Goal: Task Accomplishment & Management: Use online tool/utility

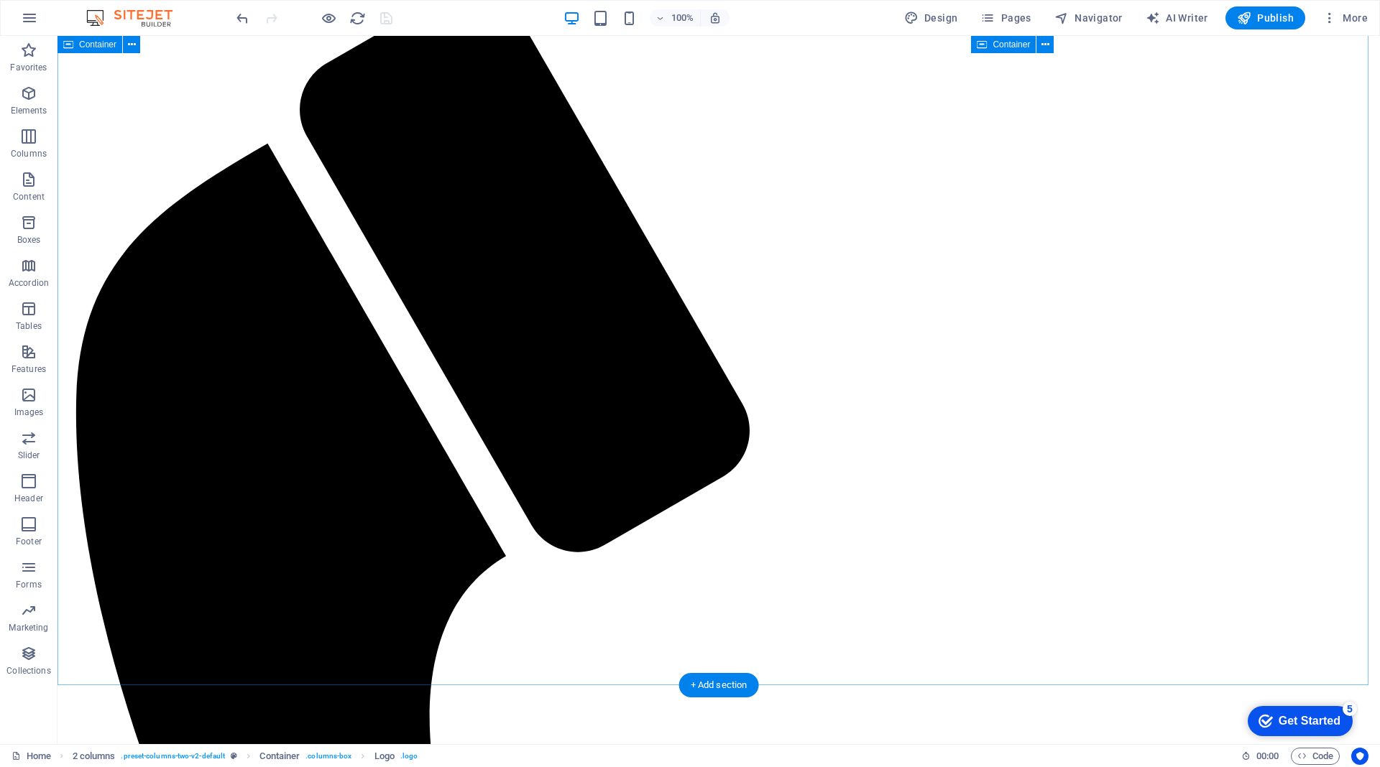
scroll to position [2084, 0]
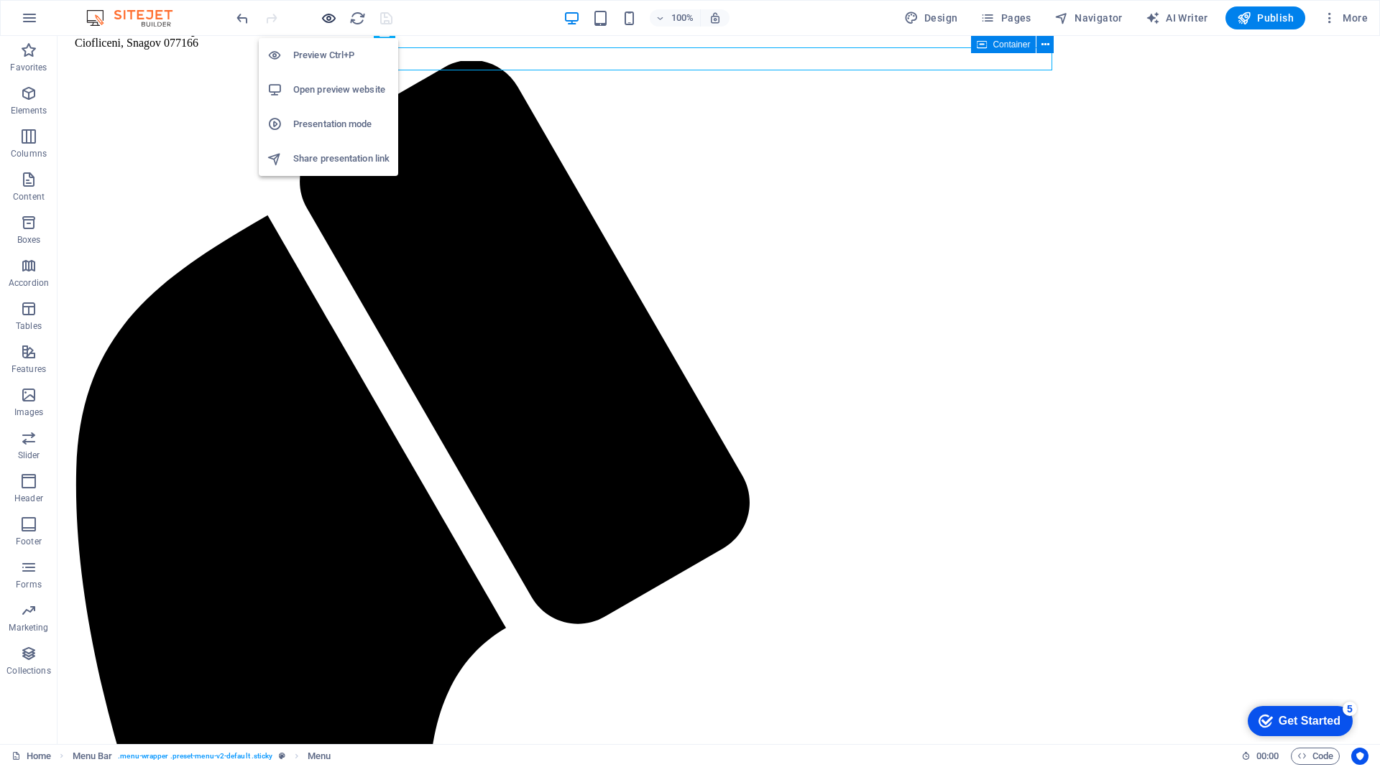
click at [322, 19] on icon "button" at bounding box center [328, 18] width 17 height 17
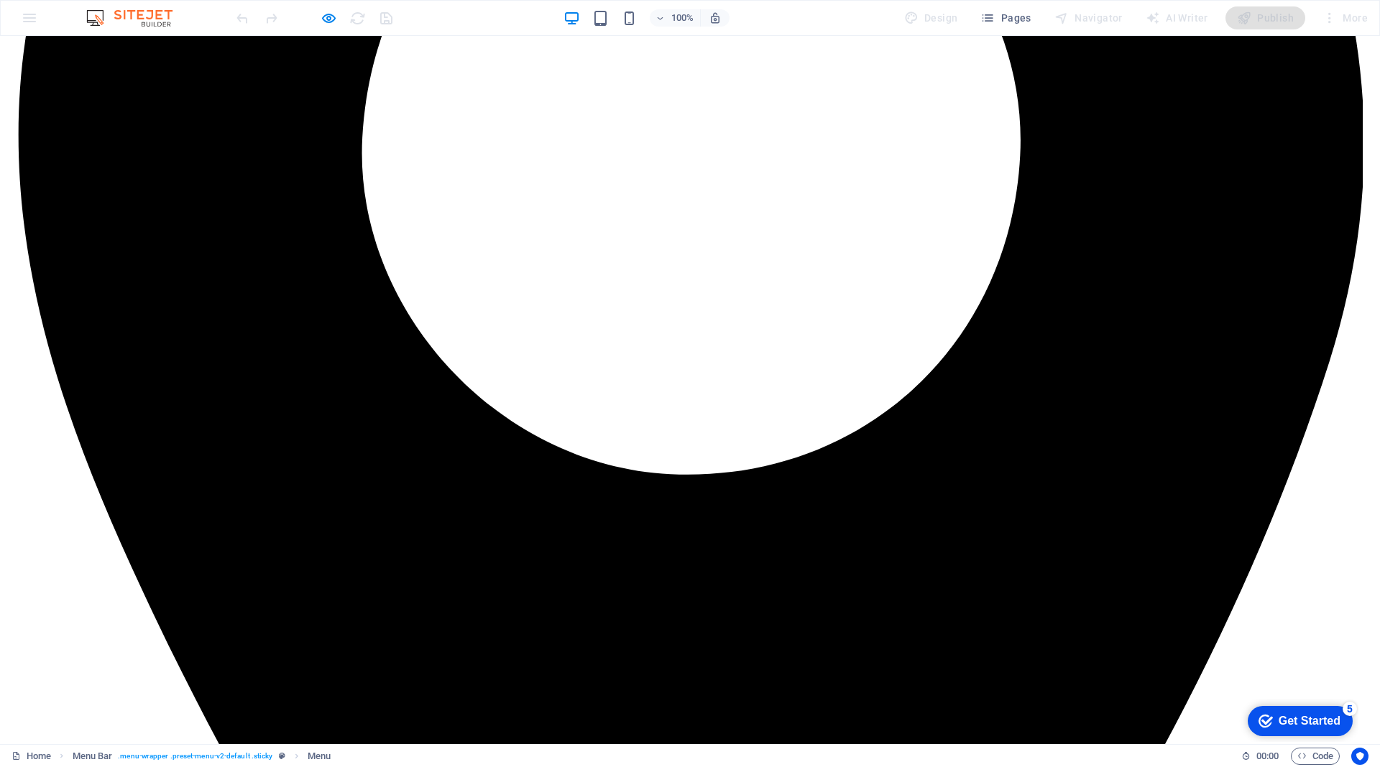
scroll to position [618, 0]
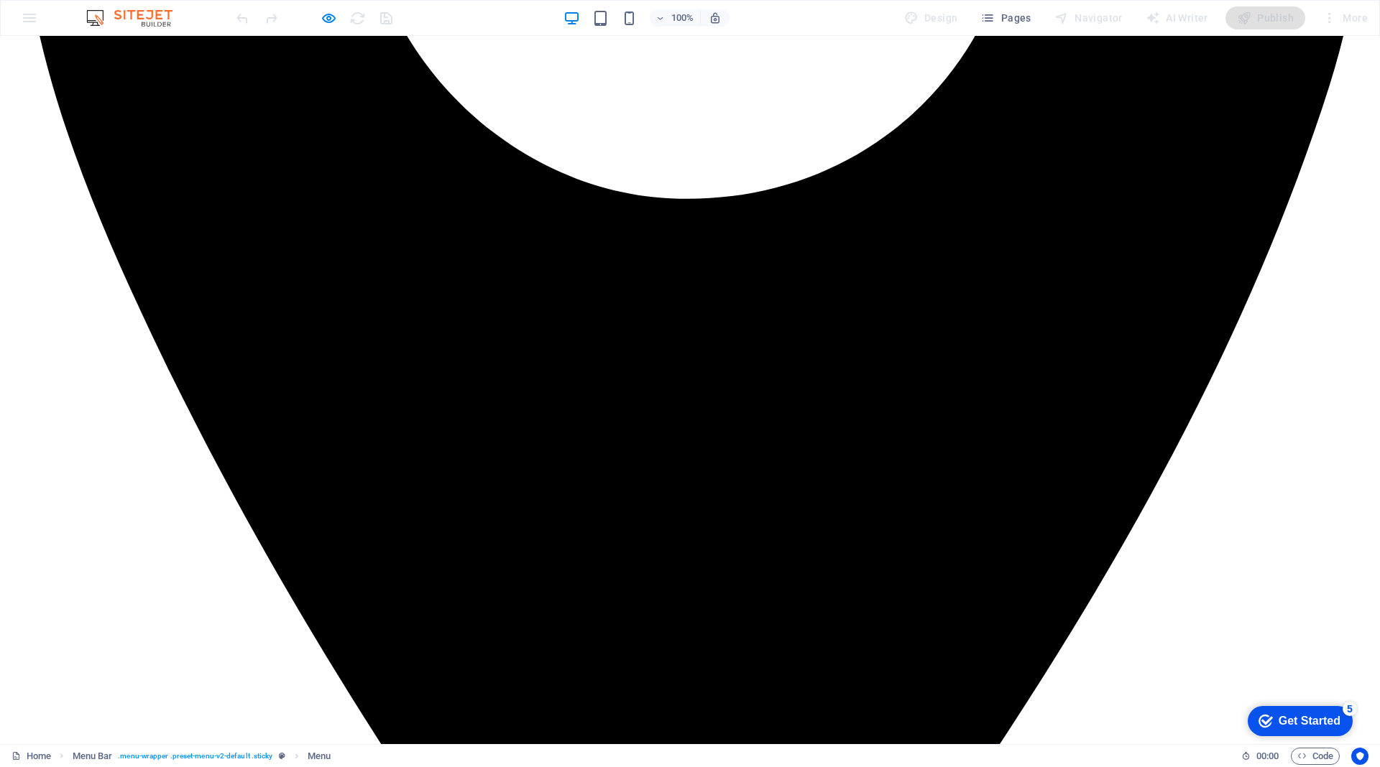
scroll to position [1045, 0]
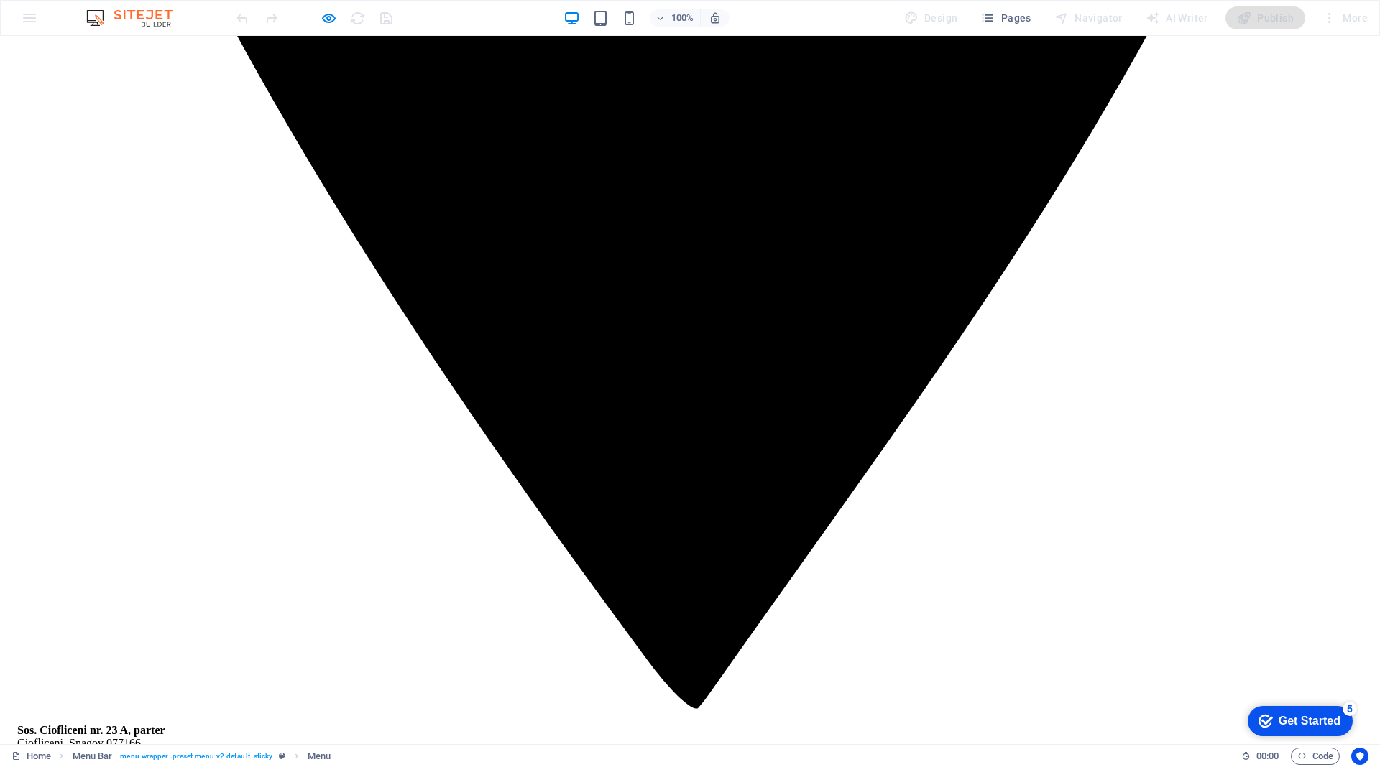
scroll to position [1496, 0]
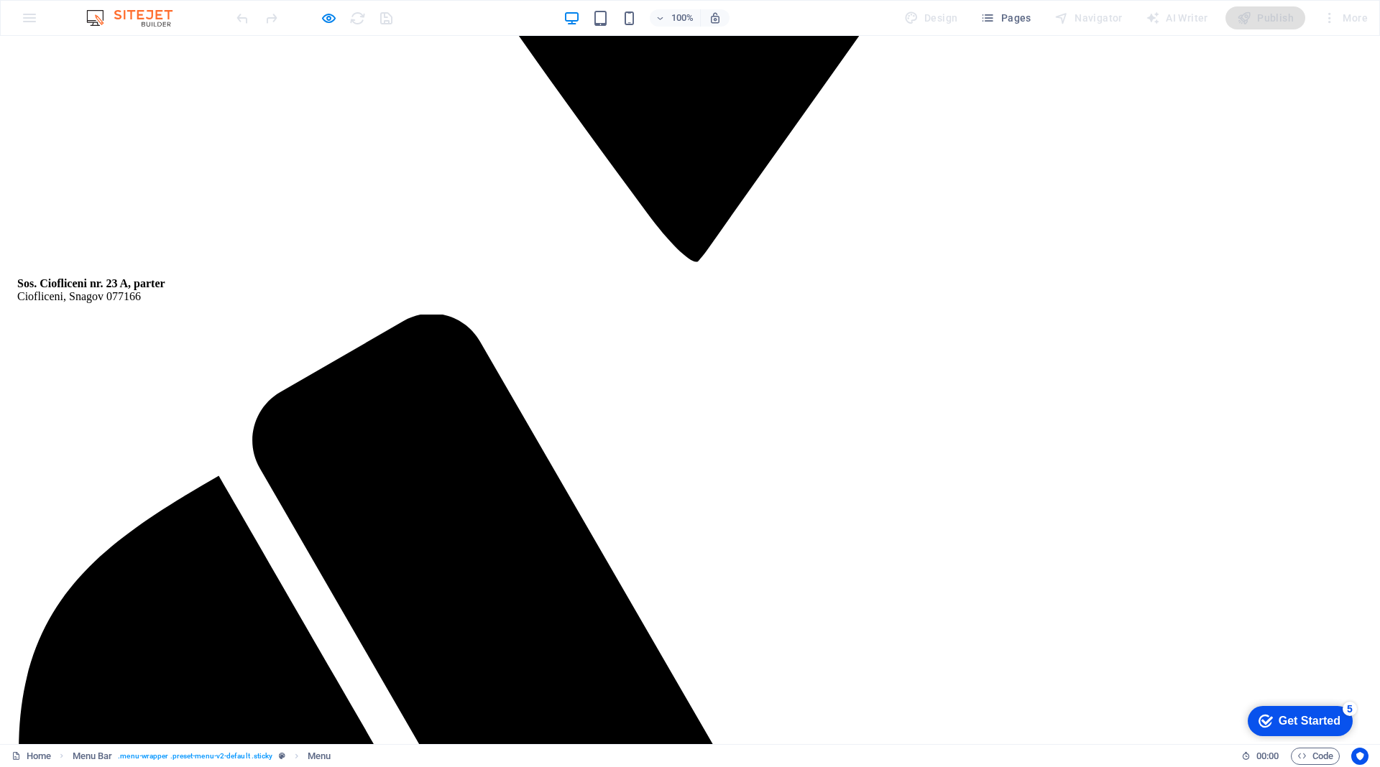
scroll to position [1926, 0]
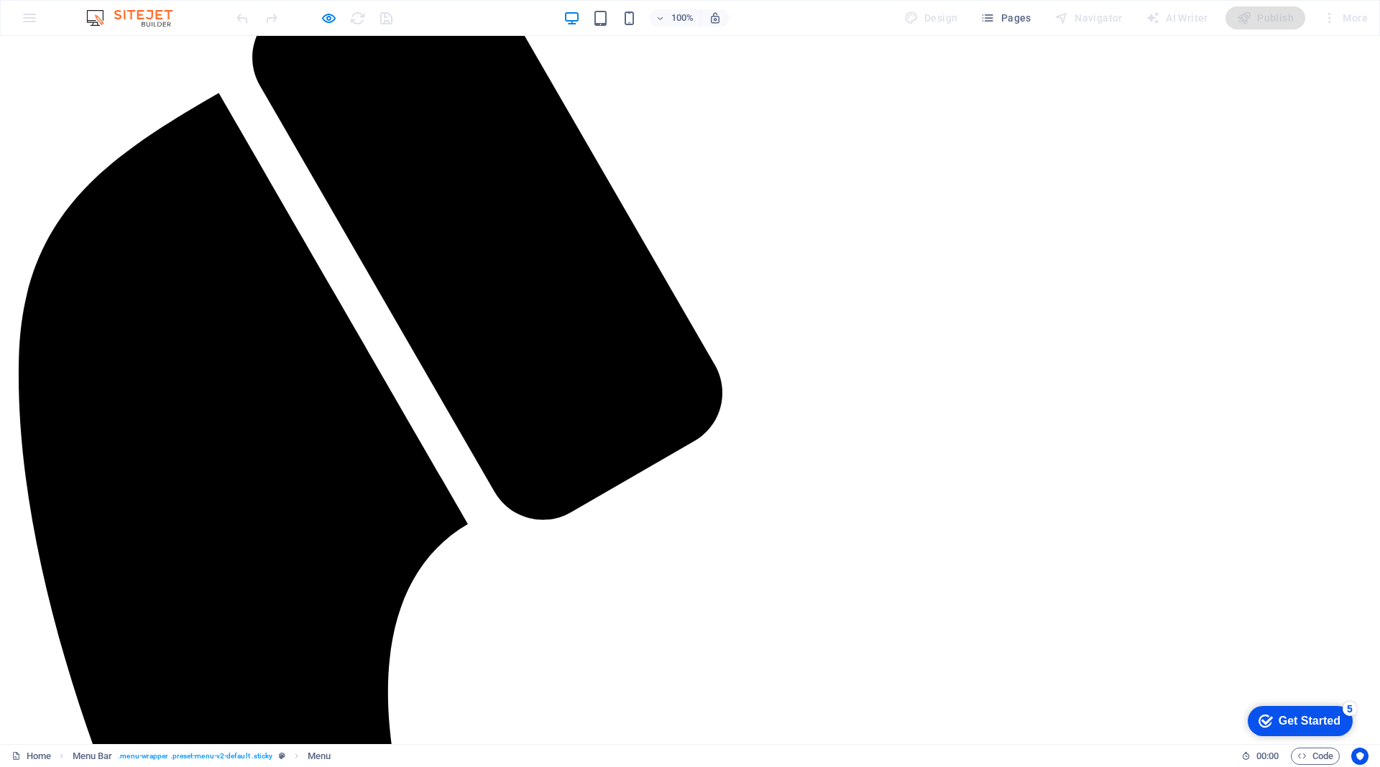
scroll to position [2423, 0]
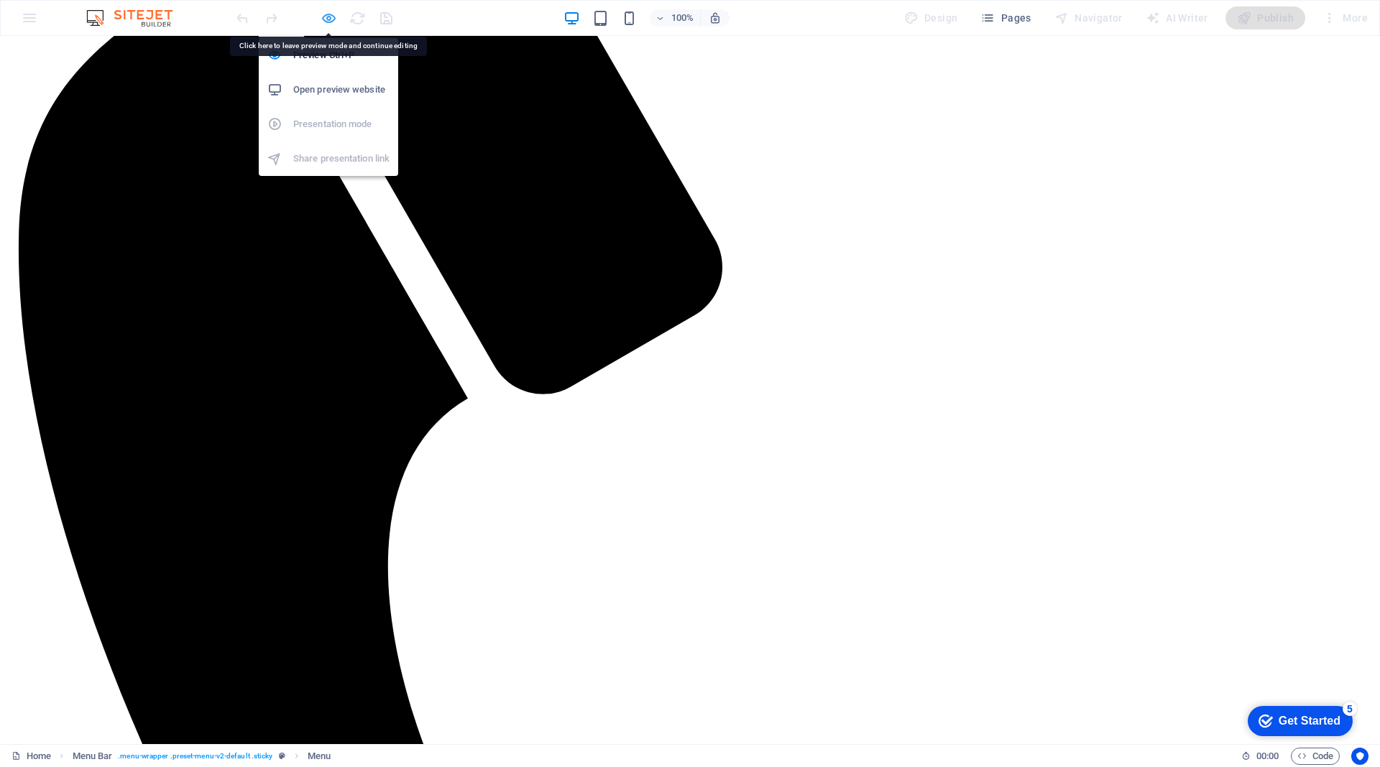
click at [325, 15] on icon "button" at bounding box center [328, 18] width 17 height 17
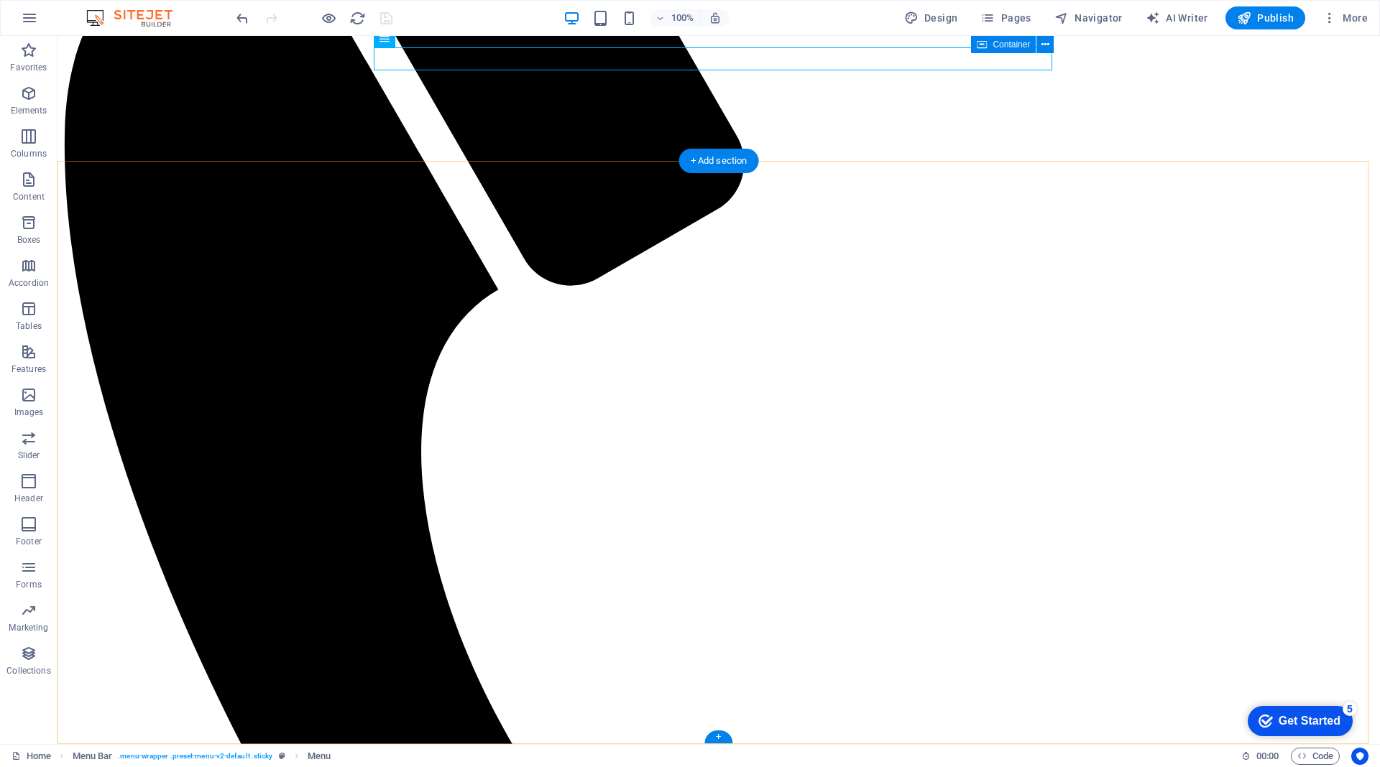
scroll to position [5963, 0]
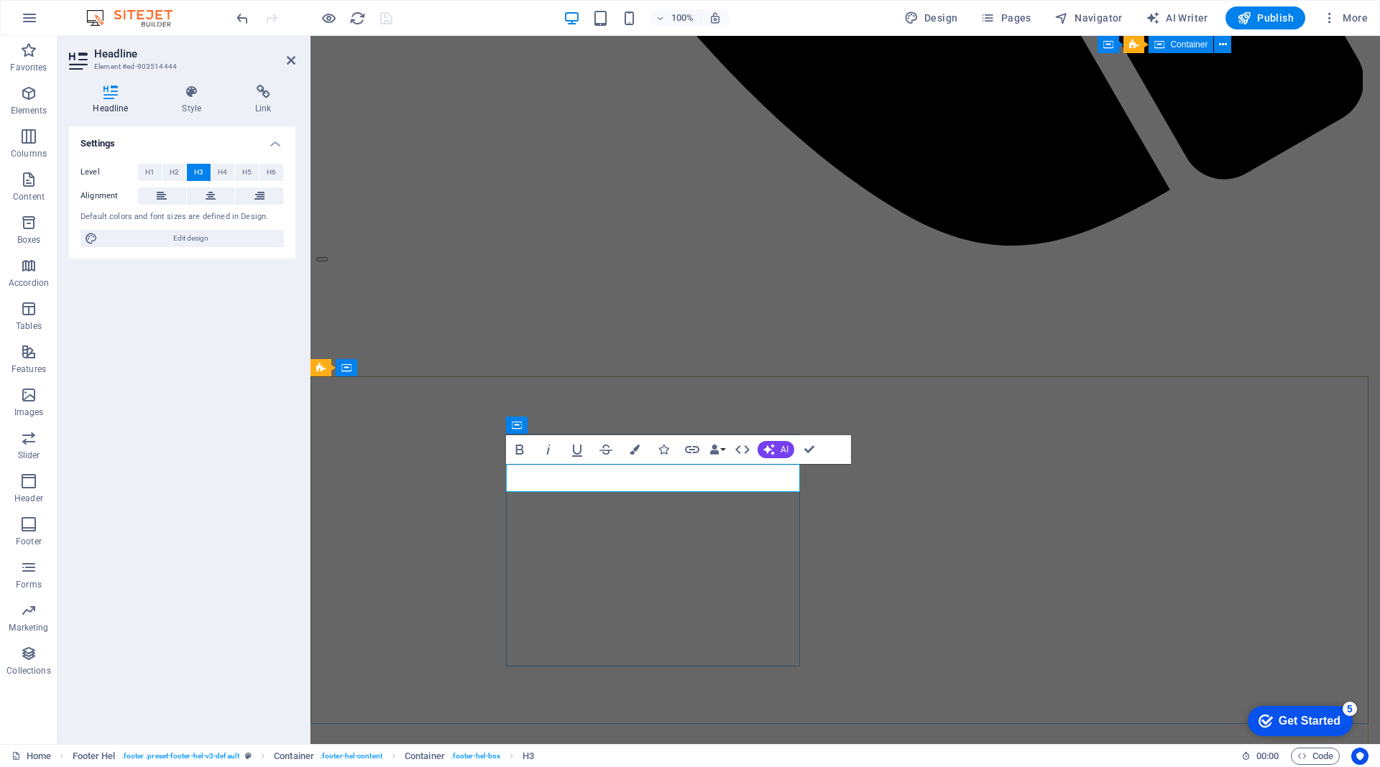
click at [768, 451] on icon "button" at bounding box center [768, 449] width 11 height 11
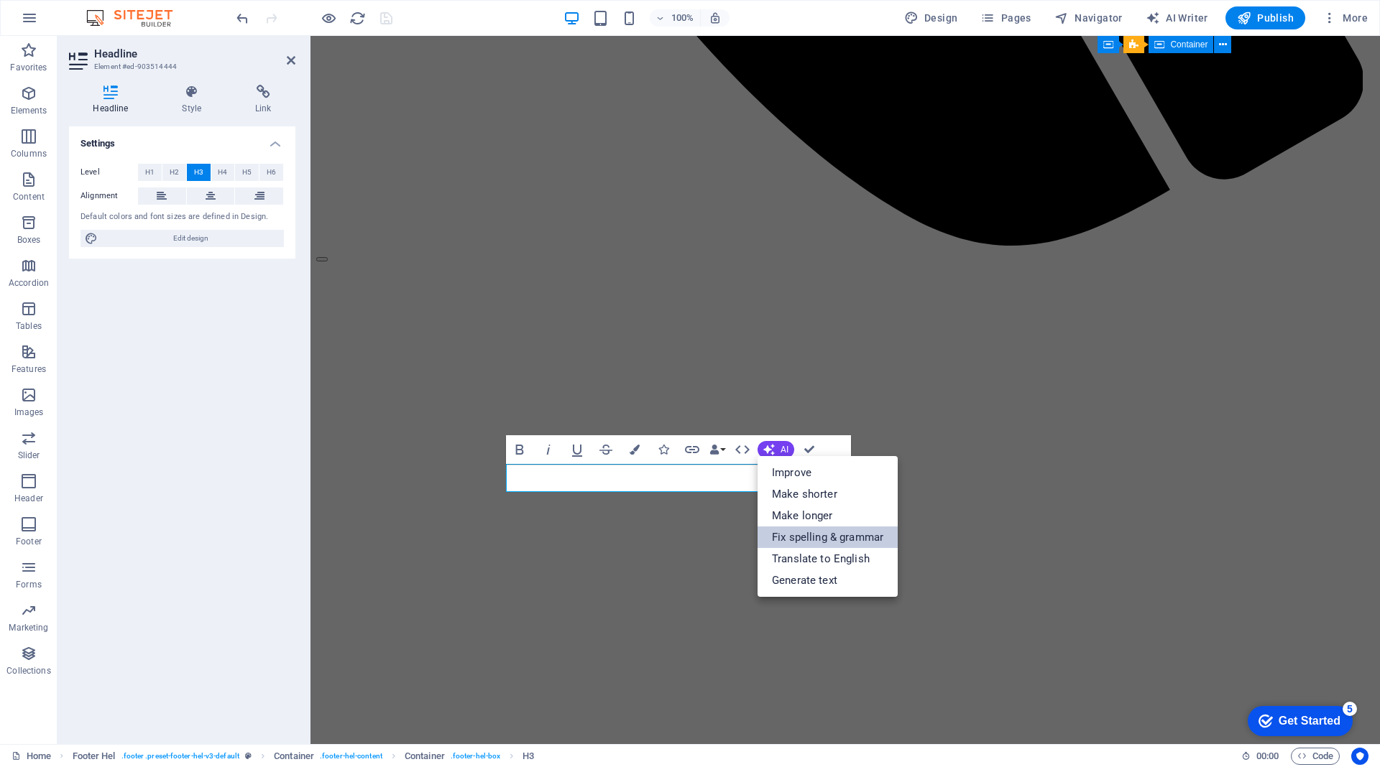
click at [780, 539] on link "Fix spelling & grammar" at bounding box center [827, 538] width 140 height 22
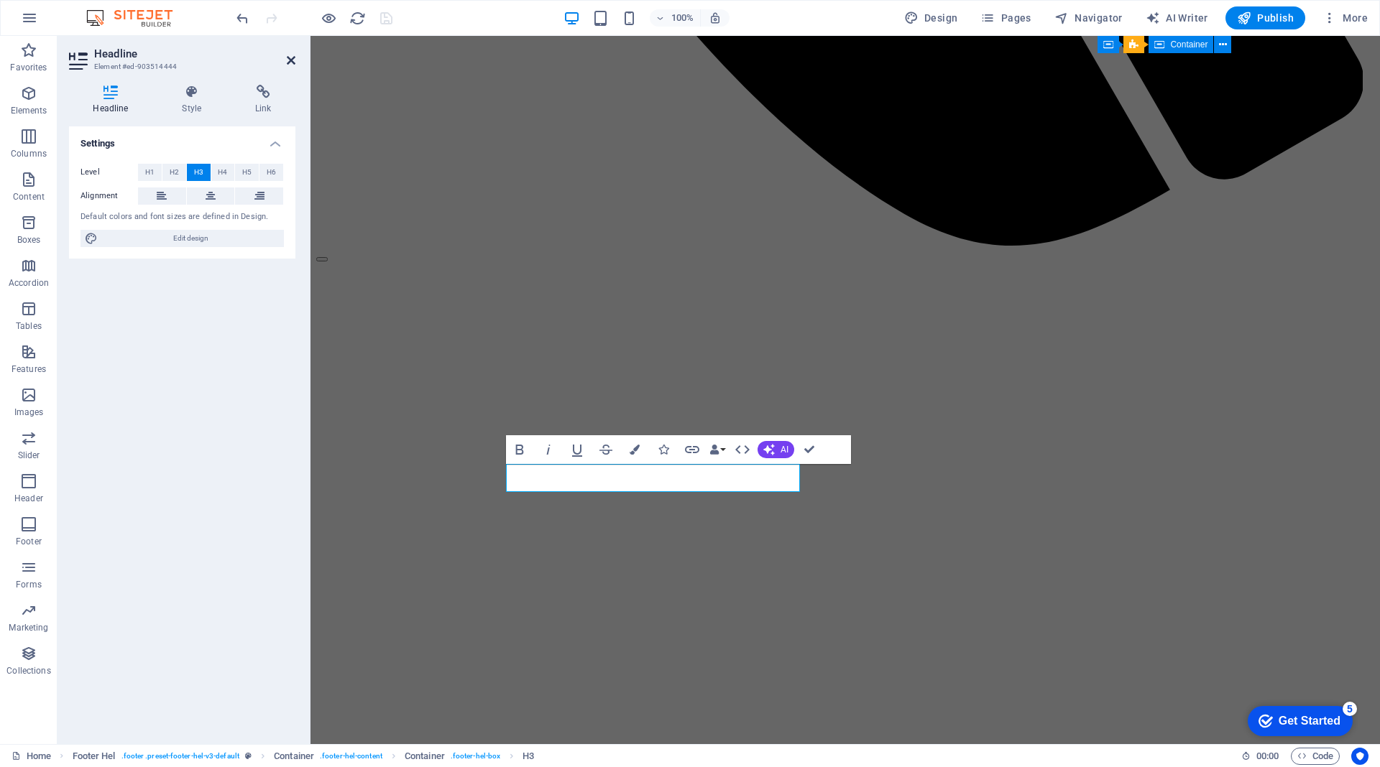
click at [292, 62] on icon at bounding box center [291, 60] width 9 height 11
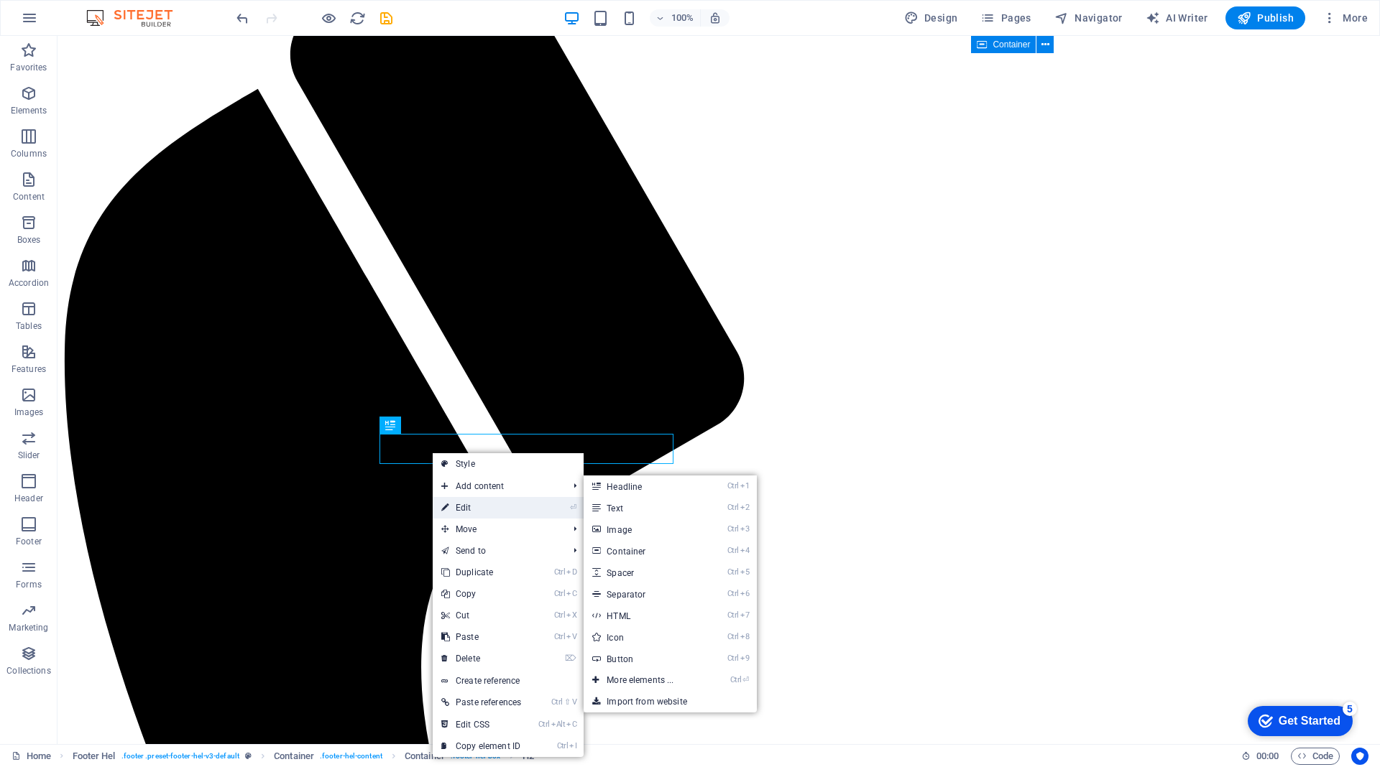
click at [491, 504] on link "⏎ Edit" at bounding box center [481, 508] width 97 height 22
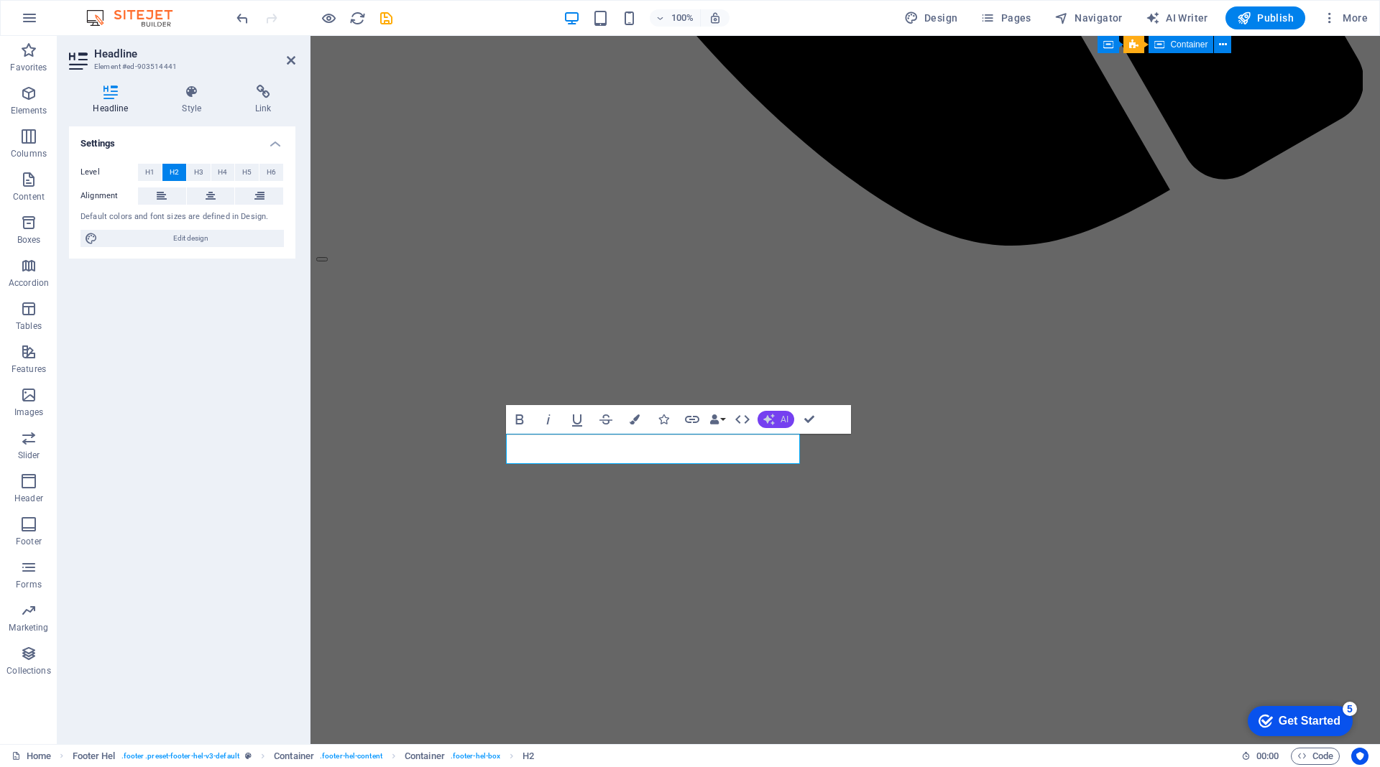
click at [779, 416] on button "AI" at bounding box center [775, 419] width 37 height 17
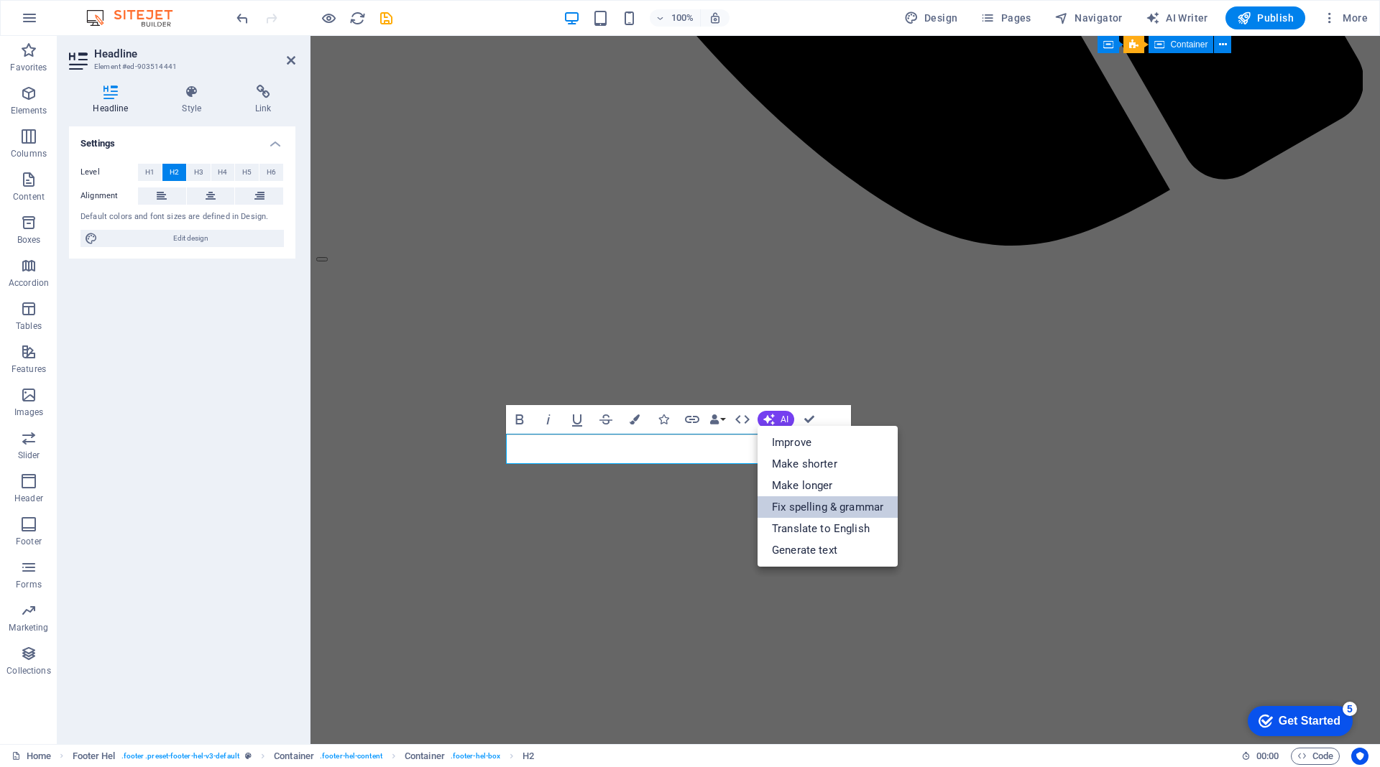
click at [772, 513] on link "Fix spelling & grammar" at bounding box center [827, 507] width 140 height 22
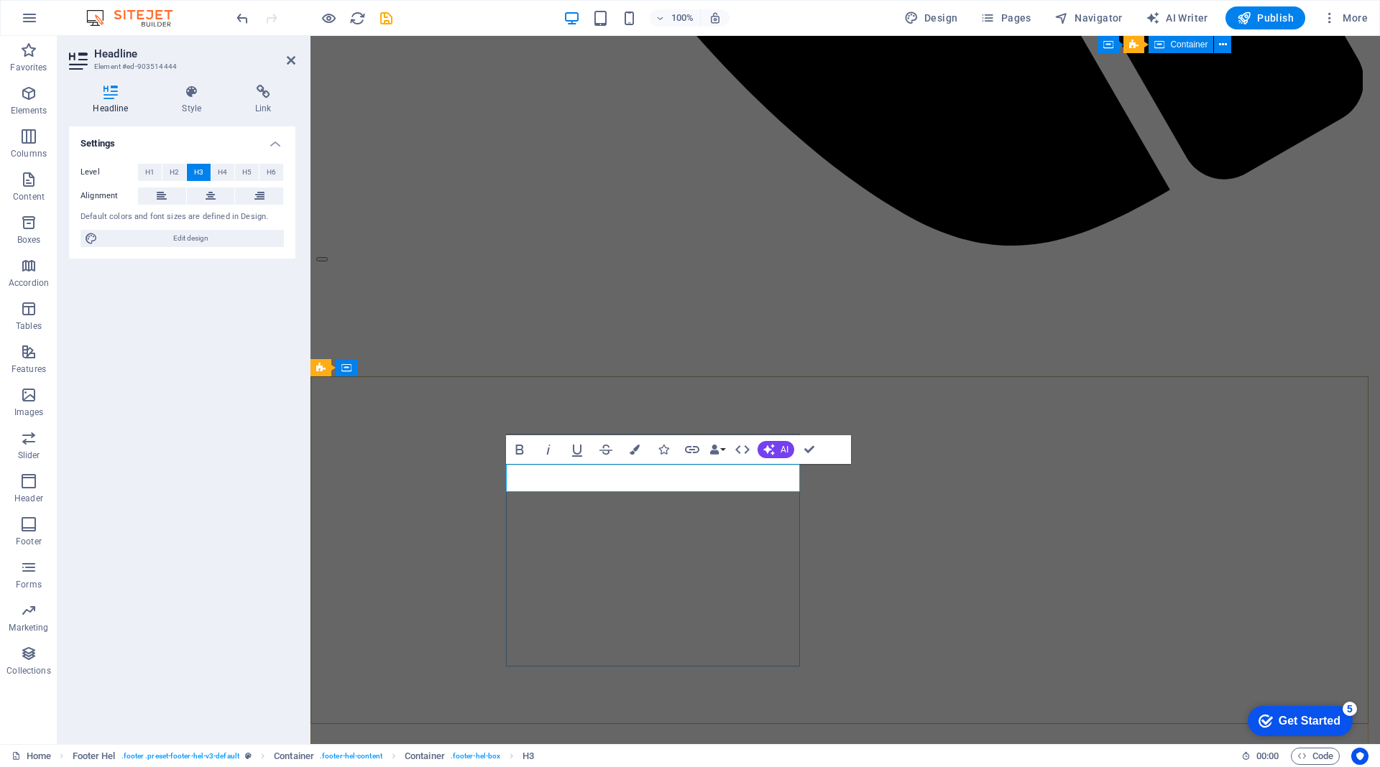
drag, startPoint x: 691, startPoint y: 473, endPoint x: 681, endPoint y: 477, distance: 10.7
copy h3 "Ă"
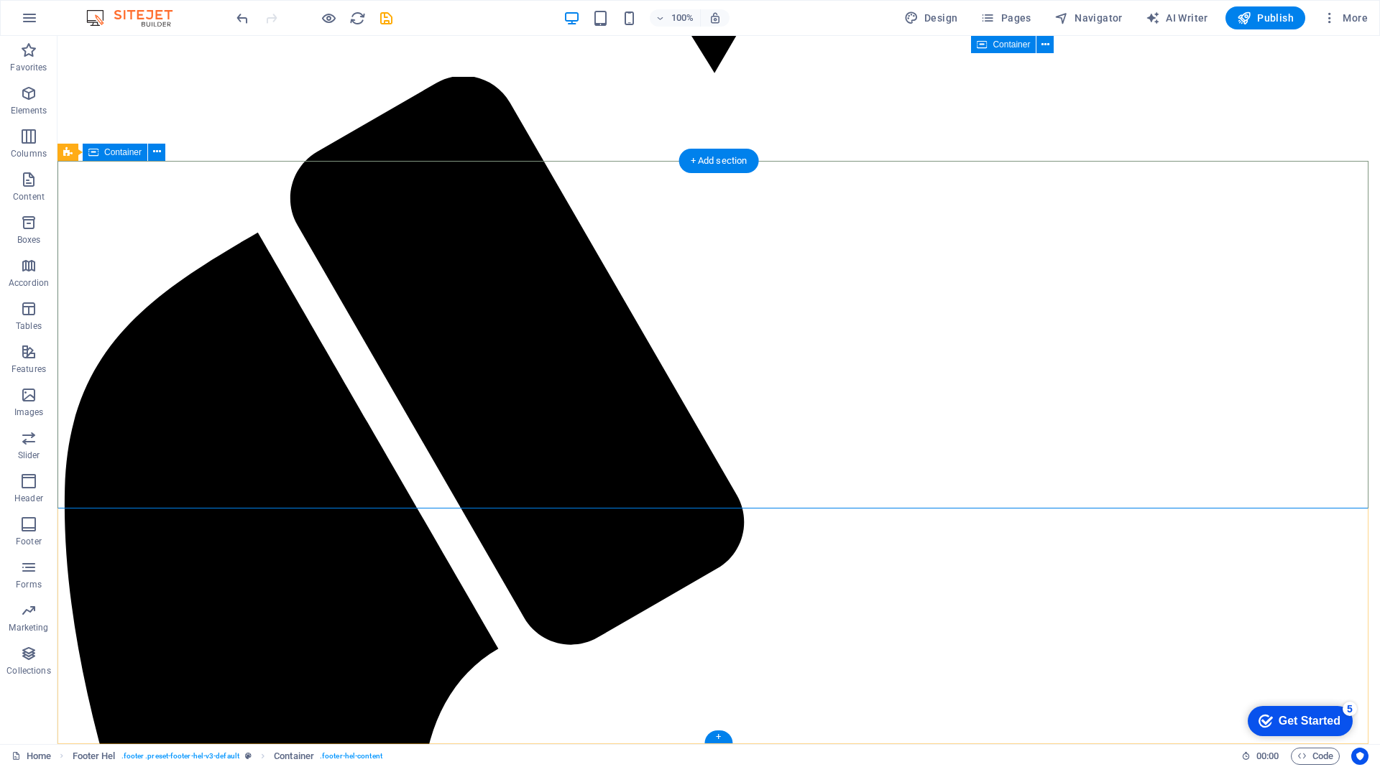
scroll to position [6178, 0]
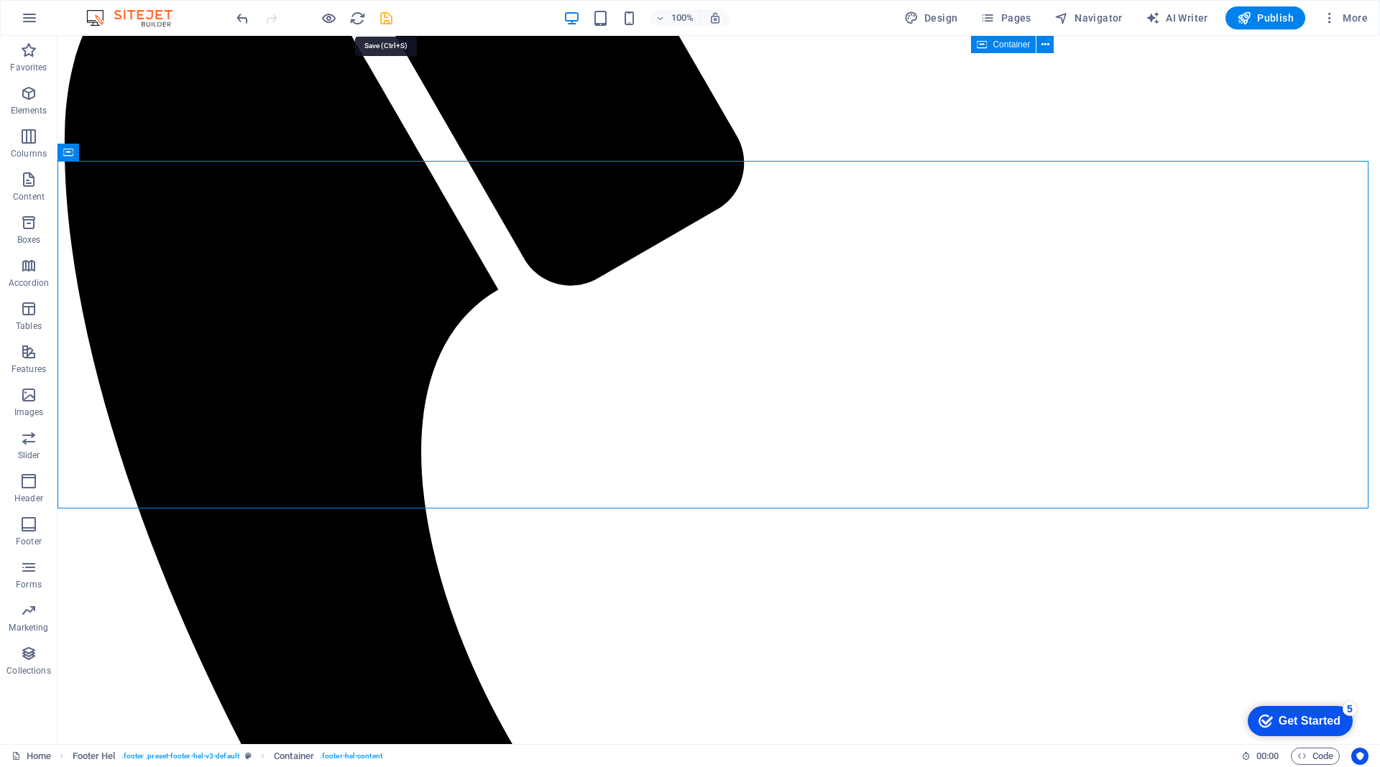
click at [387, 17] on icon "save" at bounding box center [386, 18] width 17 height 17
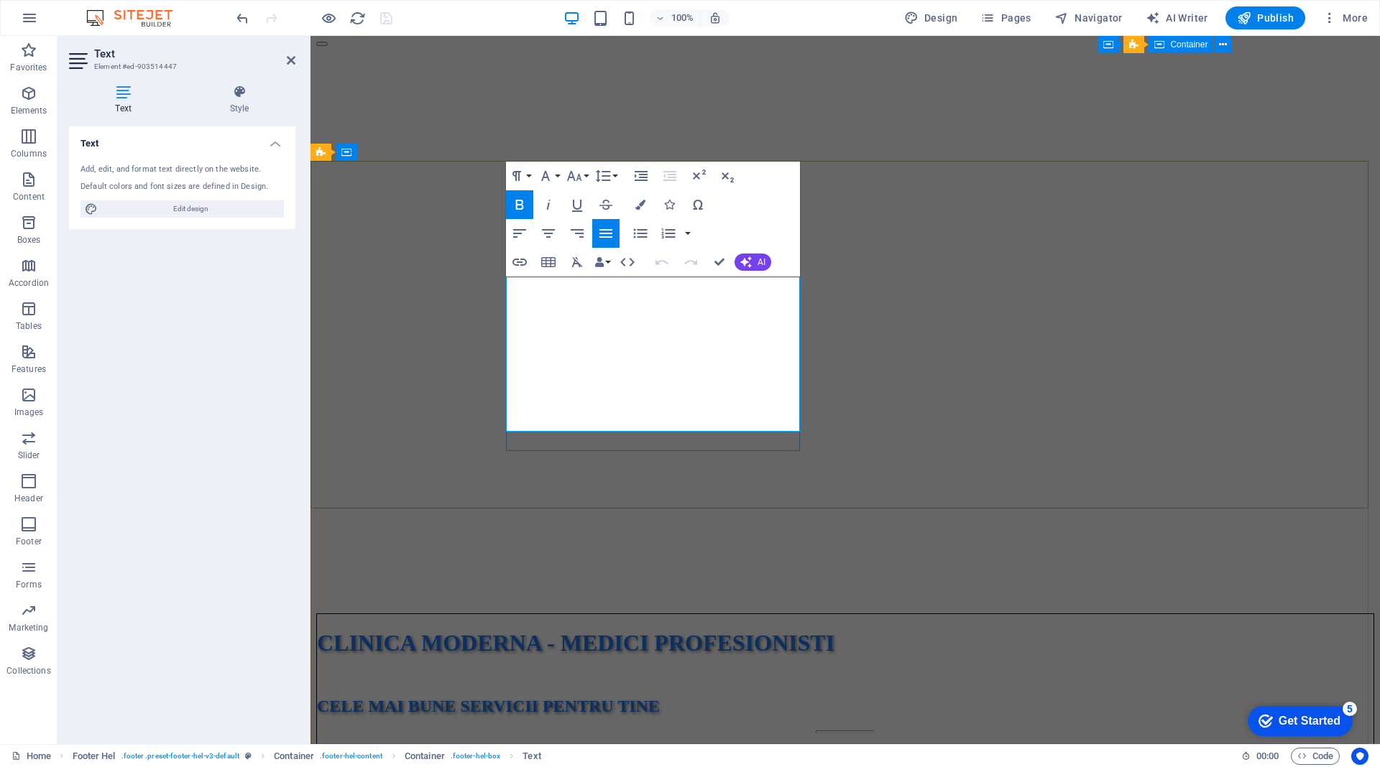
drag, startPoint x: 537, startPoint y: 425, endPoint x: 516, endPoint y: 421, distance: 22.0
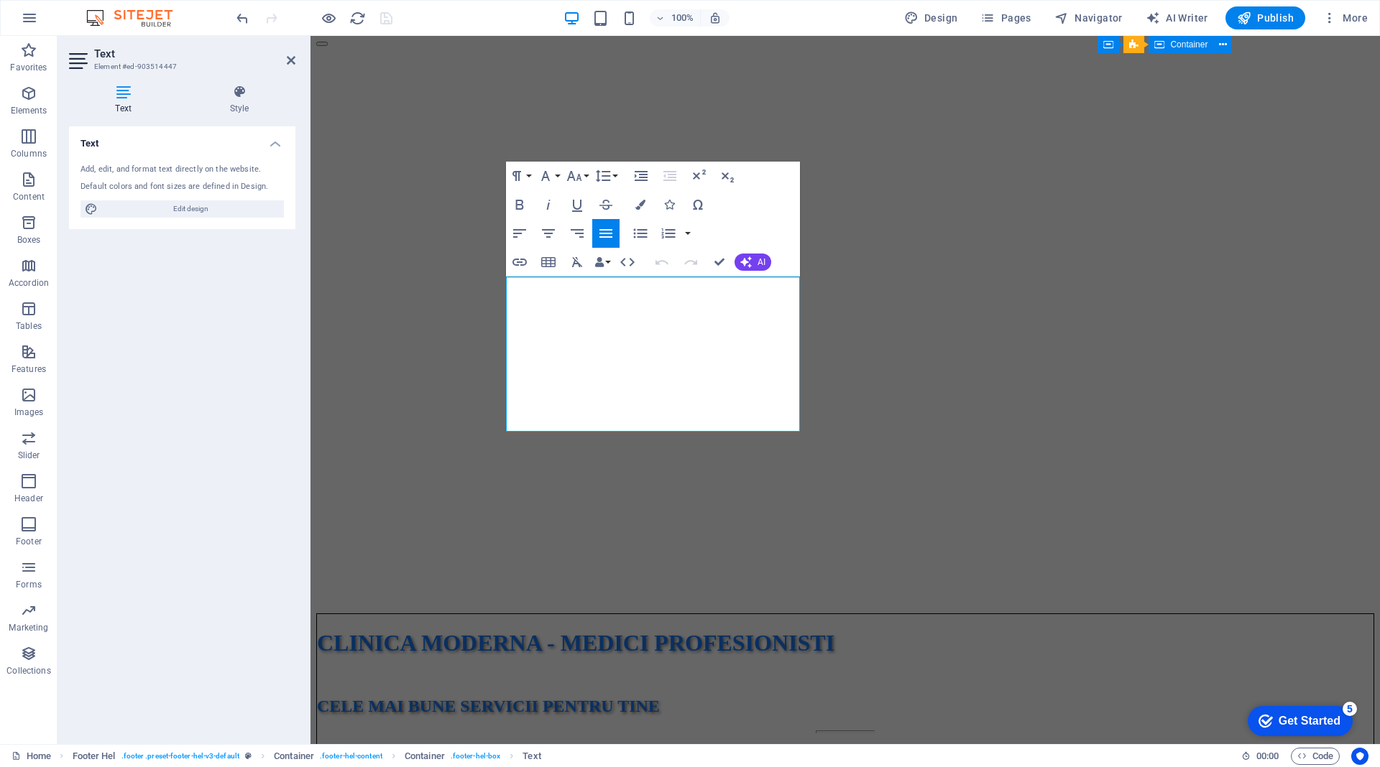
click at [102, 386] on div "Text Add, edit, and format text directly on the website. Default colors and fon…" at bounding box center [182, 429] width 226 height 606
click at [290, 57] on icon at bounding box center [291, 60] width 9 height 11
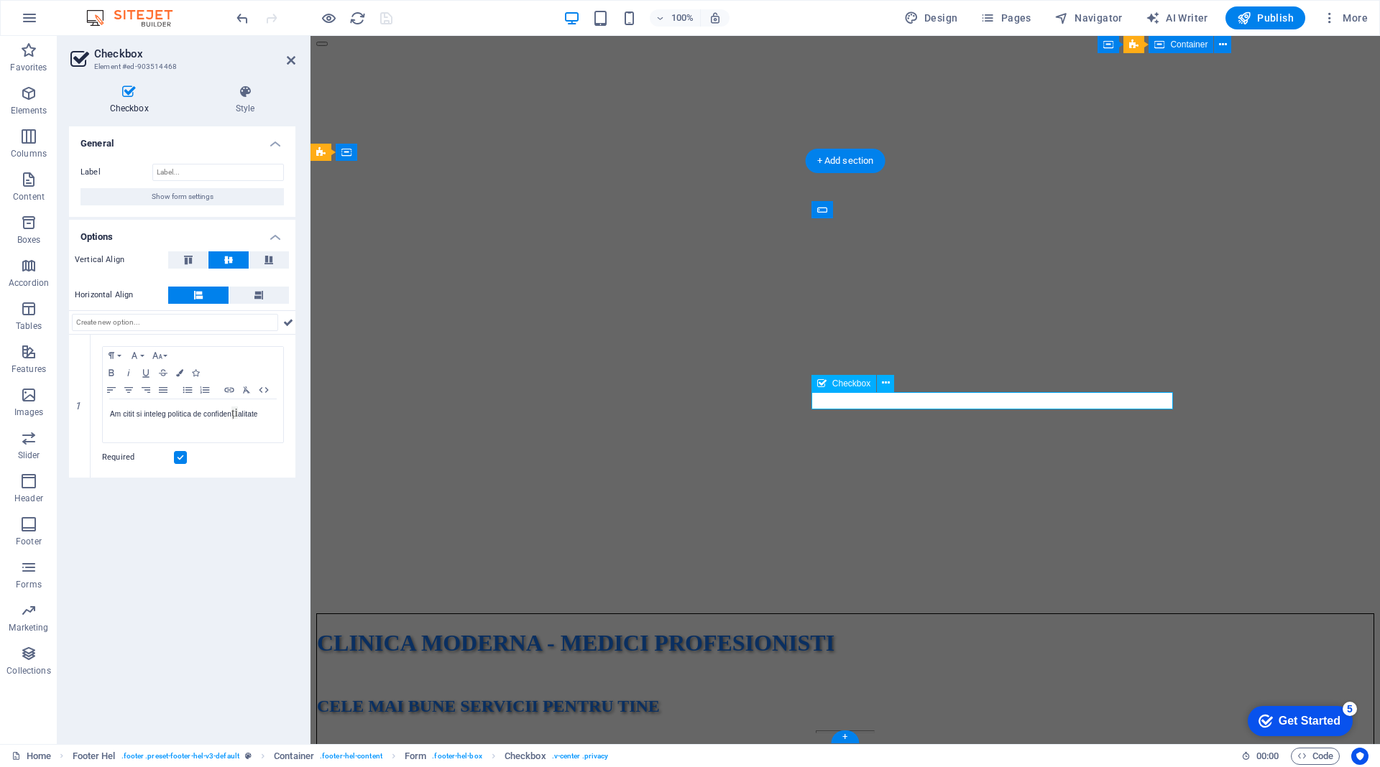
click at [882, 379] on icon at bounding box center [886, 383] width 8 height 15
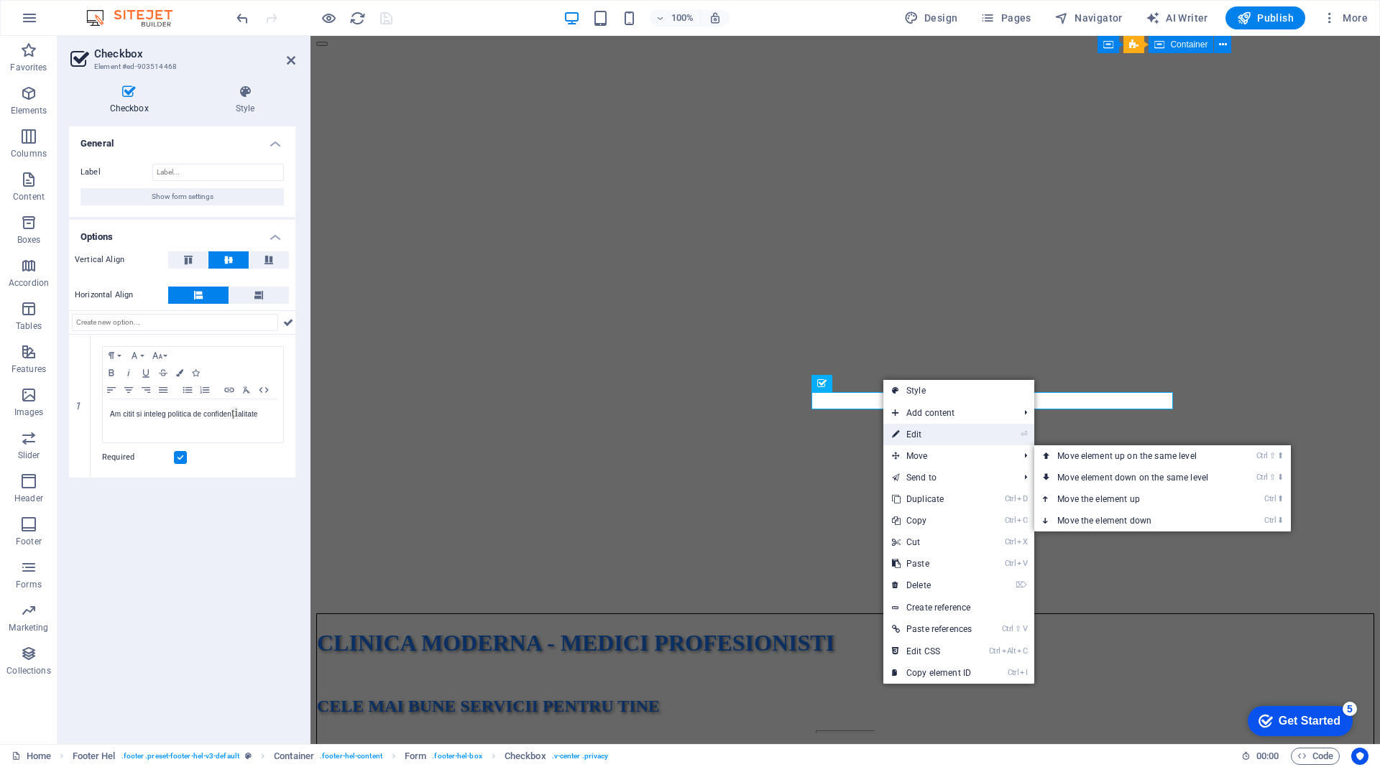
click at [902, 433] on link "⏎ Edit" at bounding box center [931, 435] width 97 height 22
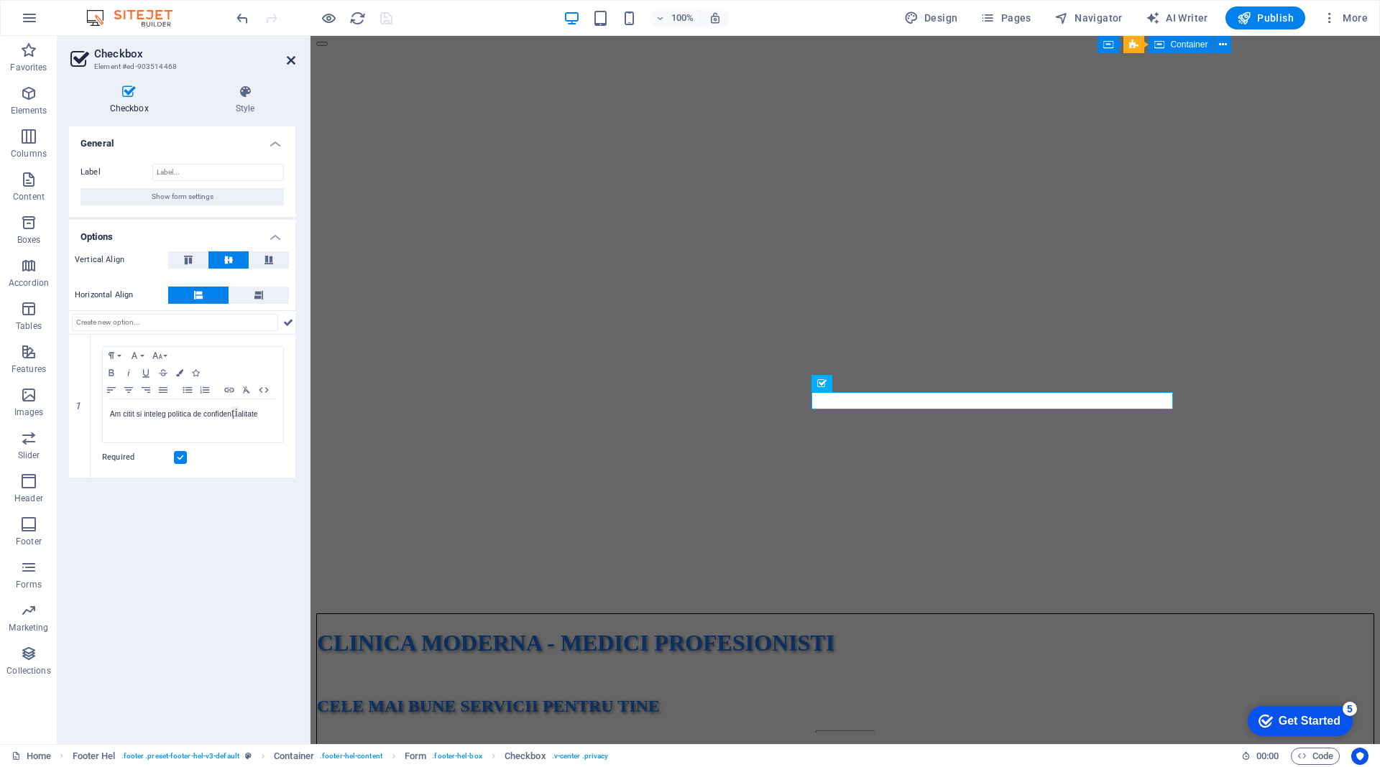
click at [290, 57] on icon at bounding box center [291, 60] width 9 height 11
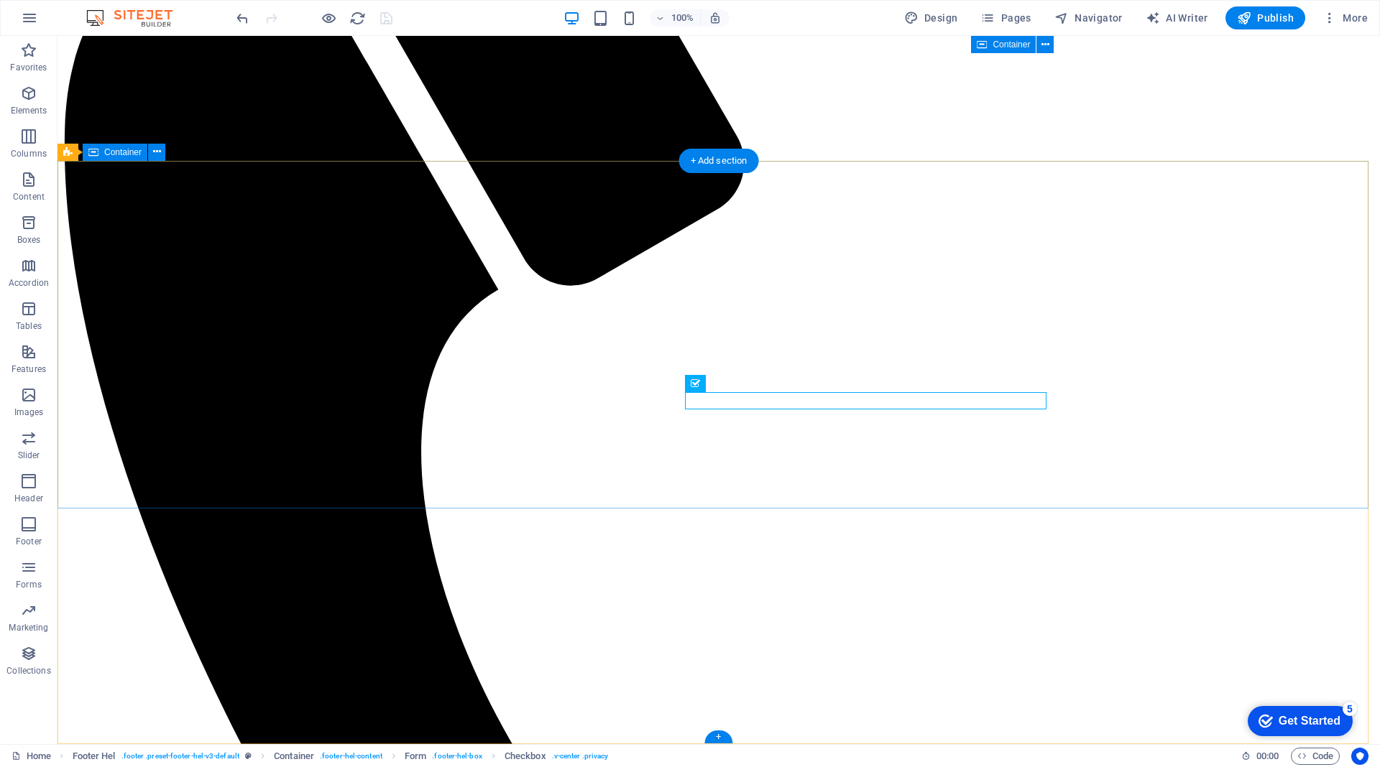
drag, startPoint x: 764, startPoint y: 407, endPoint x: 511, endPoint y: 407, distance: 252.9
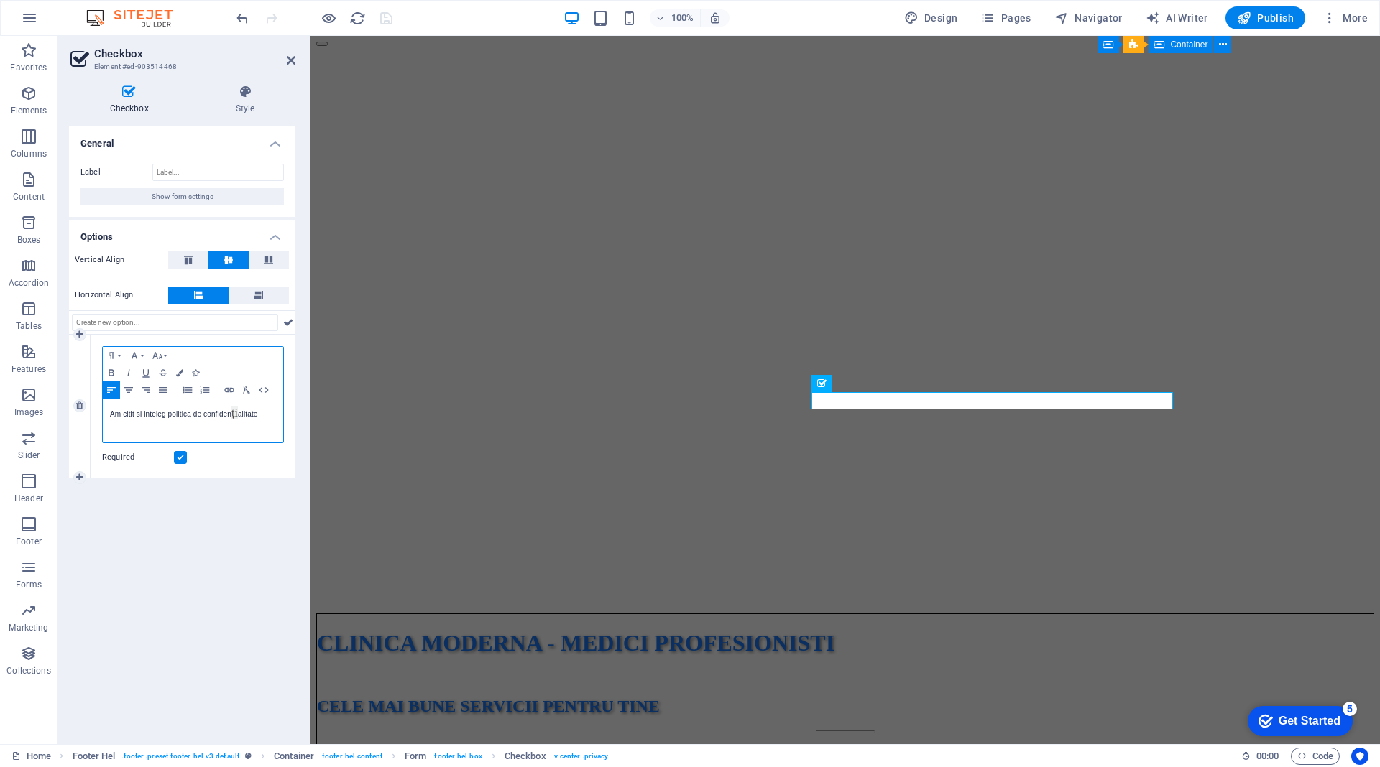
click at [238, 415] on span "ți" at bounding box center [234, 413] width 6 height 12
copy span "ț"
click at [155, 413] on p "Am citit si inteleg politica de confiden ți alitate" at bounding box center [193, 414] width 166 height 14
click at [289, 56] on icon at bounding box center [291, 60] width 9 height 11
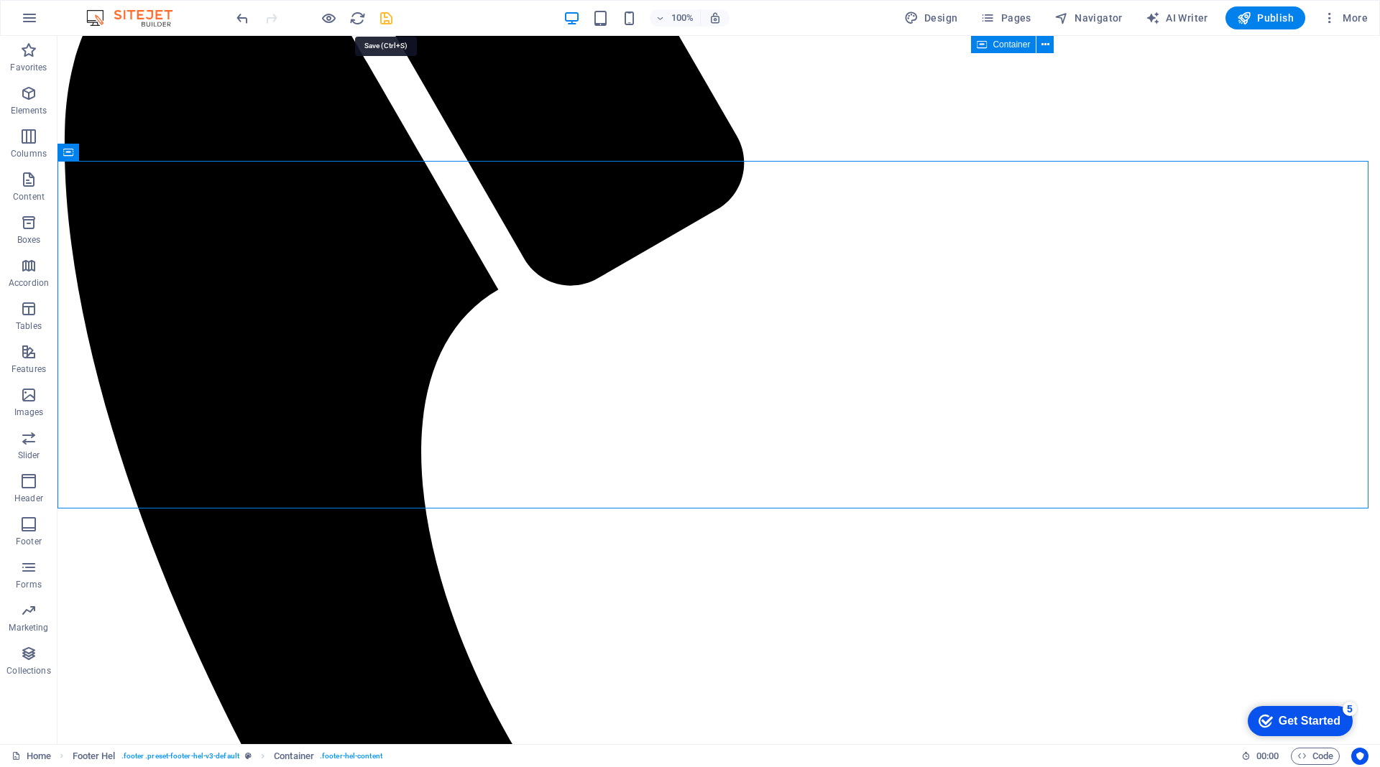
click at [386, 17] on icon "save" at bounding box center [386, 18] width 17 height 17
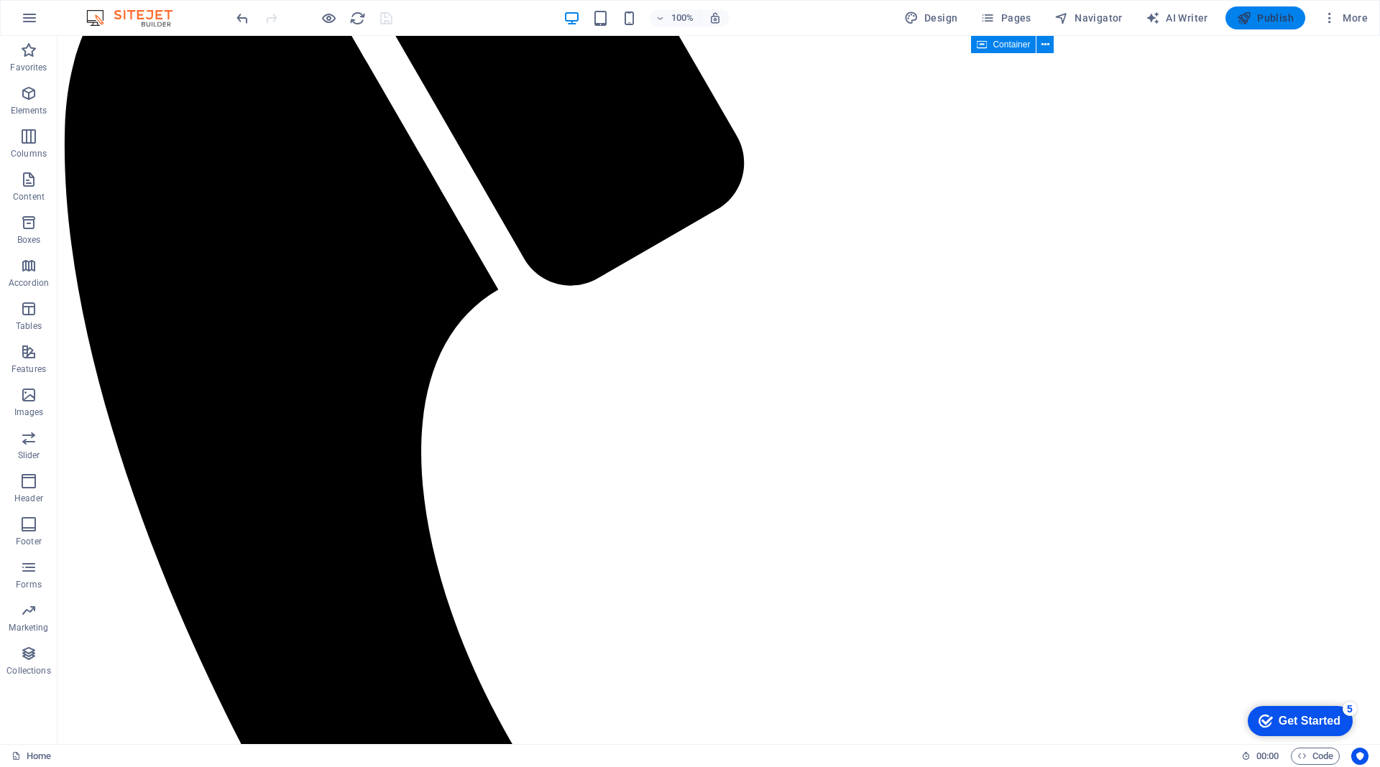
click at [1244, 19] on icon "button" at bounding box center [1244, 18] width 14 height 14
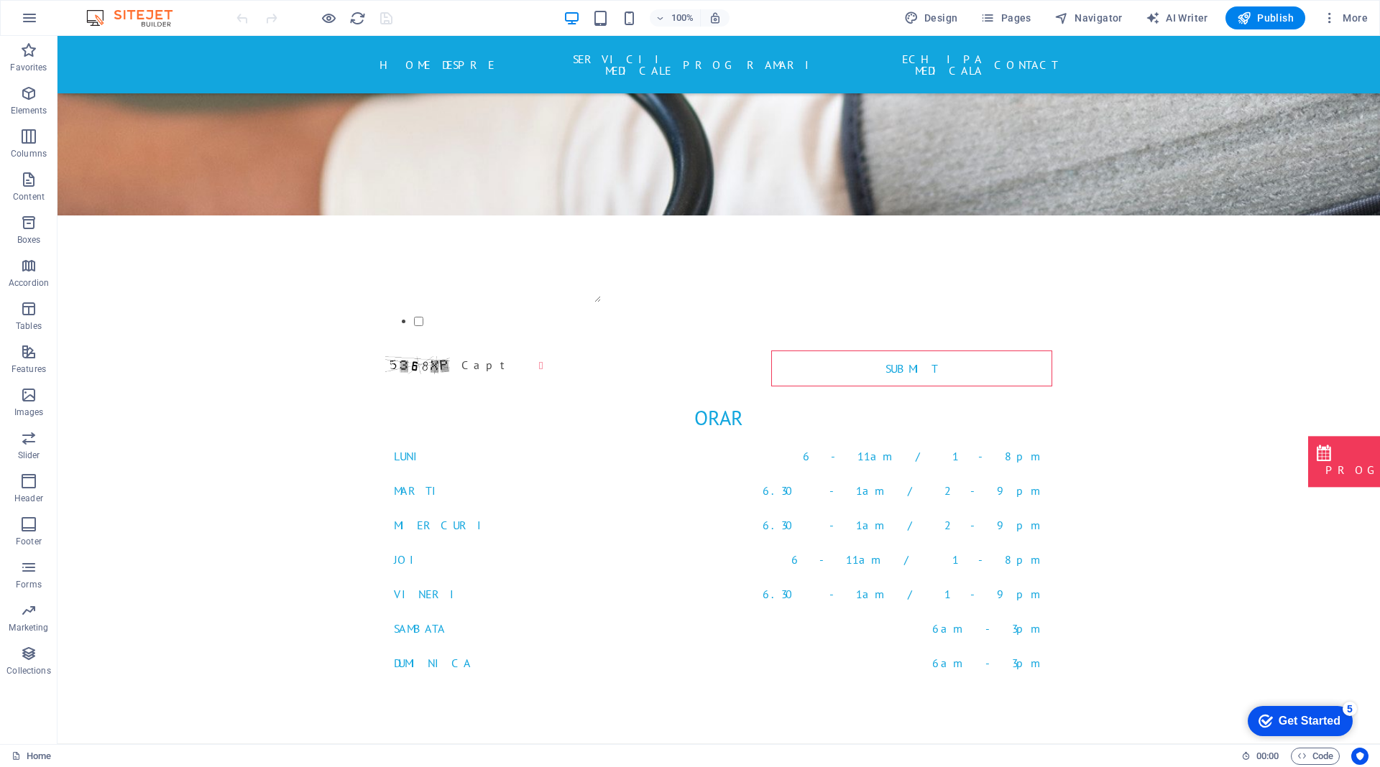
scroll to position [5673, 0]
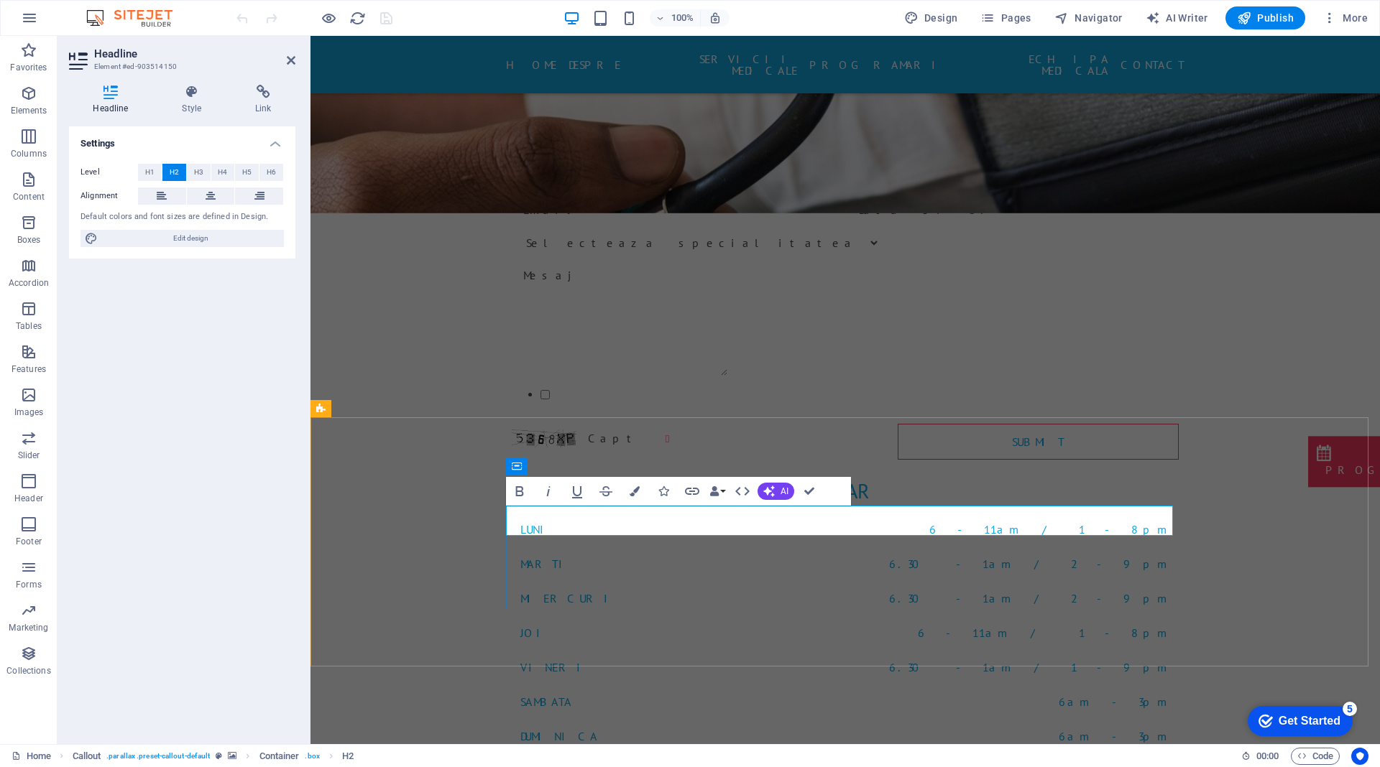
copy h2 "Ă"
drag, startPoint x: 290, startPoint y: 58, endPoint x: 184, endPoint y: 311, distance: 274.1
click at [290, 58] on icon at bounding box center [291, 60] width 9 height 11
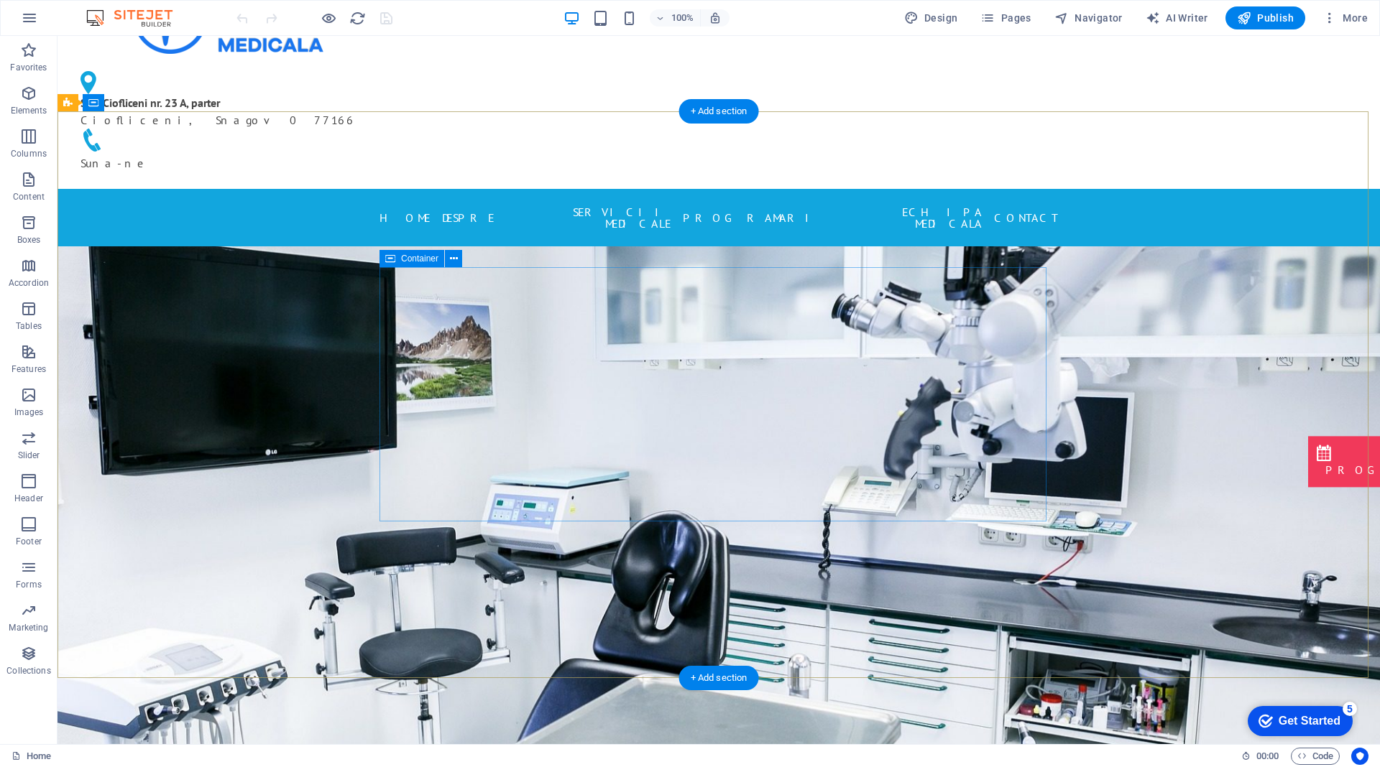
scroll to position [0, 0]
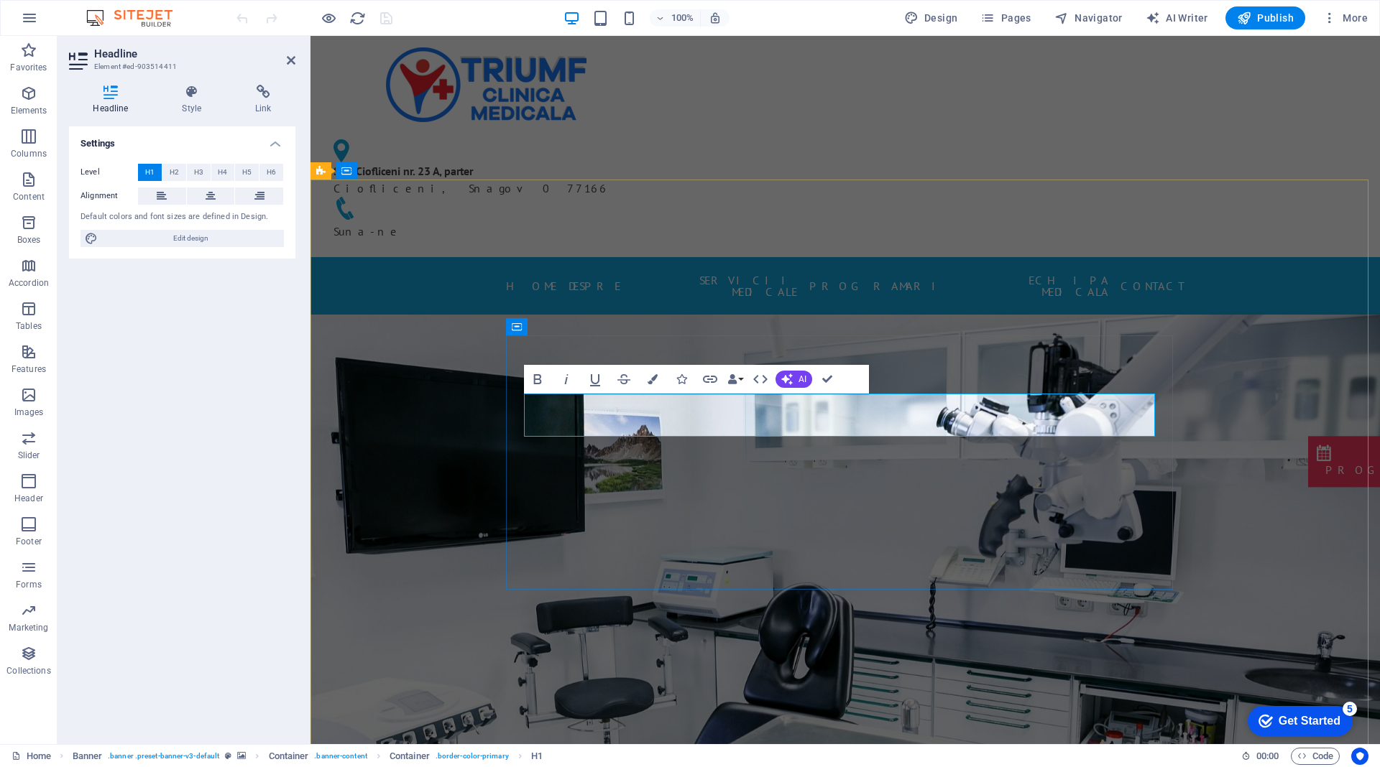
drag, startPoint x: 292, startPoint y: 61, endPoint x: 215, endPoint y: 124, distance: 99.6
click at [292, 61] on icon at bounding box center [291, 60] width 9 height 11
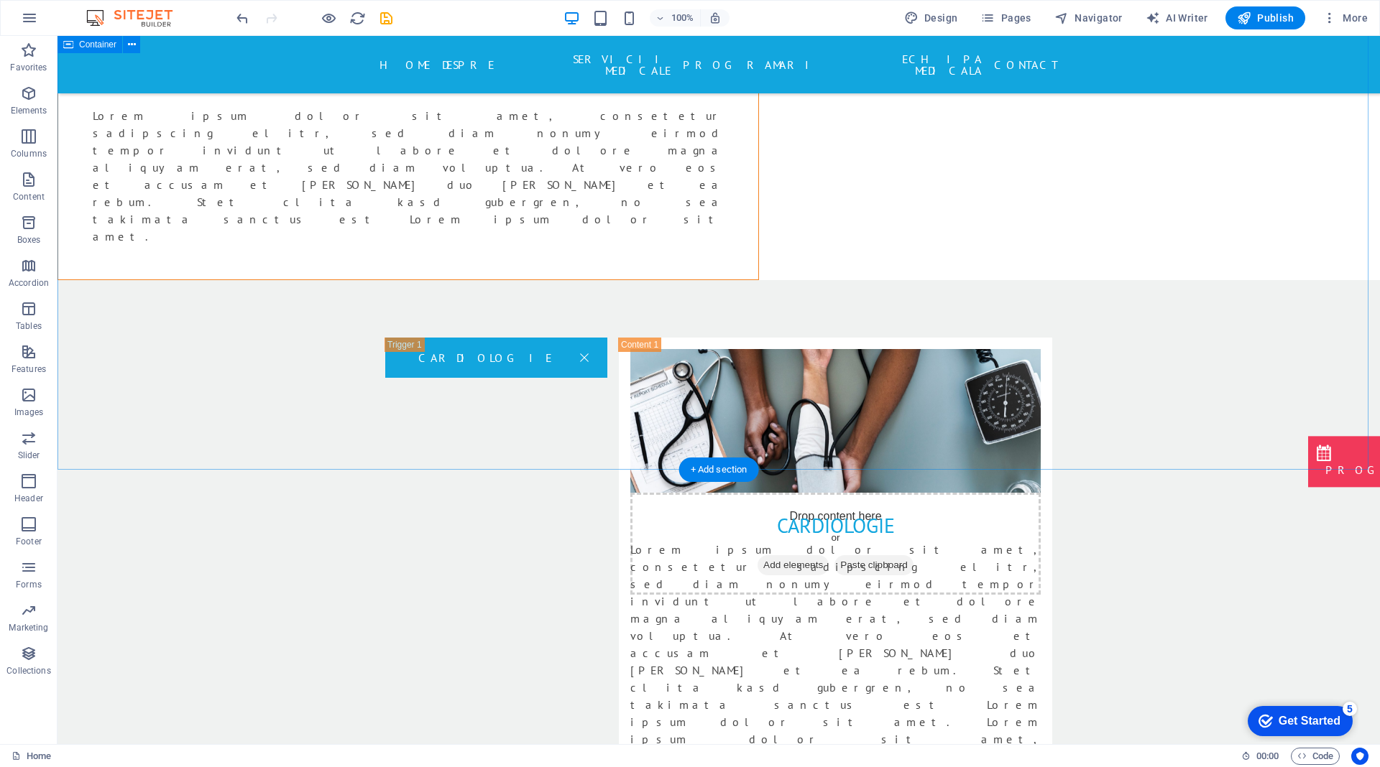
scroll to position [2730, 0]
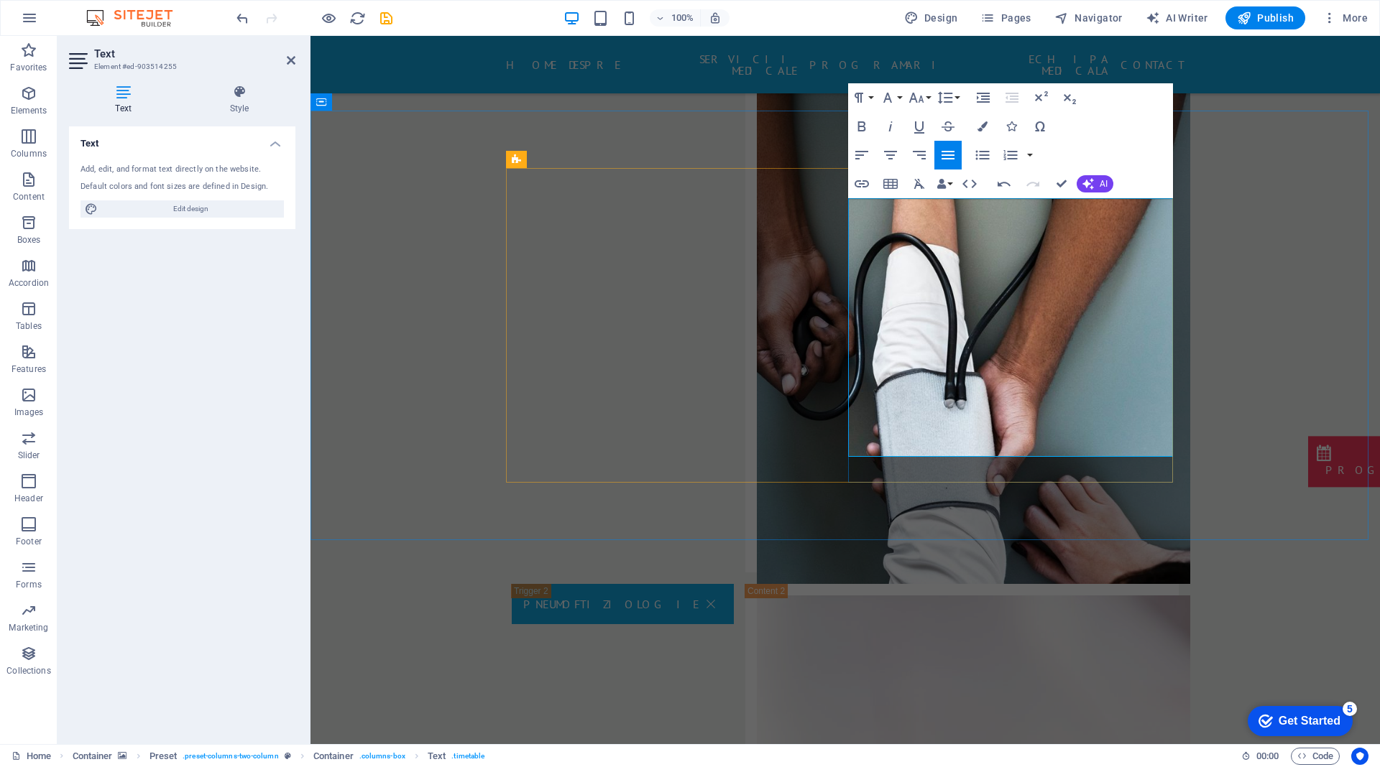
click at [1091, 184] on icon "button" at bounding box center [1087, 183] width 11 height 11
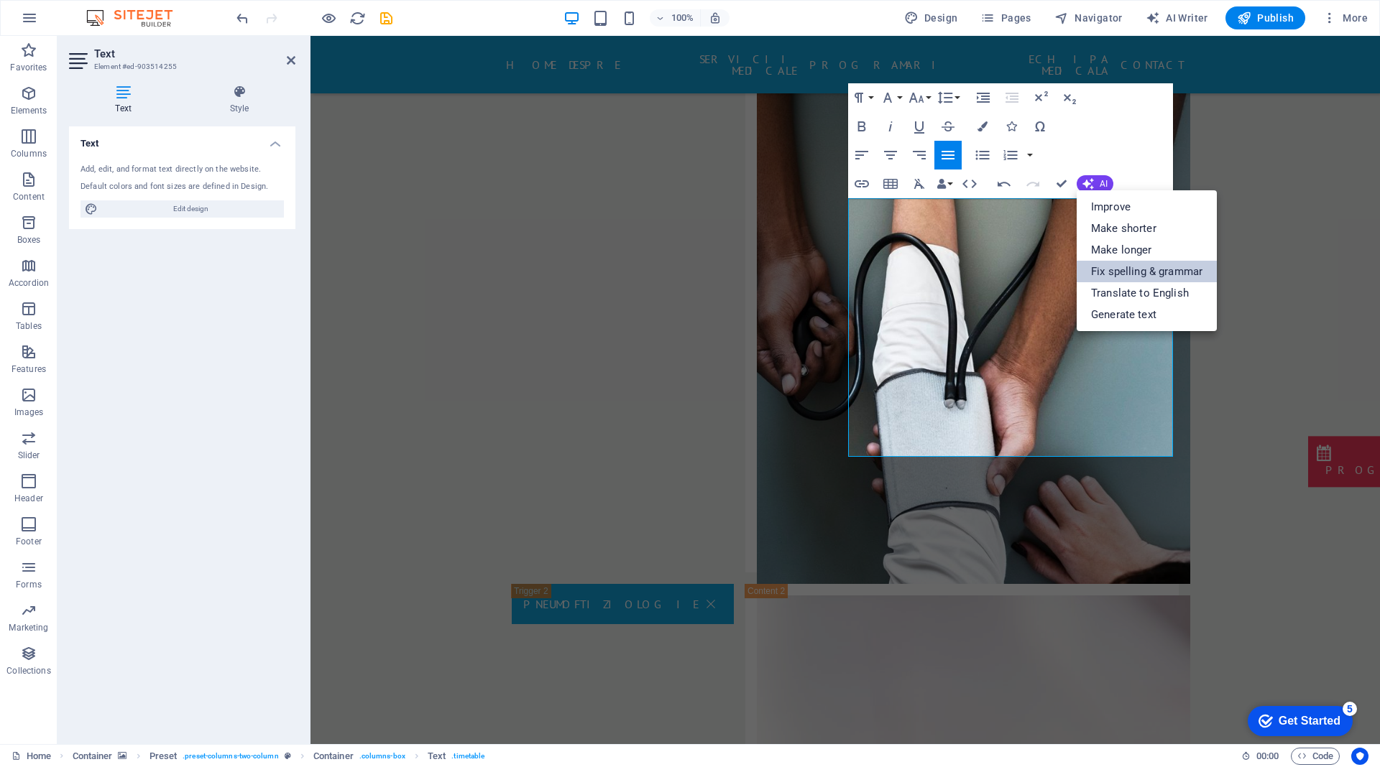
click at [1106, 267] on link "Fix spelling & grammar" at bounding box center [1146, 272] width 140 height 22
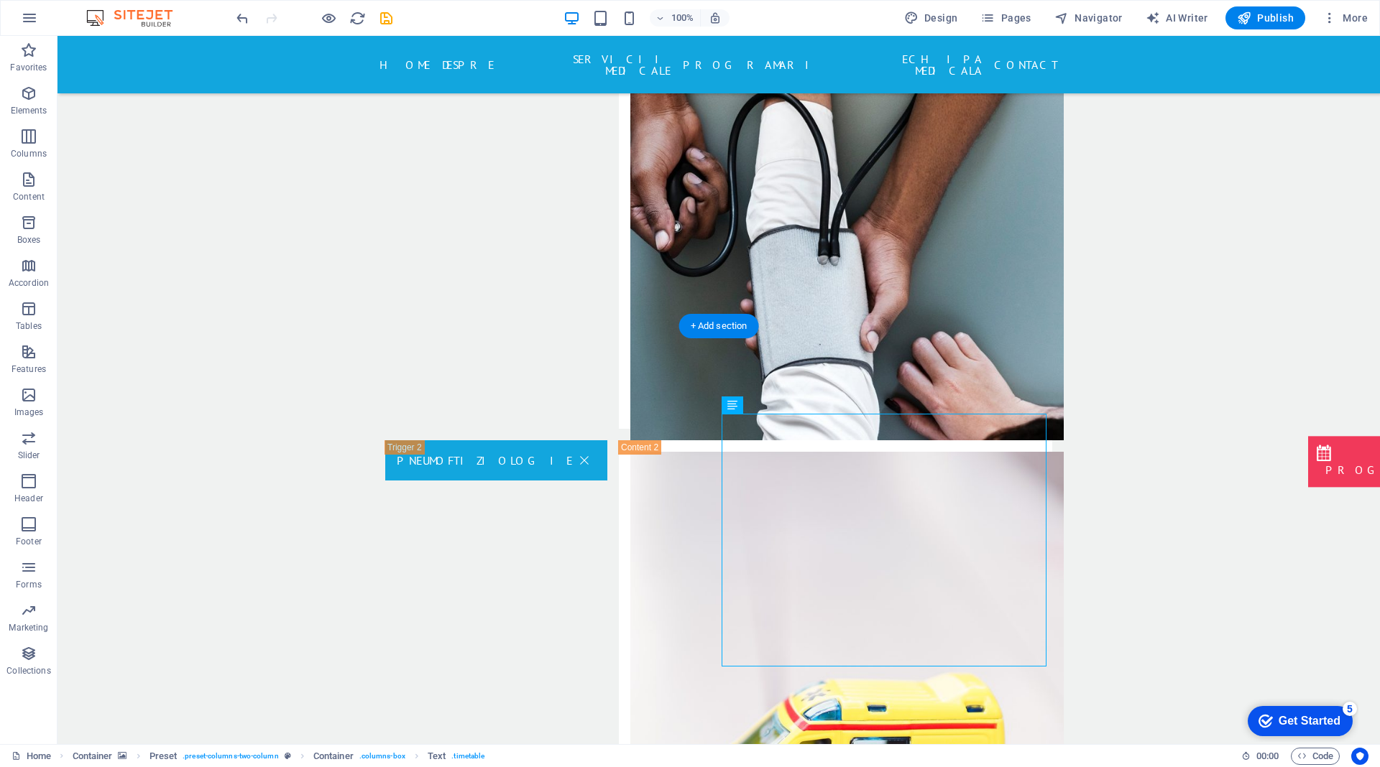
scroll to position [2515, 0]
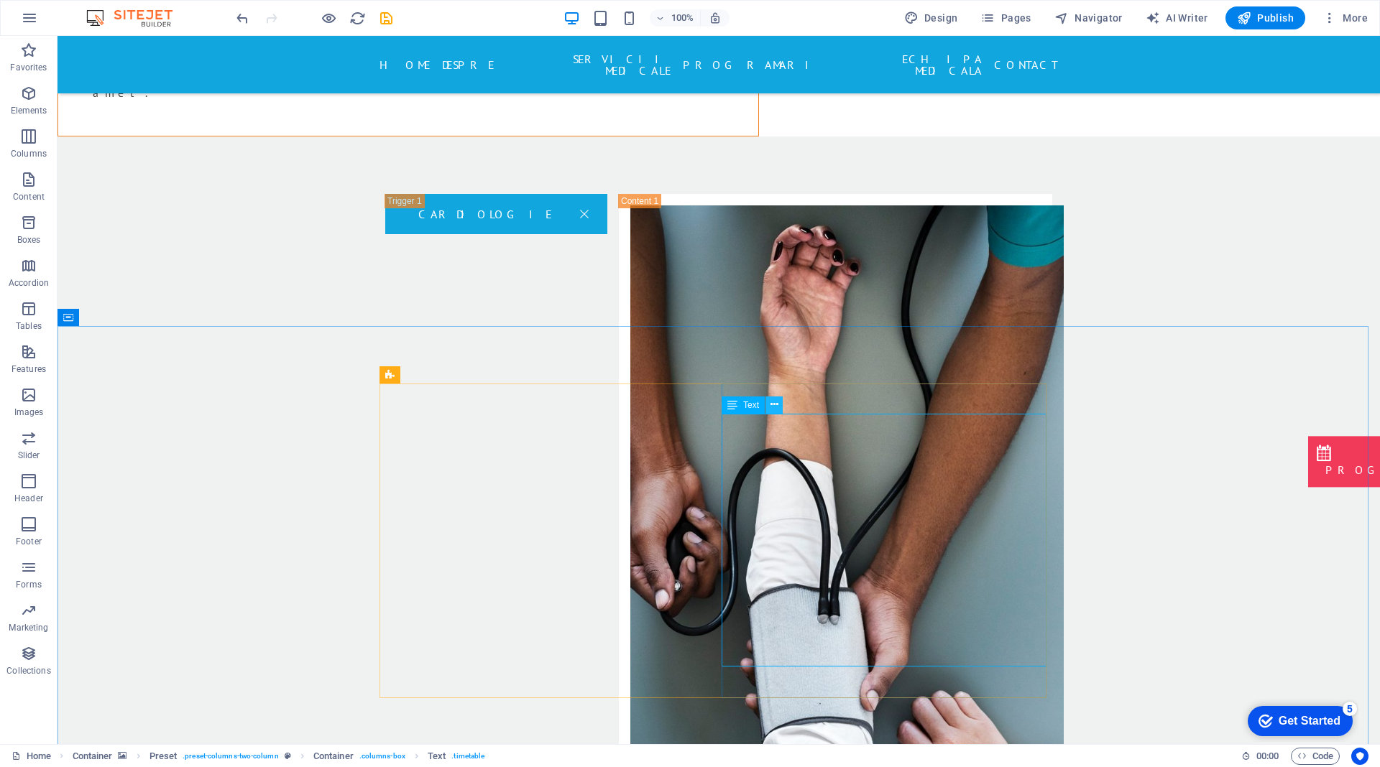
click at [772, 405] on icon at bounding box center [774, 404] width 8 height 15
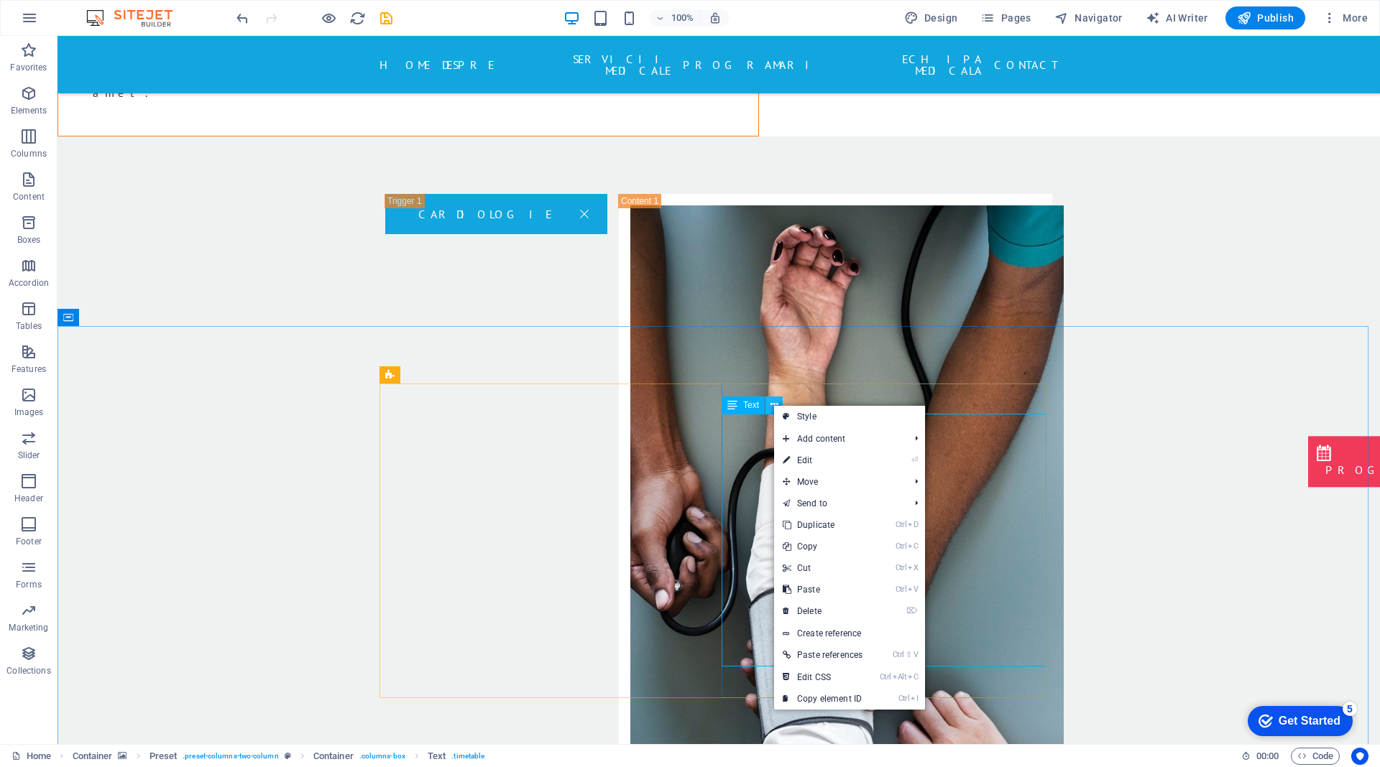
click at [772, 405] on icon at bounding box center [774, 404] width 8 height 15
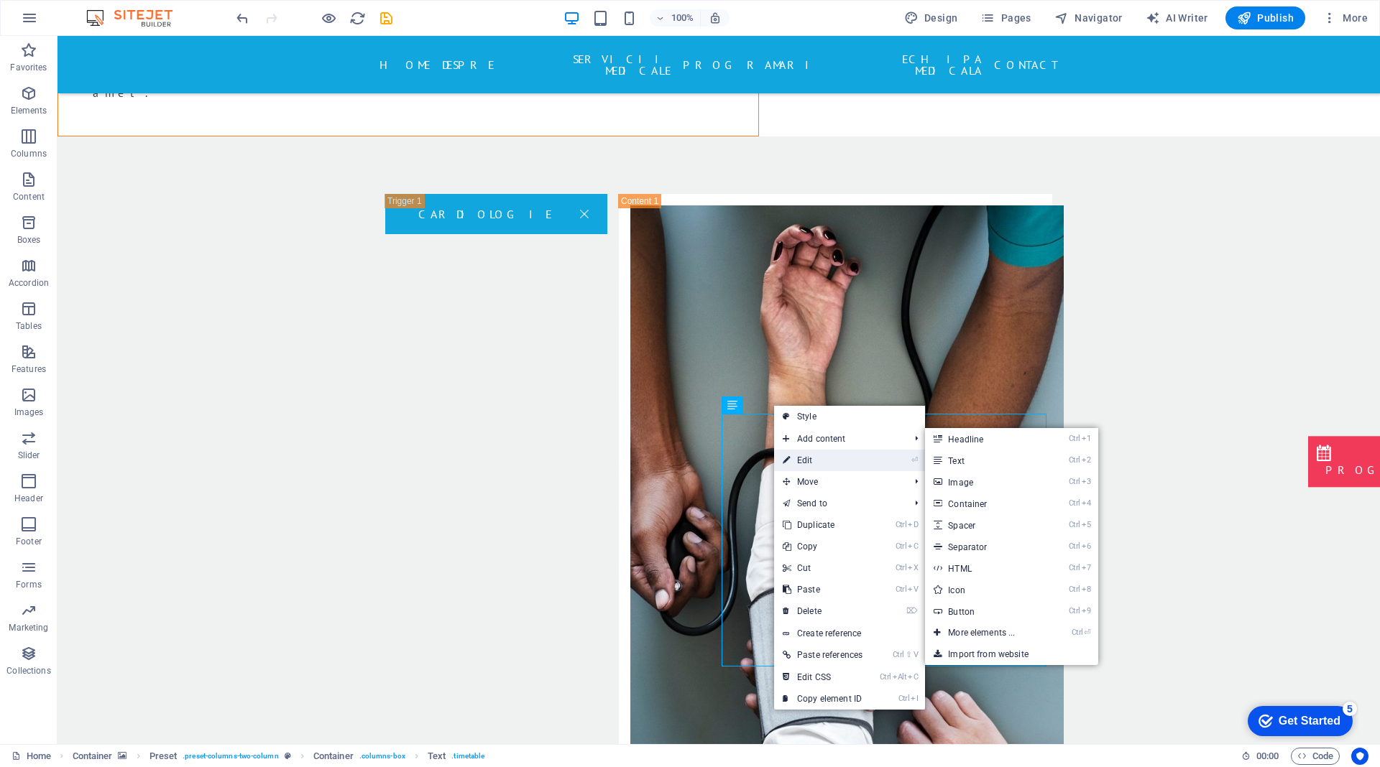
click at [814, 456] on link "⏎ Edit" at bounding box center [822, 461] width 97 height 22
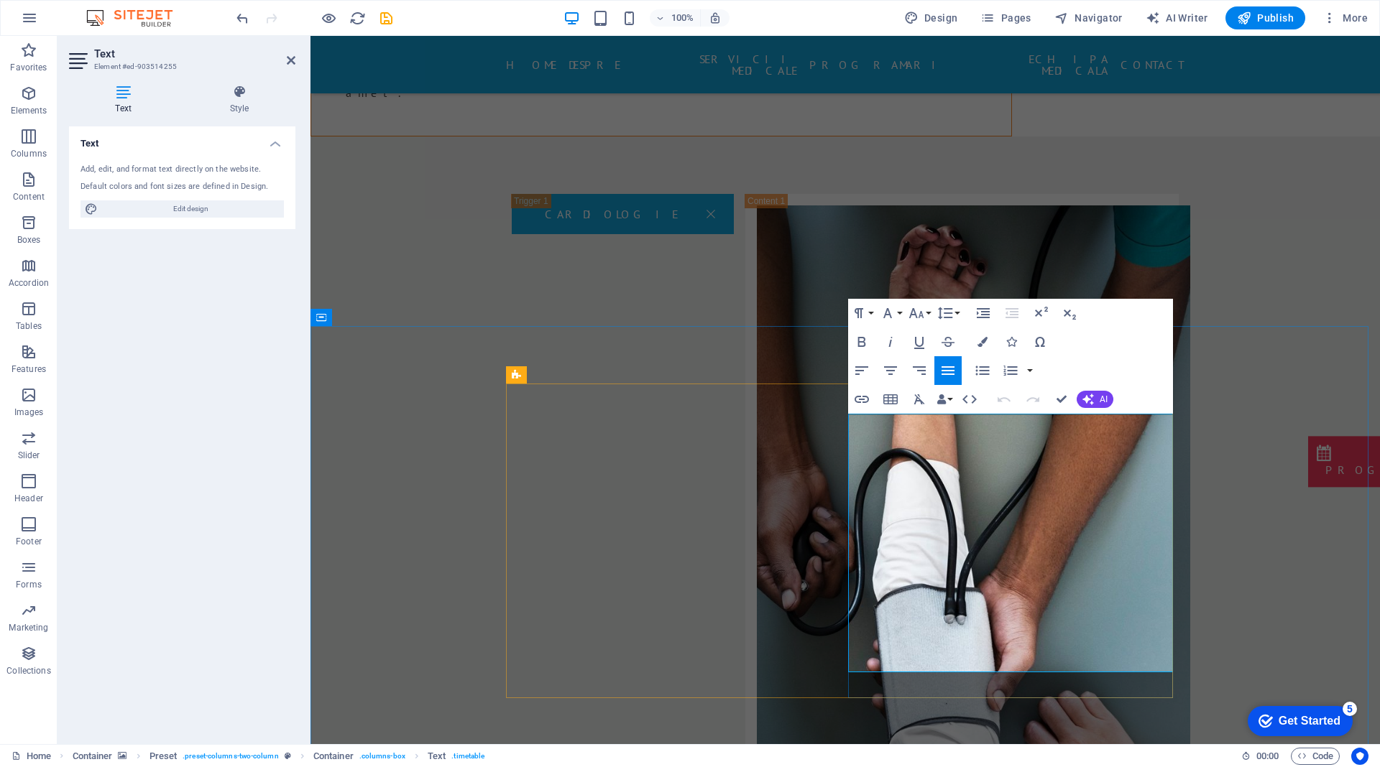
click at [1094, 400] on button "AI" at bounding box center [1094, 399] width 37 height 17
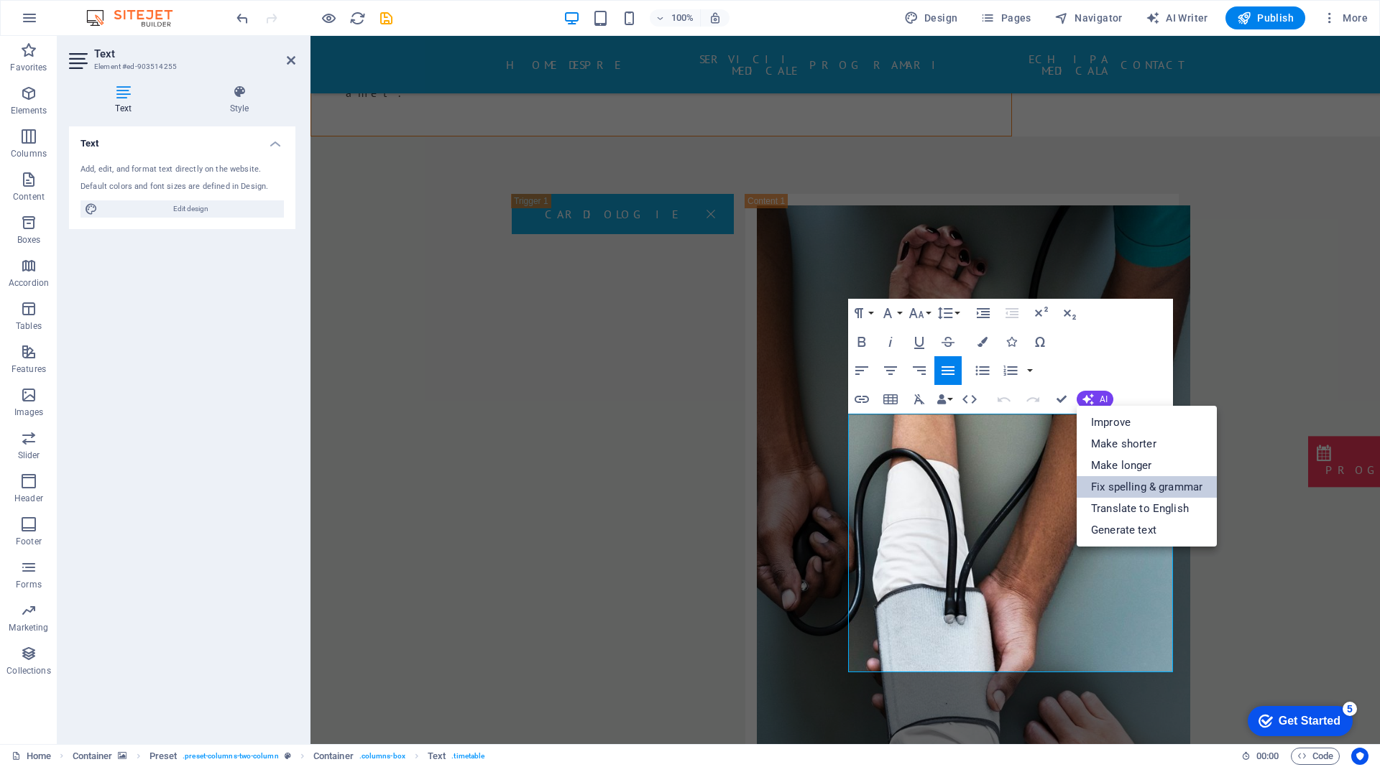
click at [1110, 489] on link "Fix spelling & grammar" at bounding box center [1146, 487] width 140 height 22
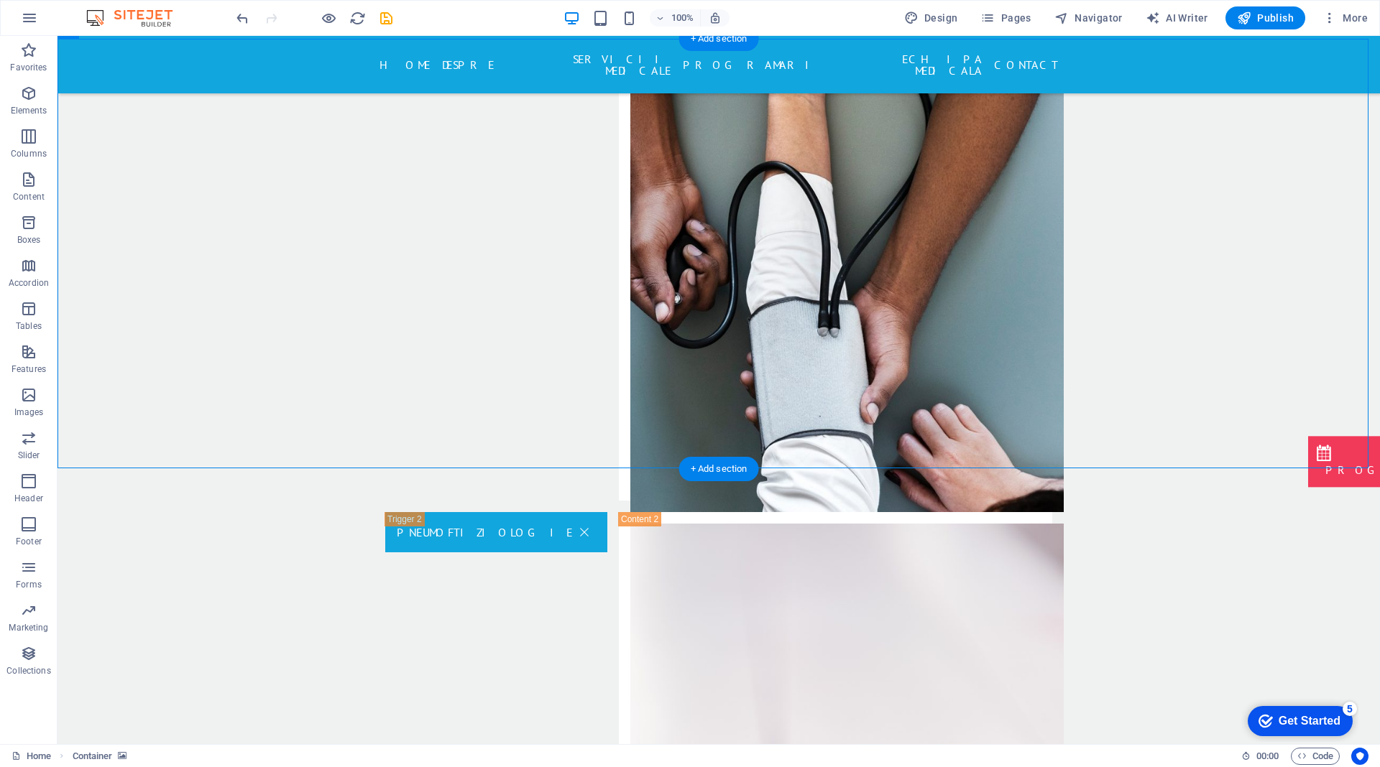
scroll to position [2730, 0]
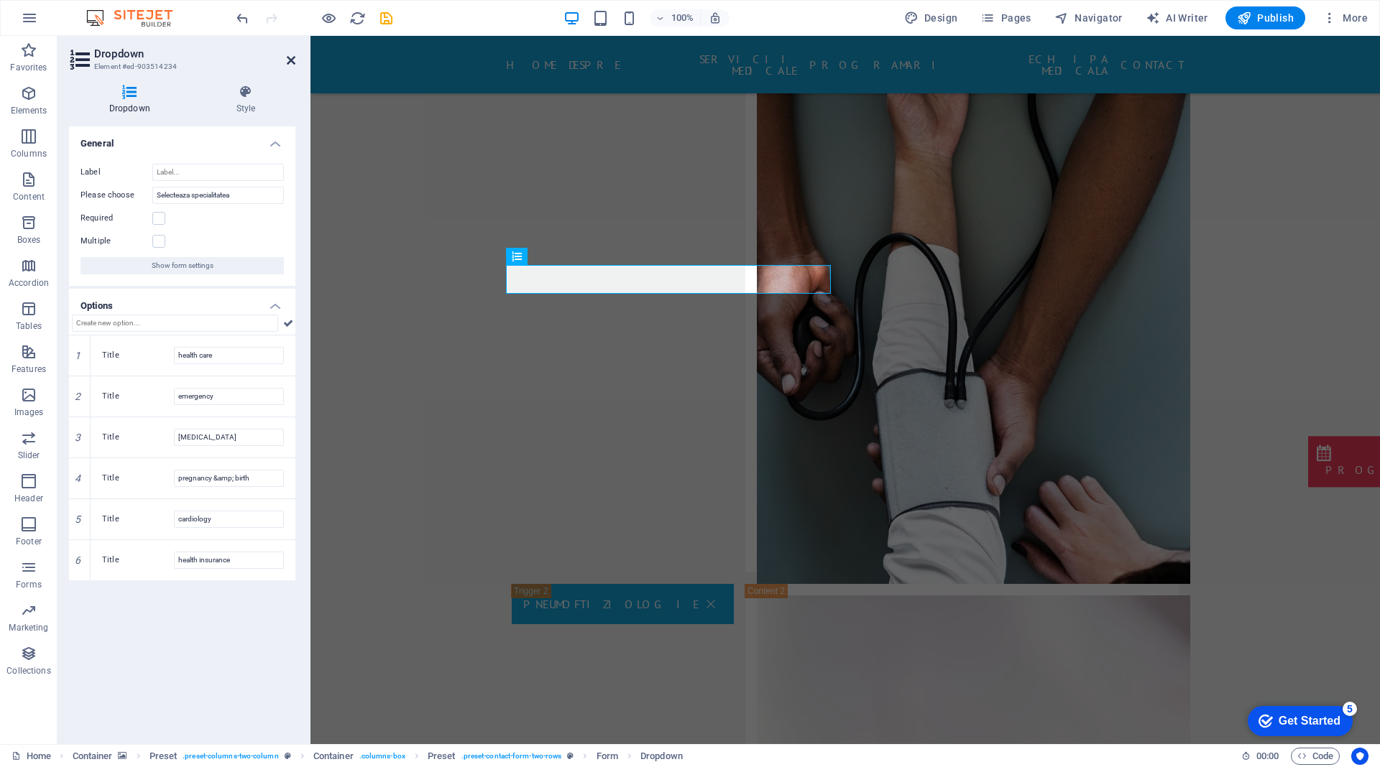
click at [291, 59] on icon at bounding box center [291, 60] width 9 height 11
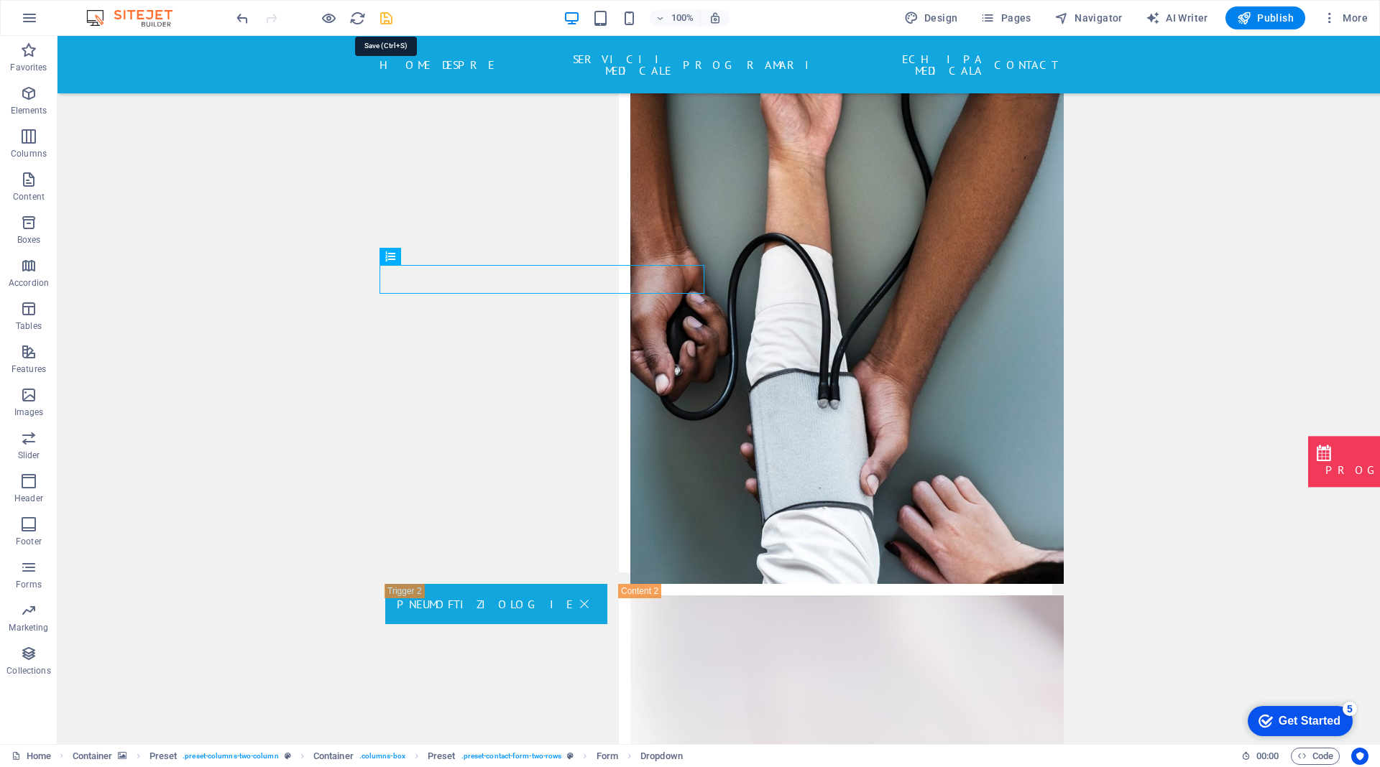
drag, startPoint x: 384, startPoint y: 17, endPoint x: 830, endPoint y: 325, distance: 542.3
click at [384, 17] on icon "save" at bounding box center [386, 18] width 17 height 17
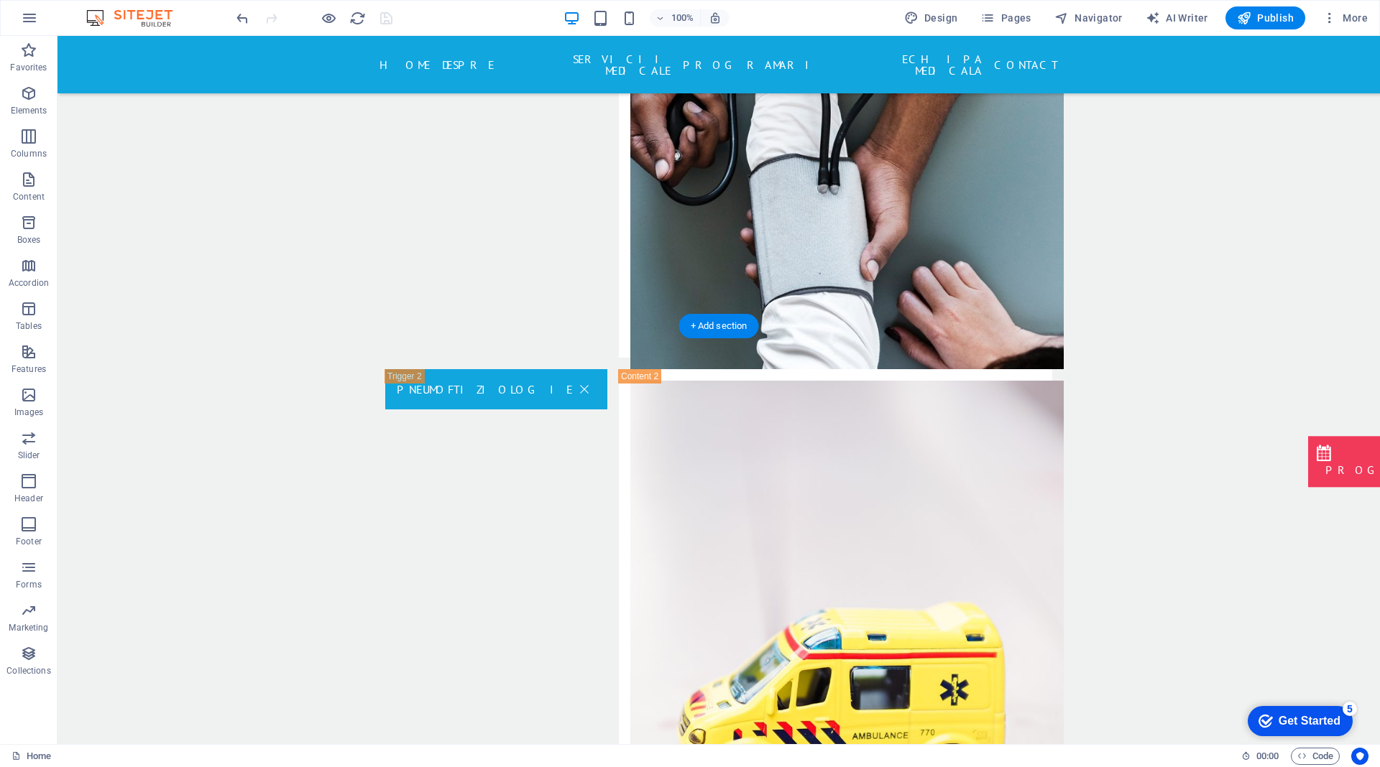
scroll to position [2730, 0]
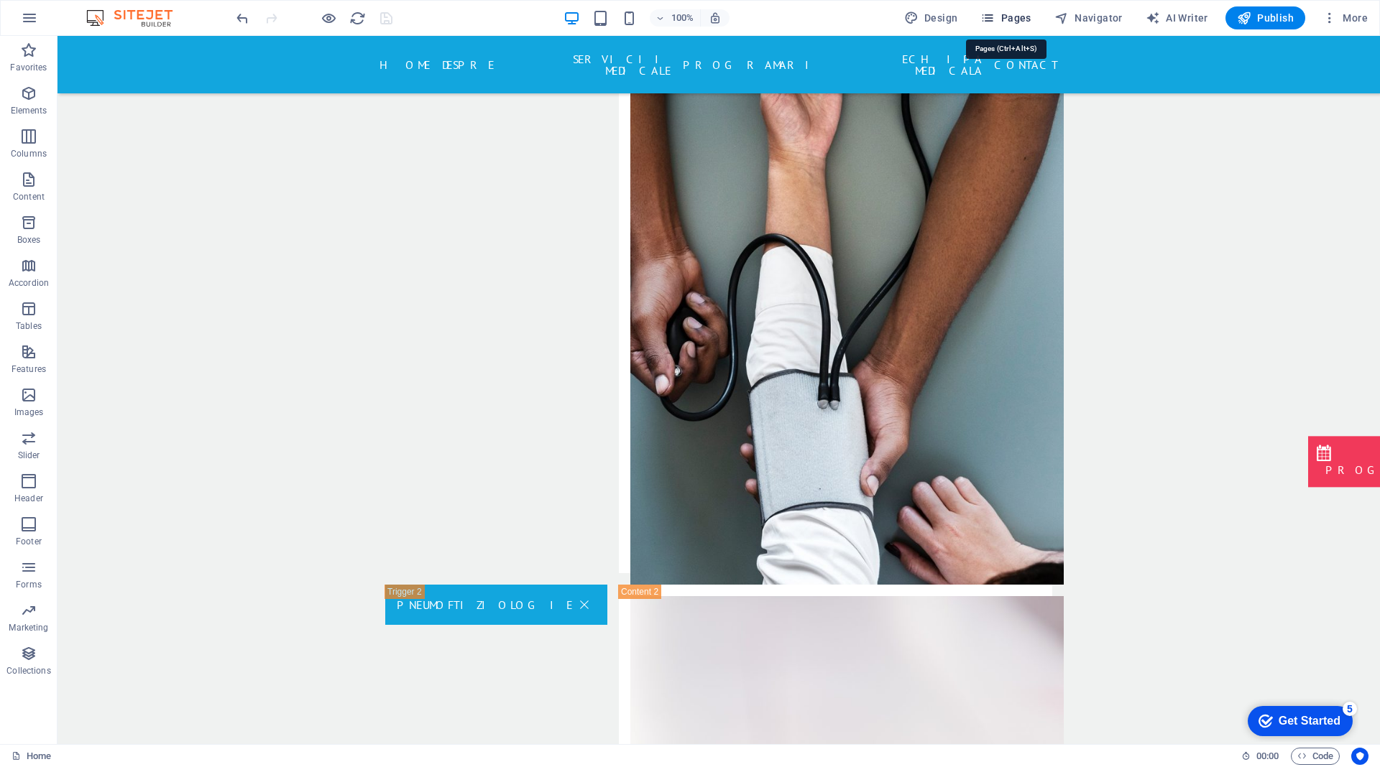
click at [994, 20] on icon "button" at bounding box center [987, 18] width 14 height 14
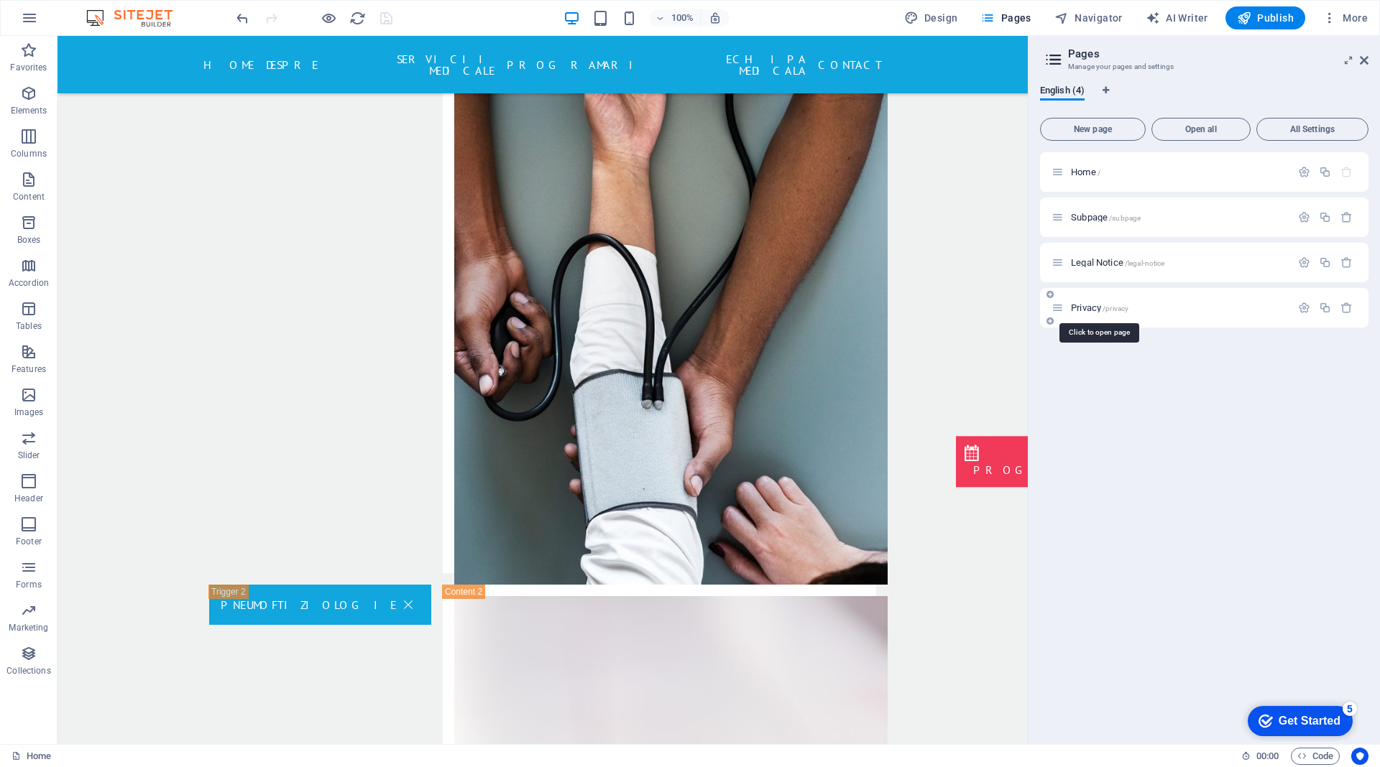
click at [1086, 308] on span "Privacy /privacy" at bounding box center [1099, 307] width 57 height 11
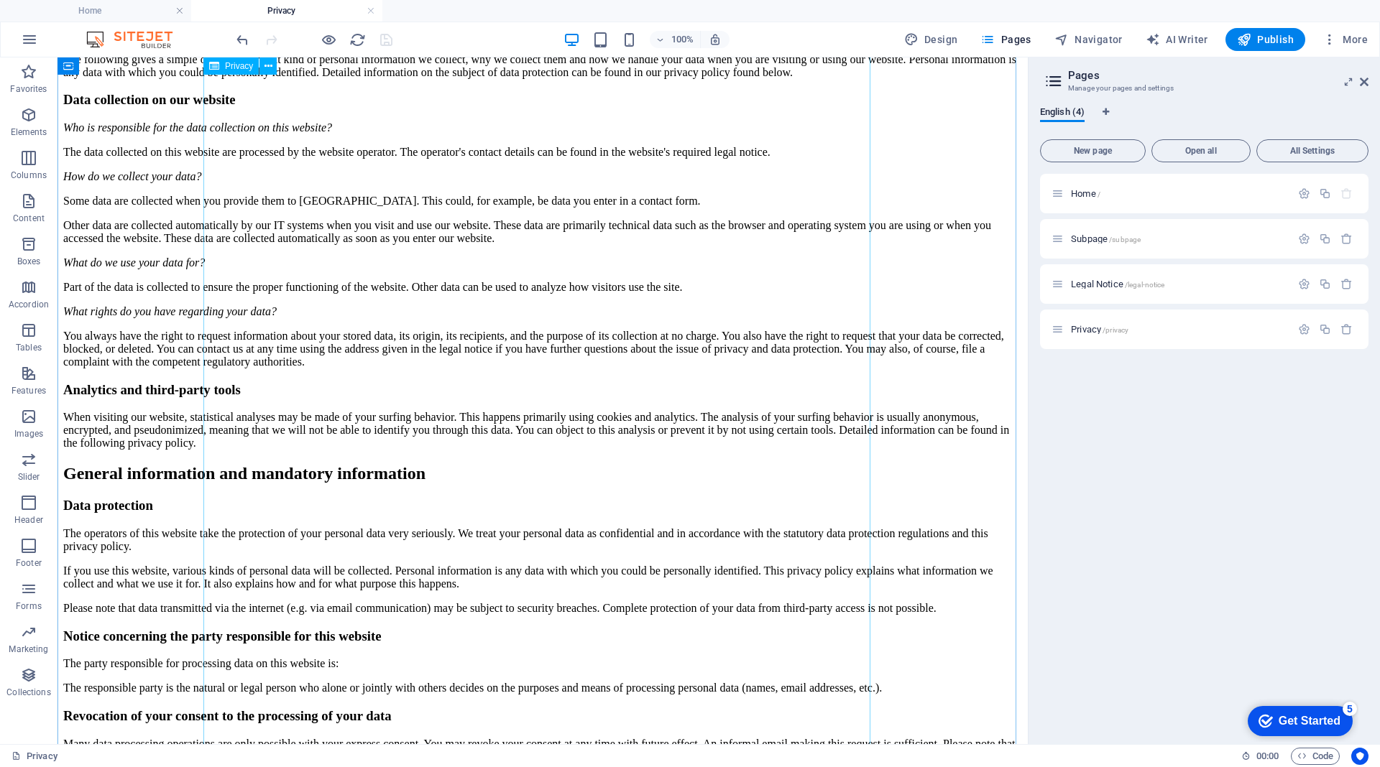
scroll to position [0, 0]
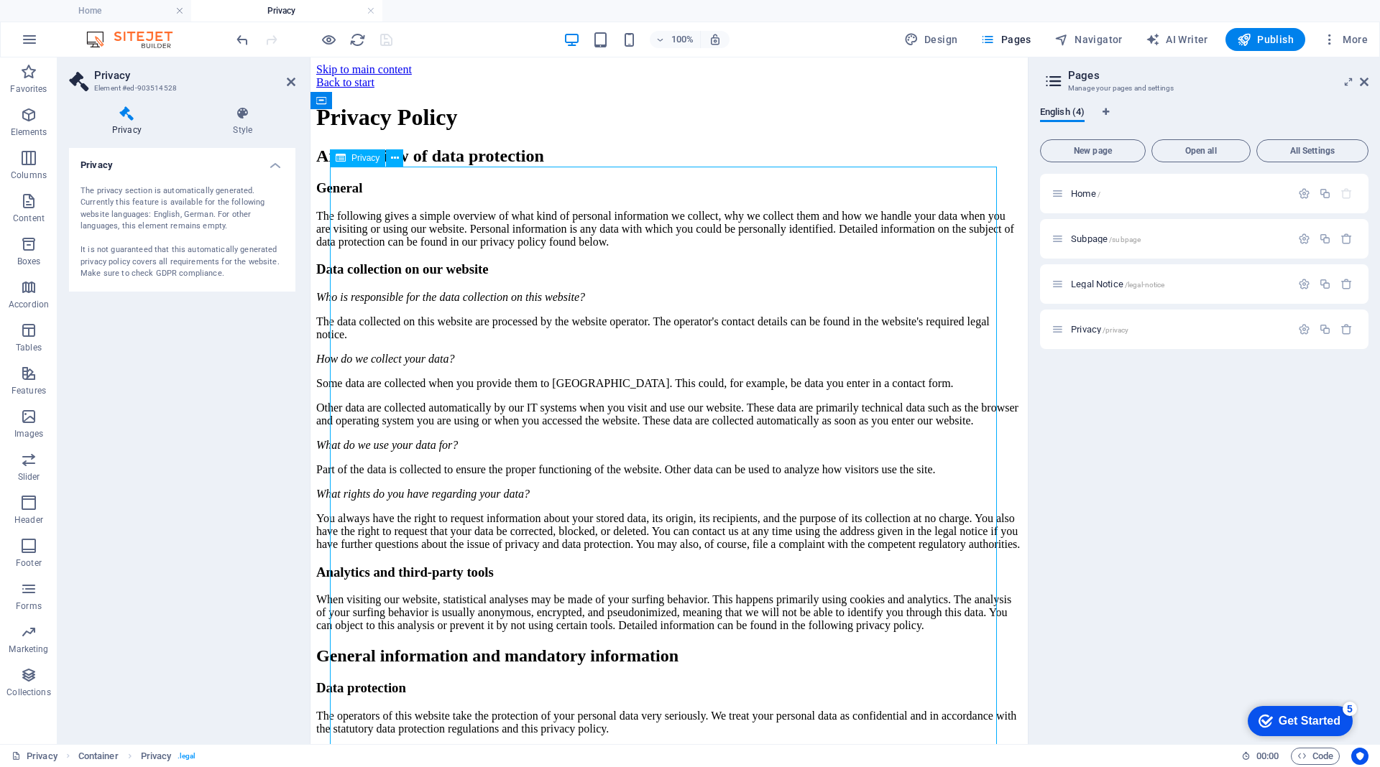
drag, startPoint x: 336, startPoint y: 185, endPoint x: 567, endPoint y: 450, distance: 351.9
click at [396, 151] on icon at bounding box center [395, 158] width 8 height 15
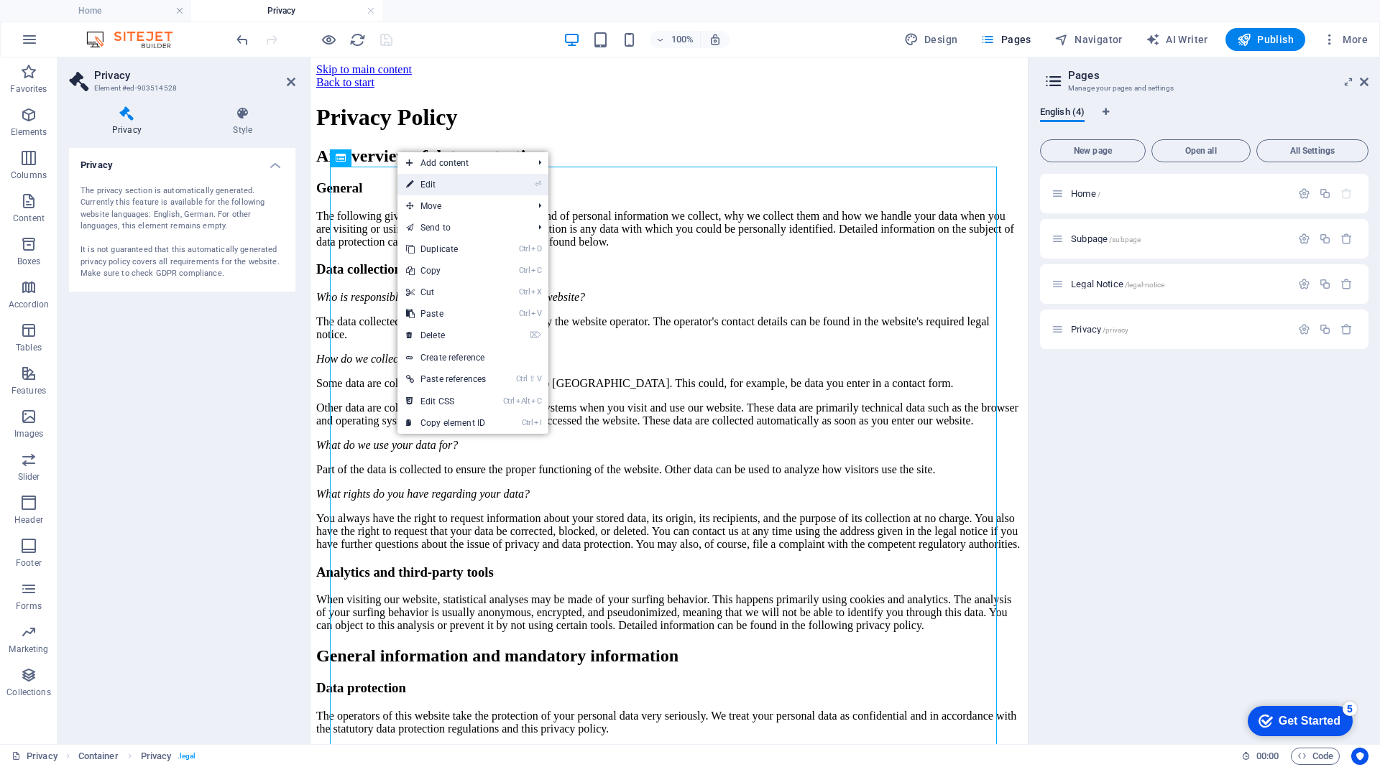
click at [431, 189] on link "⏎ Edit" at bounding box center [445, 185] width 97 height 22
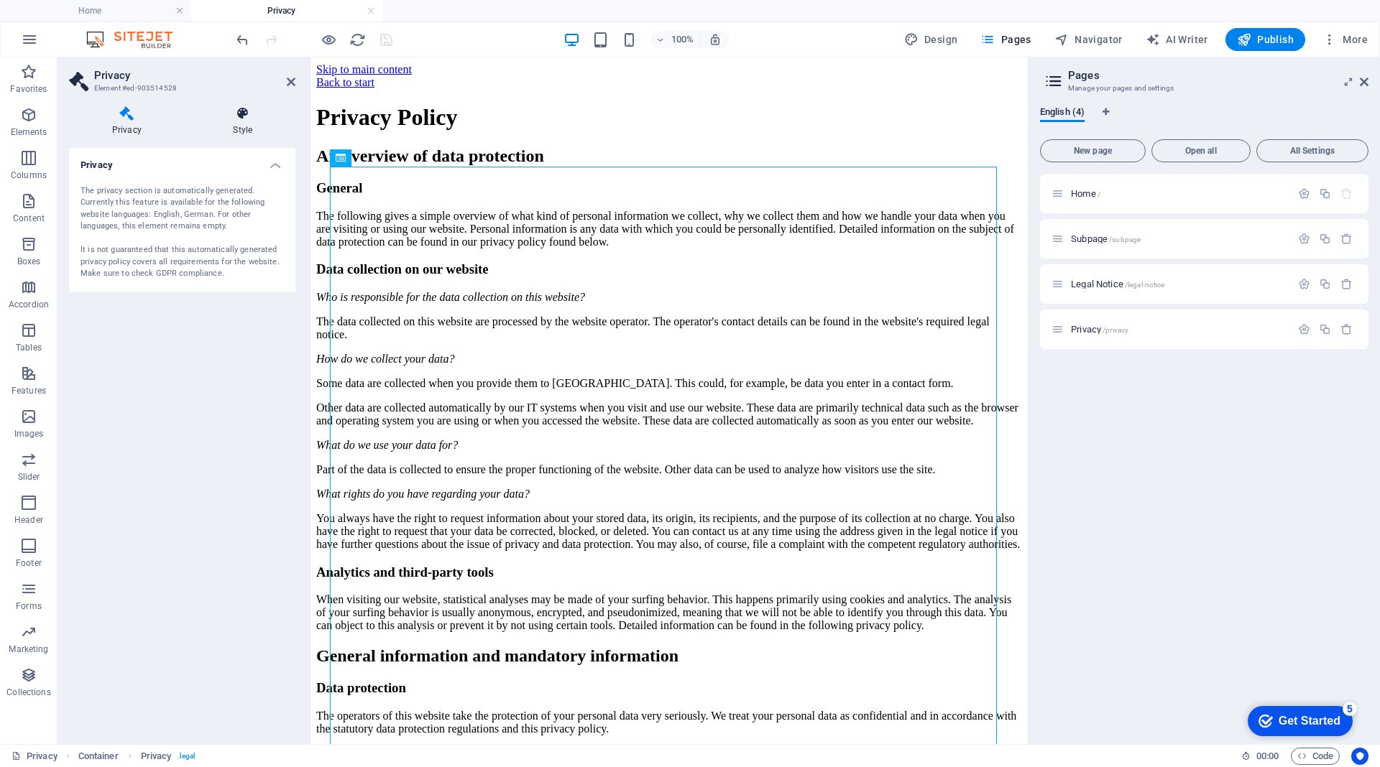
click at [254, 122] on h4 "Style" at bounding box center [242, 121] width 105 height 30
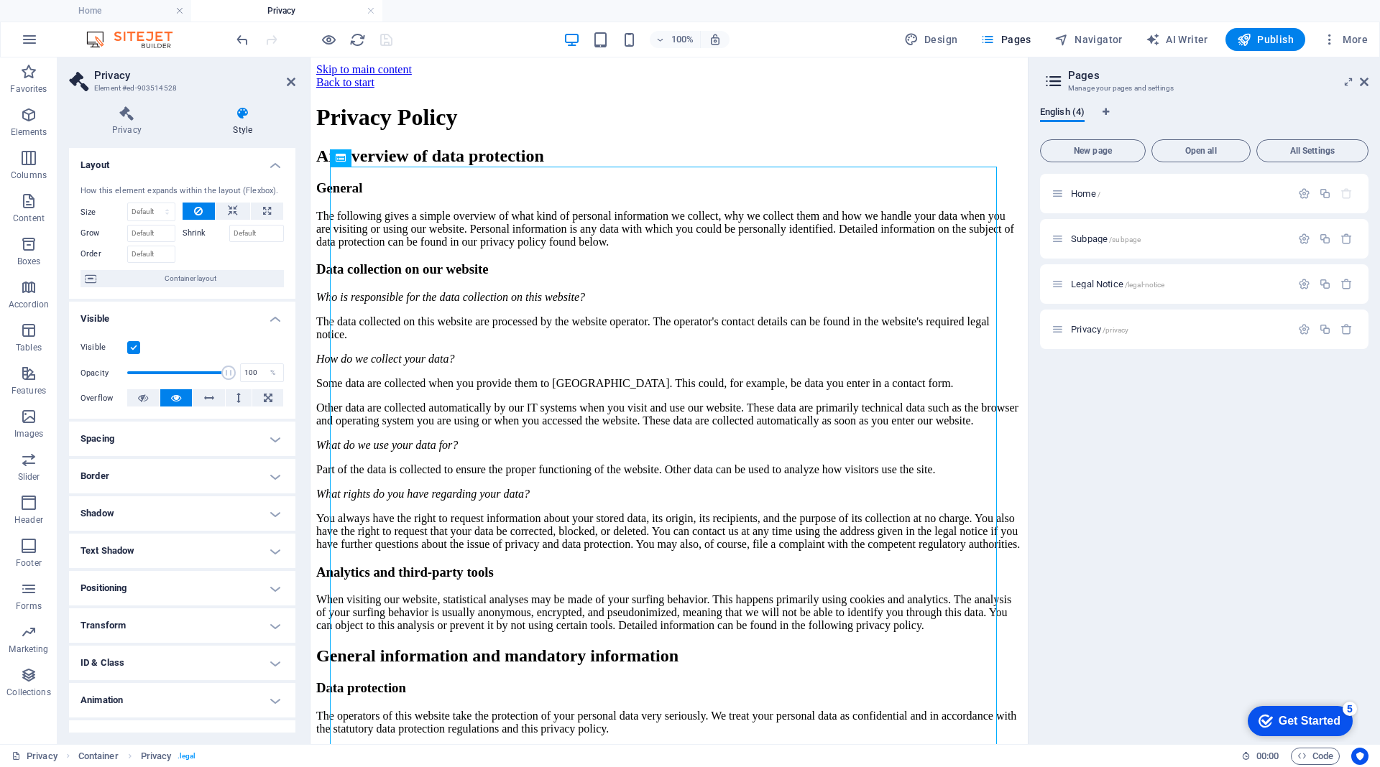
scroll to position [22, 0]
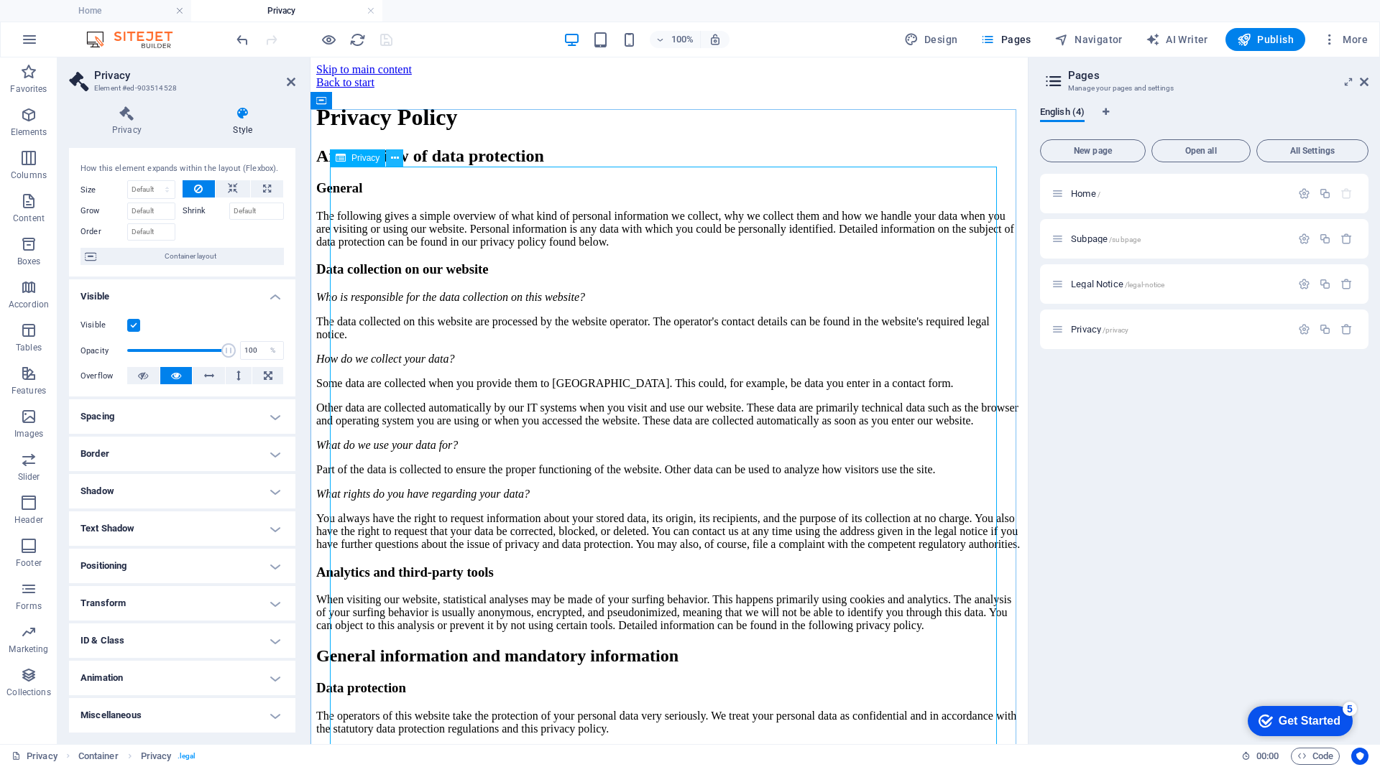
click at [392, 160] on icon at bounding box center [395, 158] width 8 height 15
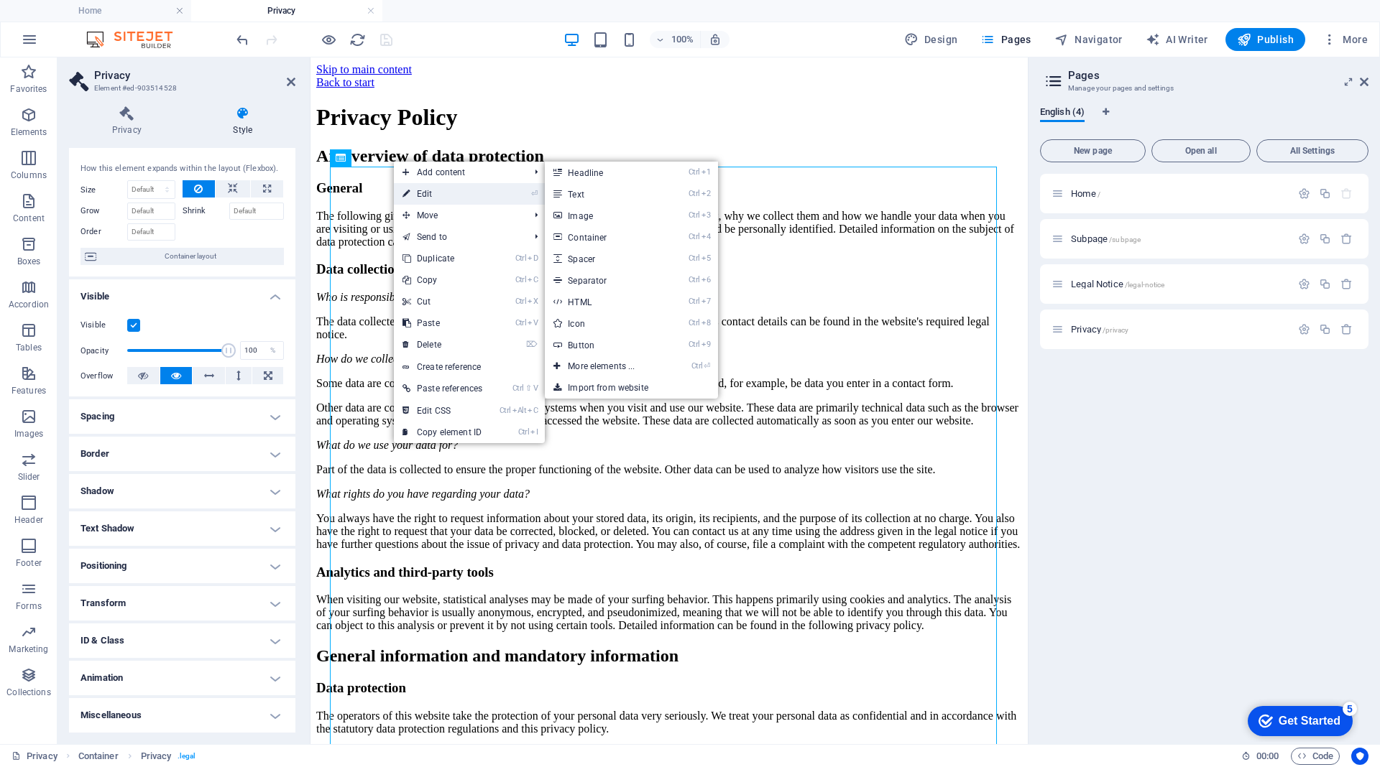
click at [434, 190] on link "⏎ Edit" at bounding box center [442, 194] width 97 height 22
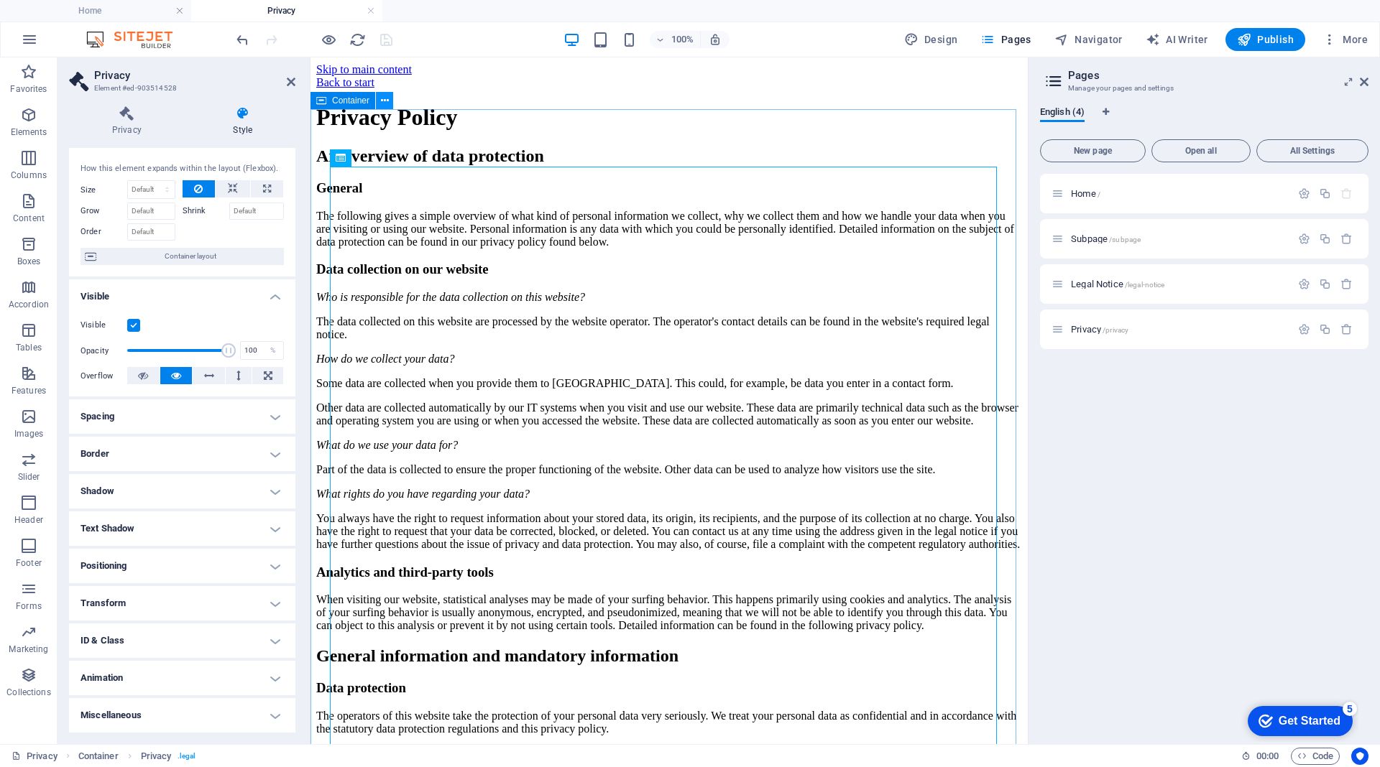
click at [384, 98] on icon at bounding box center [385, 100] width 8 height 15
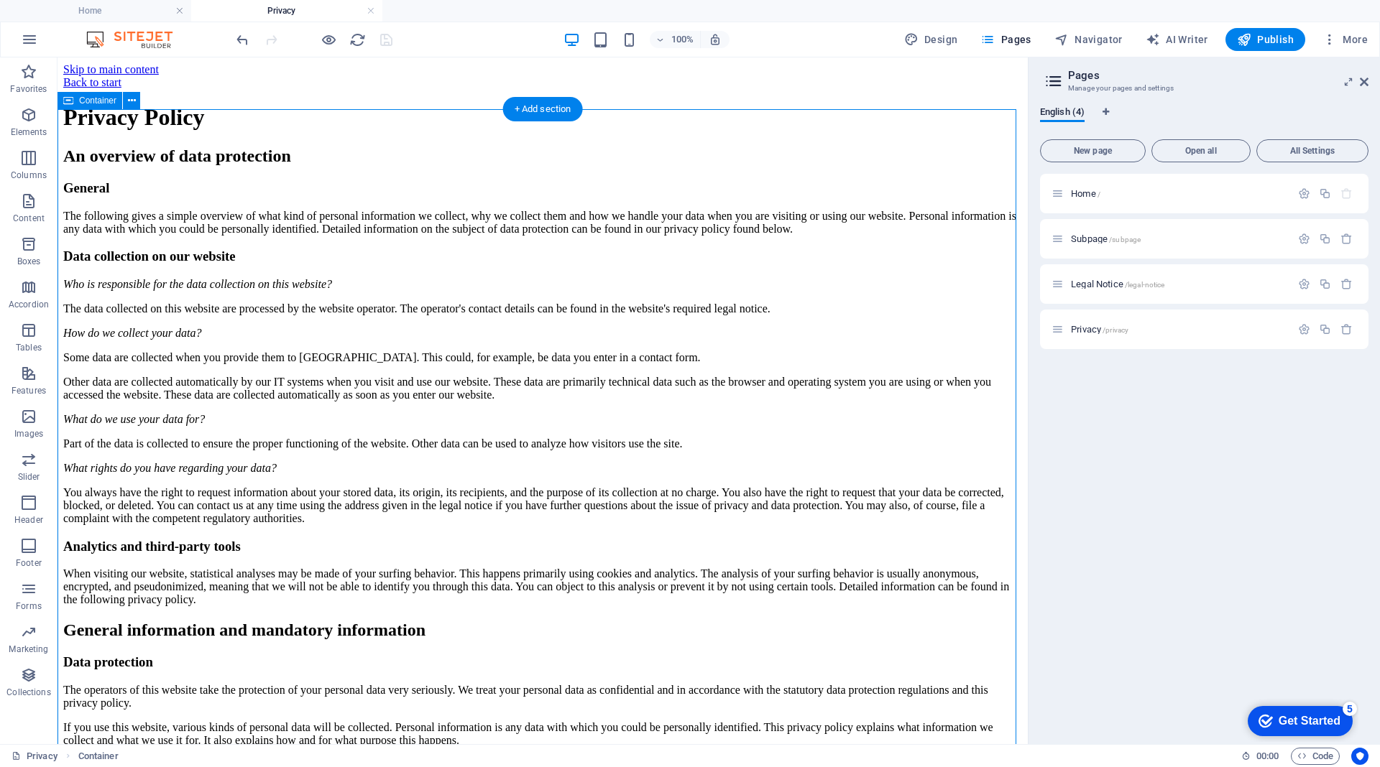
click at [277, 80] on div "Back to start" at bounding box center [542, 82] width 958 height 13
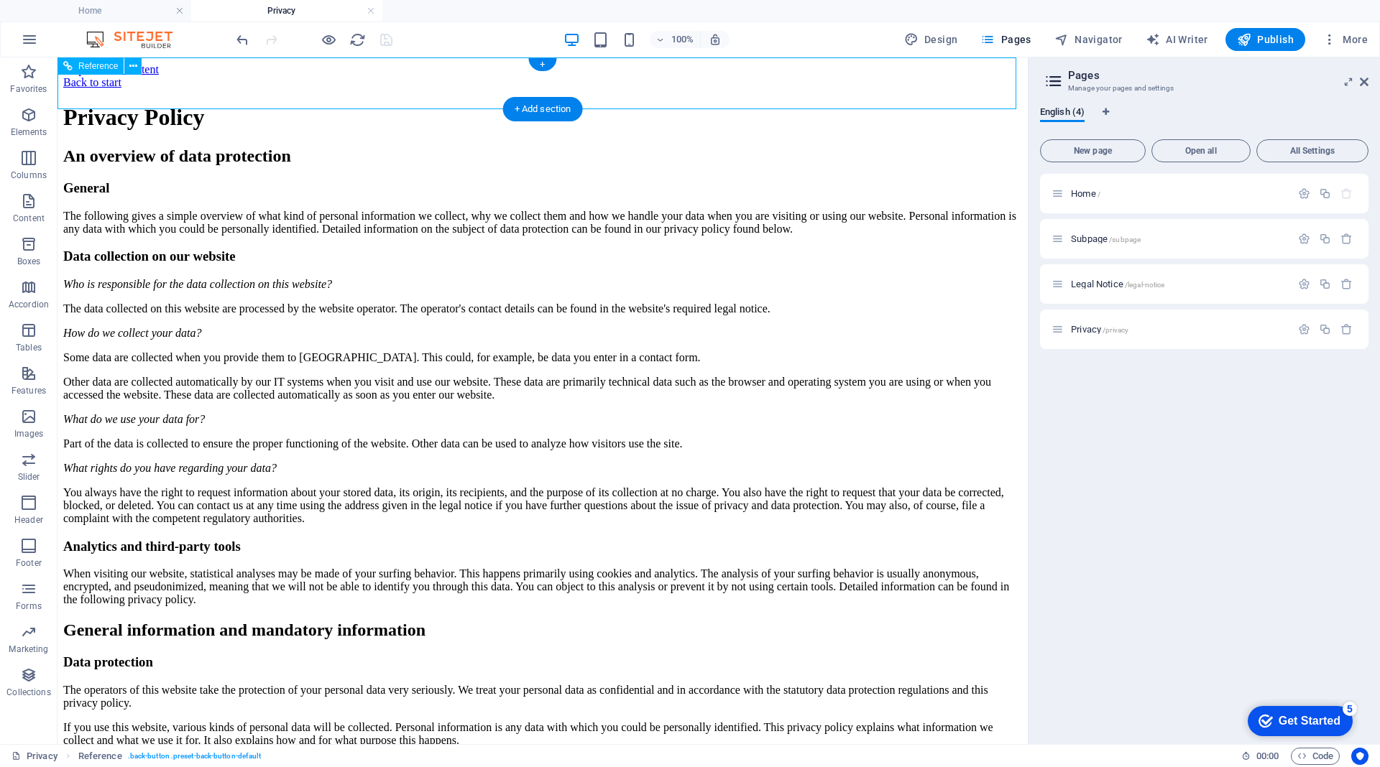
click at [277, 80] on div "Back to start" at bounding box center [542, 82] width 958 height 13
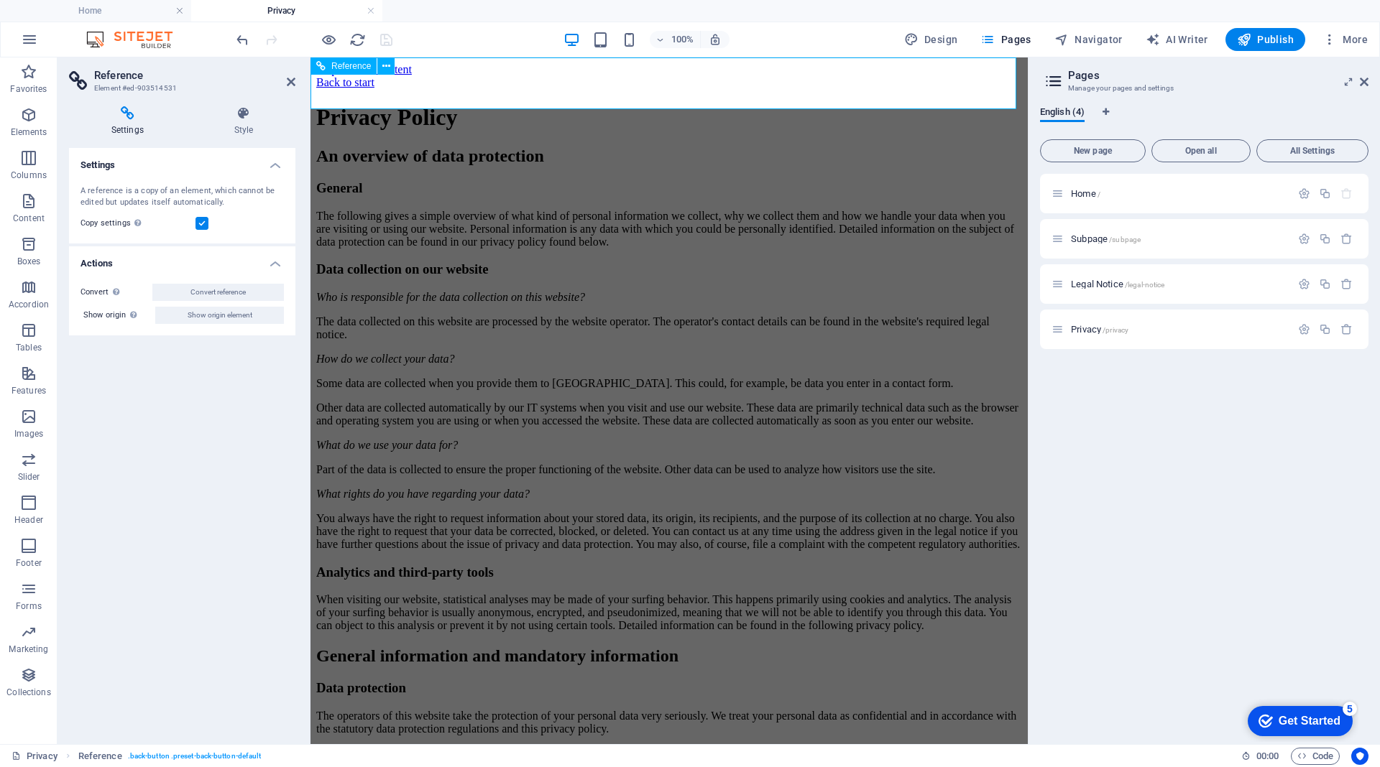
click at [359, 86] on div "Back to start" at bounding box center [669, 82] width 706 height 13
click at [330, 86] on div "Back to start" at bounding box center [669, 82] width 706 height 13
click at [290, 78] on icon at bounding box center [291, 81] width 9 height 11
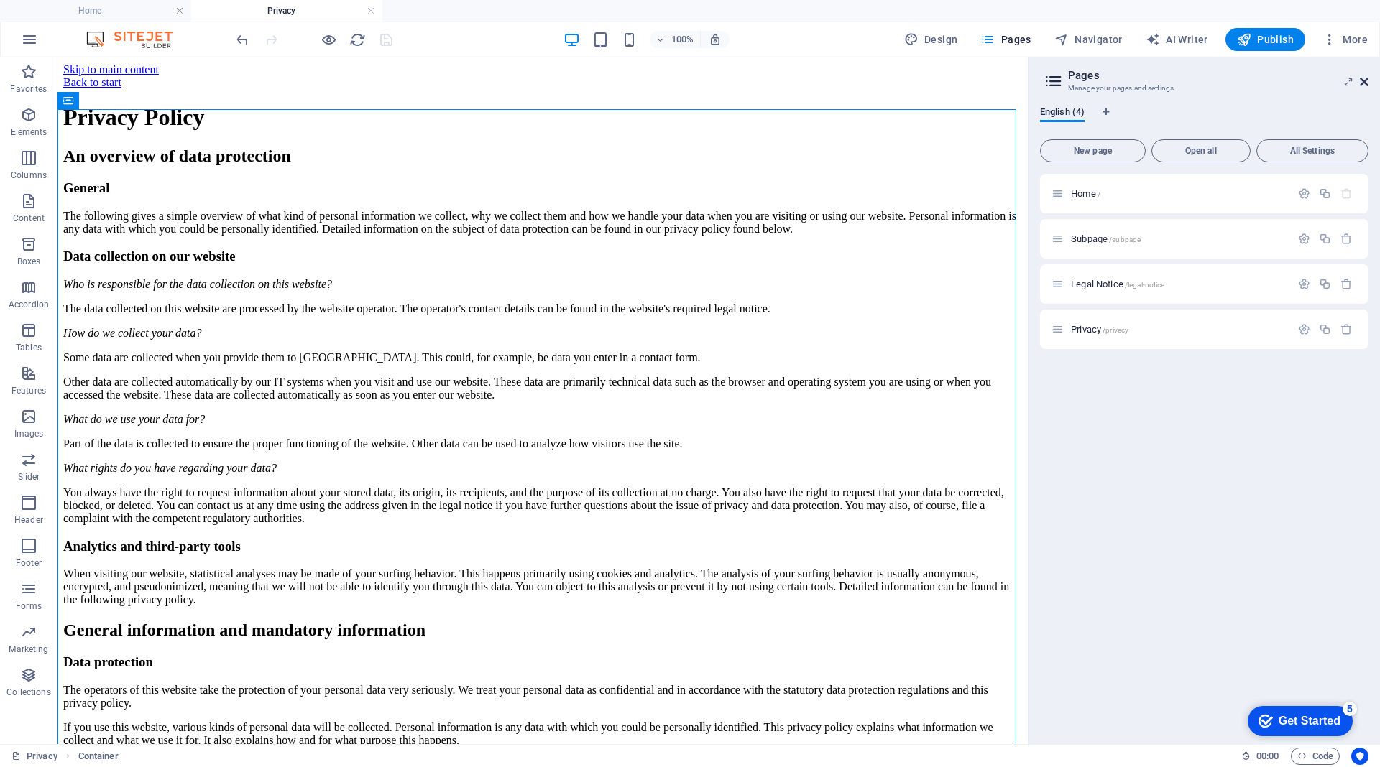
click at [1366, 83] on icon at bounding box center [1363, 81] width 9 height 11
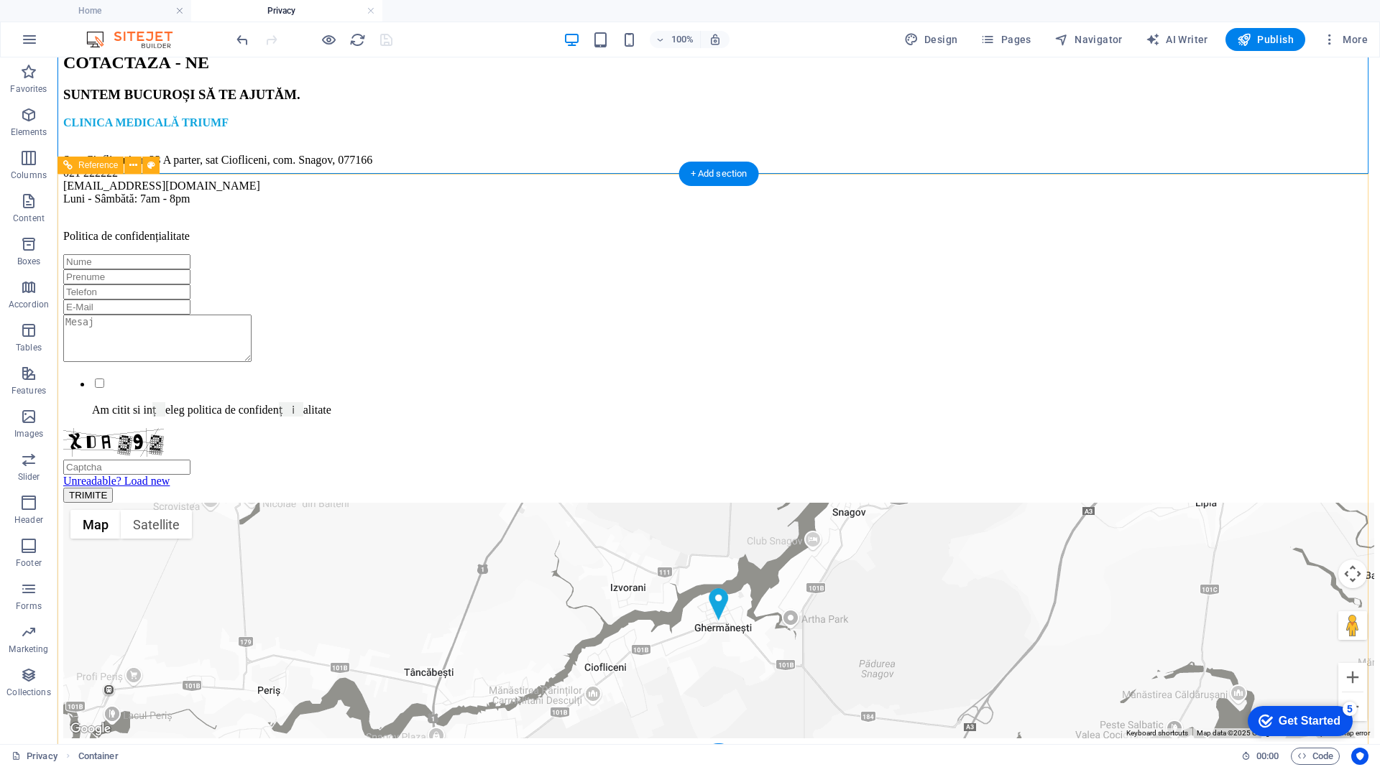
scroll to position [3808, 0]
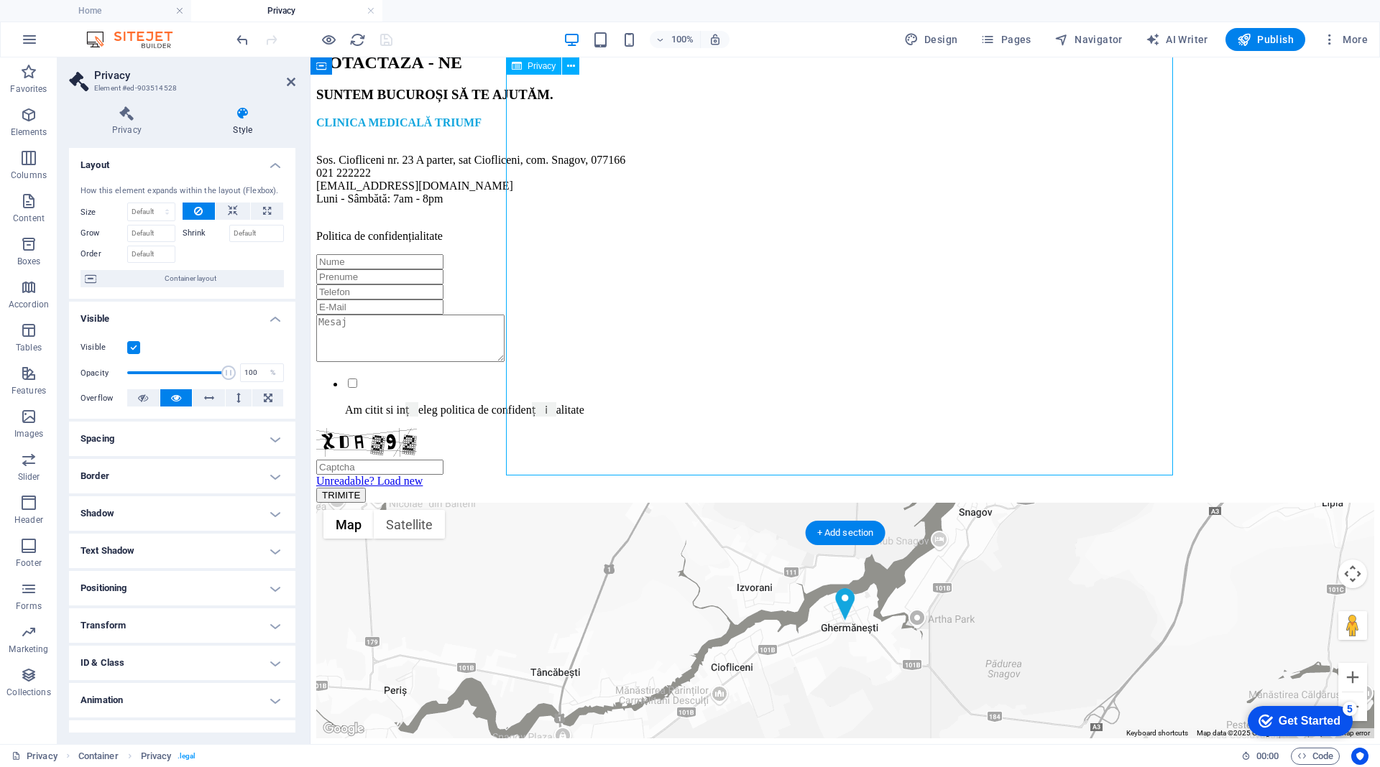
drag, startPoint x: 994, startPoint y: 451, endPoint x: 846, endPoint y: 293, distance: 216.6
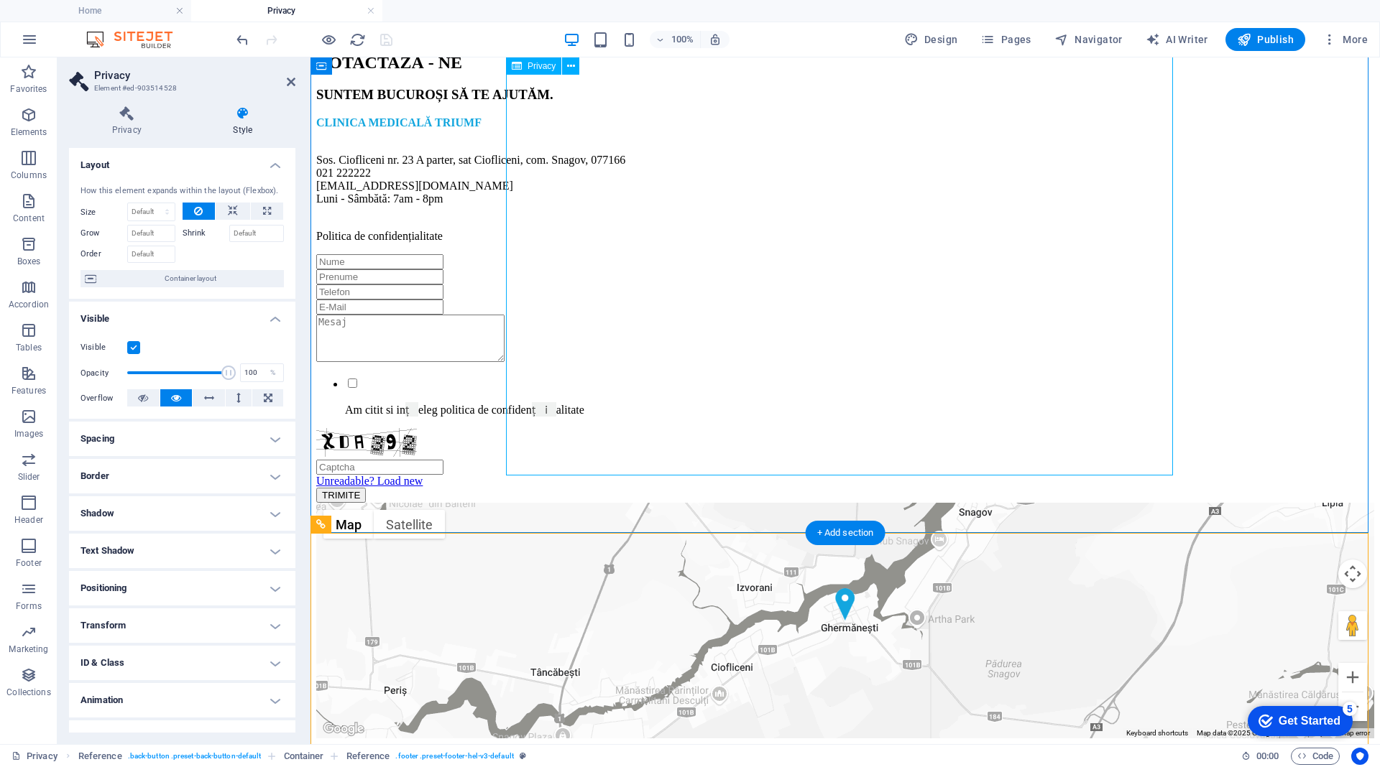
scroll to position [0, 0]
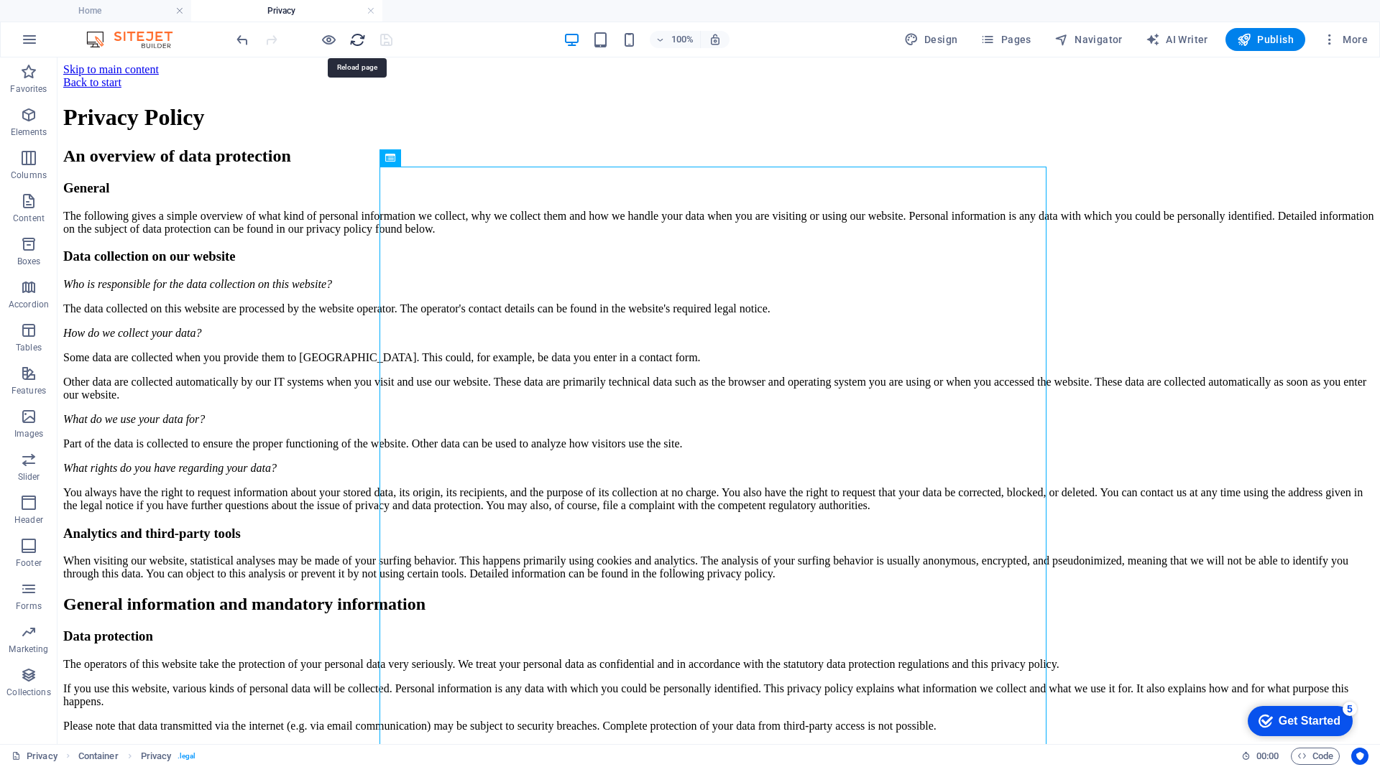
click at [354, 39] on icon "reload" at bounding box center [357, 40] width 17 height 17
click at [369, 11] on link at bounding box center [370, 11] width 9 height 14
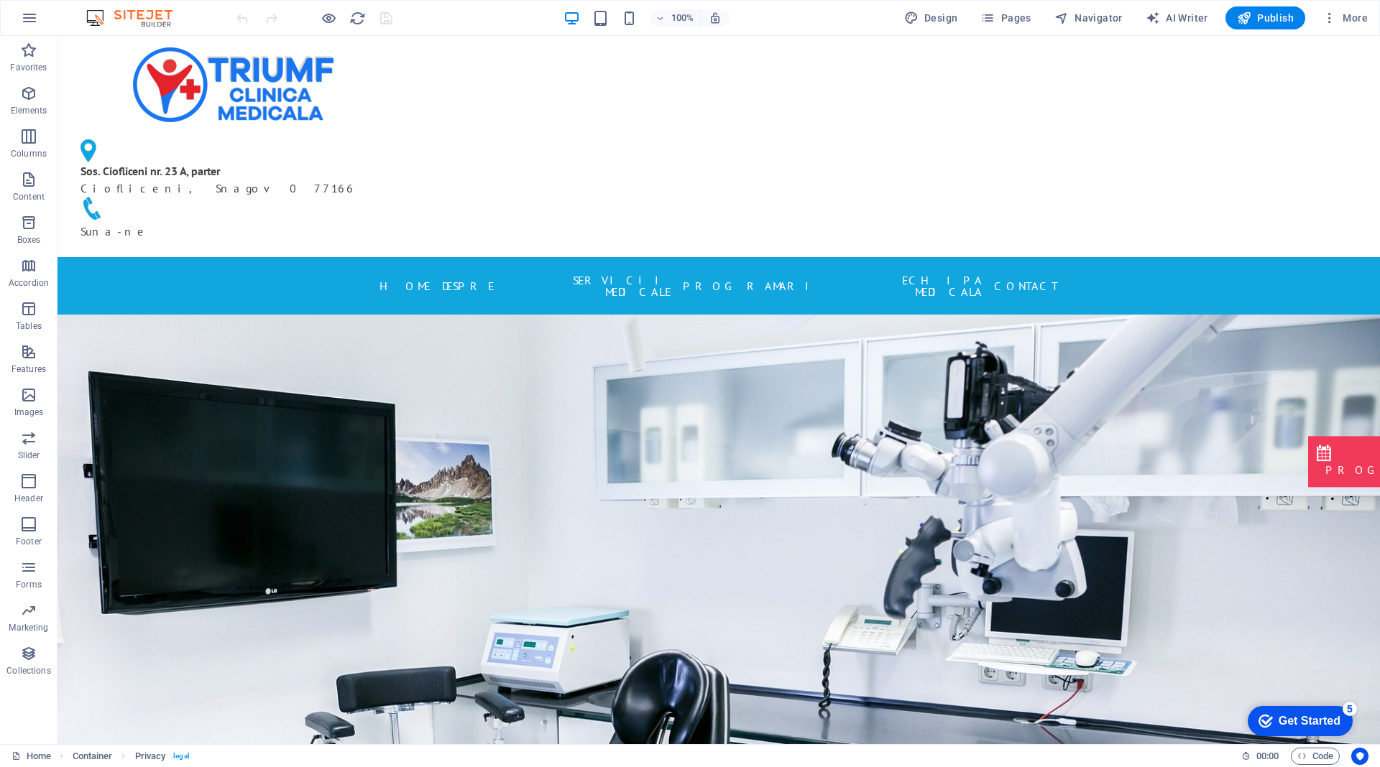
scroll to position [2759, 0]
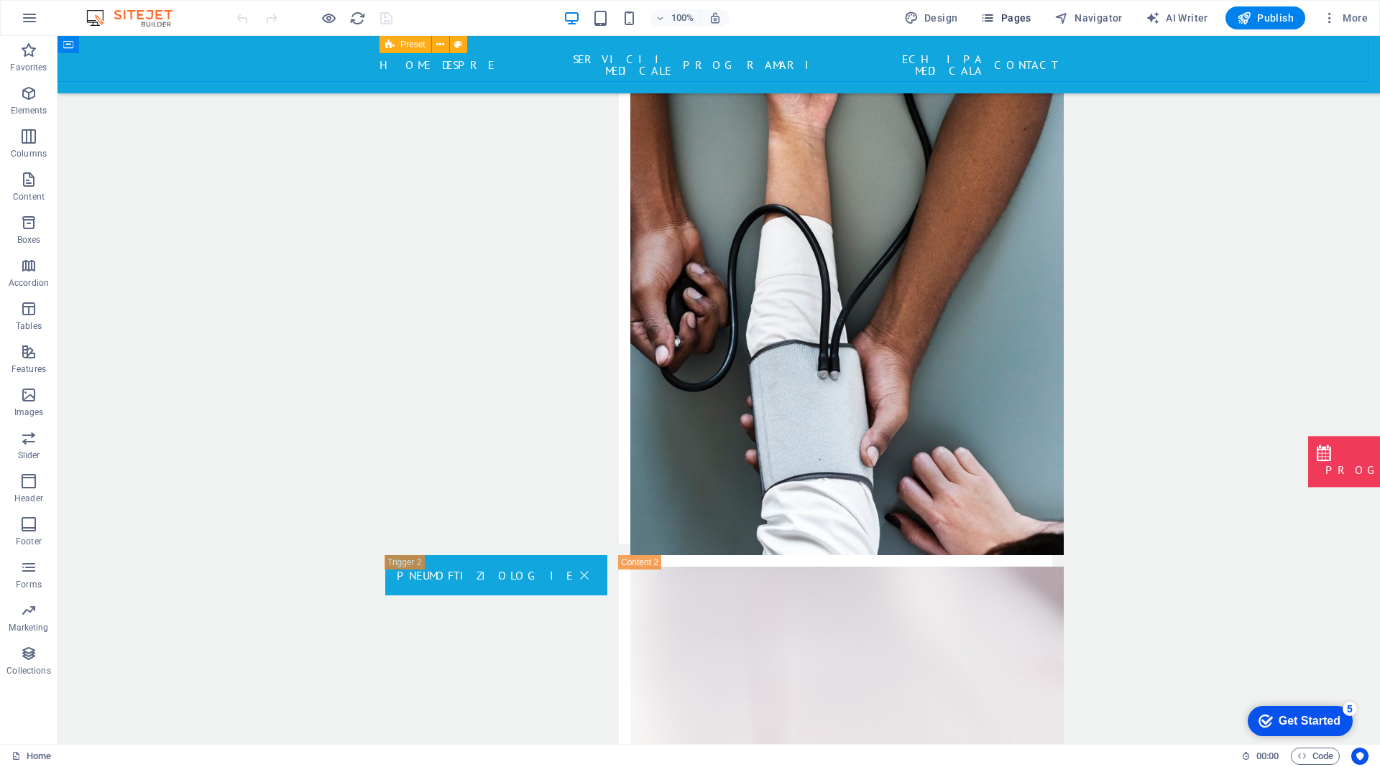
click at [1020, 18] on span "Pages" at bounding box center [1005, 18] width 50 height 14
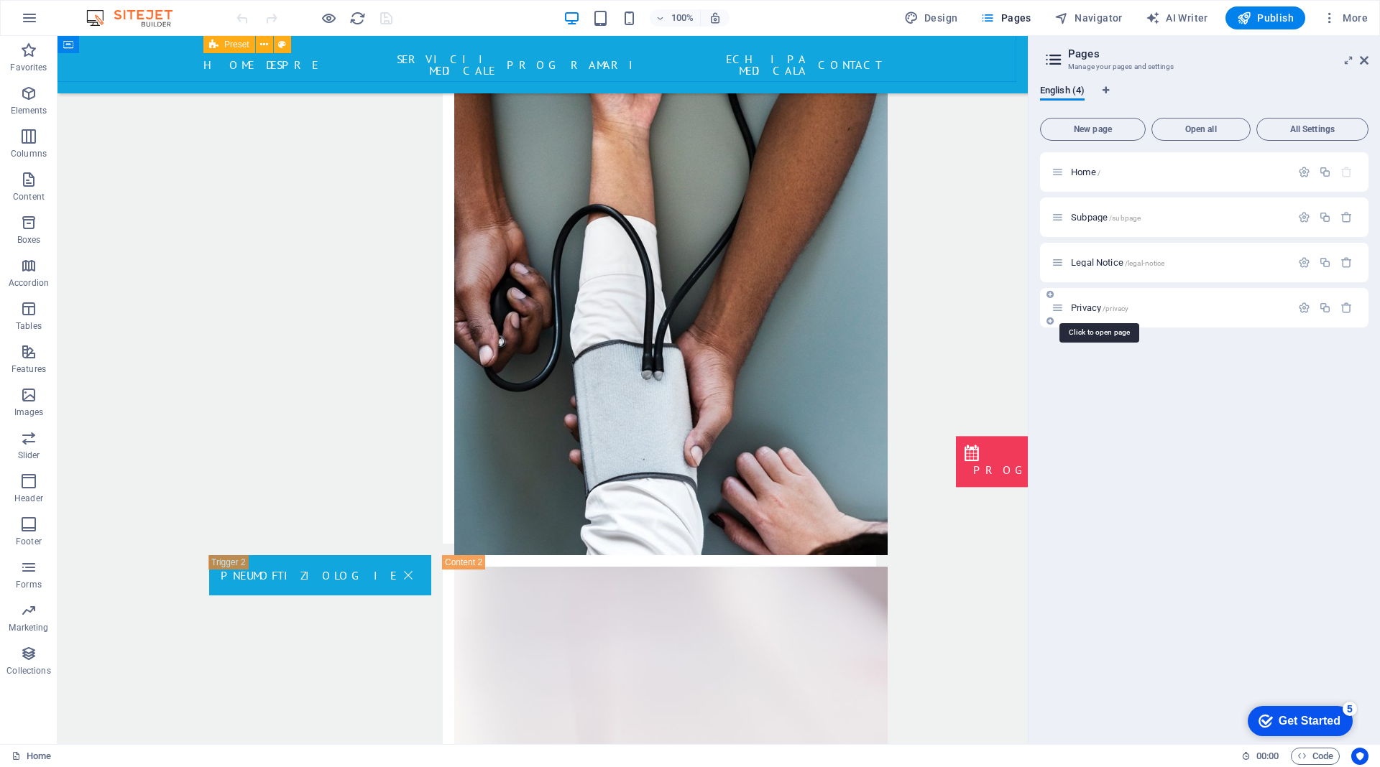
click at [1087, 309] on span "Privacy /privacy" at bounding box center [1099, 307] width 57 height 11
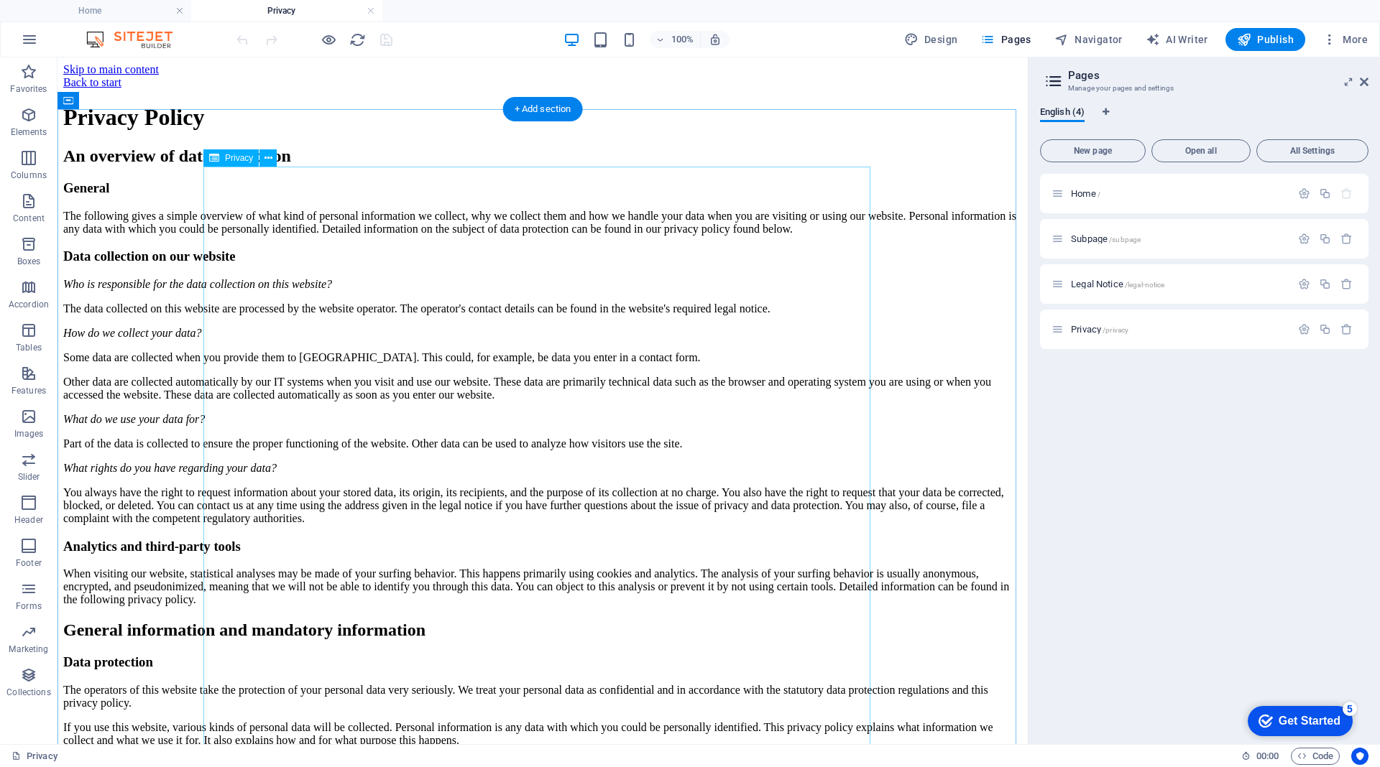
scroll to position [0, 0]
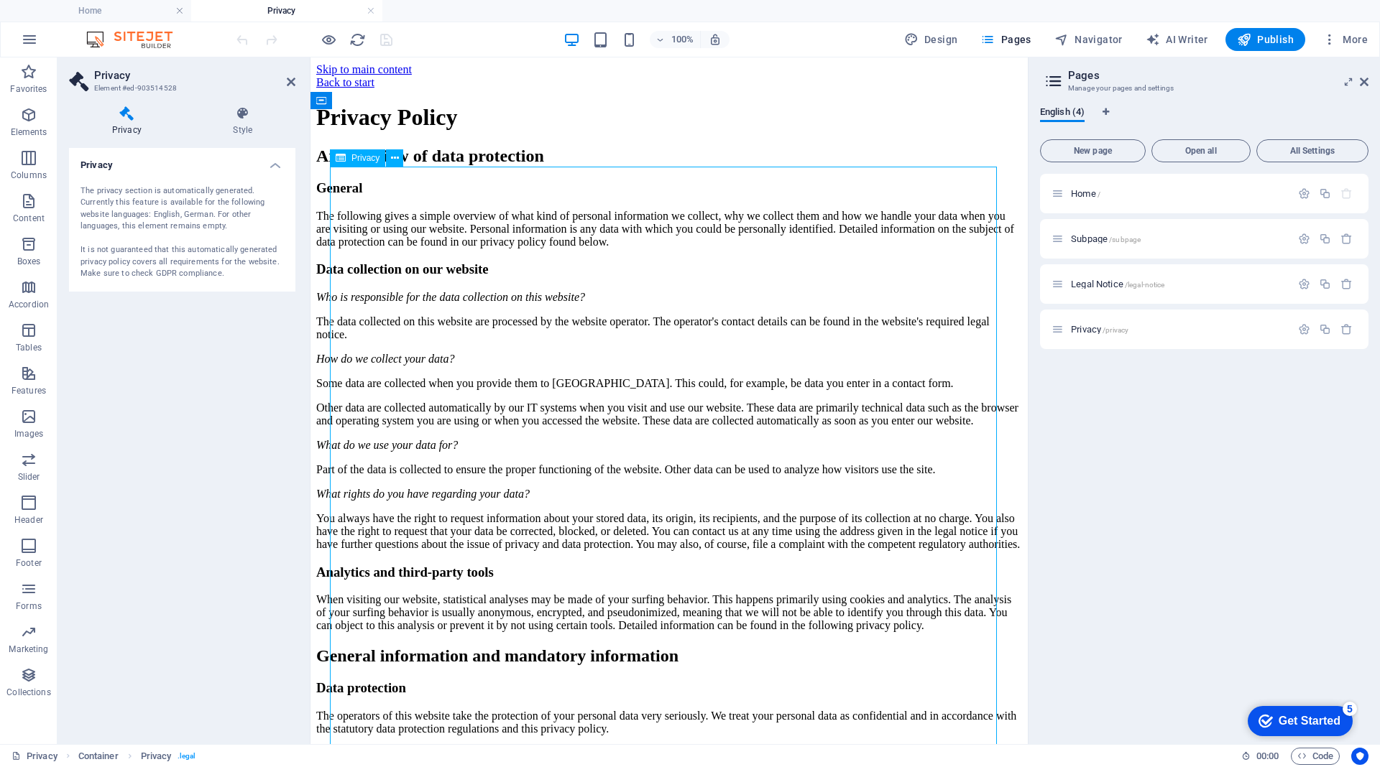
drag, startPoint x: 333, startPoint y: 186, endPoint x: 634, endPoint y: 423, distance: 382.7
drag, startPoint x: 567, startPoint y: 424, endPoint x: 383, endPoint y: 333, distance: 205.3
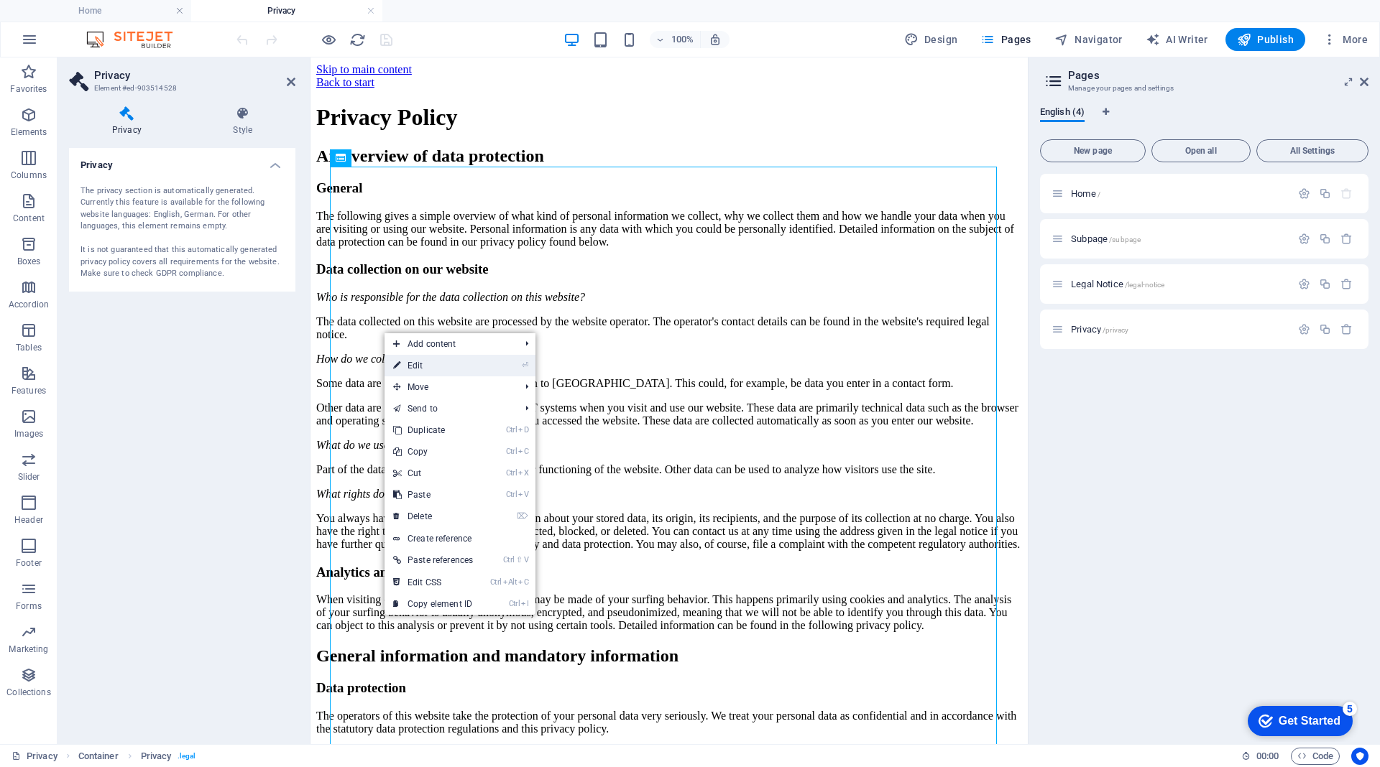
click at [427, 363] on link "⏎ Edit" at bounding box center [432, 366] width 97 height 22
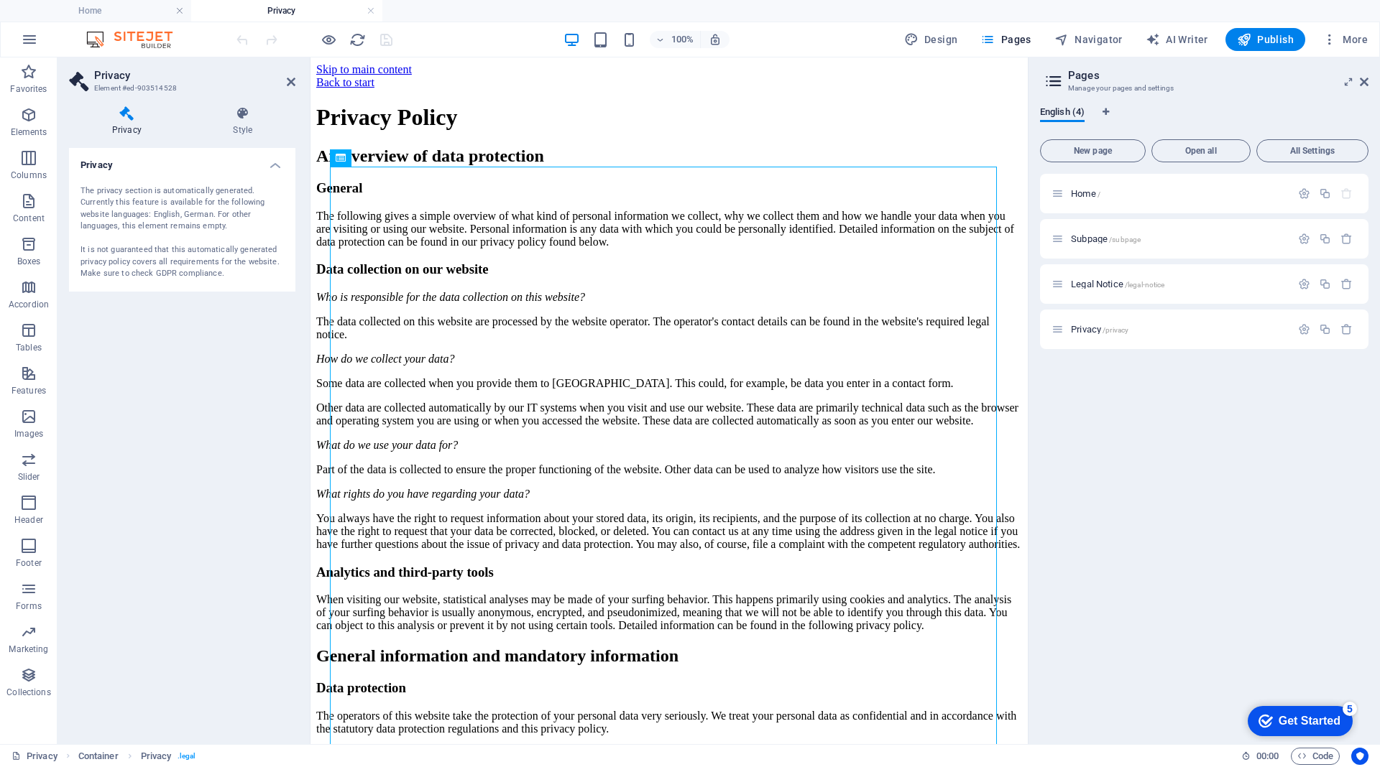
click at [190, 255] on div "The privacy section is automatically generated. Currently this feature is avail…" at bounding box center [181, 232] width 203 height 95
click at [289, 79] on icon at bounding box center [291, 81] width 9 height 11
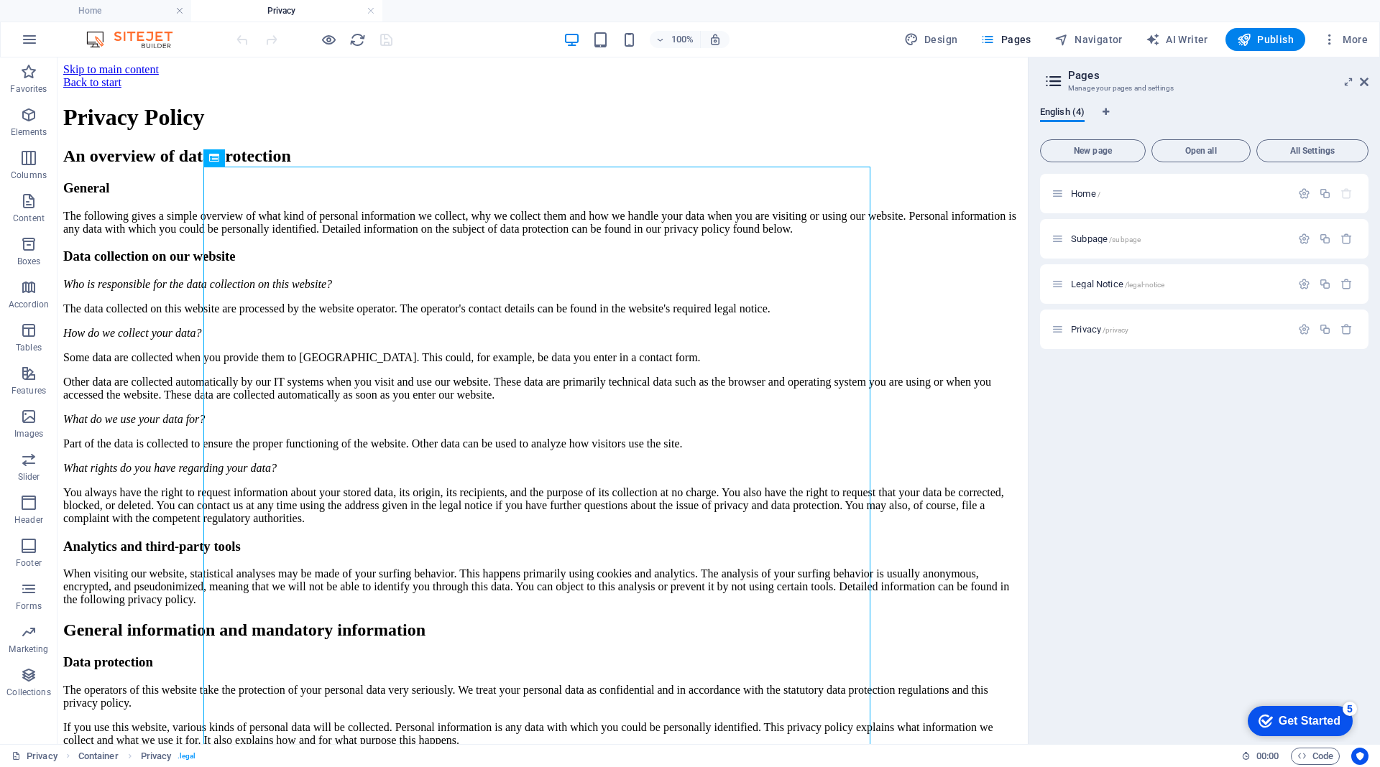
drag, startPoint x: 1186, startPoint y: 467, endPoint x: 1150, endPoint y: 352, distance: 120.4
click at [1186, 468] on div "Home / Subpage /subpage Legal Notice /legal-notice Privacy /privacy" at bounding box center [1204, 453] width 328 height 559
click at [1048, 114] on span "English (4)" at bounding box center [1062, 113] width 45 height 20
click at [1306, 327] on icon "button" at bounding box center [1304, 329] width 12 height 12
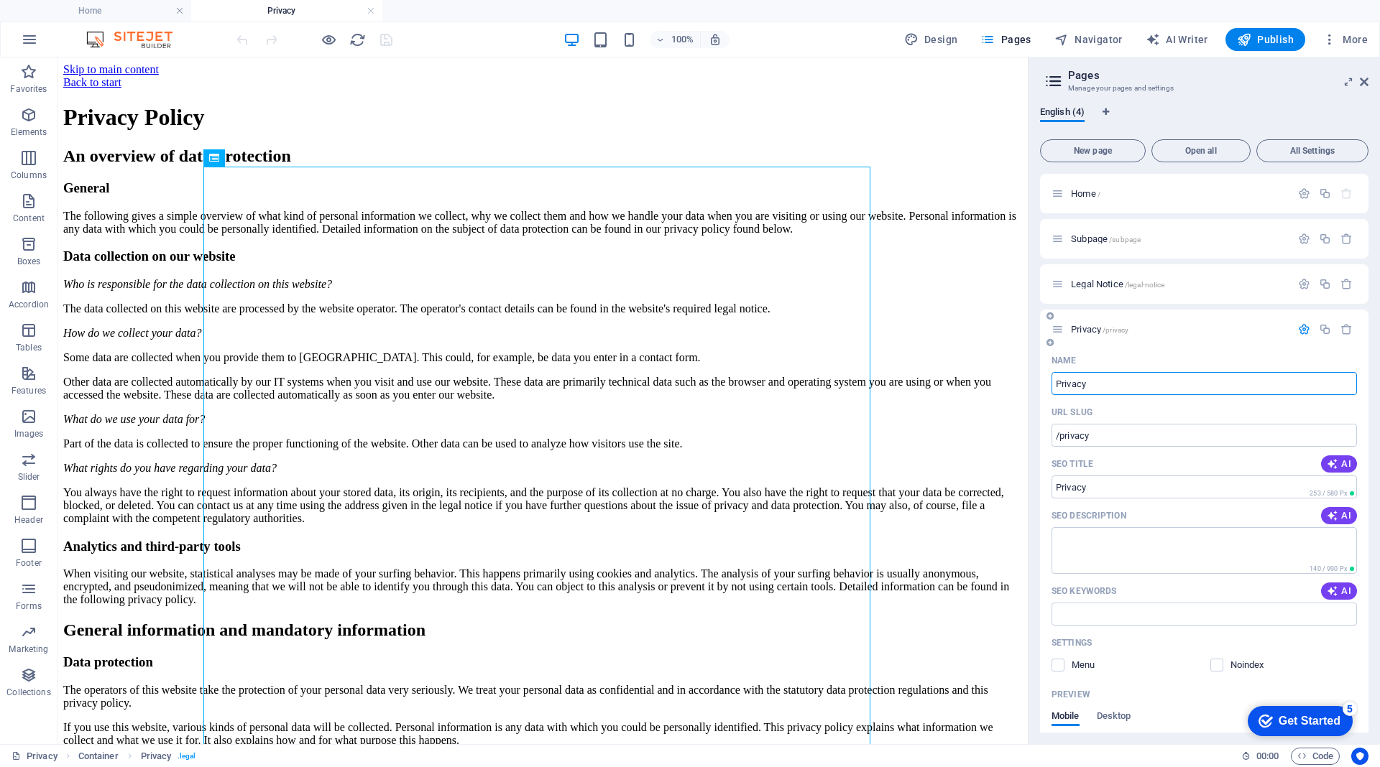
click at [1299, 326] on icon "button" at bounding box center [1304, 329] width 12 height 12
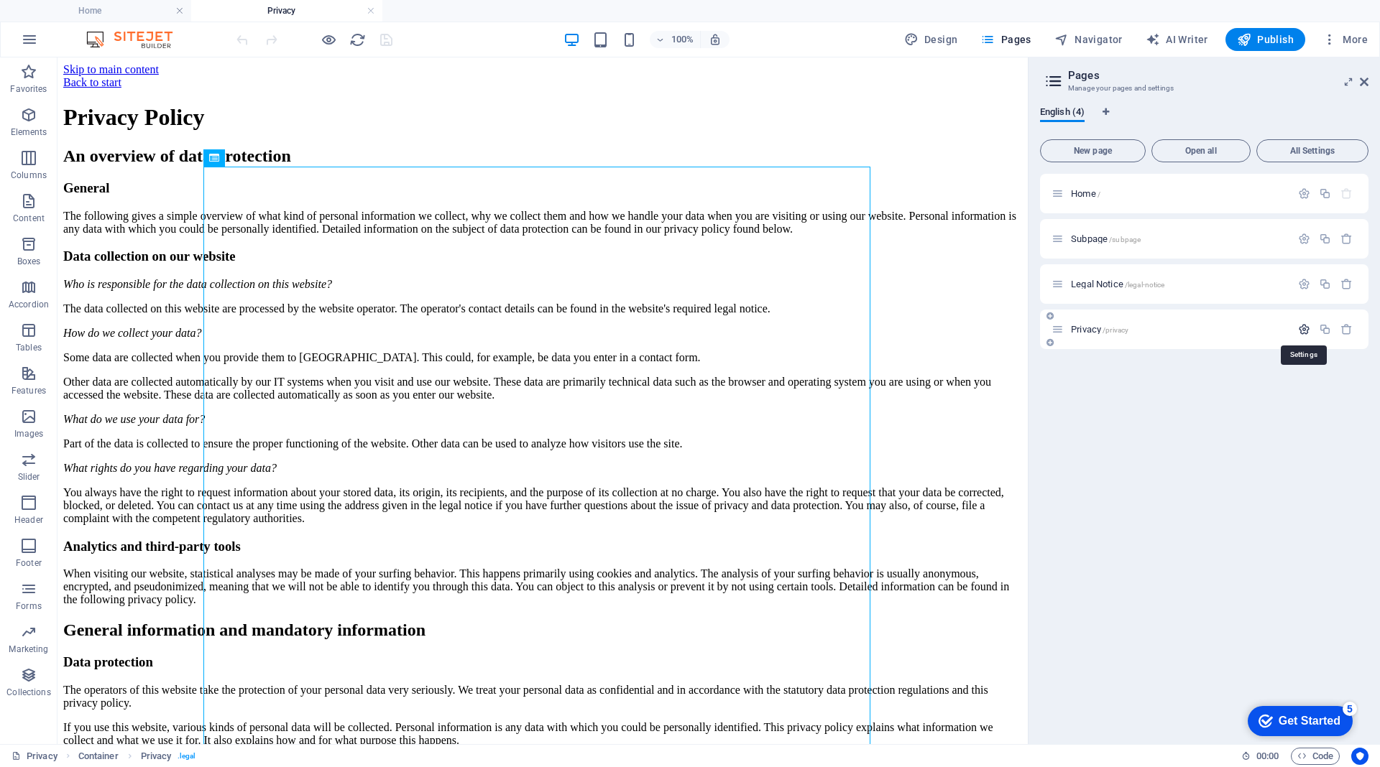
click at [1299, 326] on icon "button" at bounding box center [1304, 329] width 12 height 12
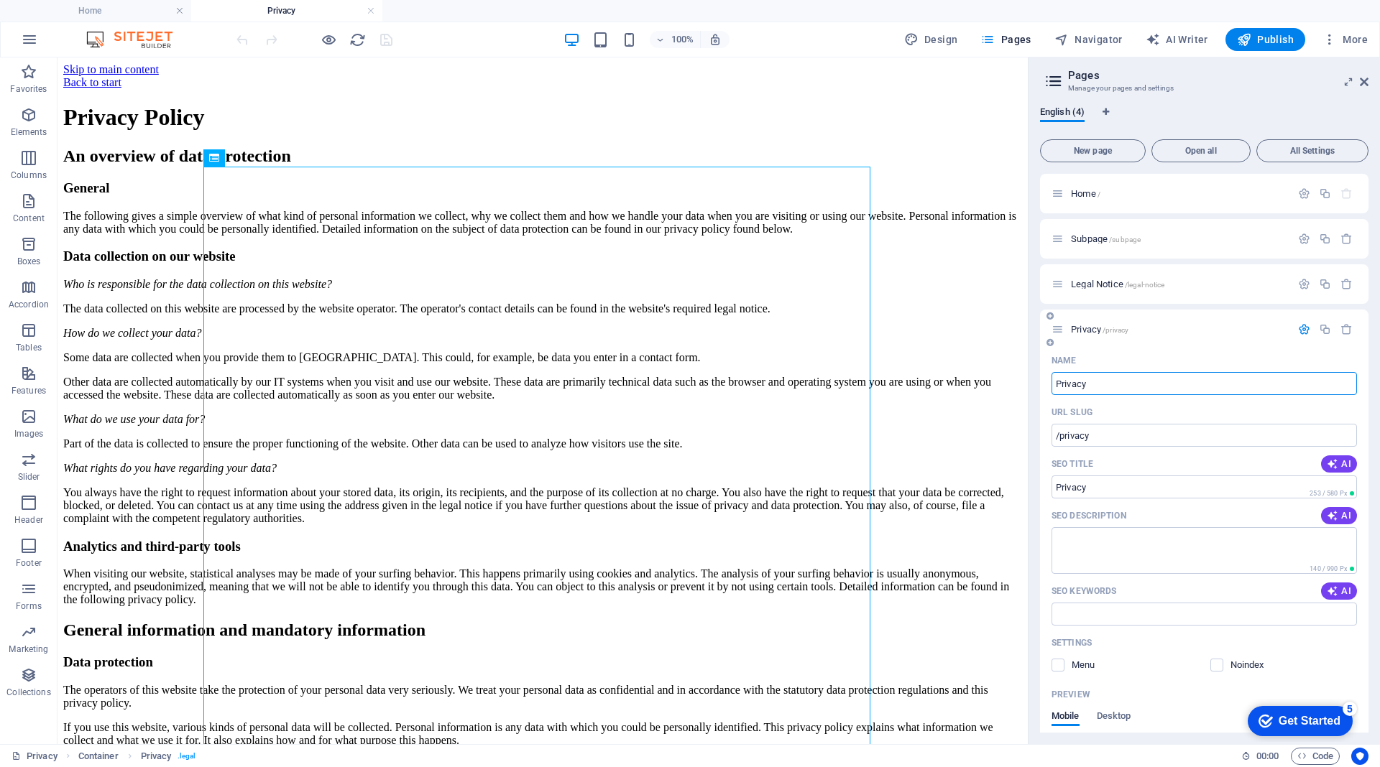
scroll to position [157, 0]
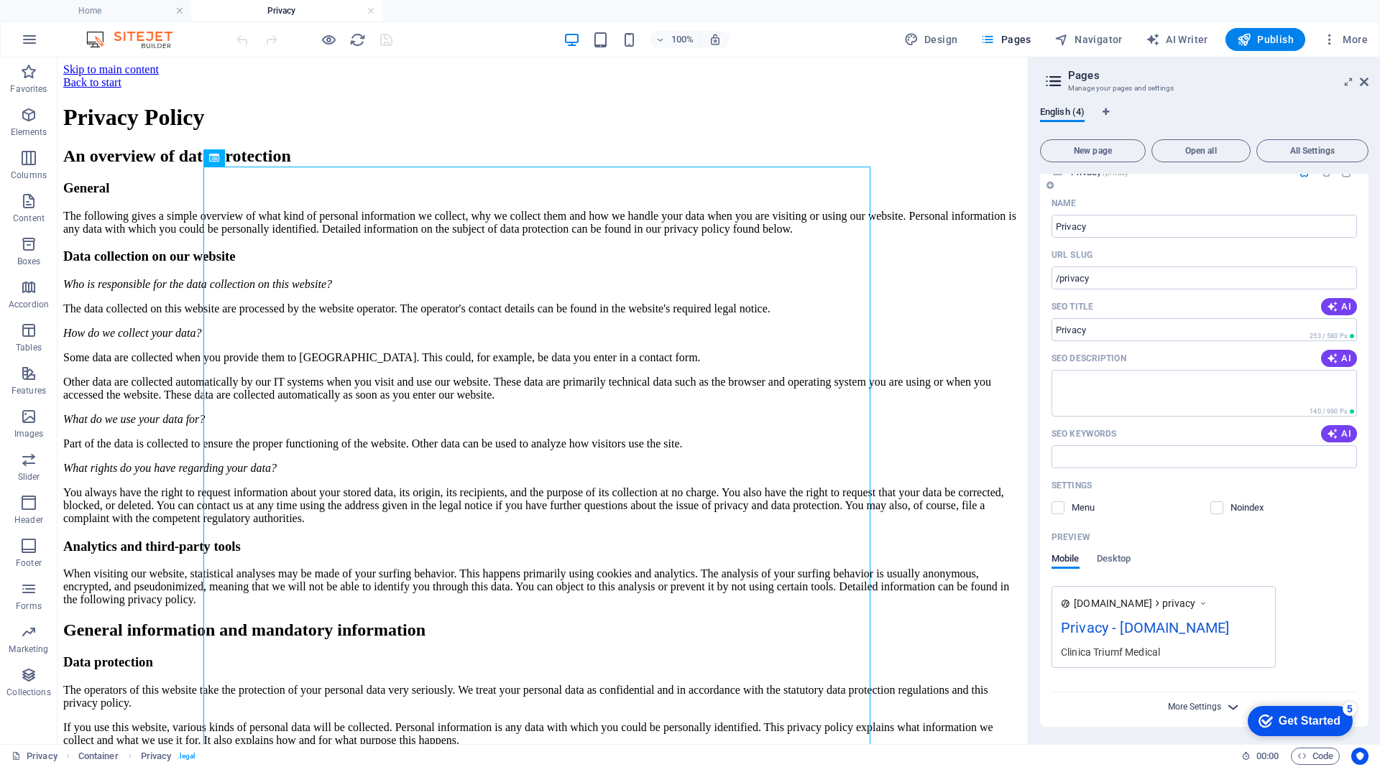
click at [1191, 709] on span "More Settings" at bounding box center [1194, 707] width 53 height 10
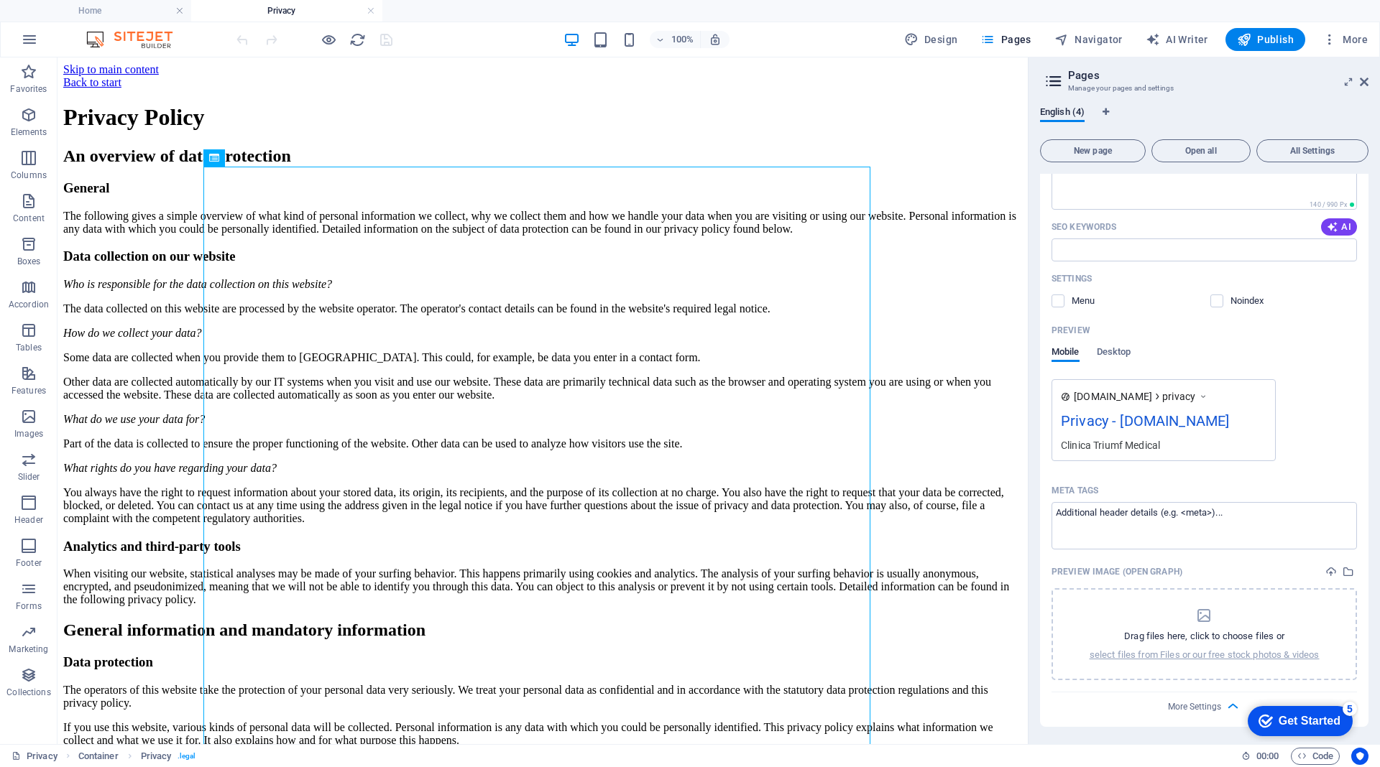
scroll to position [0, 0]
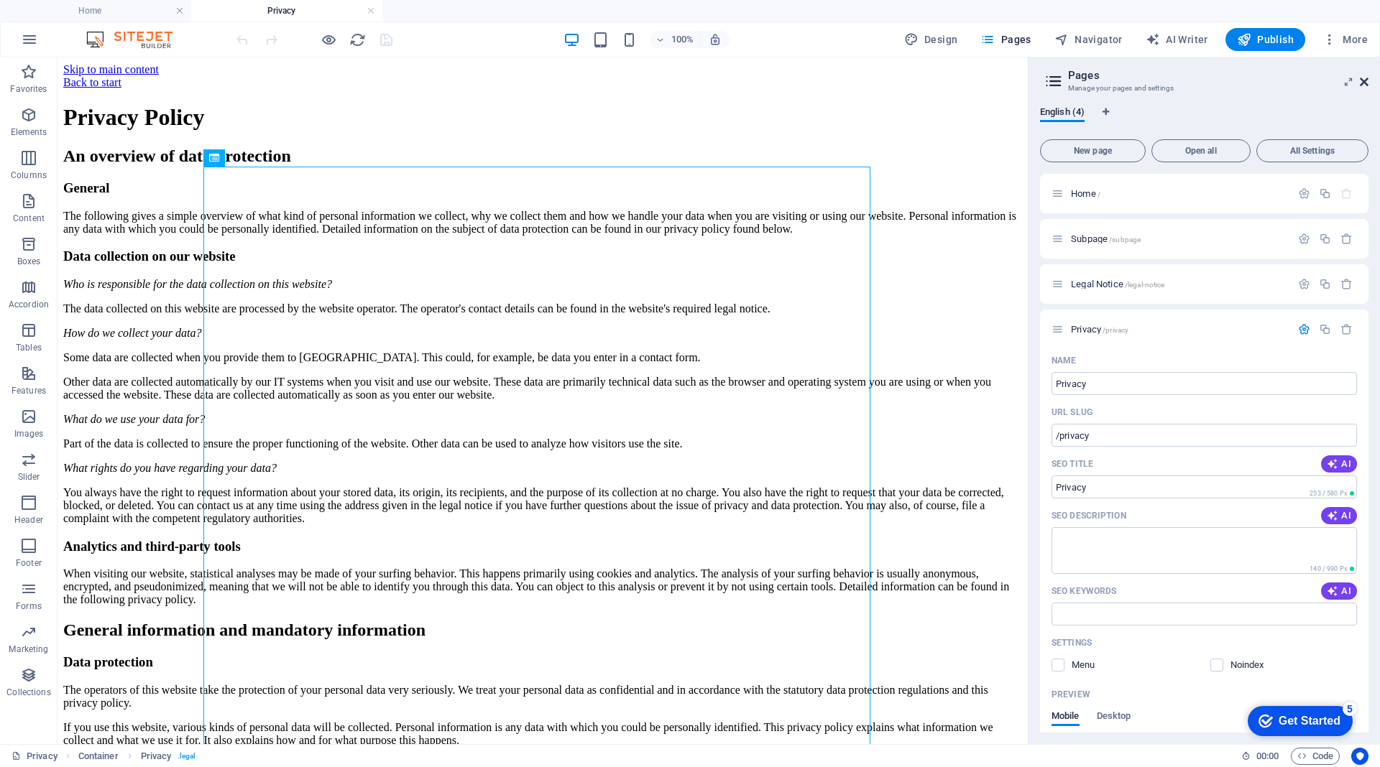
click at [1362, 80] on icon at bounding box center [1363, 81] width 9 height 11
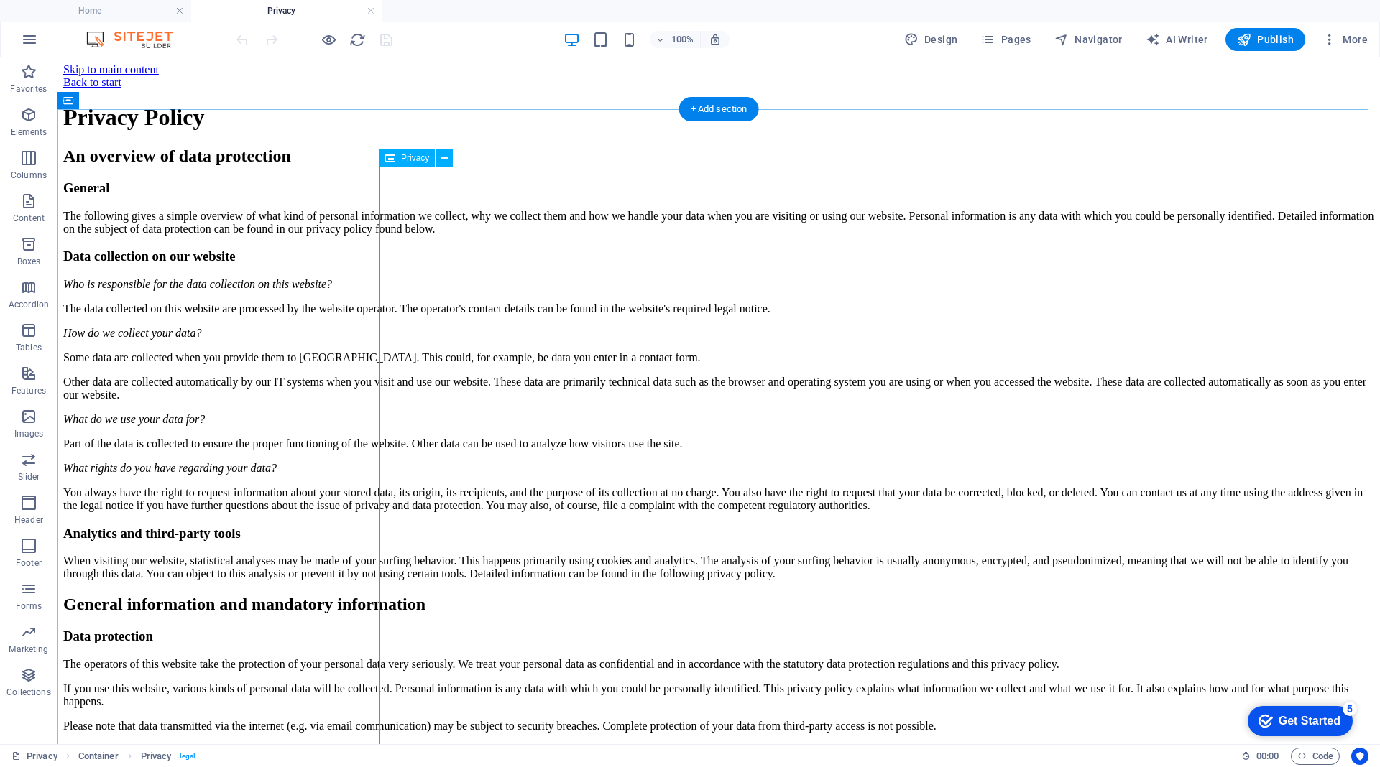
click at [382, 83] on div "Back to start" at bounding box center [718, 82] width 1311 height 13
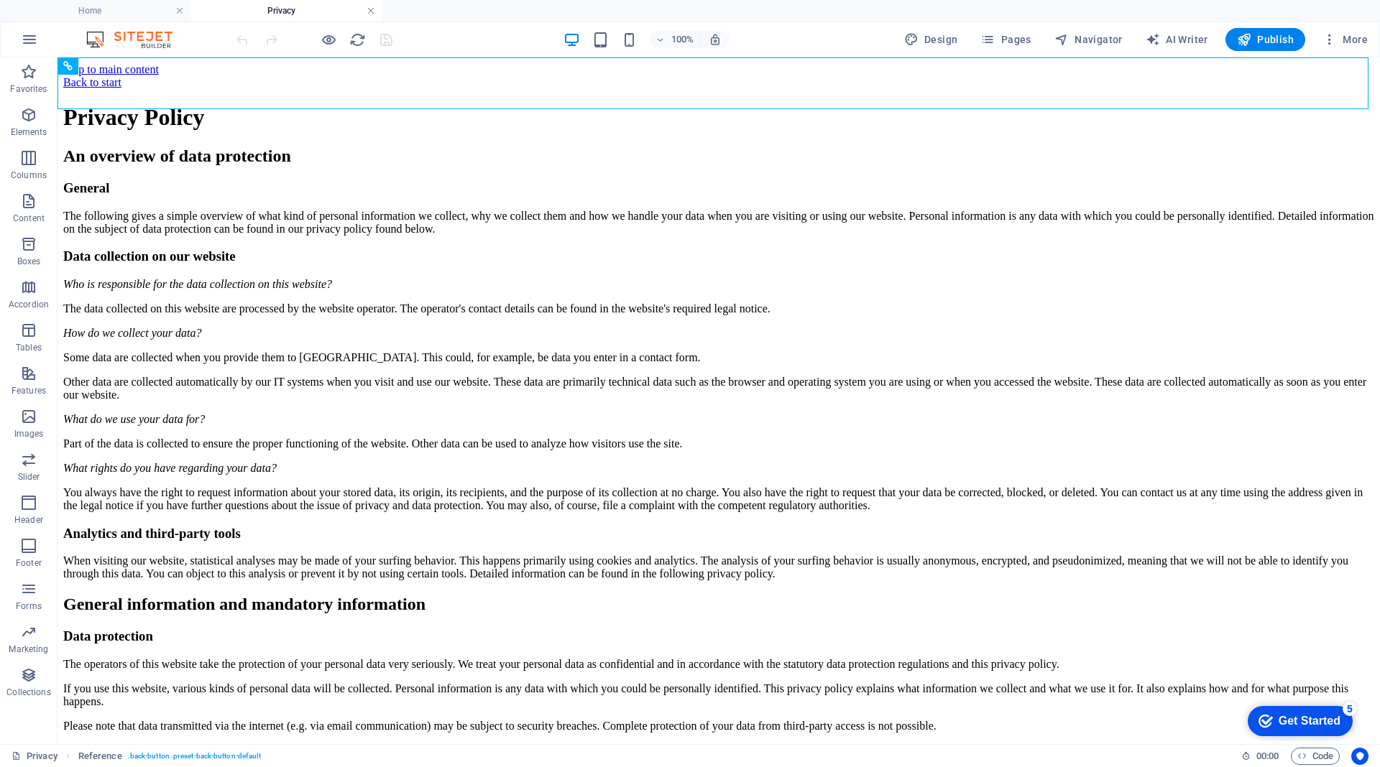
click at [369, 12] on link at bounding box center [370, 11] width 9 height 14
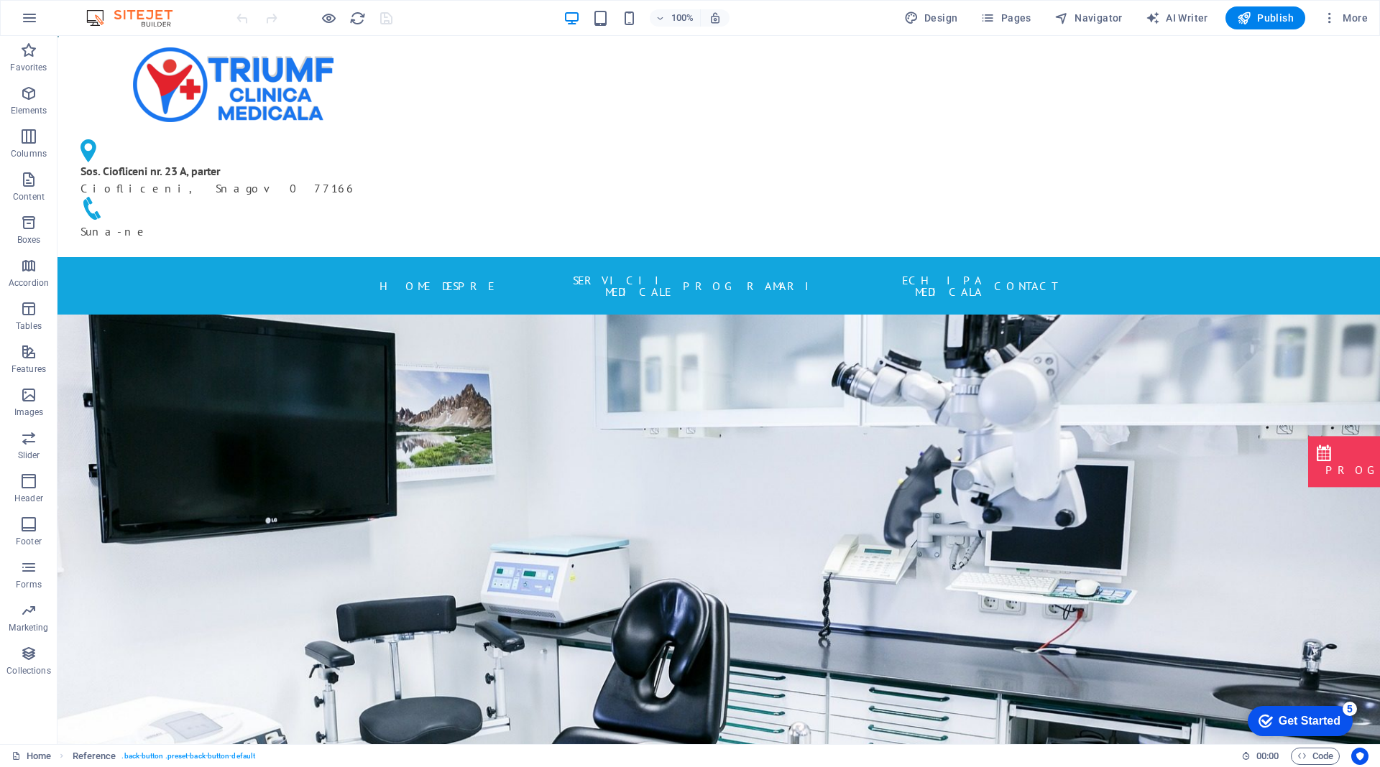
scroll to position [2789, 0]
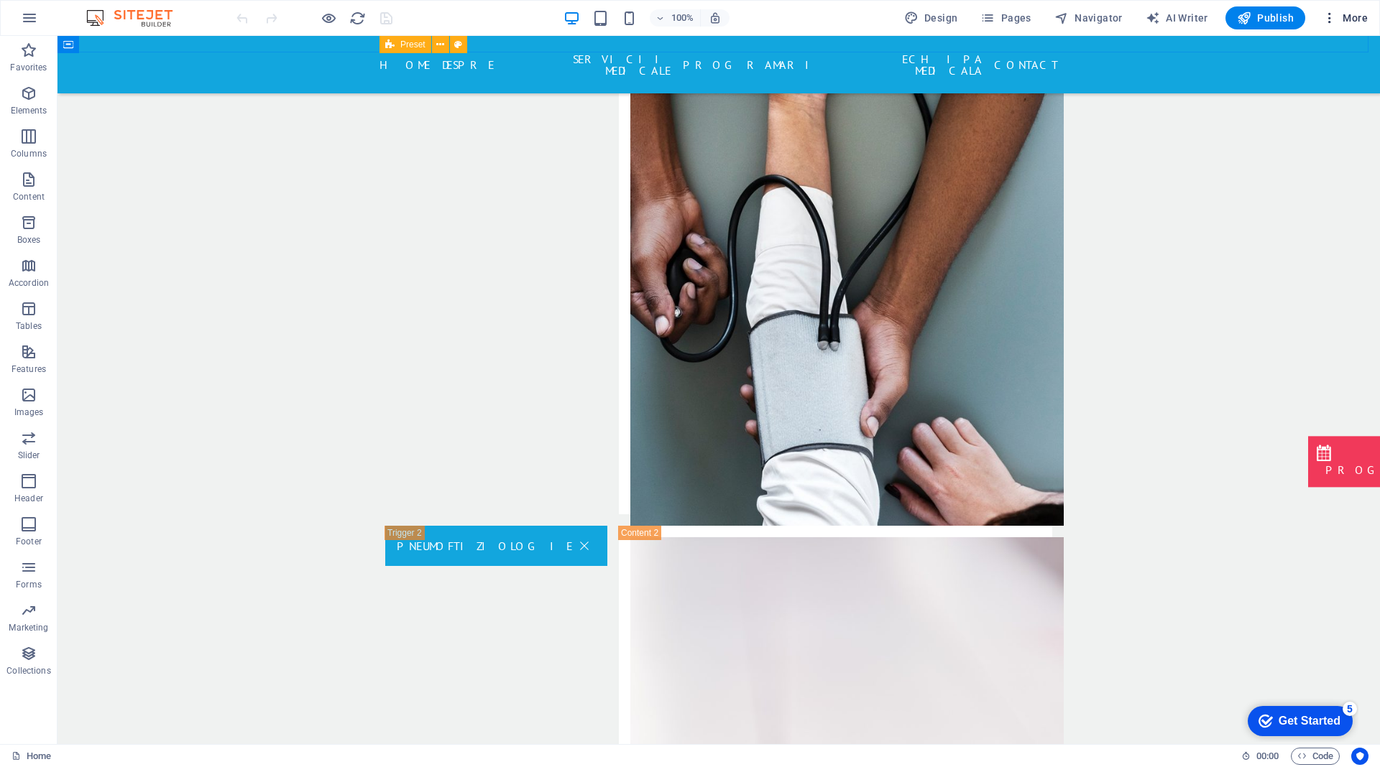
click at [1354, 16] on span "More" at bounding box center [1344, 18] width 45 height 14
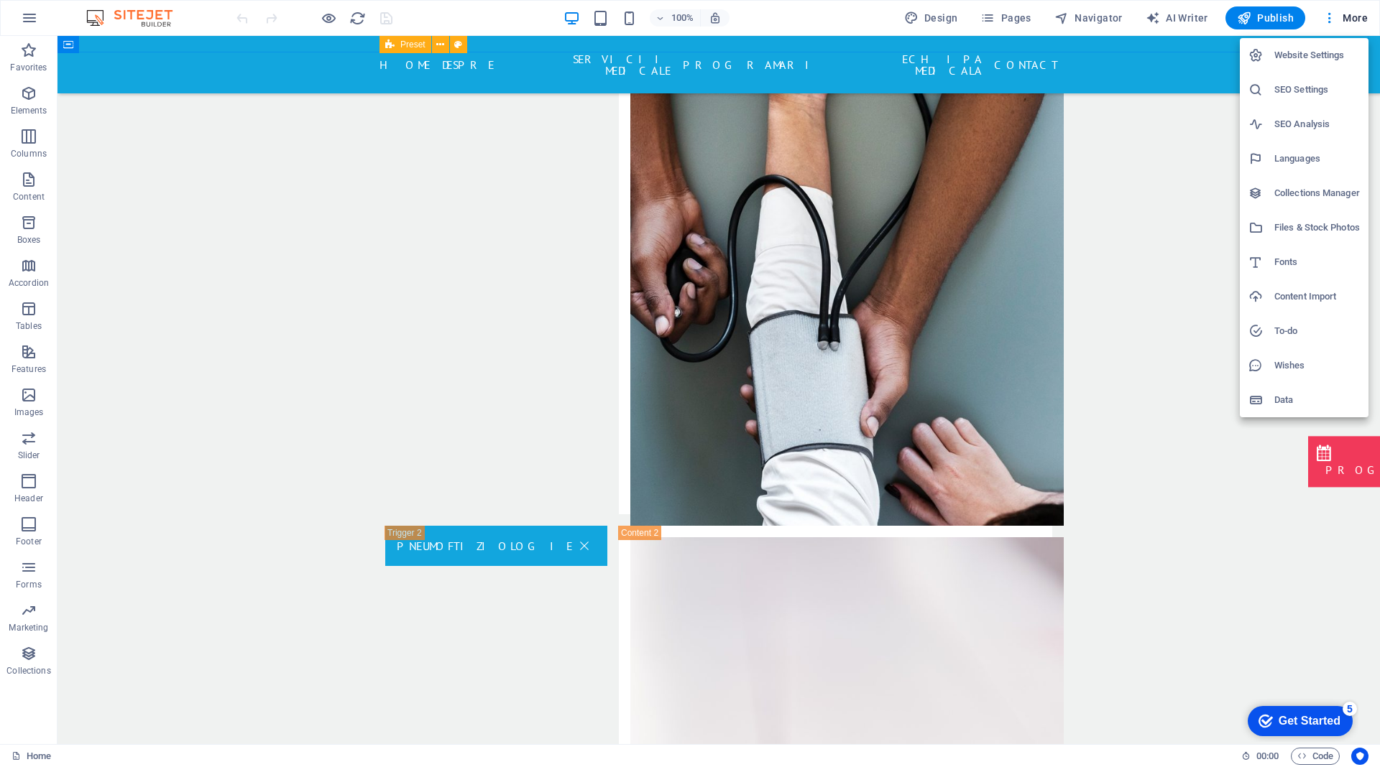
click at [1305, 59] on h6 "Website Settings" at bounding box center [1317, 55] width 86 height 17
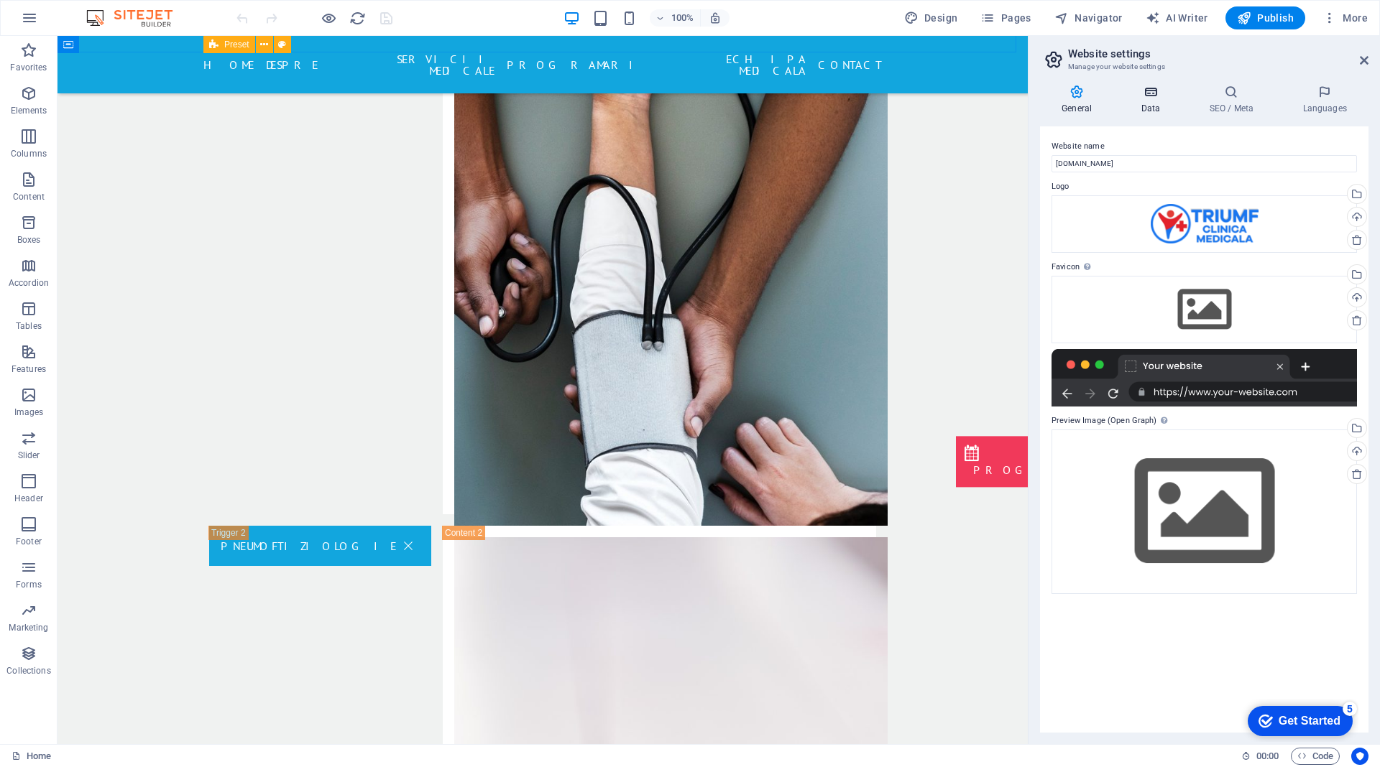
click at [1151, 102] on h4 "Data" at bounding box center [1153, 100] width 68 height 30
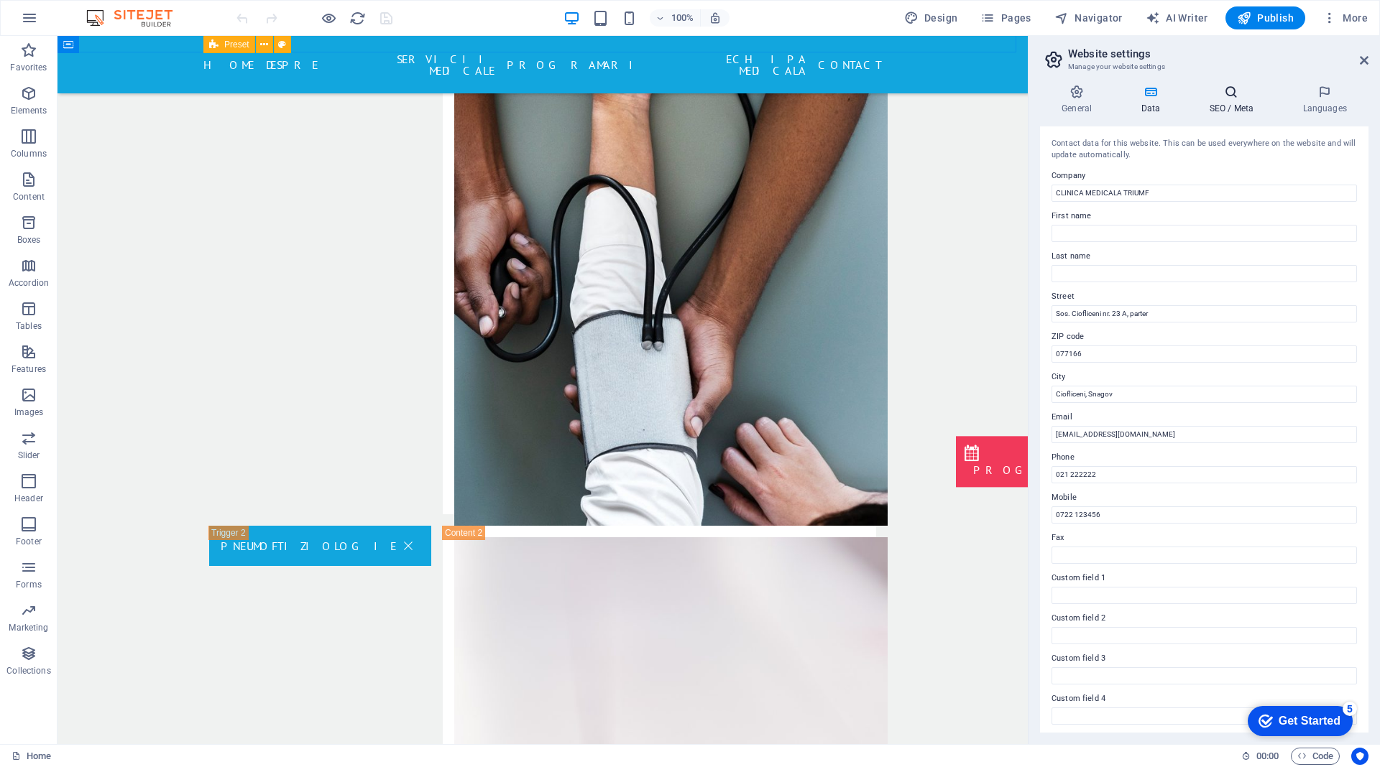
click at [1244, 98] on icon at bounding box center [1231, 92] width 88 height 14
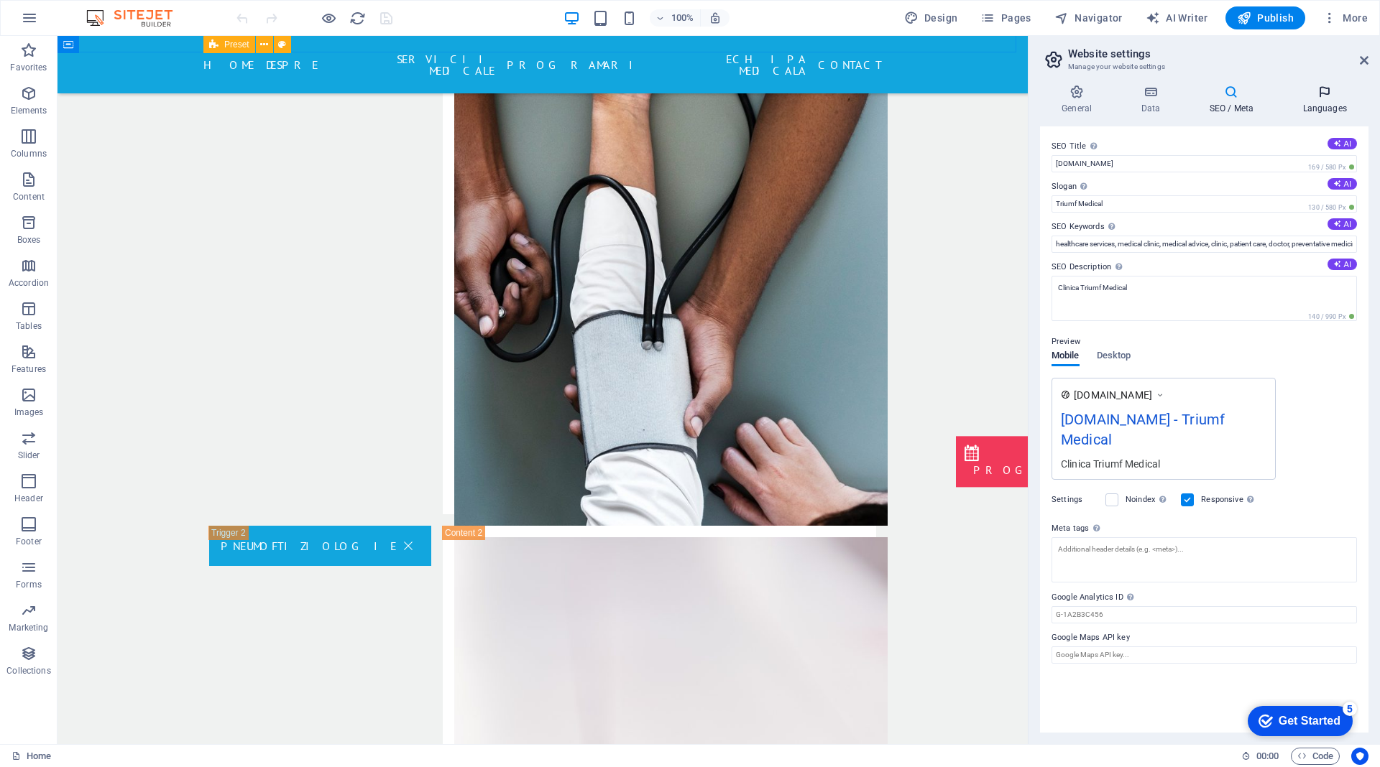
click at [1334, 96] on icon at bounding box center [1324, 92] width 88 height 14
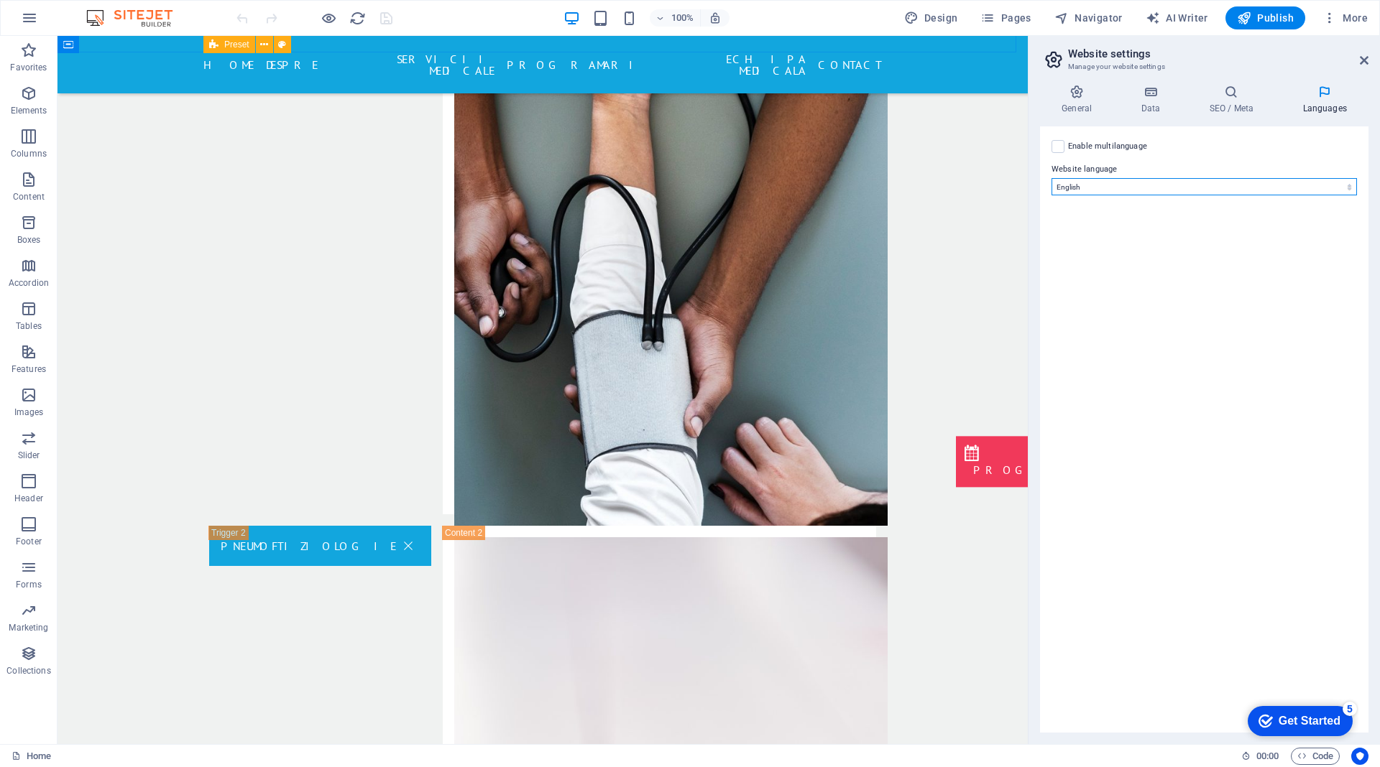
click at [1117, 188] on select "Abkhazian Afar Afrikaans Akan Albanian Amharic Arabic Aragonese Armenian Assame…" at bounding box center [1203, 186] width 305 height 17
select select "131"
click at [1051, 178] on select "Abkhazian Afar Afrikaans Akan Albanian Amharic Arabic Aragonese Armenian Assame…" at bounding box center [1203, 186] width 305 height 17
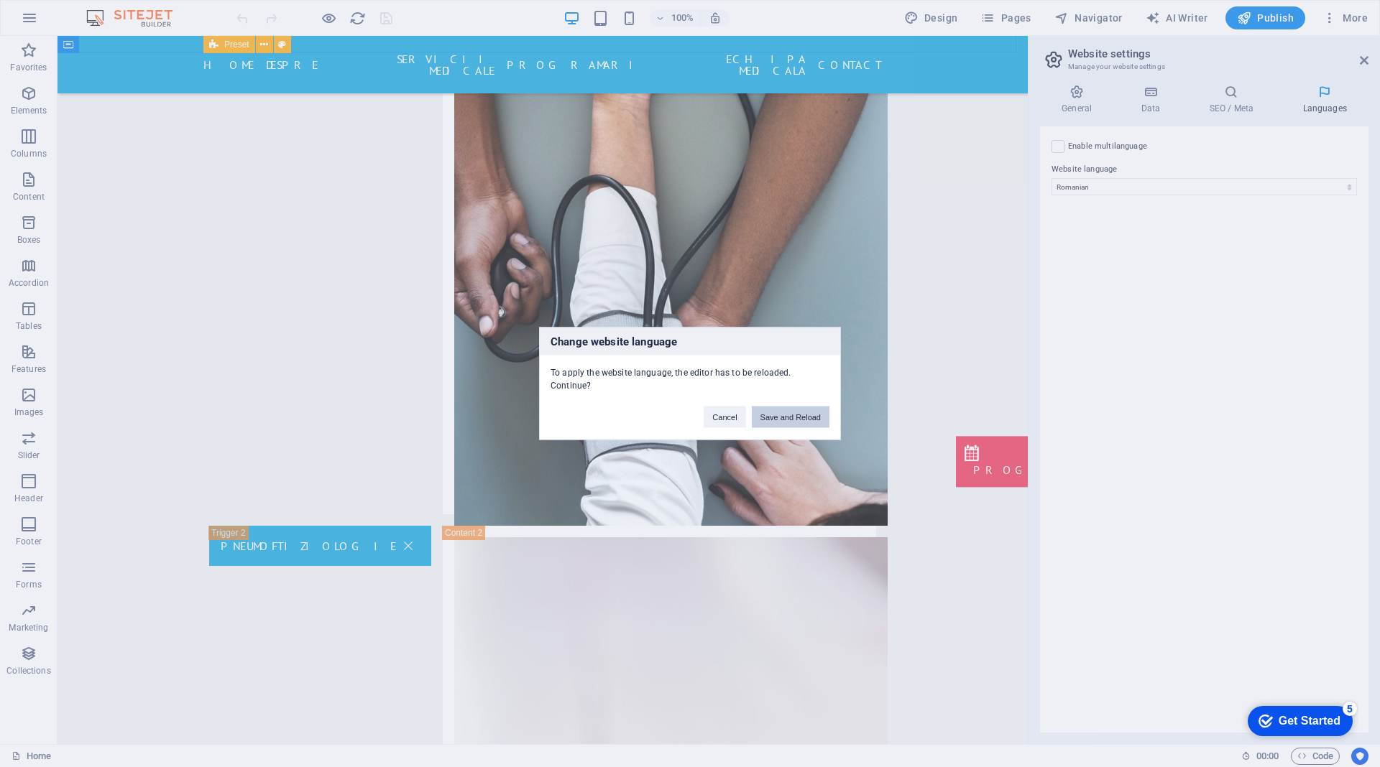
click at [787, 424] on button "Save and Reload" at bounding box center [791, 418] width 78 height 22
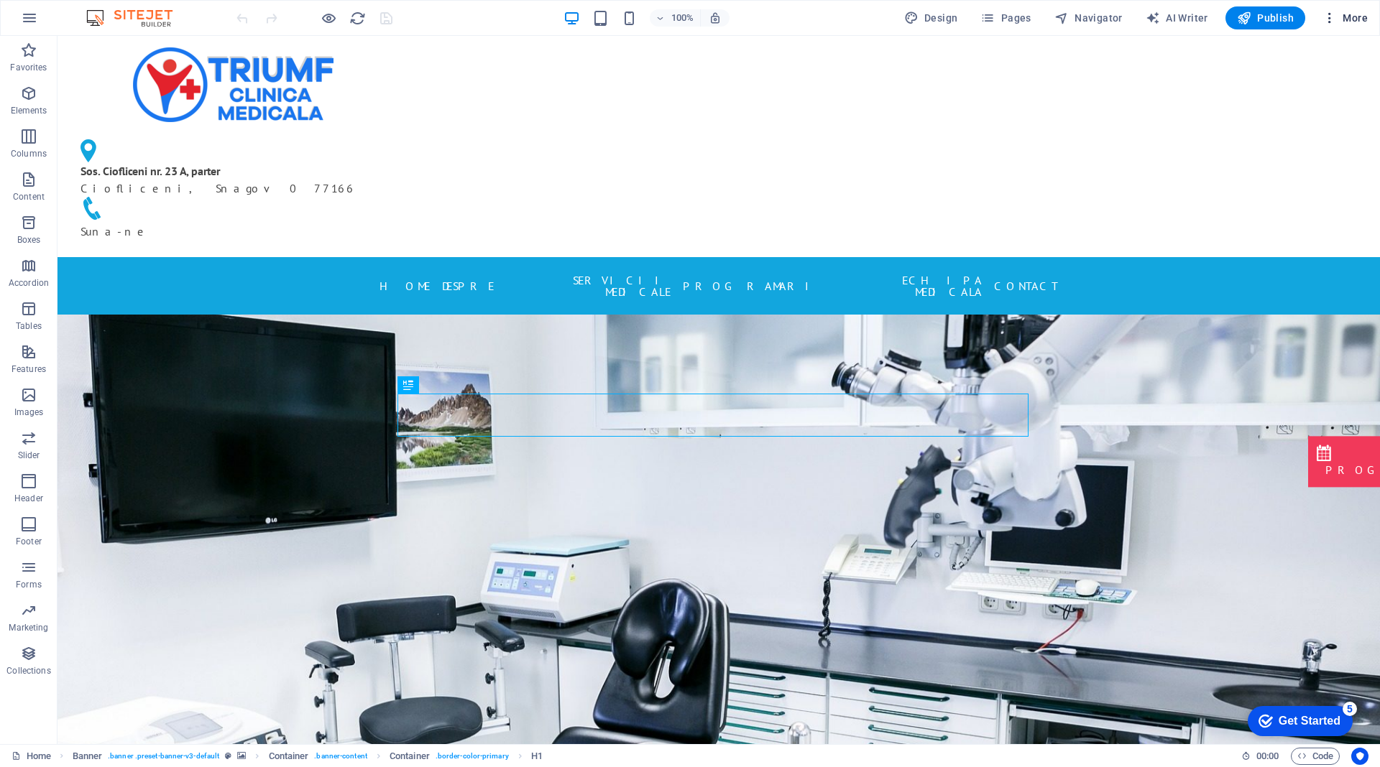
click at [1352, 14] on span "More" at bounding box center [1344, 18] width 45 height 14
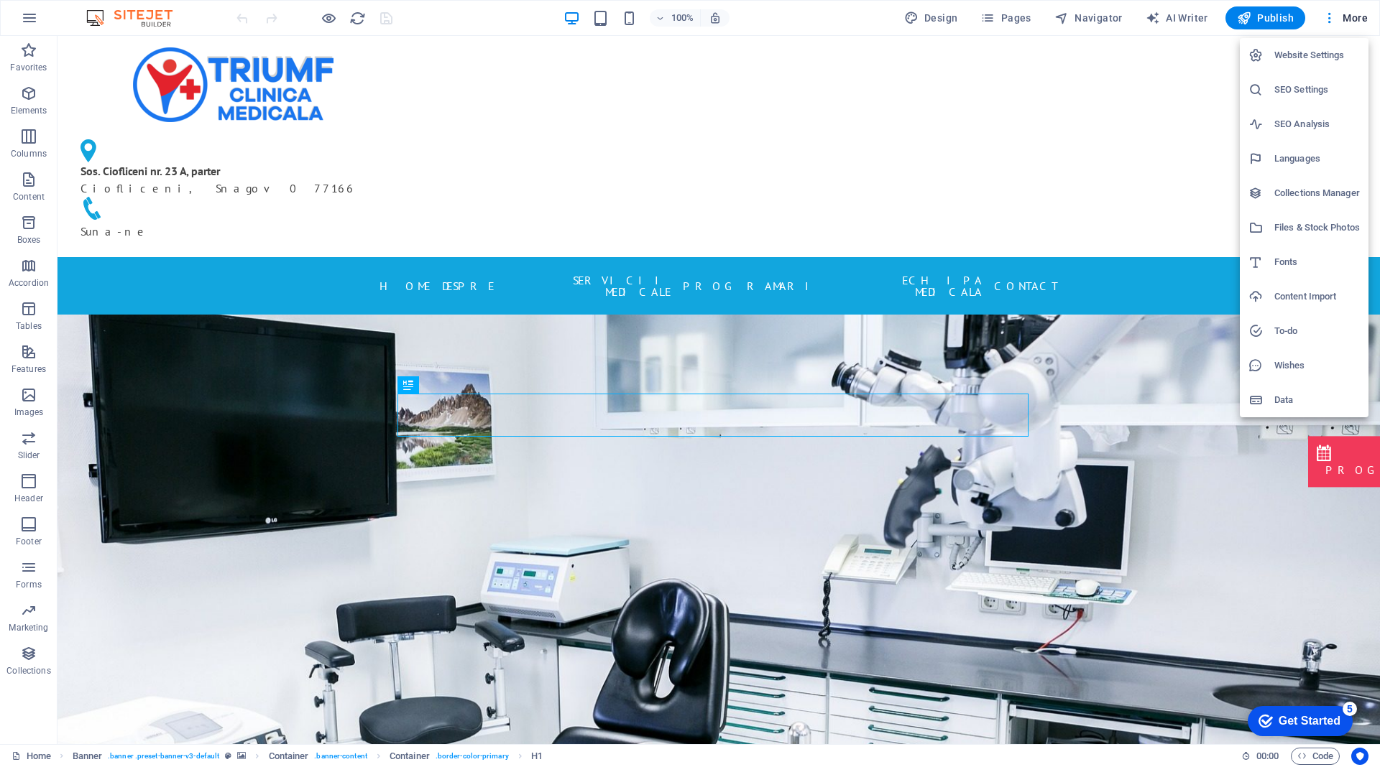
click at [1301, 87] on h6 "SEO Settings" at bounding box center [1317, 89] width 86 height 17
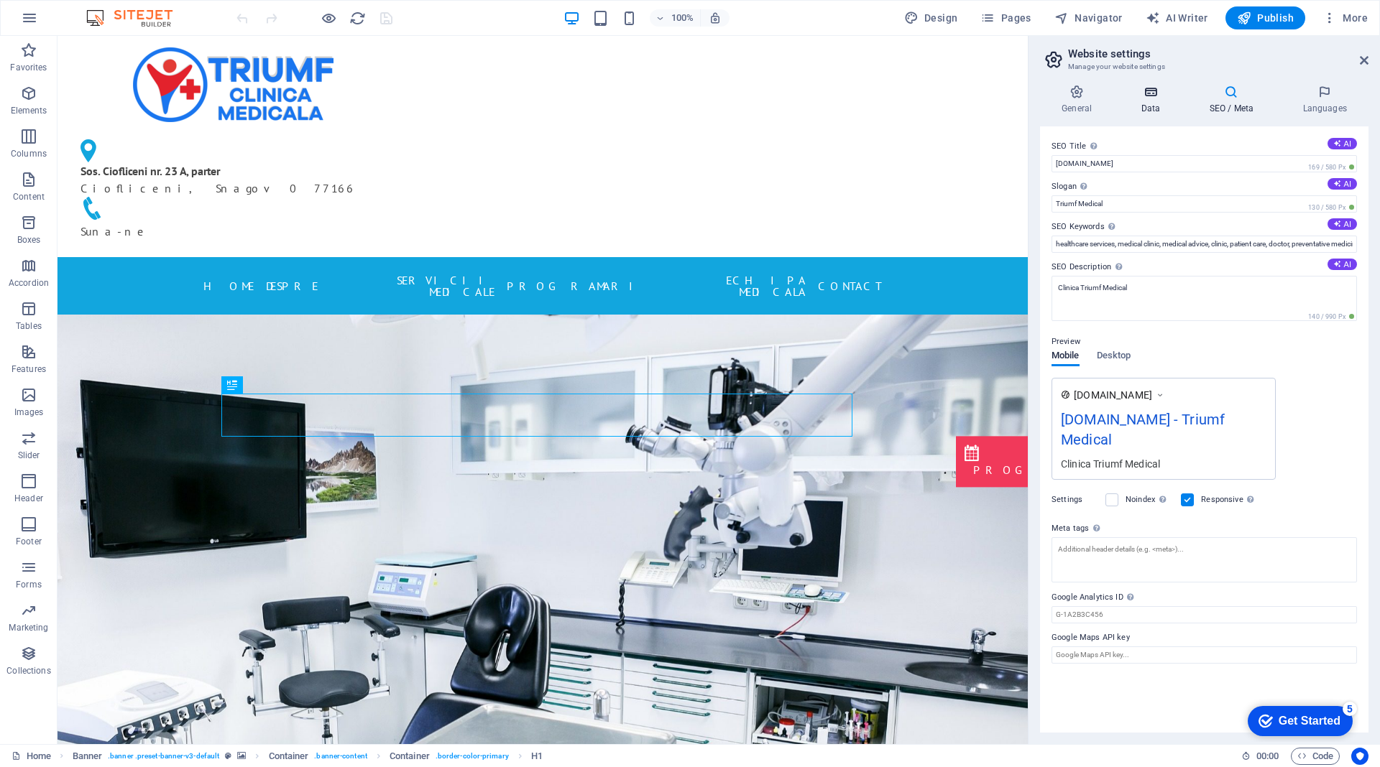
click at [1153, 94] on icon at bounding box center [1150, 92] width 63 height 14
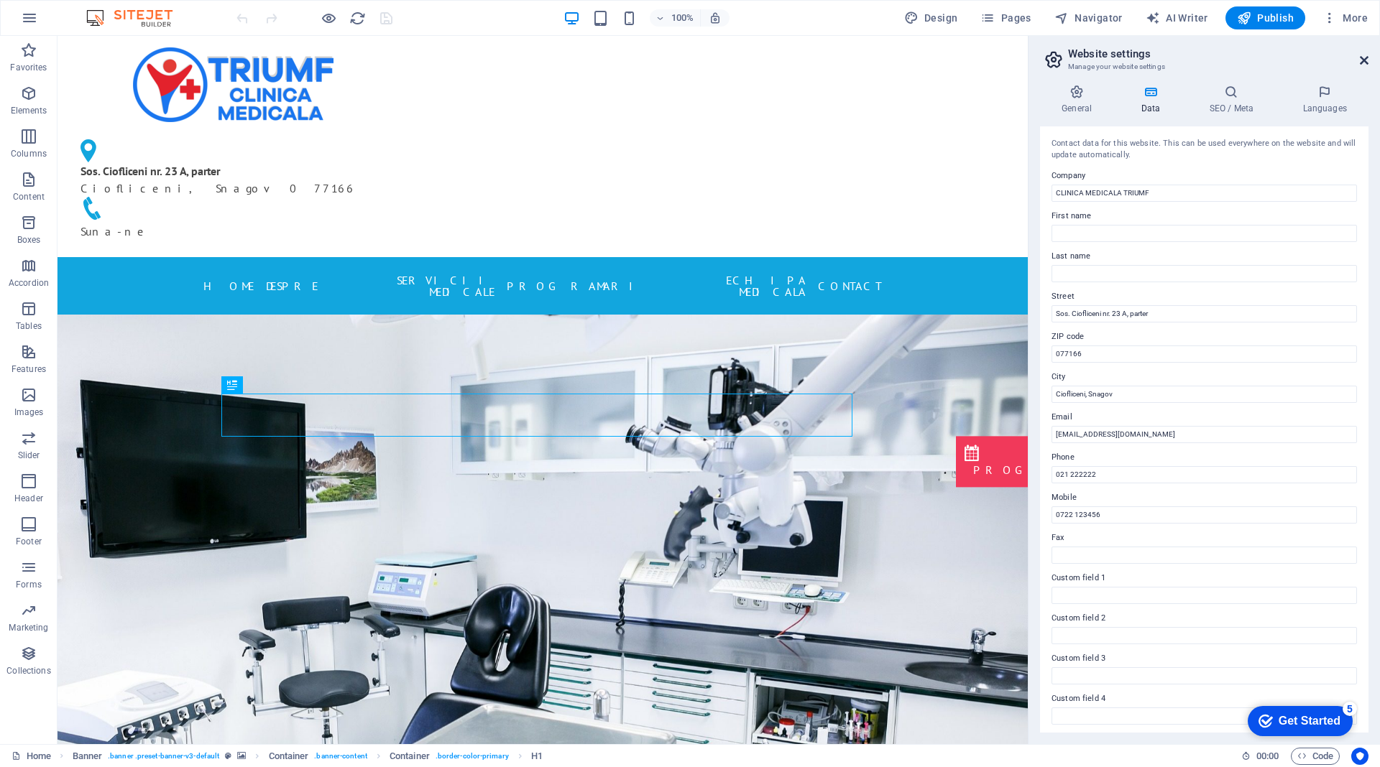
click at [1365, 59] on icon at bounding box center [1363, 60] width 9 height 11
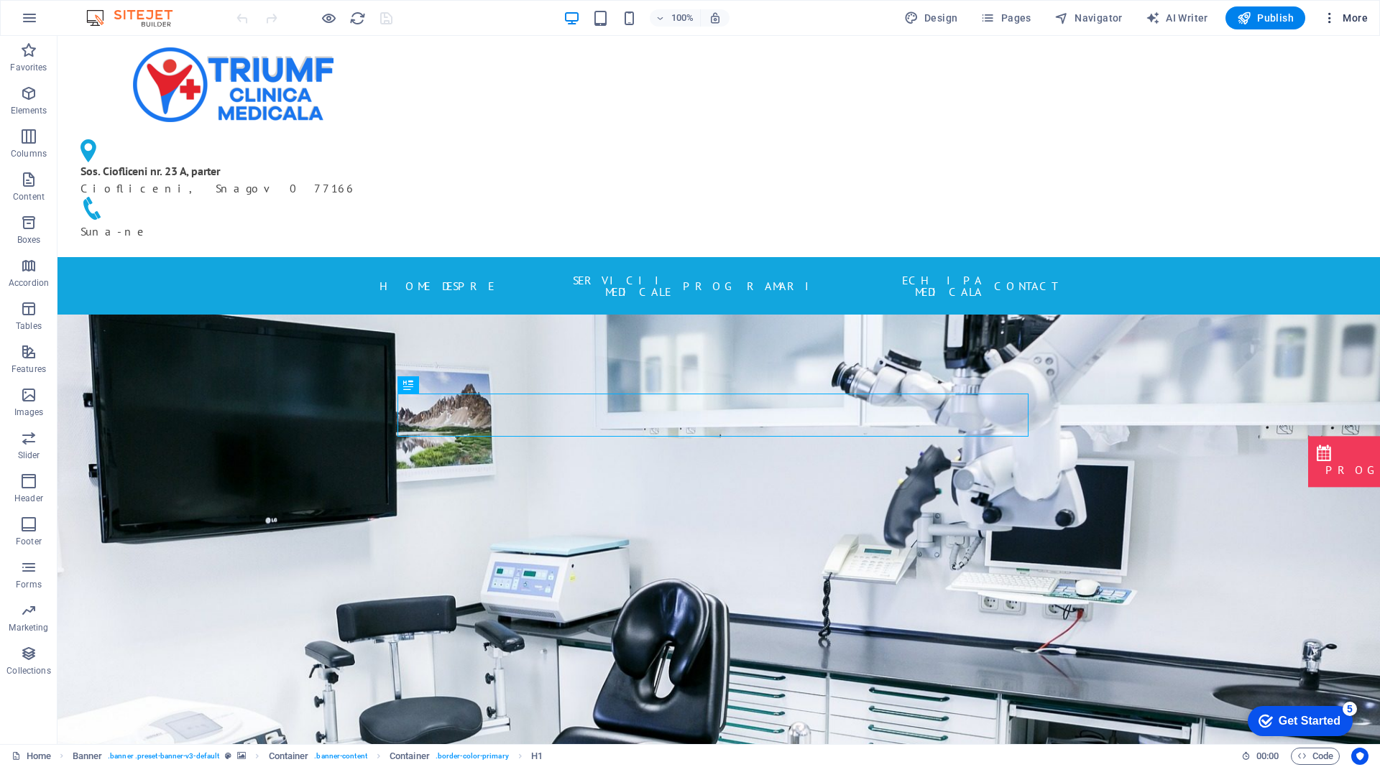
click at [1356, 18] on span "More" at bounding box center [1344, 18] width 45 height 14
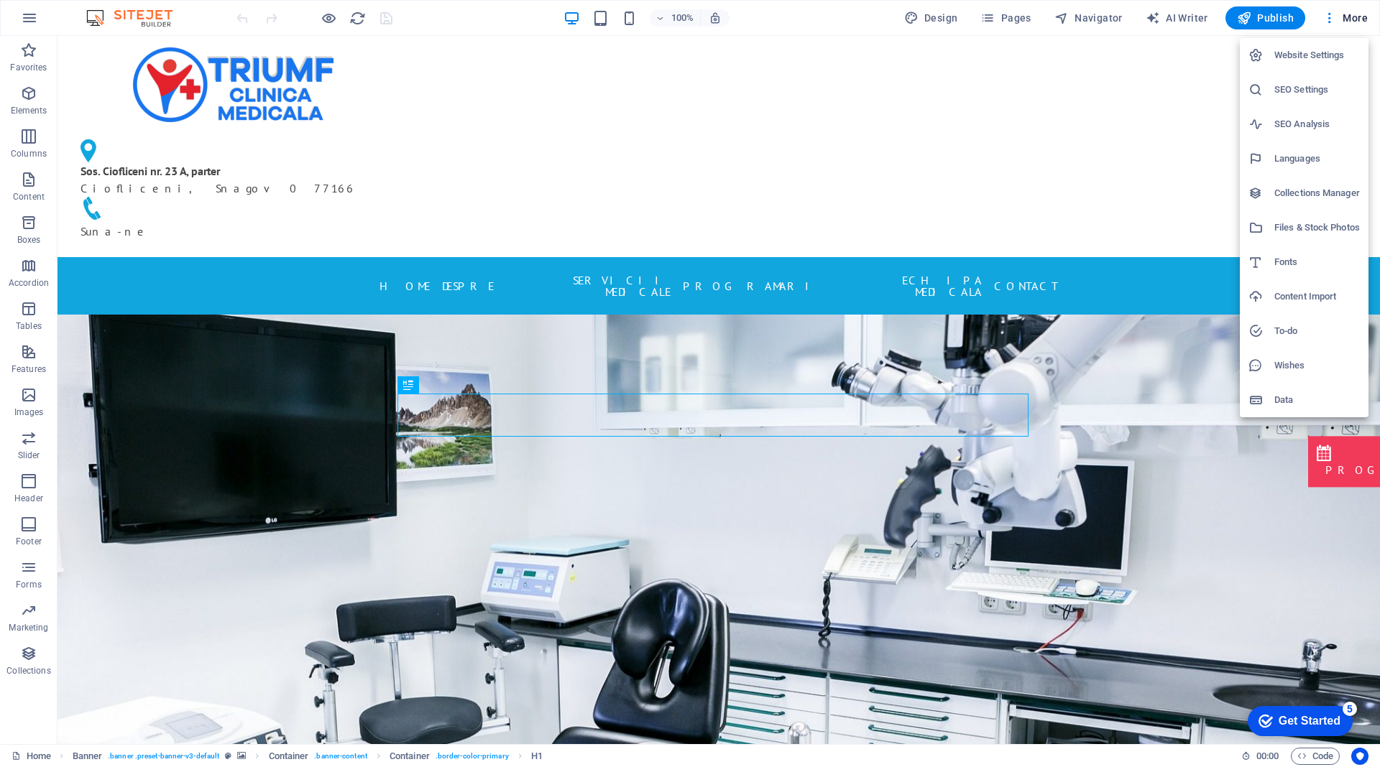
click at [1309, 53] on h6 "Website Settings" at bounding box center [1317, 55] width 86 height 17
select select "131"
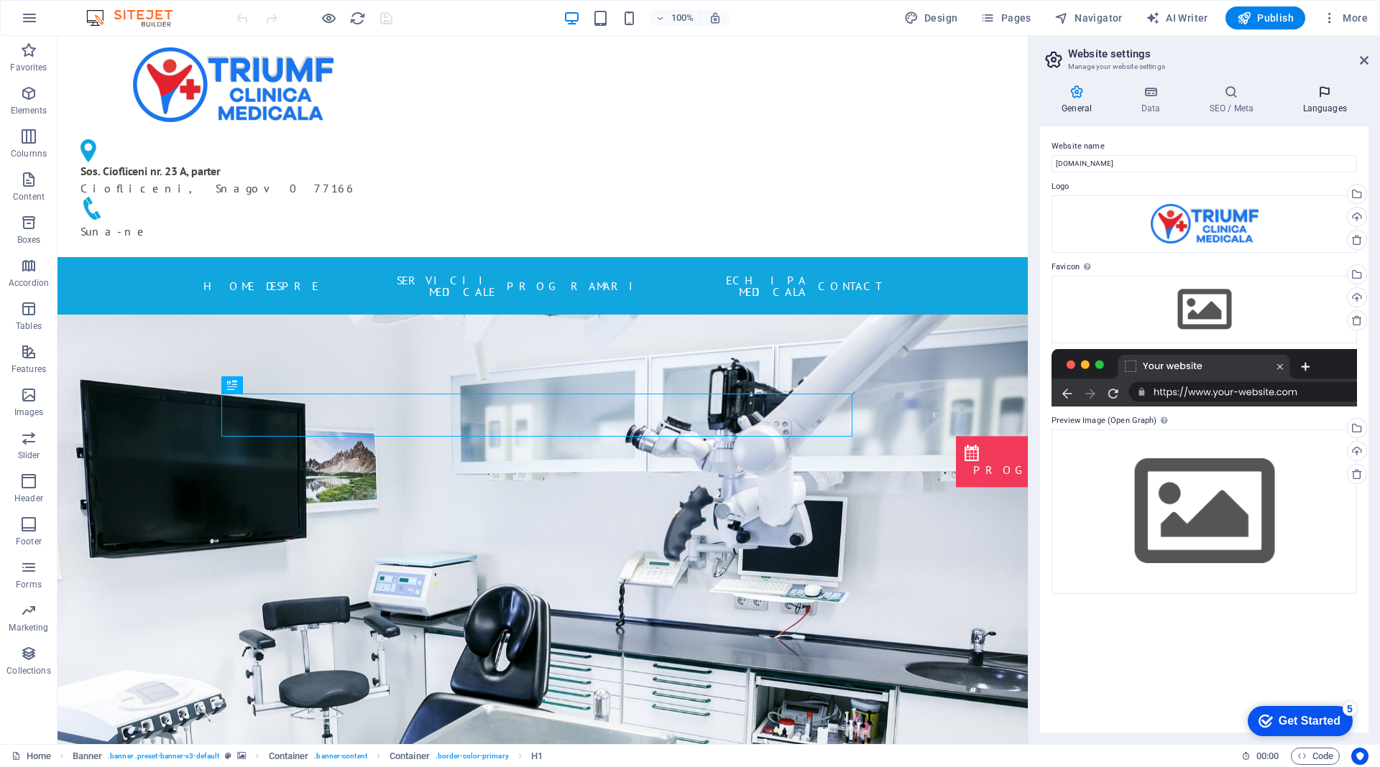
click at [1326, 99] on h4 "Languages" at bounding box center [1324, 100] width 88 height 30
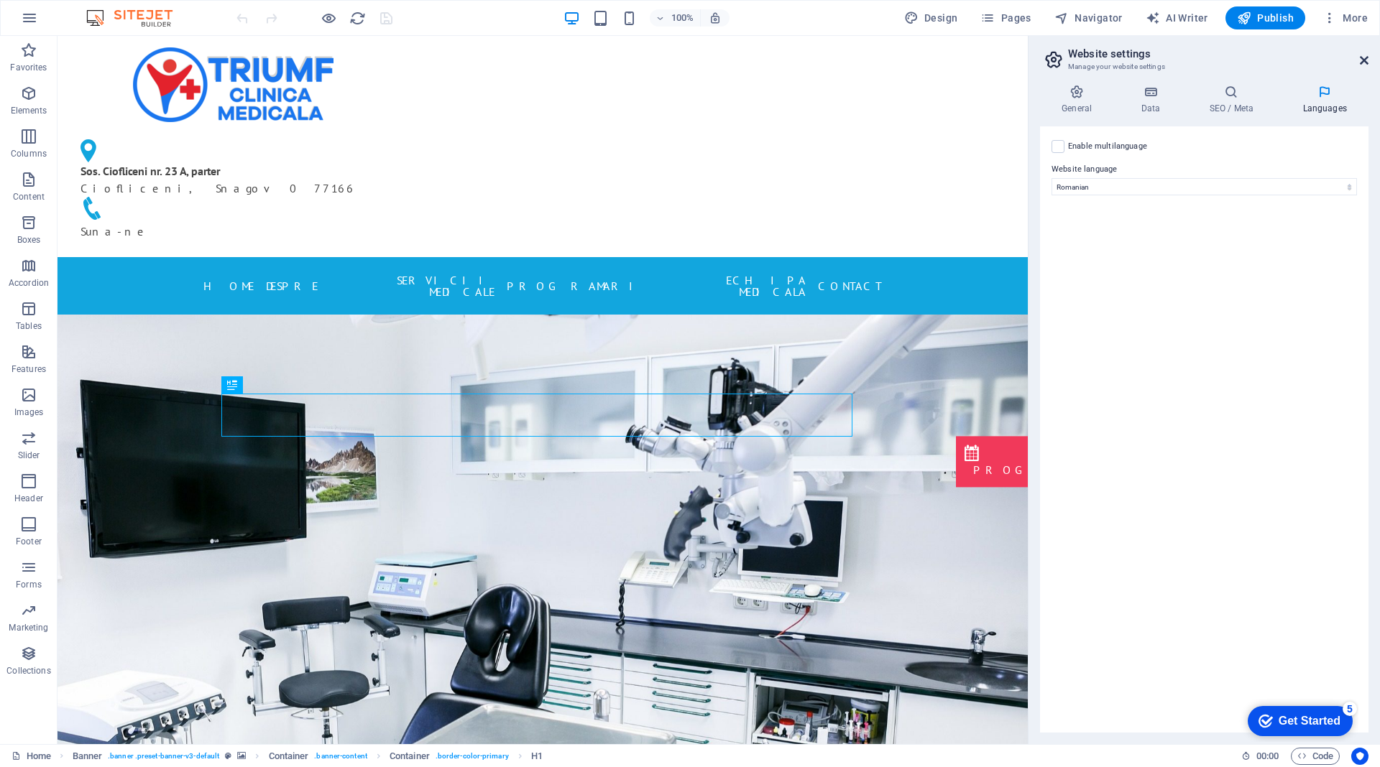
drag, startPoint x: 1367, startPoint y: 58, endPoint x: 1301, endPoint y: 26, distance: 73.6
click at [1367, 58] on icon at bounding box center [1363, 60] width 9 height 11
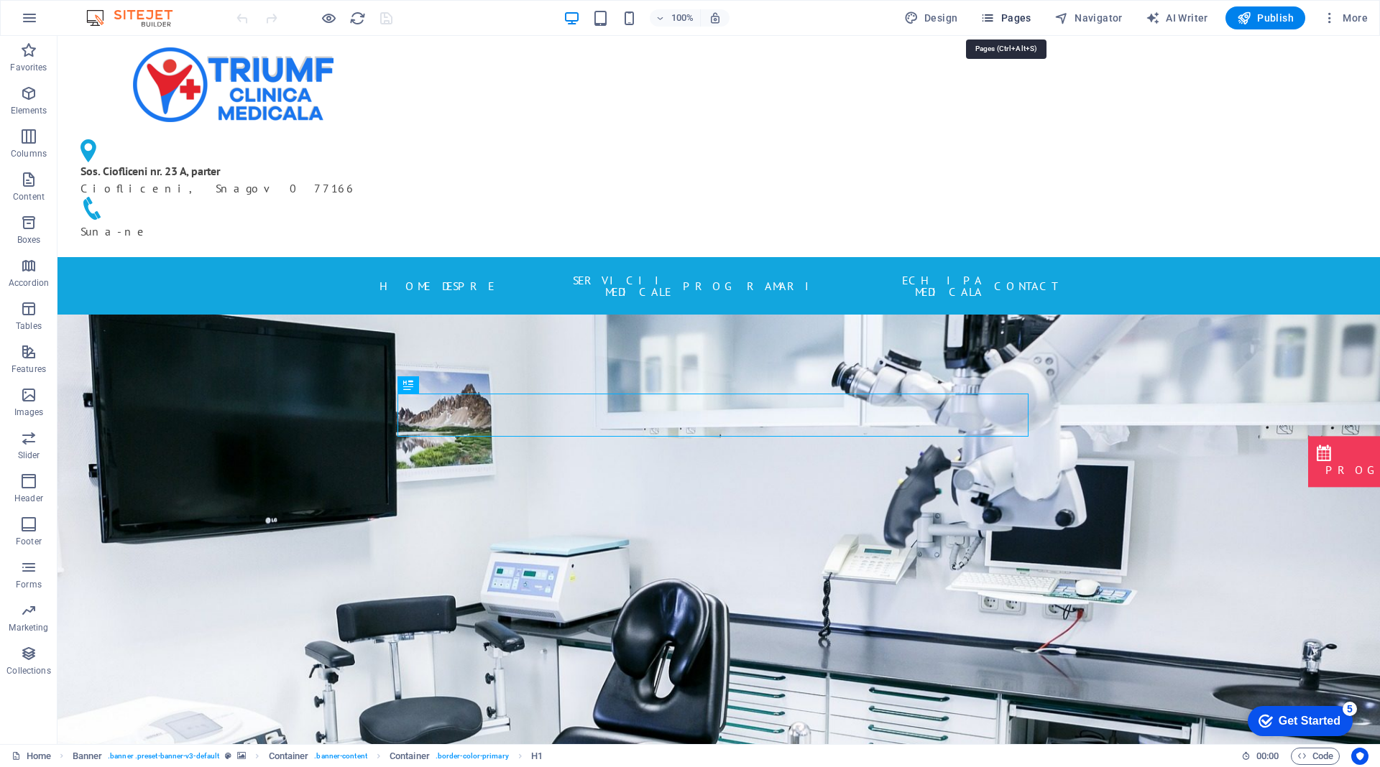
click at [994, 23] on icon "button" at bounding box center [987, 18] width 14 height 14
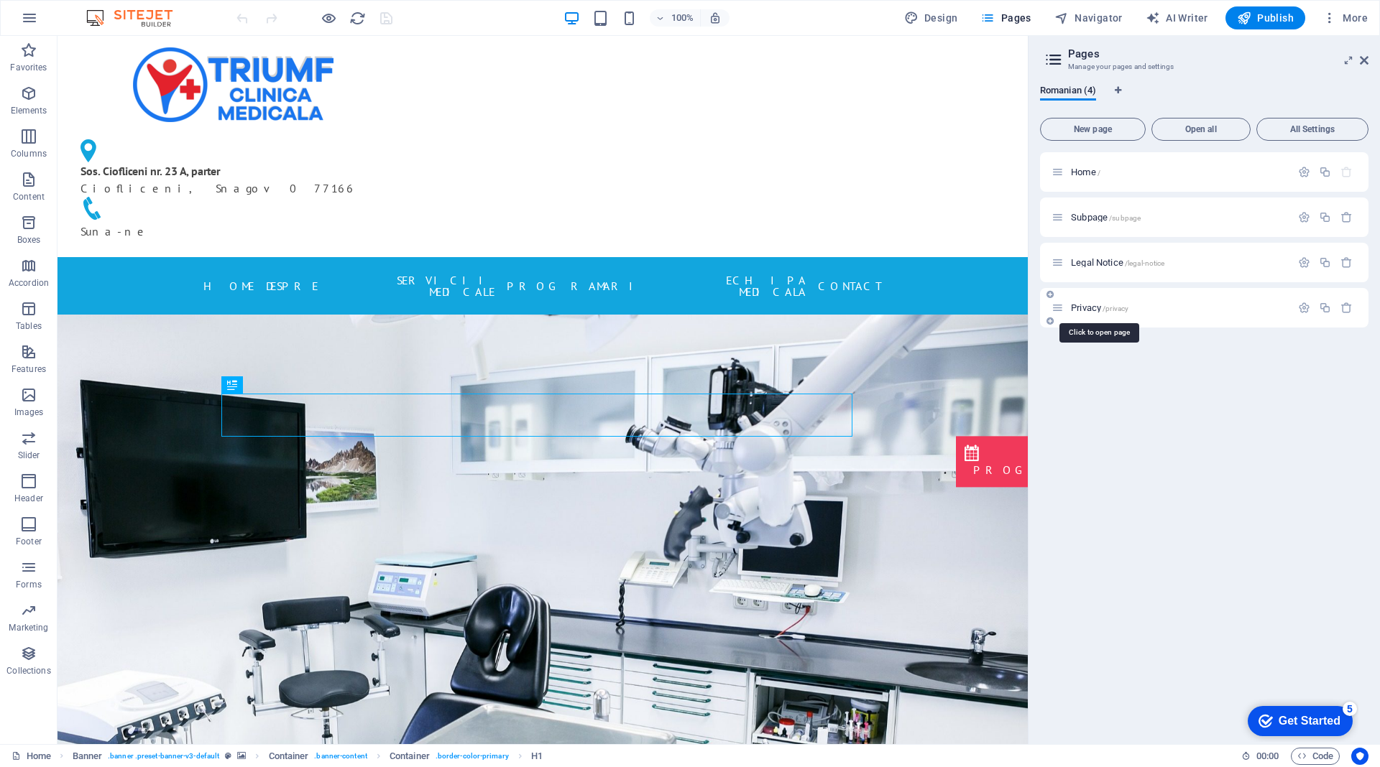
click at [1096, 306] on span "Privacy /privacy" at bounding box center [1099, 307] width 57 height 11
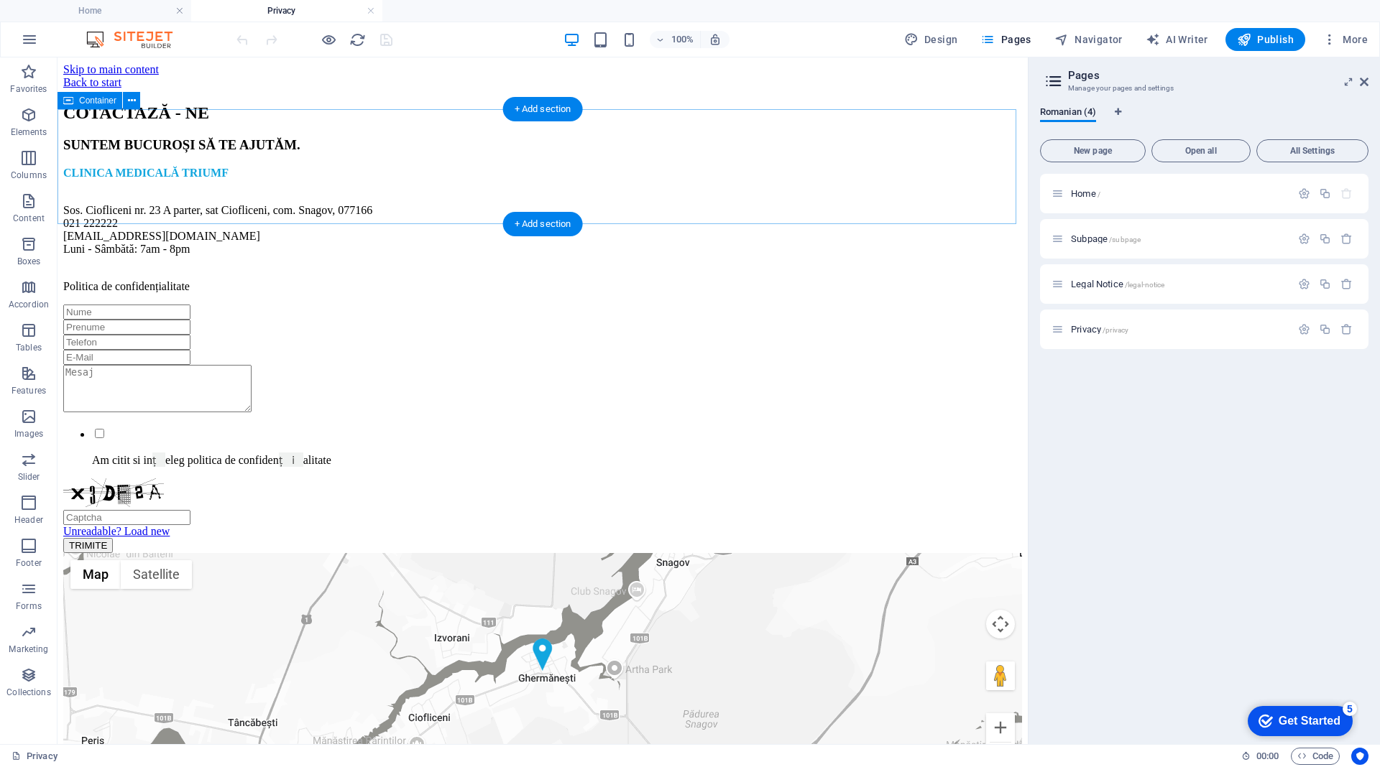
click at [405, 89] on div at bounding box center [542, 89] width 958 height 0
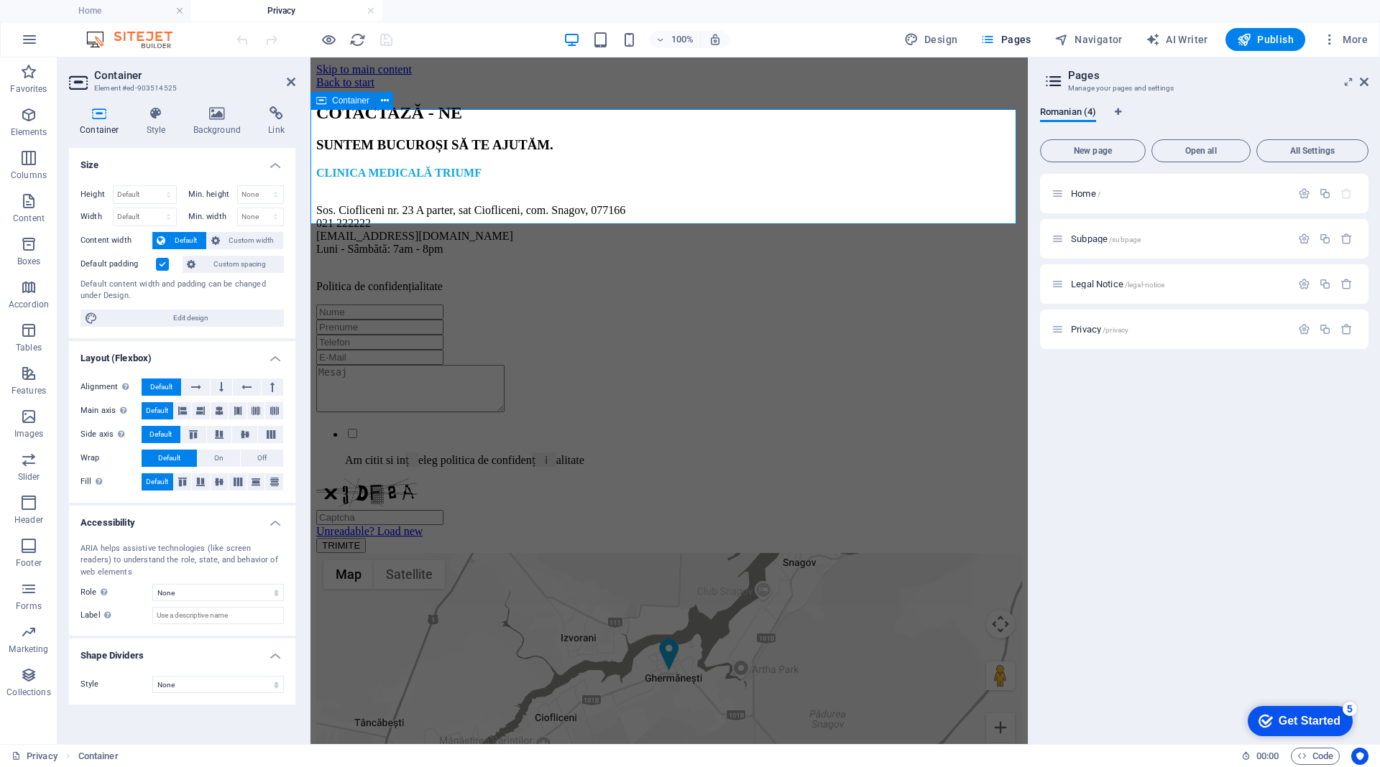
click at [542, 89] on div at bounding box center [669, 89] width 706 height 0
click at [597, 89] on div at bounding box center [669, 89] width 706 height 0
click at [596, 89] on div at bounding box center [669, 89] width 706 height 0
click at [1152, 436] on div "Home / Subpage /subpage Legal Notice /legal-notice Privacy /privacy" at bounding box center [1204, 453] width 328 height 559
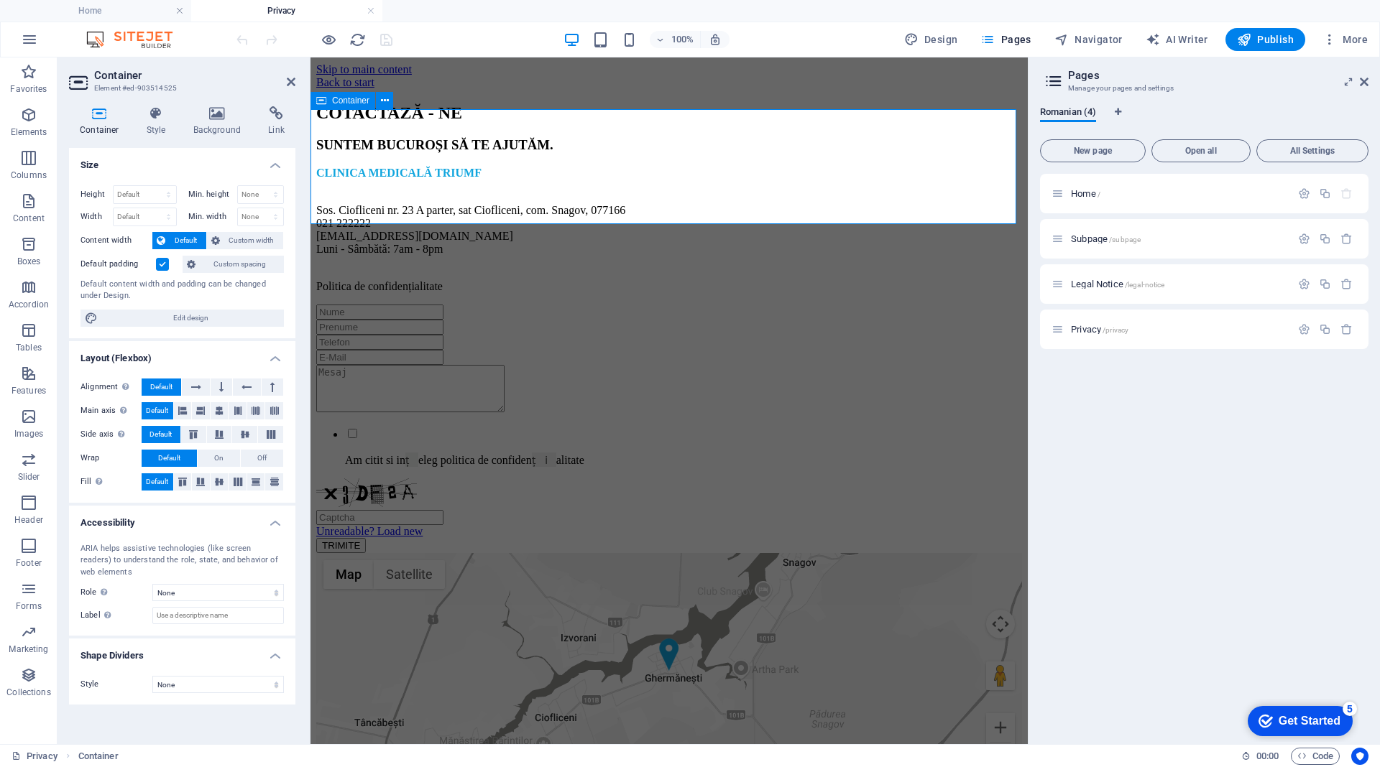
click at [581, 89] on div at bounding box center [669, 89] width 706 height 0
click at [469, 89] on div at bounding box center [669, 89] width 706 height 0
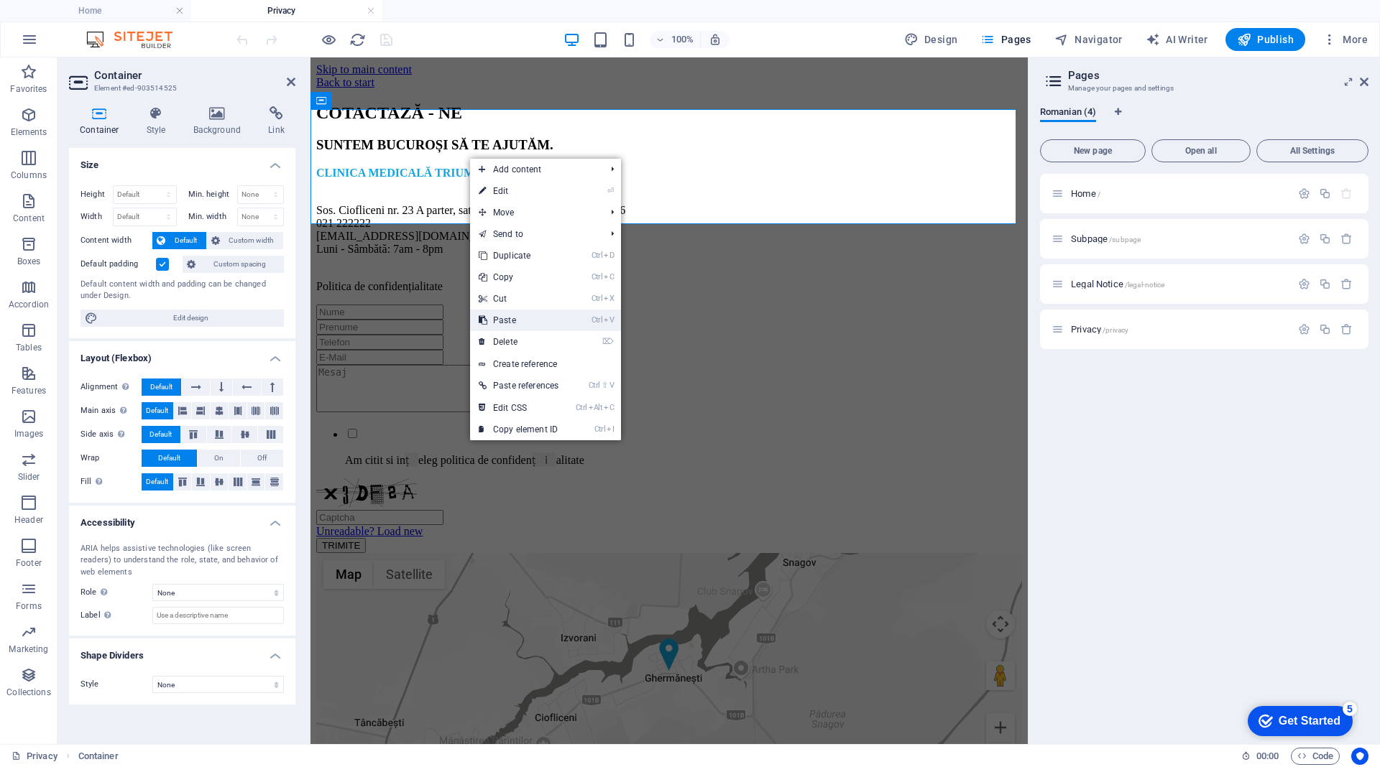
click at [524, 320] on link "Ctrl V Paste" at bounding box center [518, 321] width 97 height 22
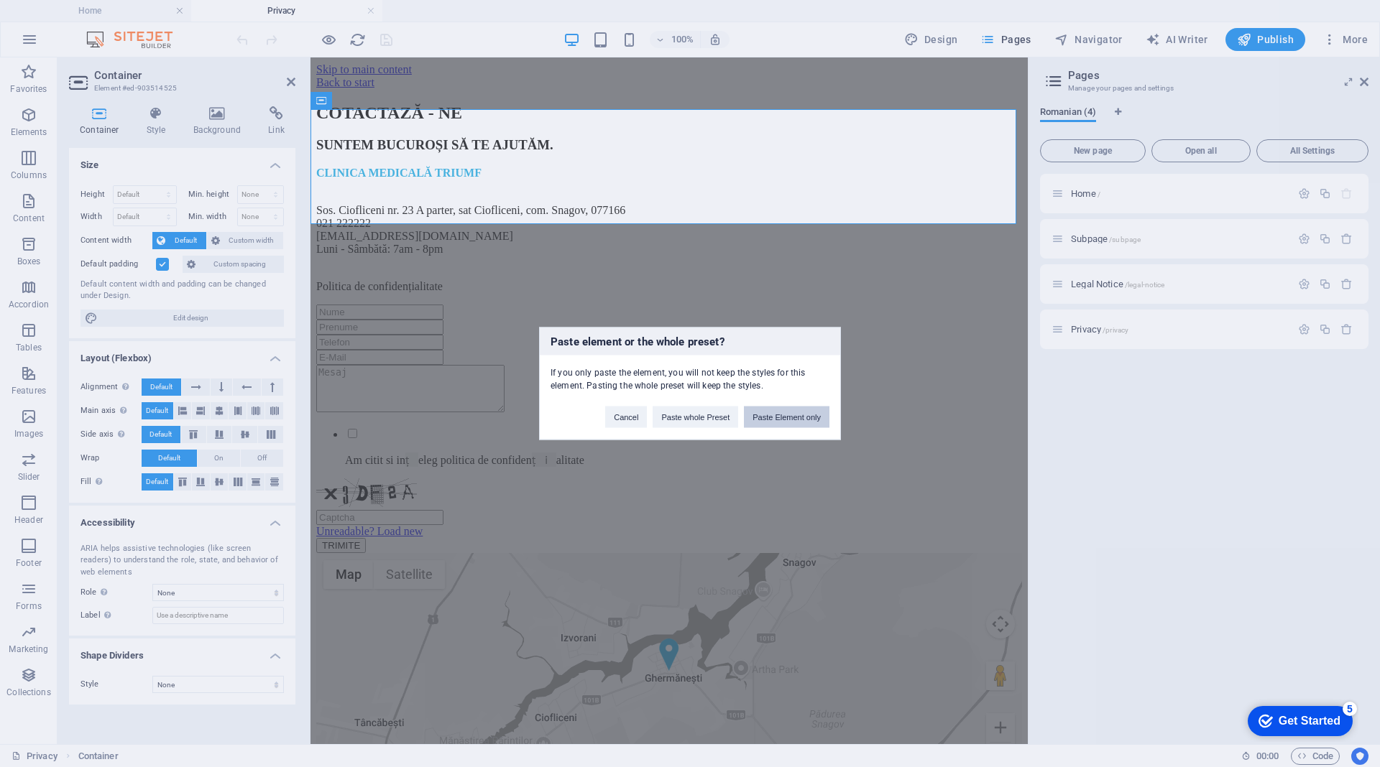
click at [780, 415] on button "Paste Element only" at bounding box center [787, 418] width 86 height 22
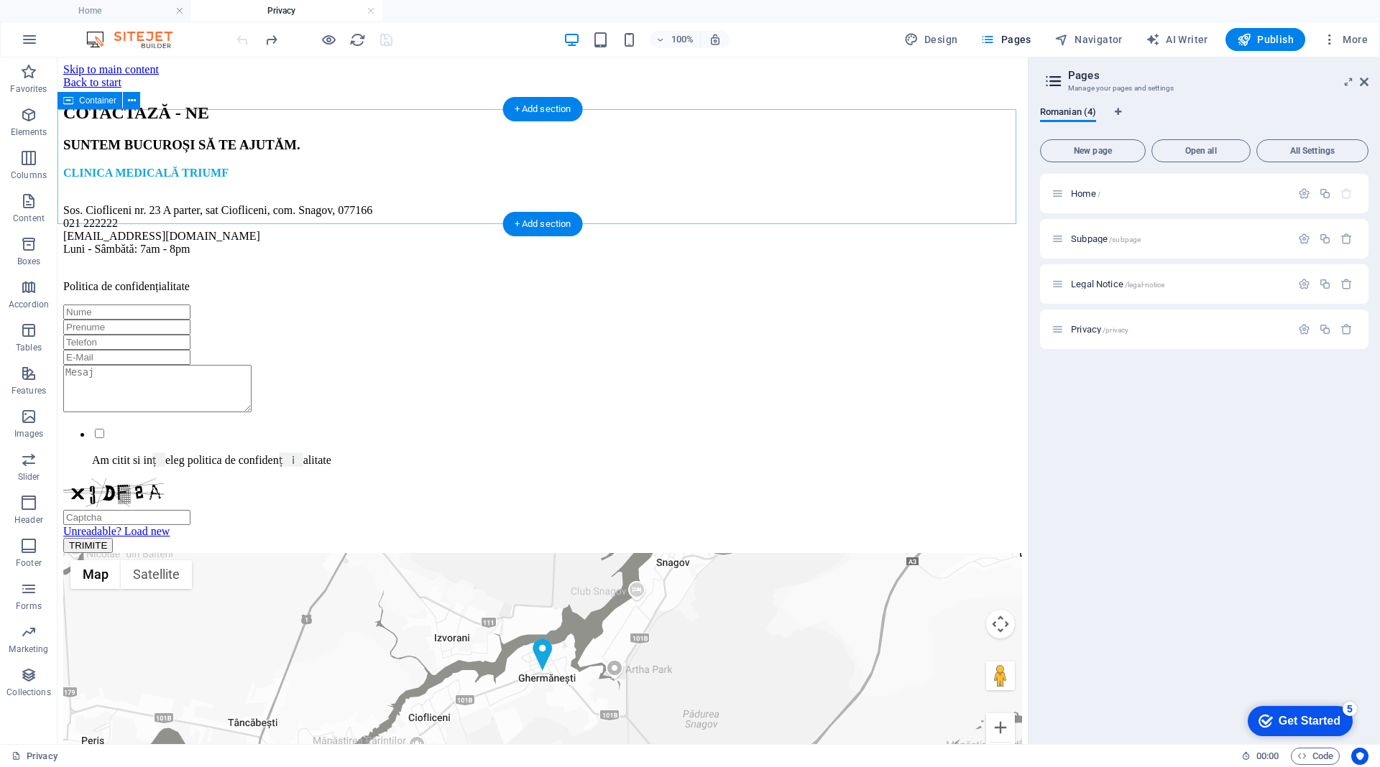
click at [399, 89] on div at bounding box center [542, 89] width 958 height 0
click at [405, 89] on div at bounding box center [542, 89] width 958 height 0
click at [131, 96] on icon at bounding box center [132, 100] width 8 height 15
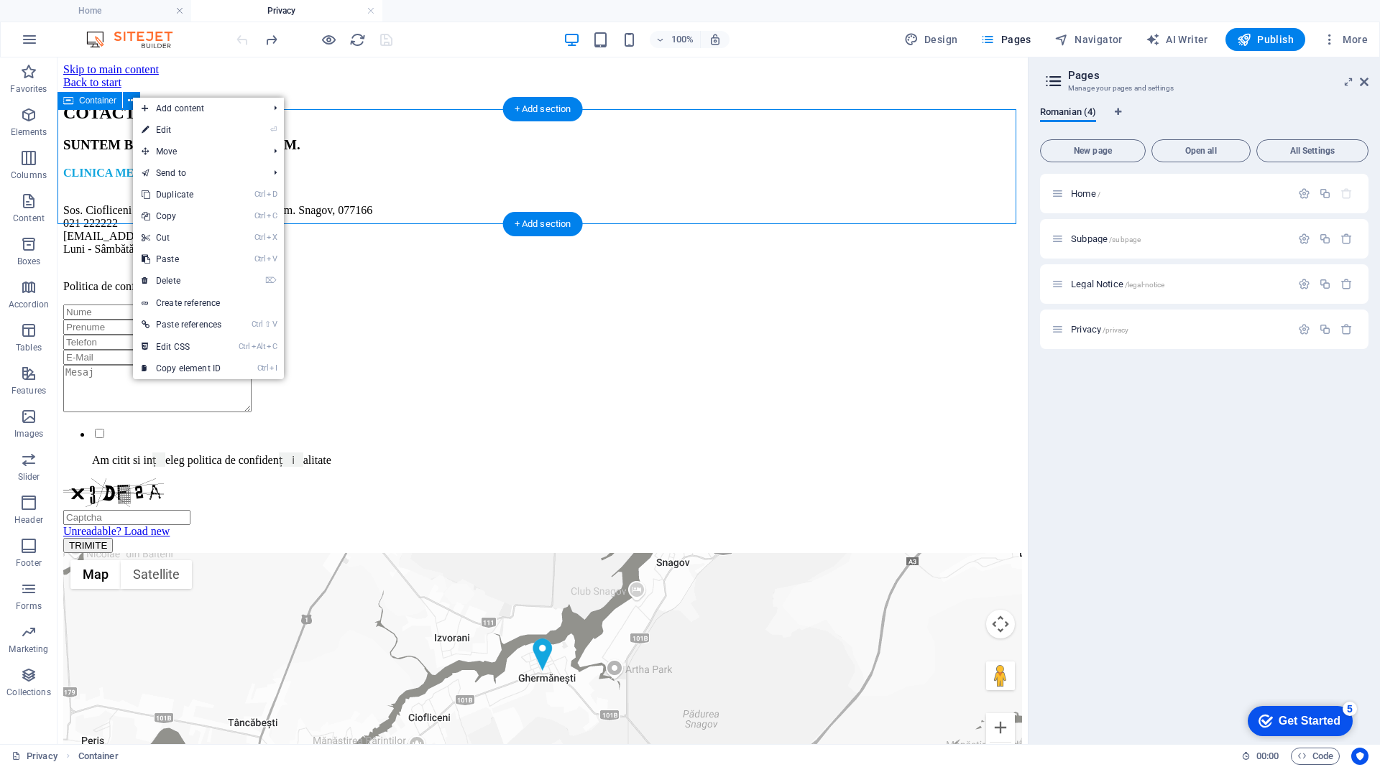
click at [91, 89] on div at bounding box center [542, 89] width 958 height 0
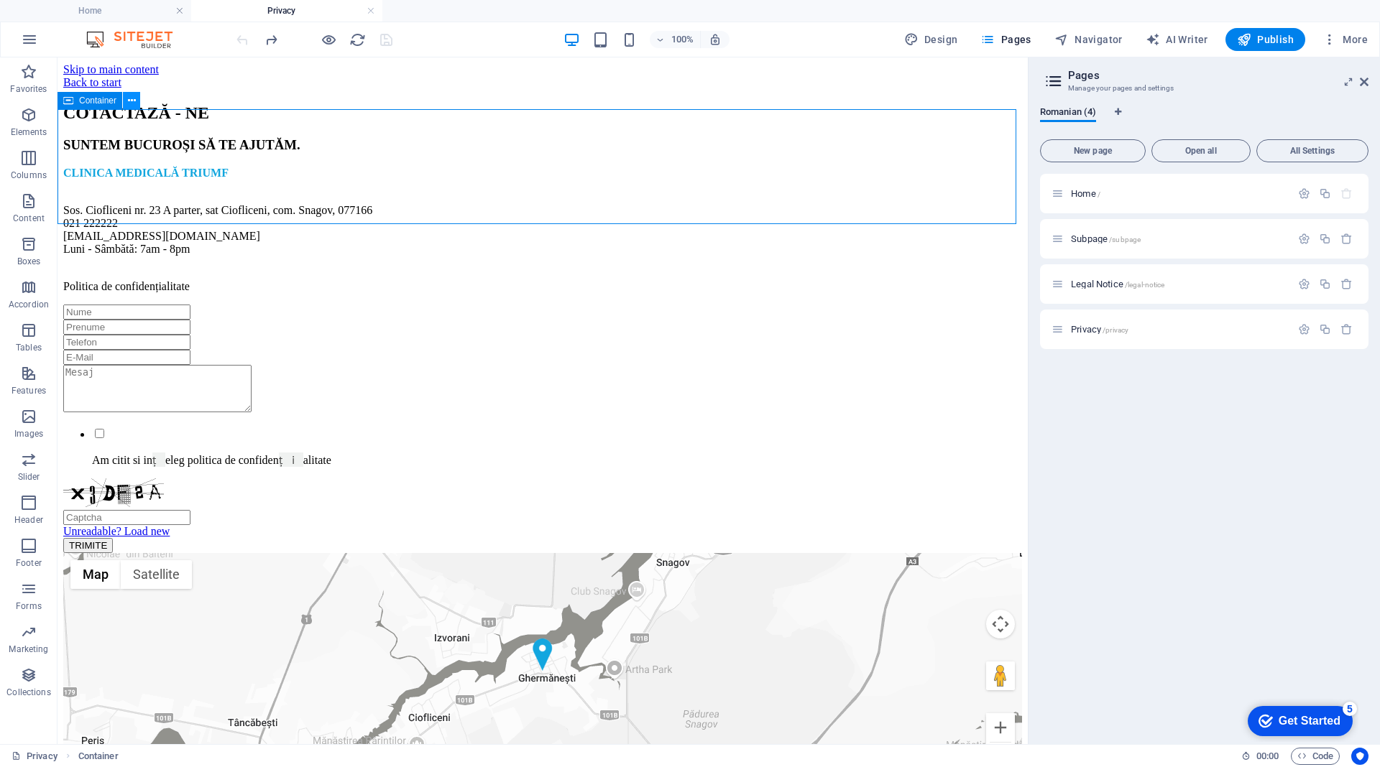
click at [131, 94] on icon at bounding box center [132, 100] width 8 height 15
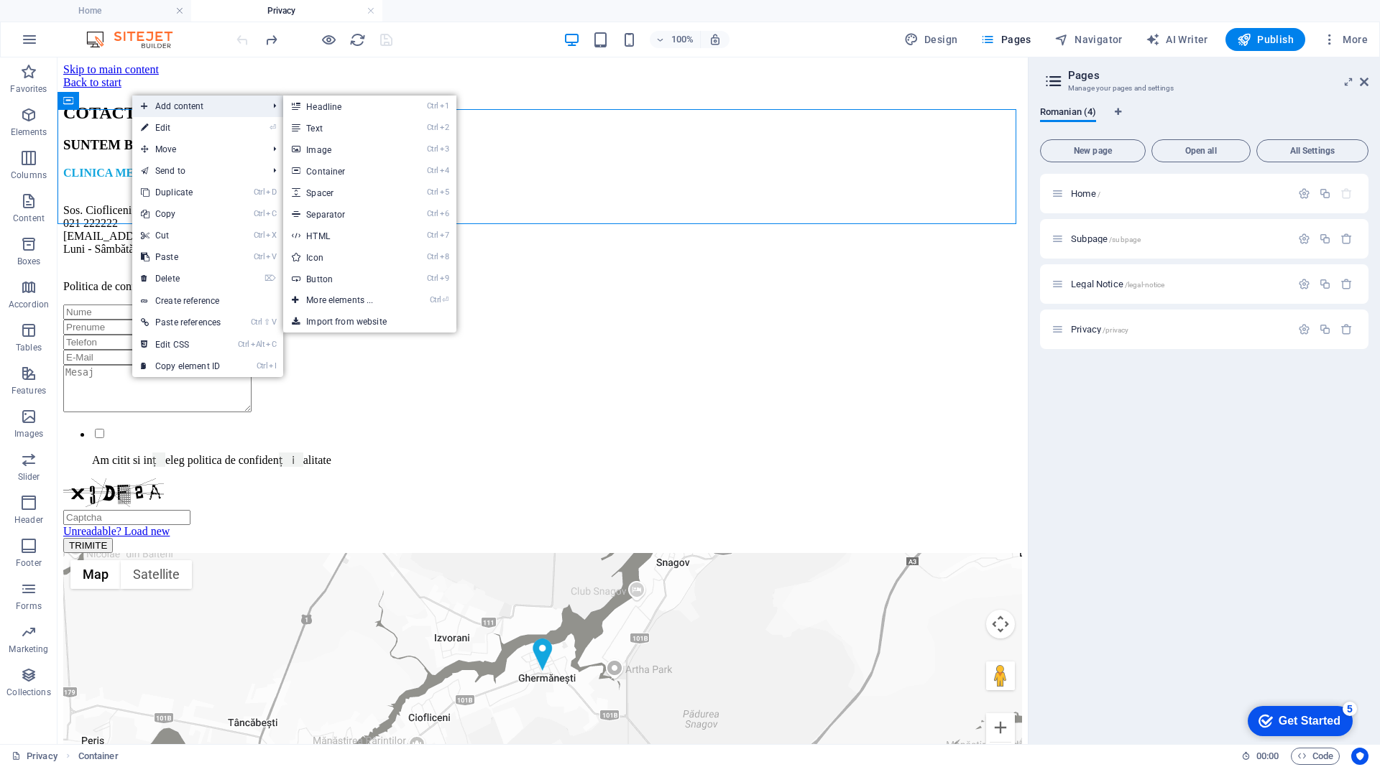
click at [154, 111] on span "Add content" at bounding box center [196, 107] width 129 height 22
click at [213, 110] on span "Add content" at bounding box center [196, 107] width 129 height 22
click at [329, 124] on link "Ctrl 2 Text" at bounding box center [342, 128] width 119 height 22
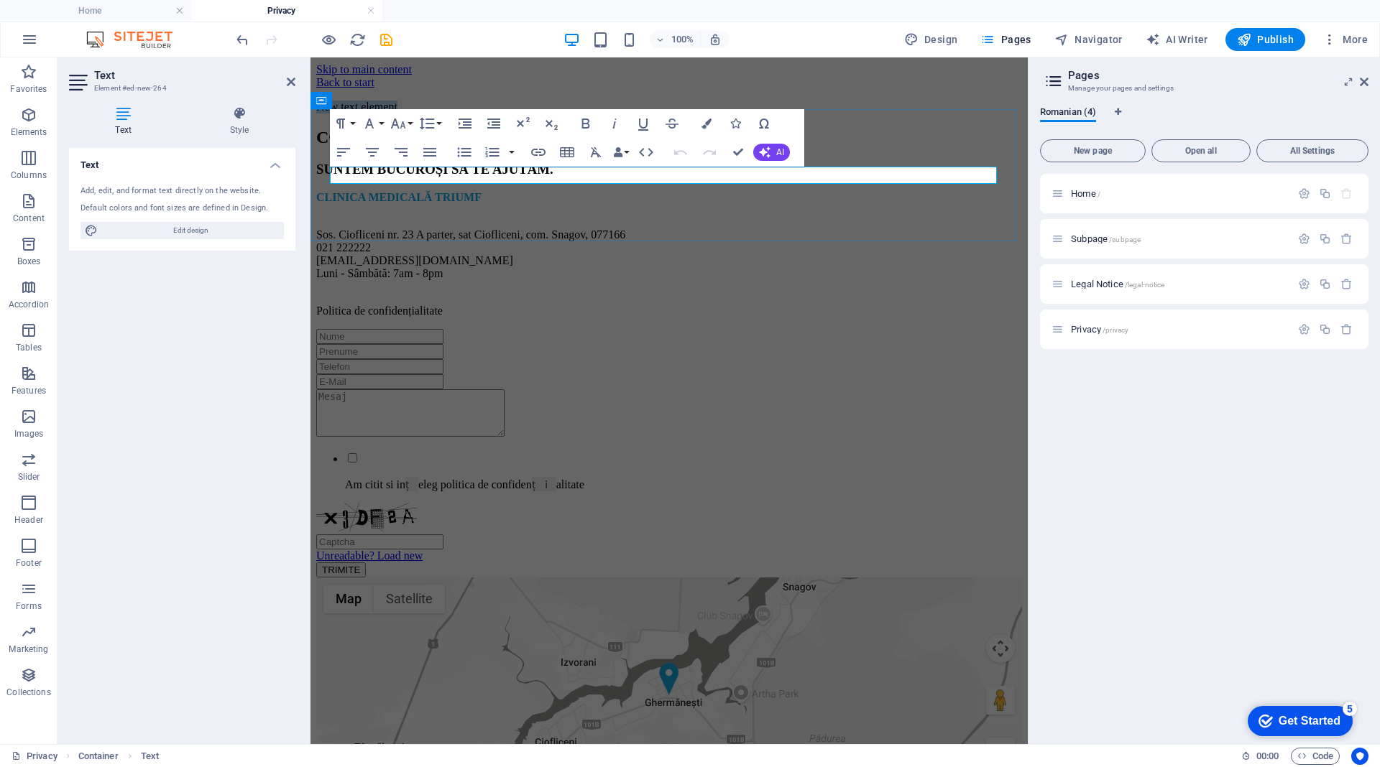
click at [448, 114] on p "New text element" at bounding box center [669, 107] width 706 height 13
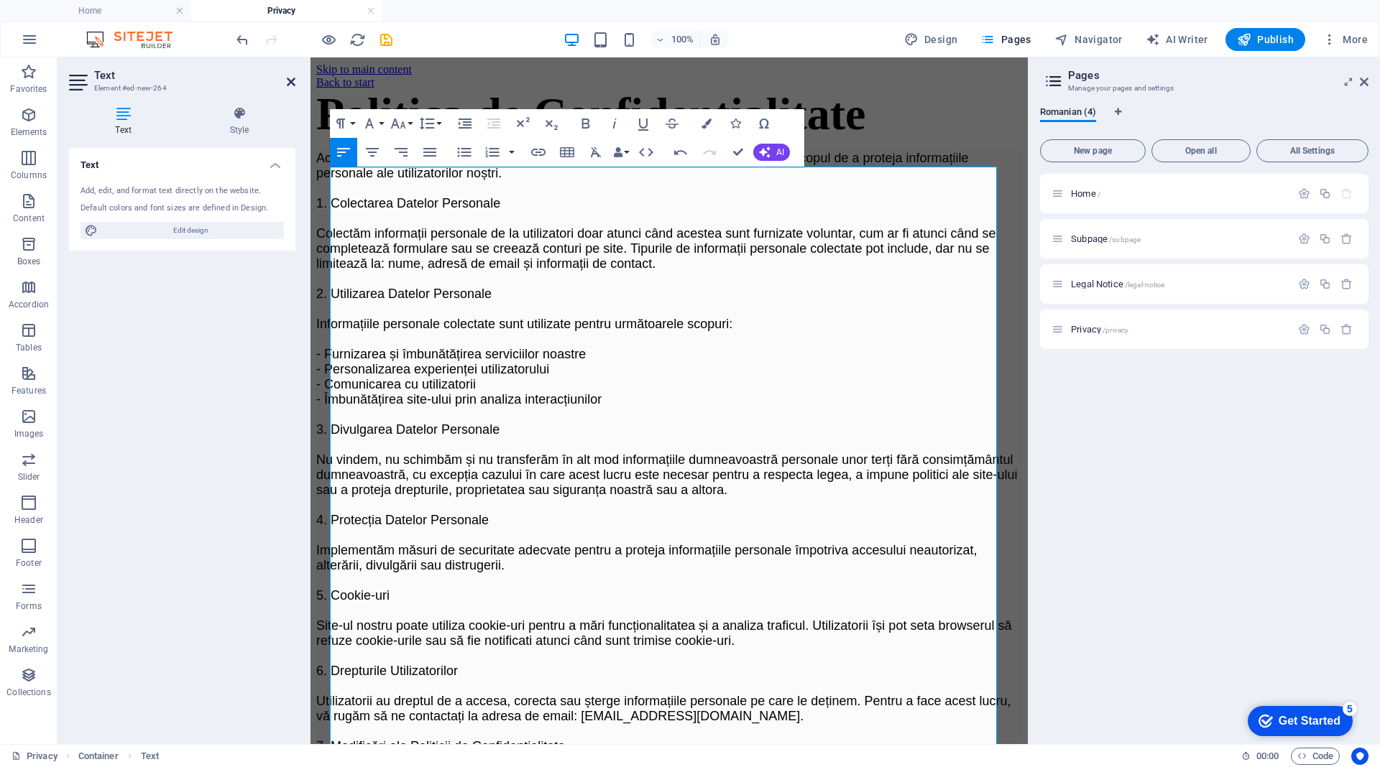
click at [290, 80] on icon at bounding box center [291, 81] width 9 height 11
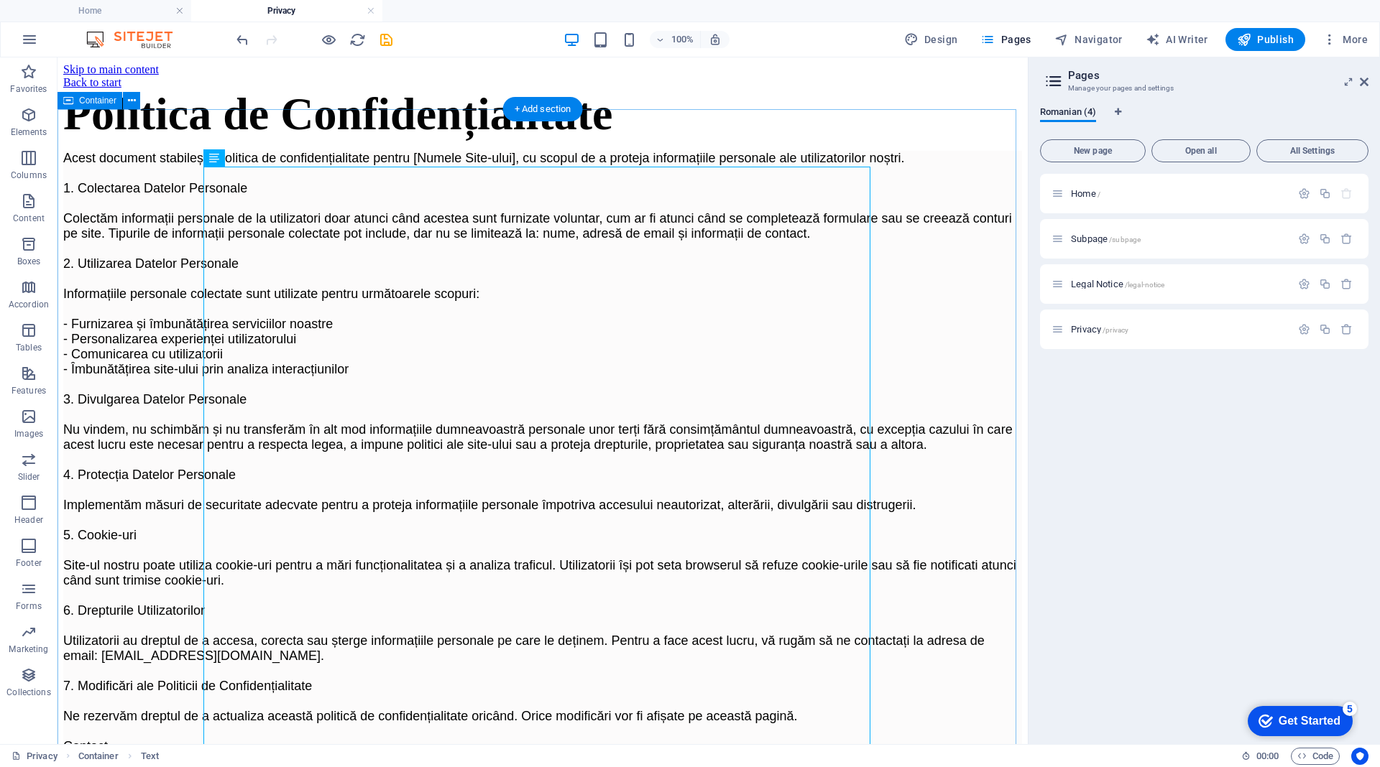
click at [925, 251] on div "Politica de Confidențialitate Acest document stabilește politica de confidenția…" at bounding box center [542, 437] width 958 height 696
click at [580, 248] on p "Acest document stabilește politica de confidențialitate pentru [Numele Site-ulu…" at bounding box center [542, 468] width 958 height 634
click at [586, 240] on span "Acest document stabilește politica de confidențialitate pentru [Numele Site-ulu…" at bounding box center [541, 467] width 956 height 633
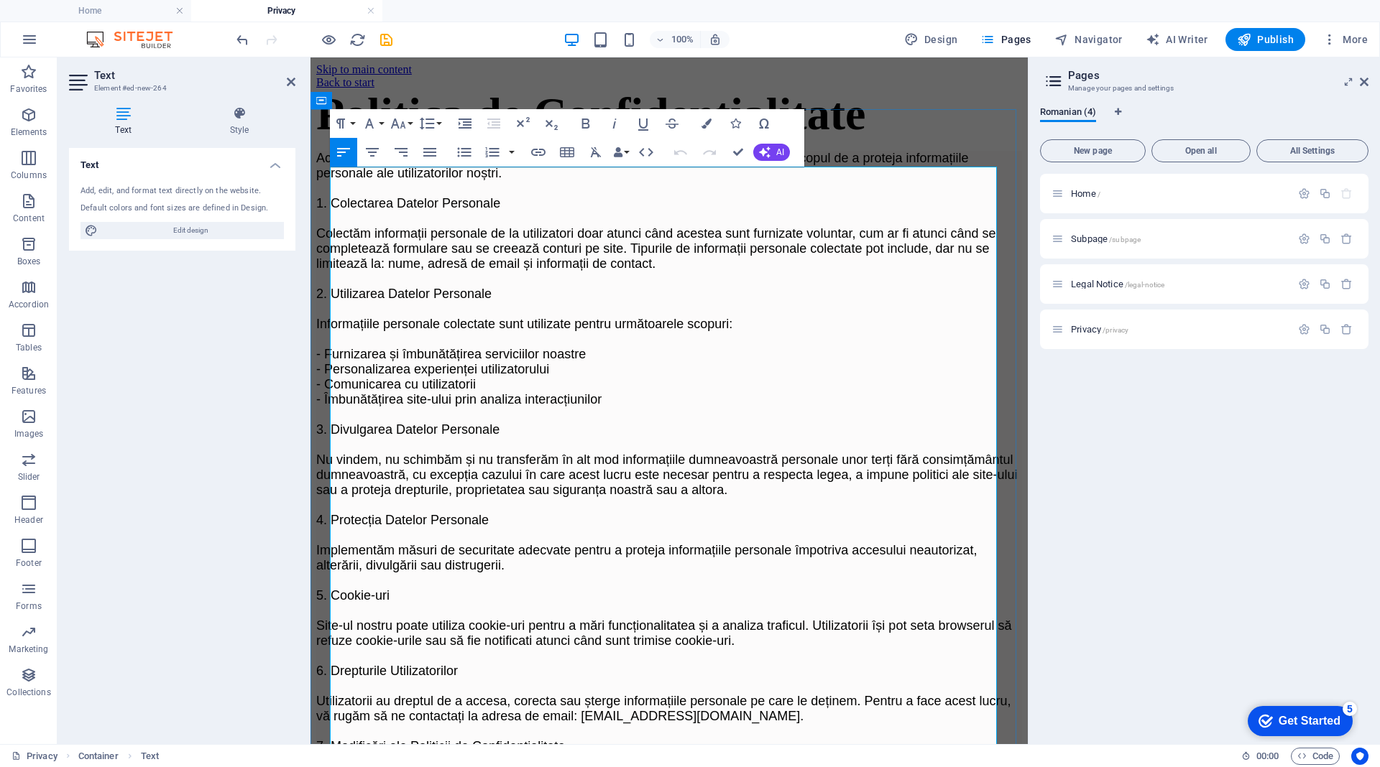
drag, startPoint x: 708, startPoint y: 231, endPoint x: 693, endPoint y: 244, distance: 20.3
click at [708, 232] on span "Acest document stabilește politica de confidențialitate pentru [Numele Site-ulu…" at bounding box center [668, 505] width 705 height 708
click at [680, 235] on span "Acest document stabilește politica de confidențialitate pentru [Numele Site-ulu…" at bounding box center [668, 505] width 705 height 708
drag, startPoint x: 677, startPoint y: 239, endPoint x: 780, endPoint y: 240, distance: 103.5
click at [780, 240] on span "Acest document stabilește politica de confidențialitate pentru [Numele Site-ulu…" at bounding box center [668, 505] width 705 height 708
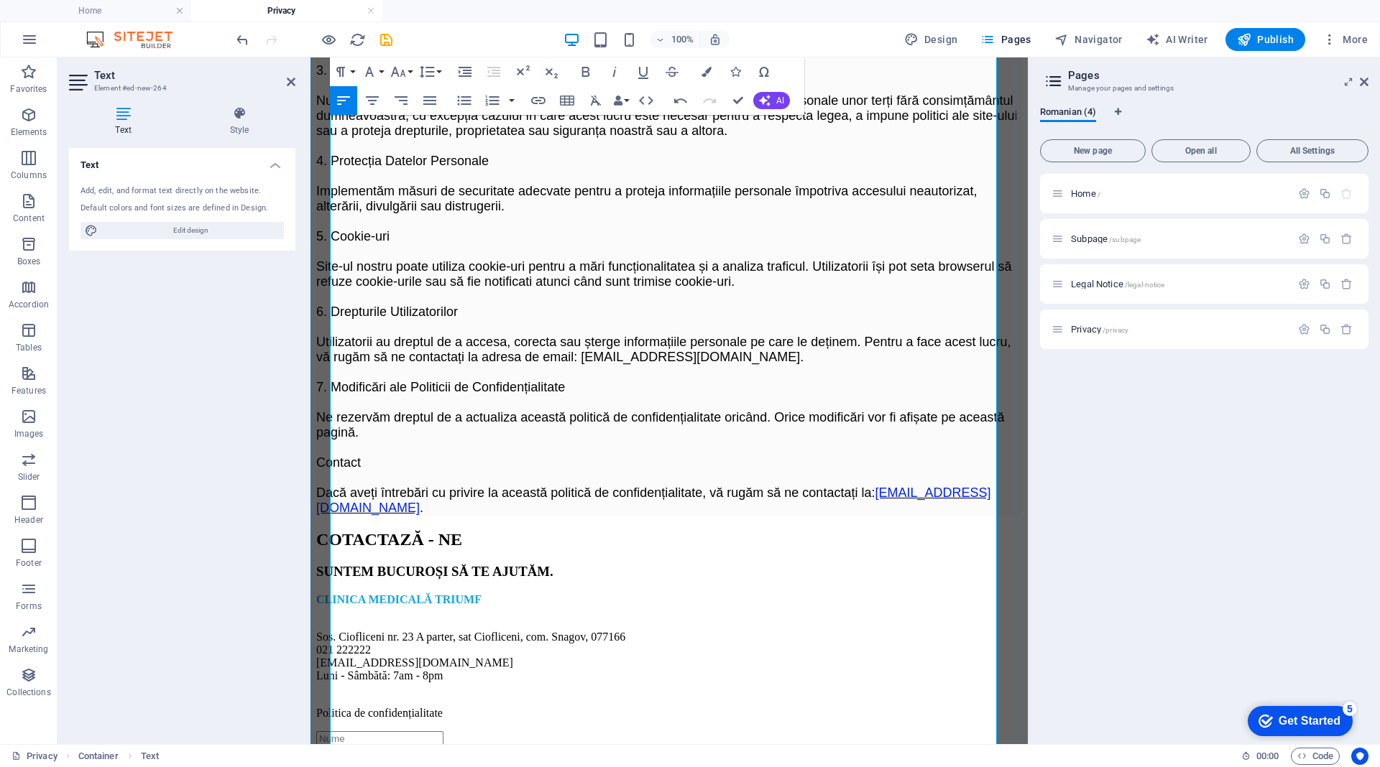
scroll to position [790, 0]
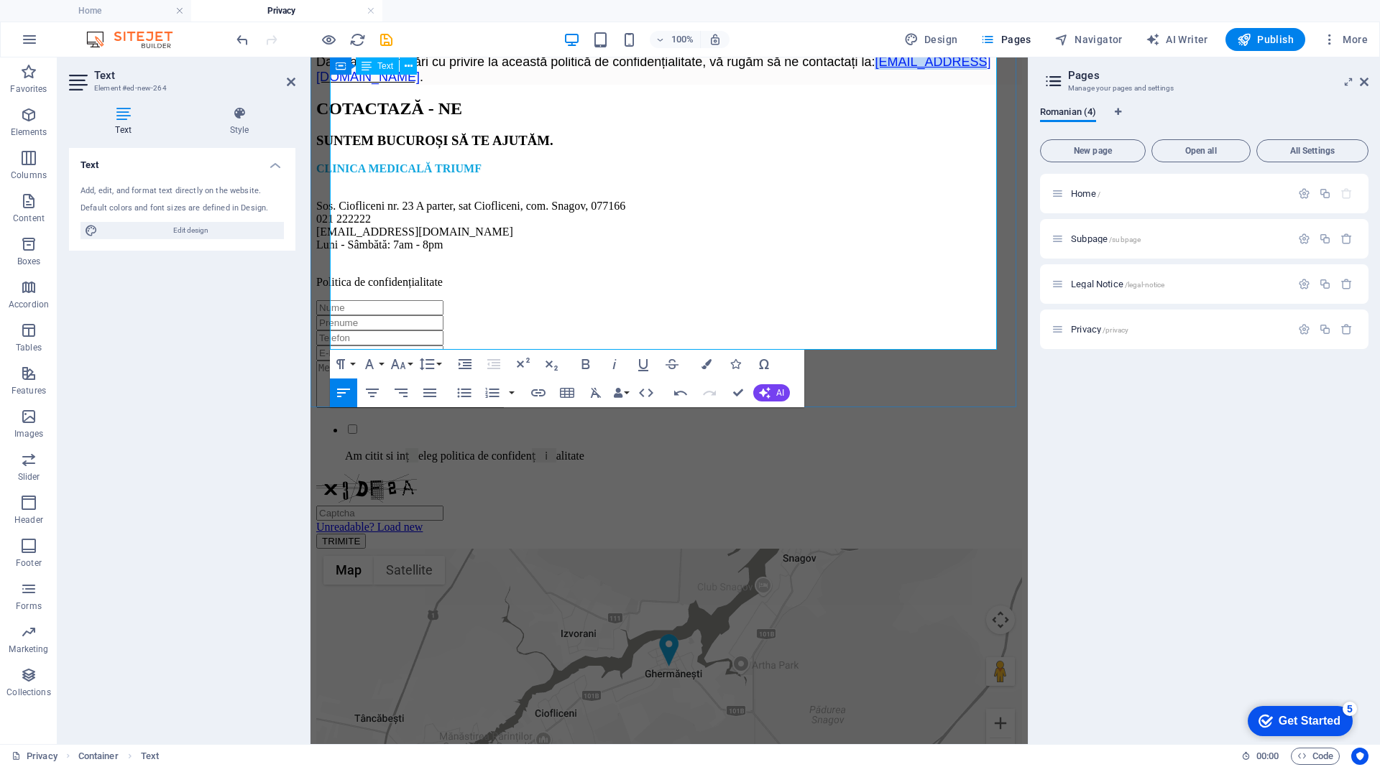
drag, startPoint x: 977, startPoint y: 338, endPoint x: 890, endPoint y: 337, distance: 87.7
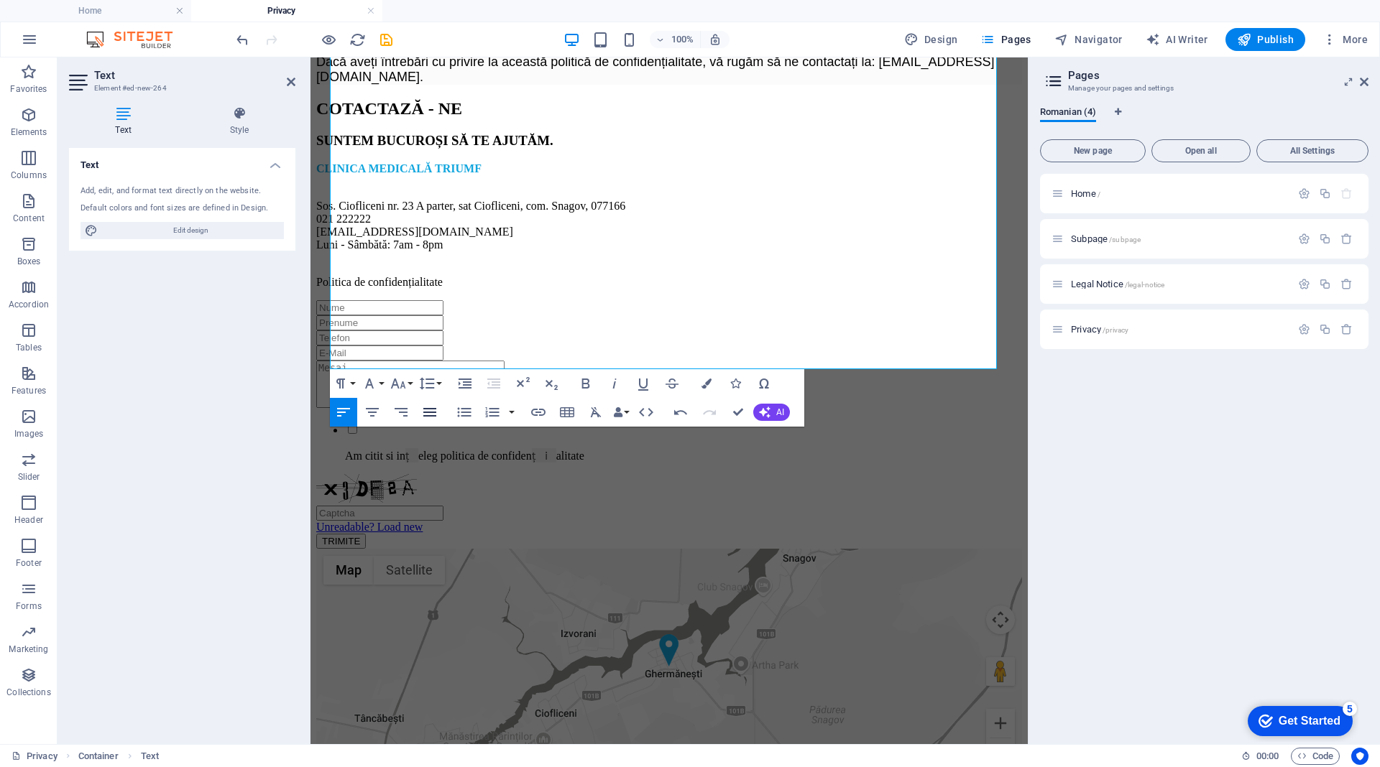
click at [426, 410] on icon "button" at bounding box center [429, 412] width 13 height 9
drag, startPoint x: 480, startPoint y: 360, endPoint x: 348, endPoint y: 364, distance: 131.5
click at [537, 411] on icon "button" at bounding box center [538, 412] width 17 height 17
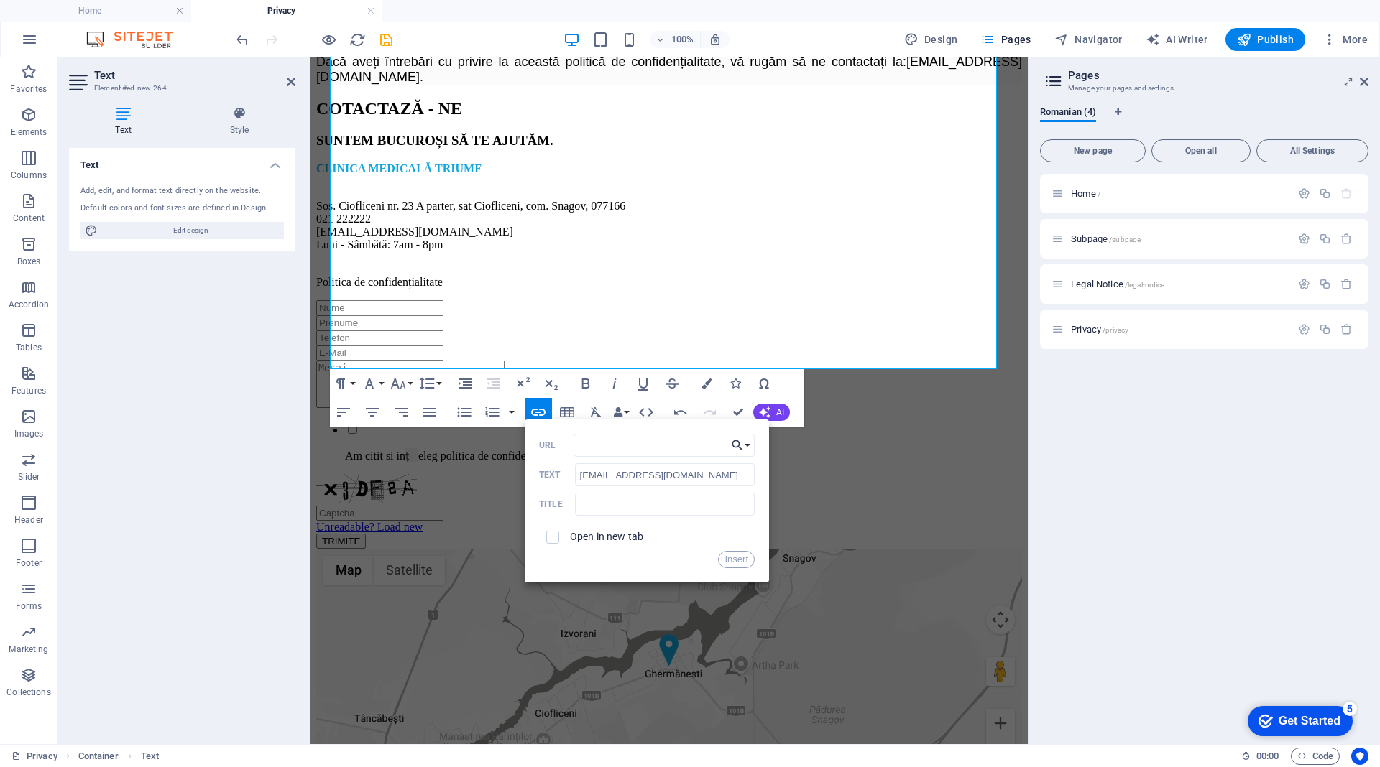
click at [744, 444] on button "Choose Link" at bounding box center [740, 445] width 27 height 23
click at [532, 412] on icon "button" at bounding box center [538, 412] width 14 height 7
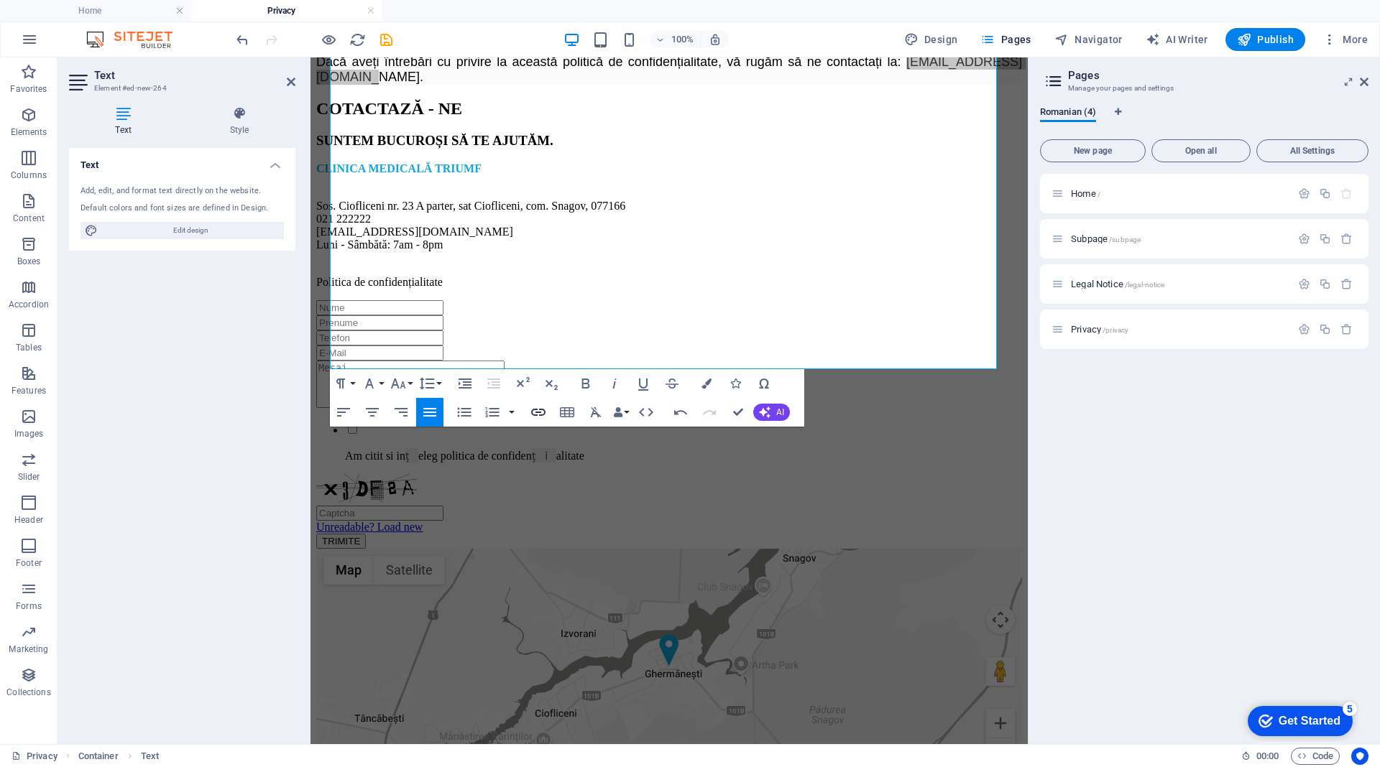
click at [535, 411] on icon "button" at bounding box center [538, 412] width 17 height 17
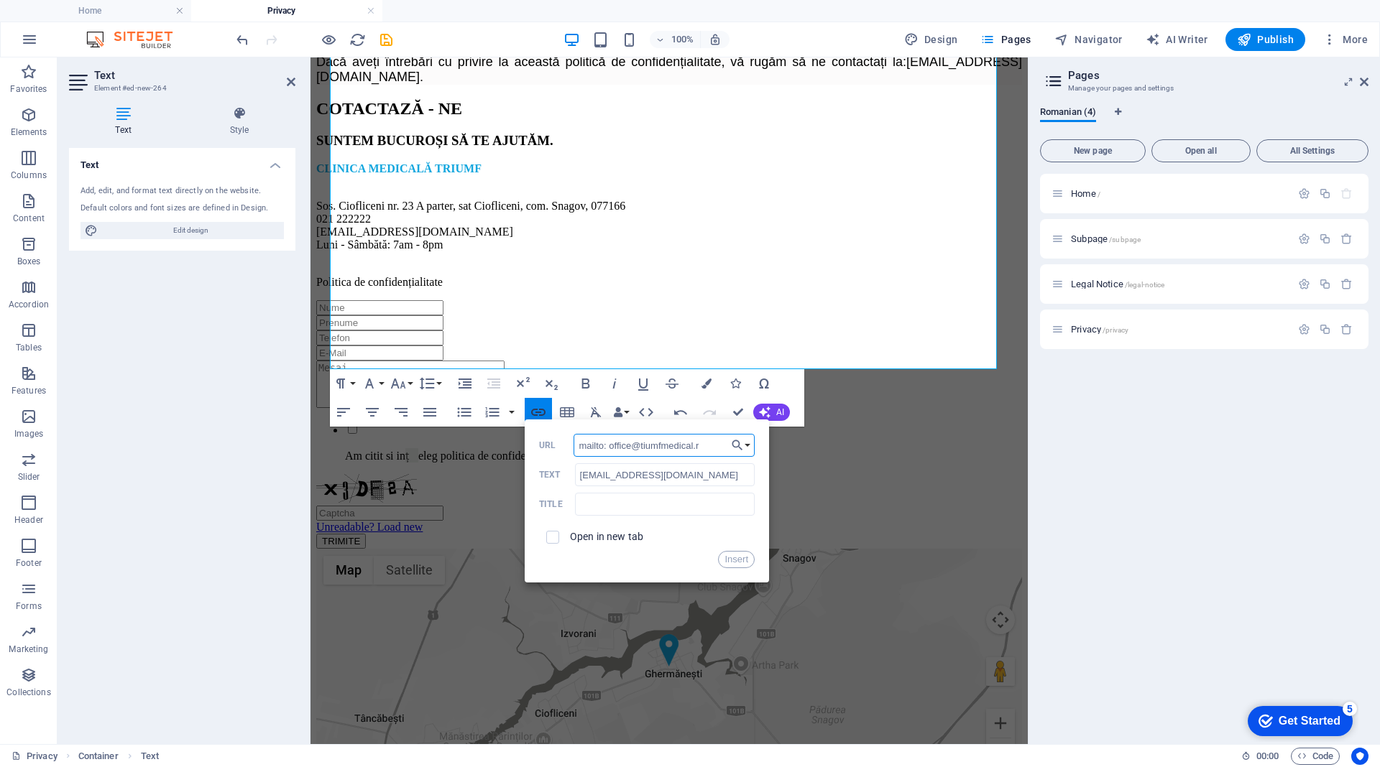
type input "mailto: office@tiumfmedical.ro"
click at [732, 560] on button "Insert" at bounding box center [736, 559] width 37 height 17
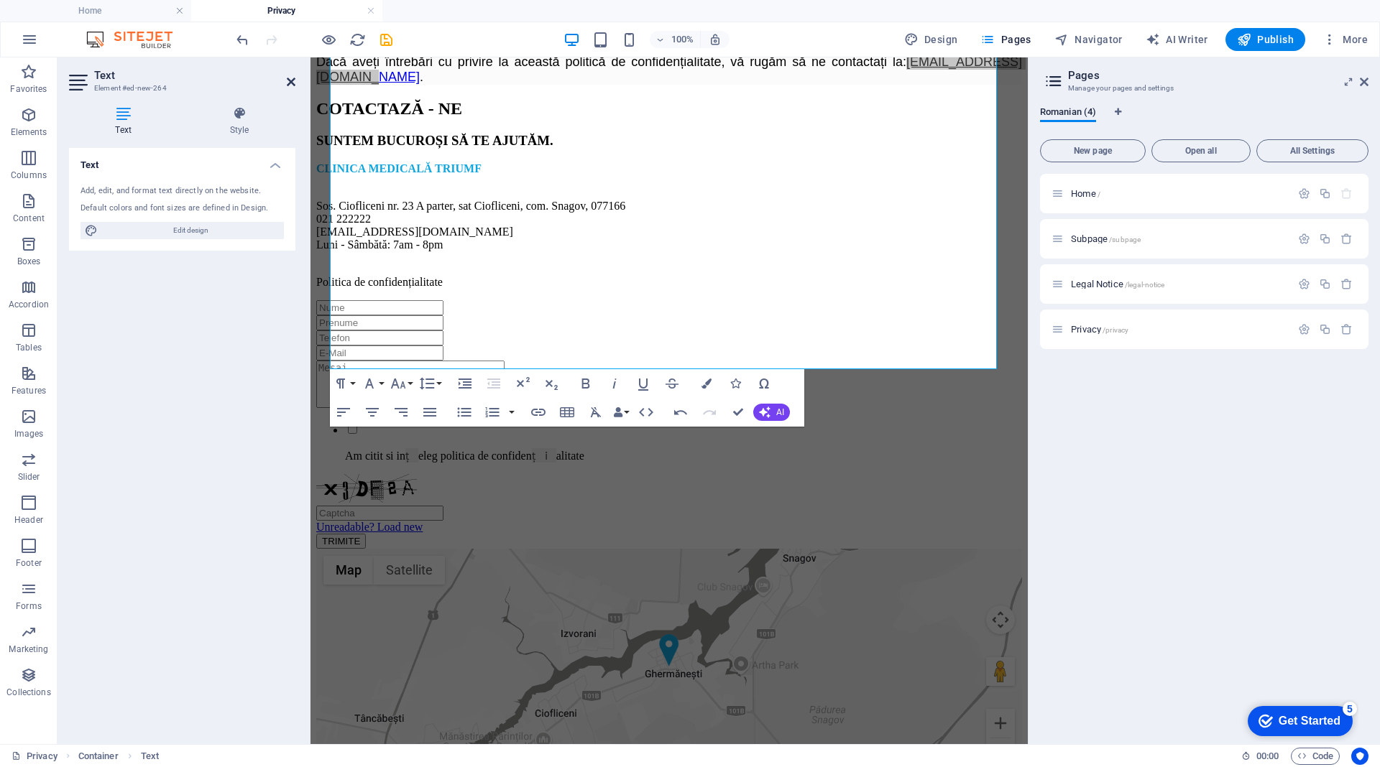
click at [295, 80] on icon at bounding box center [291, 81] width 9 height 11
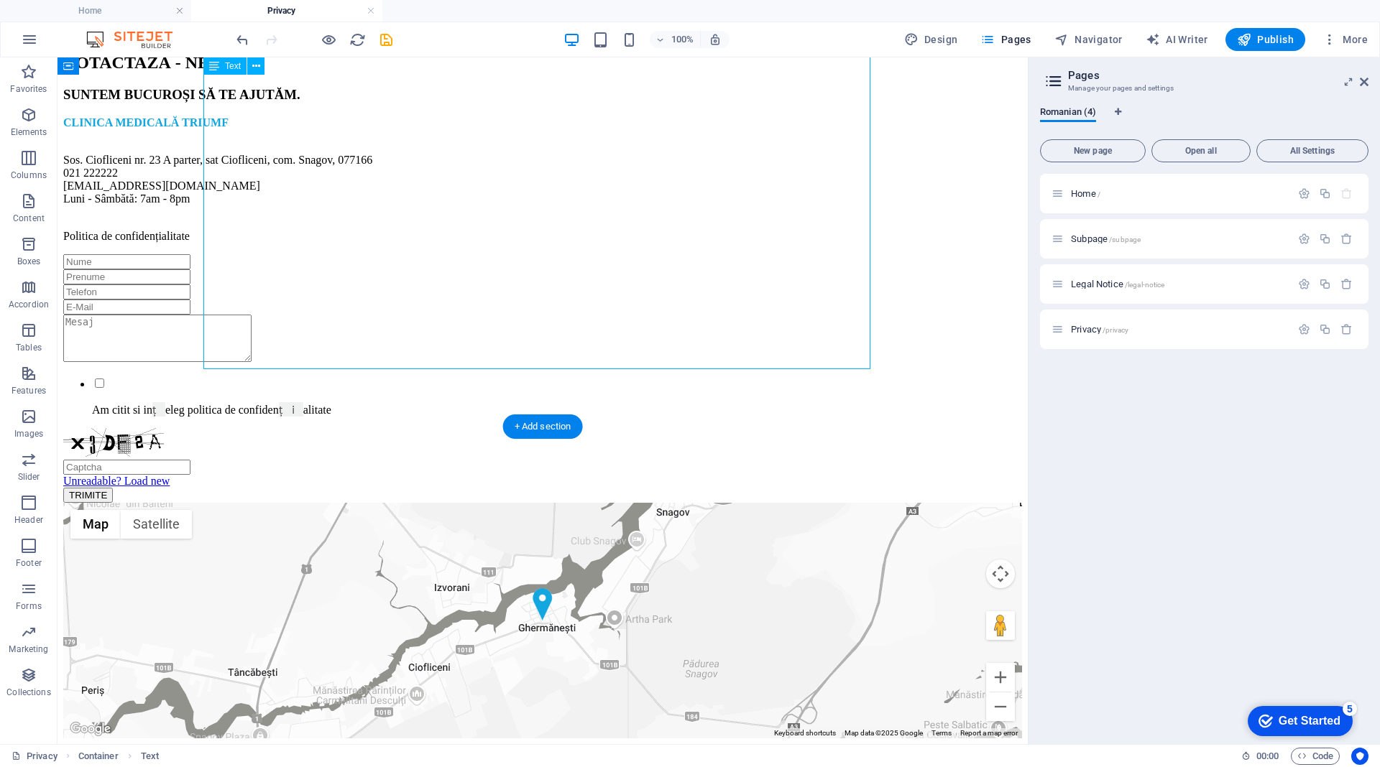
drag, startPoint x: 354, startPoint y: 358, endPoint x: 420, endPoint y: 355, distance: 66.2
drag, startPoint x: 356, startPoint y: 361, endPoint x: 246, endPoint y: 356, distance: 110.0
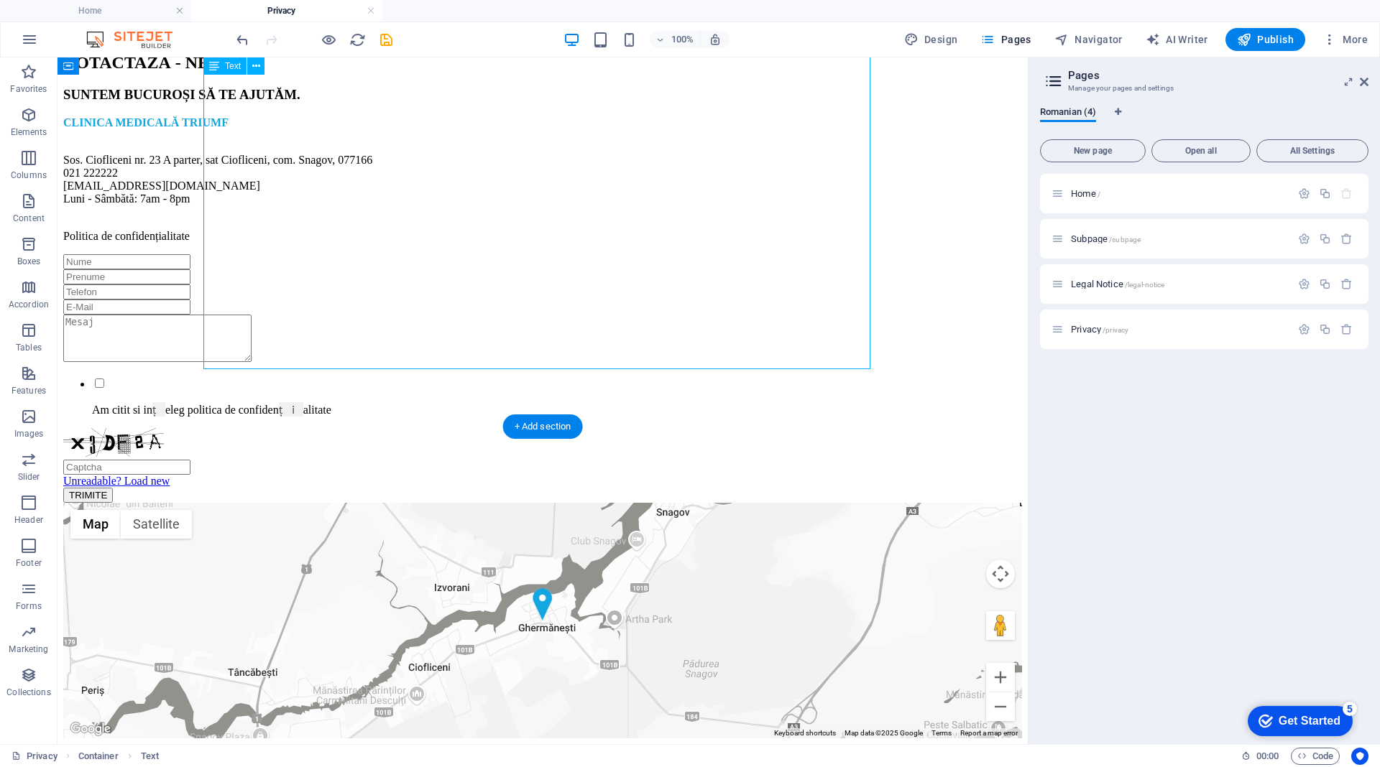
click at [622, 38] on link "[EMAIL_ADDRESS][DOMAIN_NAME]" at bounding box center [731, 31] width 219 height 14
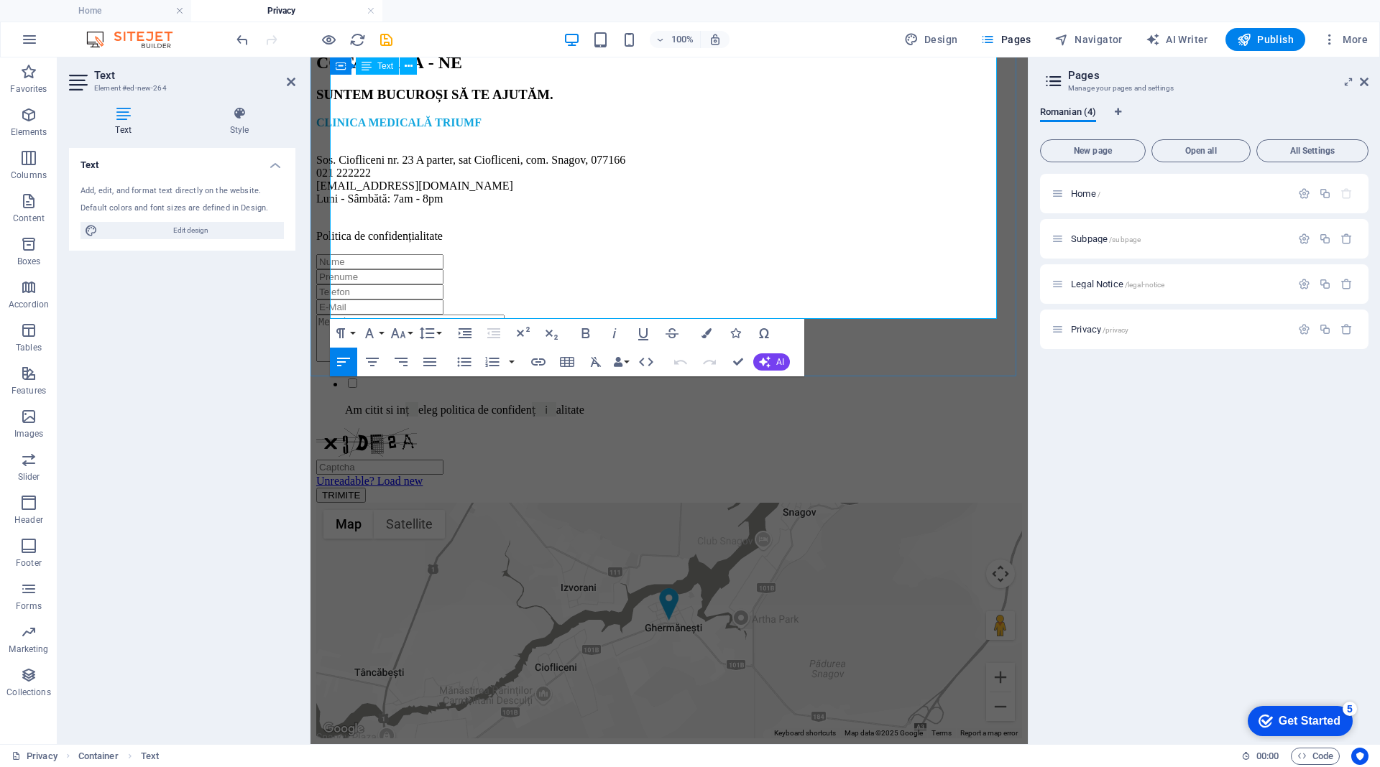
scroll to position [841, 0]
drag, startPoint x: 481, startPoint y: 309, endPoint x: 350, endPoint y: 311, distance: 131.5
click at [707, 330] on icon "button" at bounding box center [706, 333] width 10 height 10
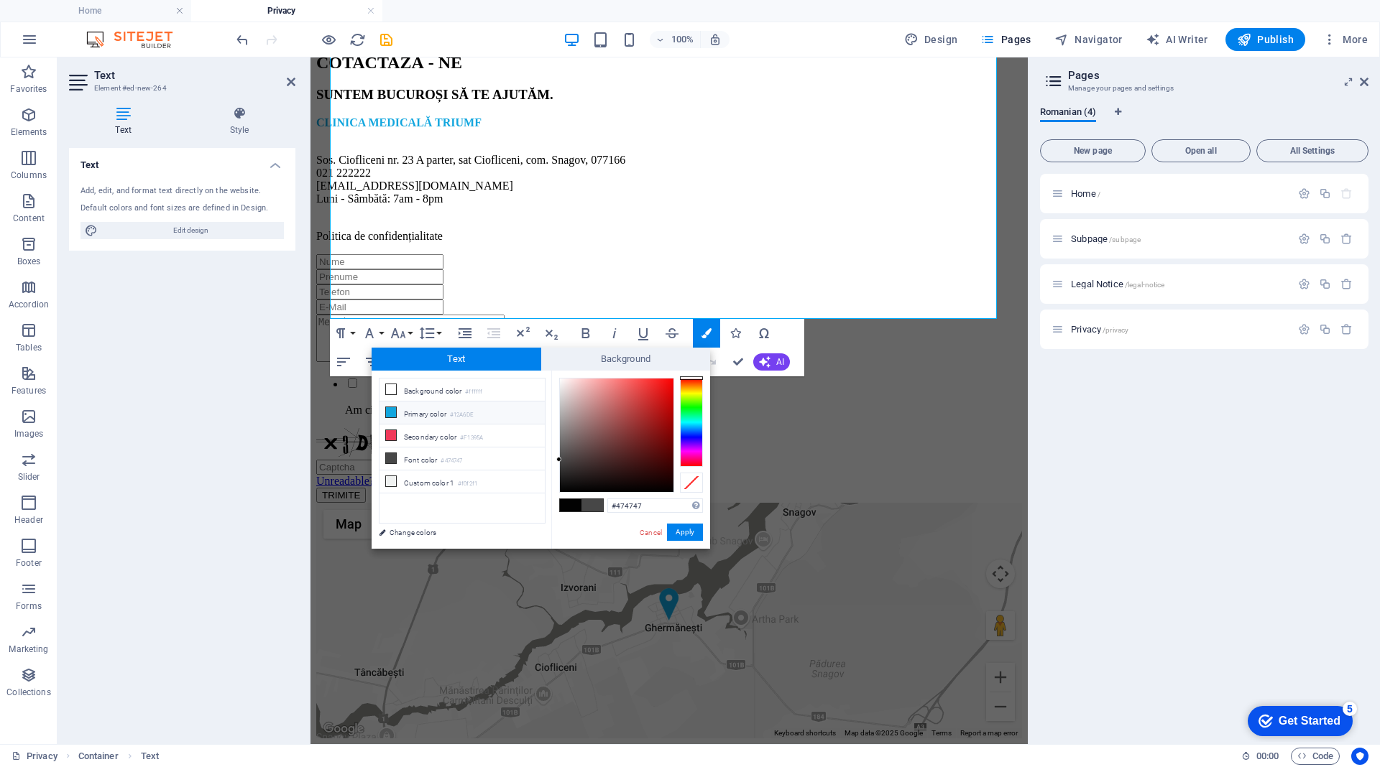
click at [419, 412] on li "Primary color #12A6DE" at bounding box center [461, 413] width 165 height 23
type input "#12a6de"
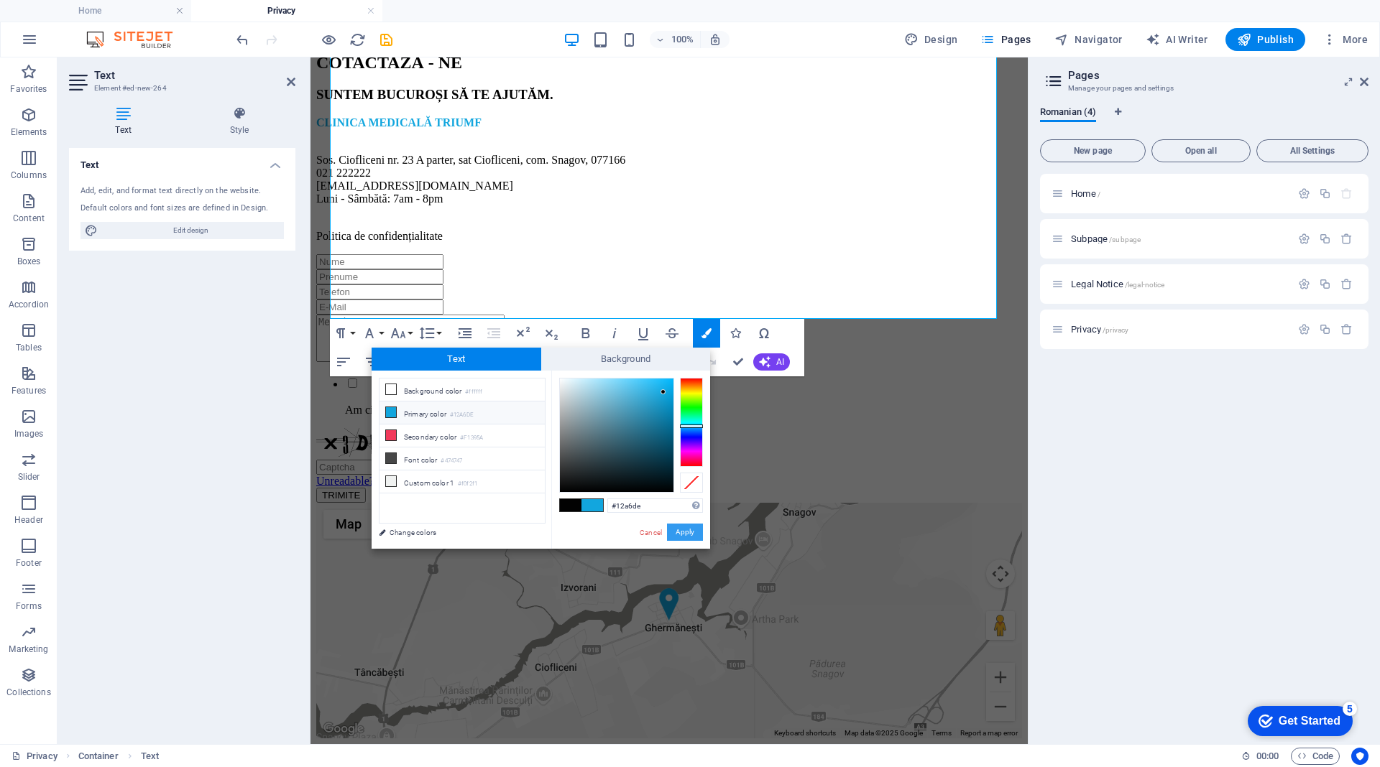
click at [681, 530] on button "Apply" at bounding box center [685, 532] width 36 height 17
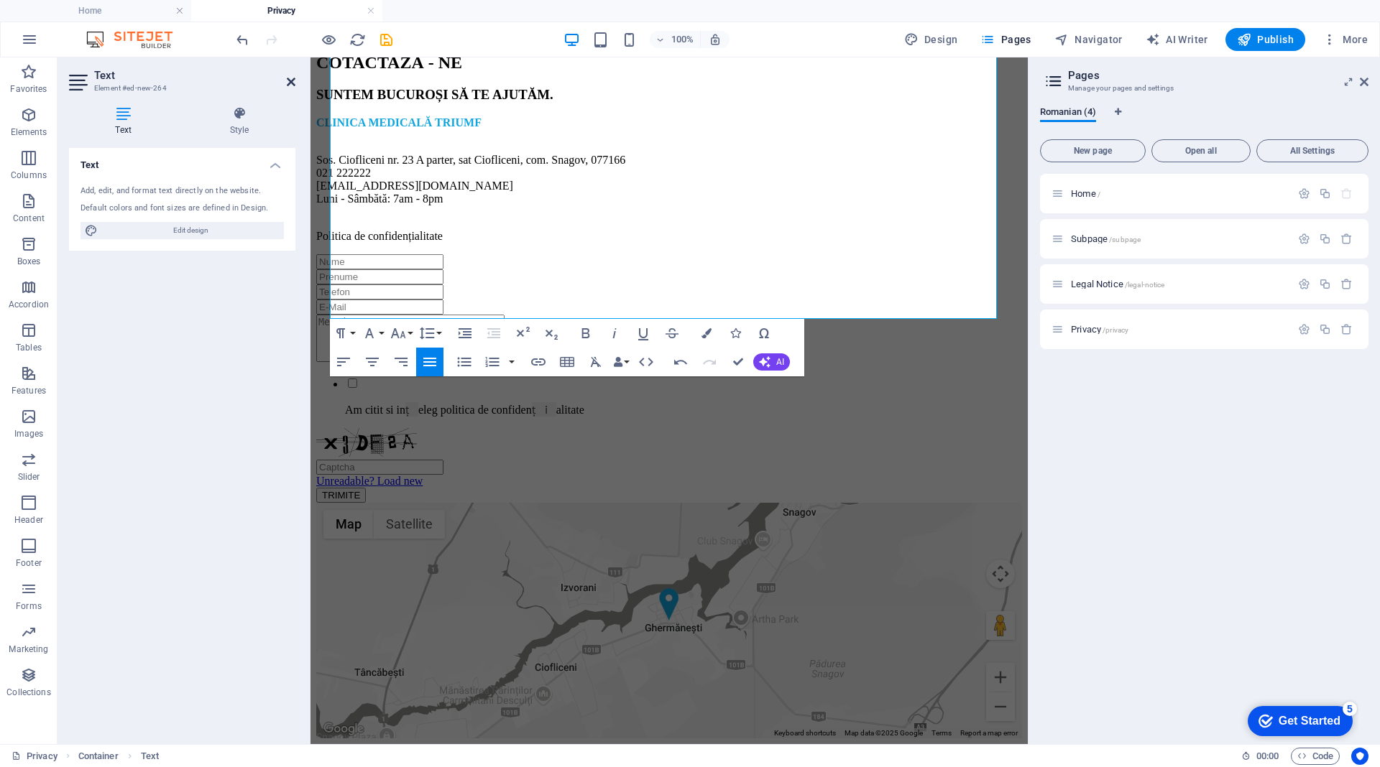
click at [287, 79] on icon at bounding box center [291, 81] width 9 height 11
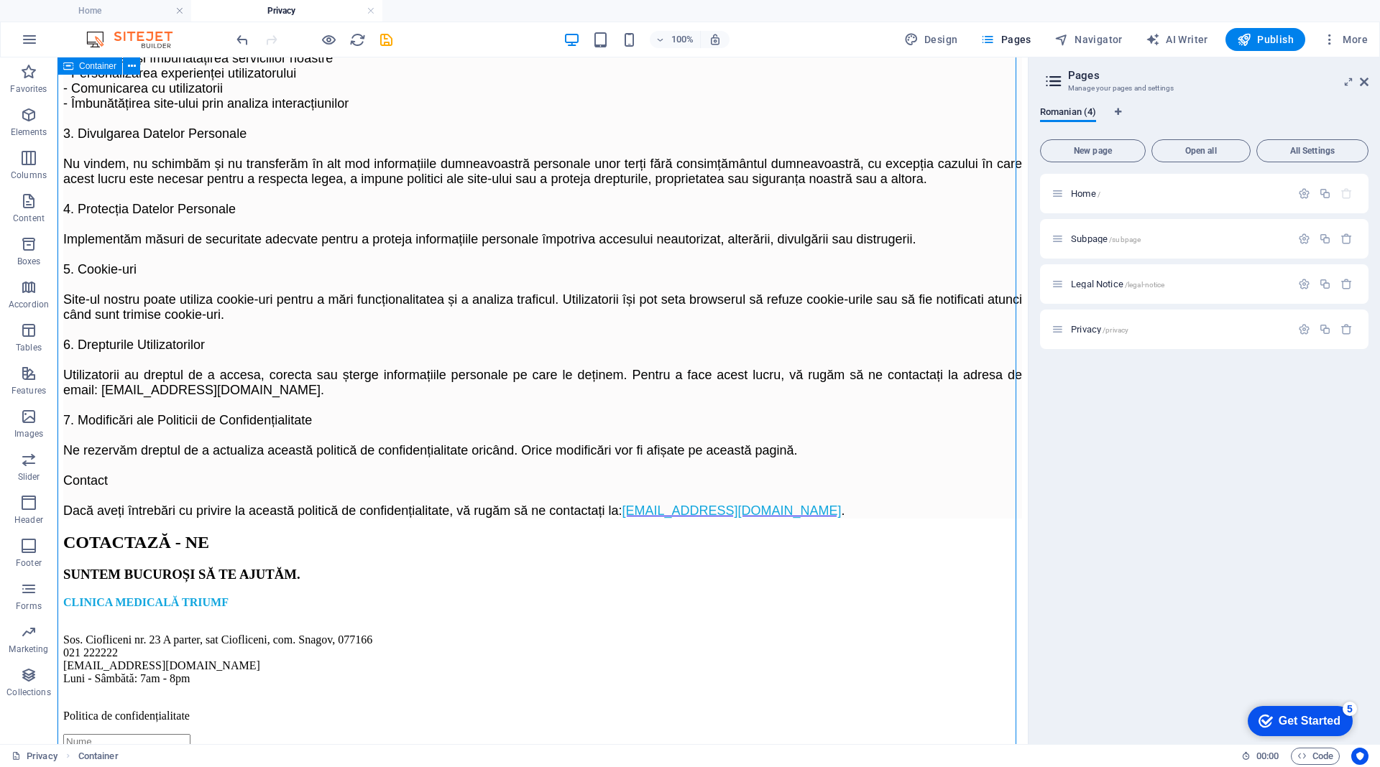
scroll to position [0, 0]
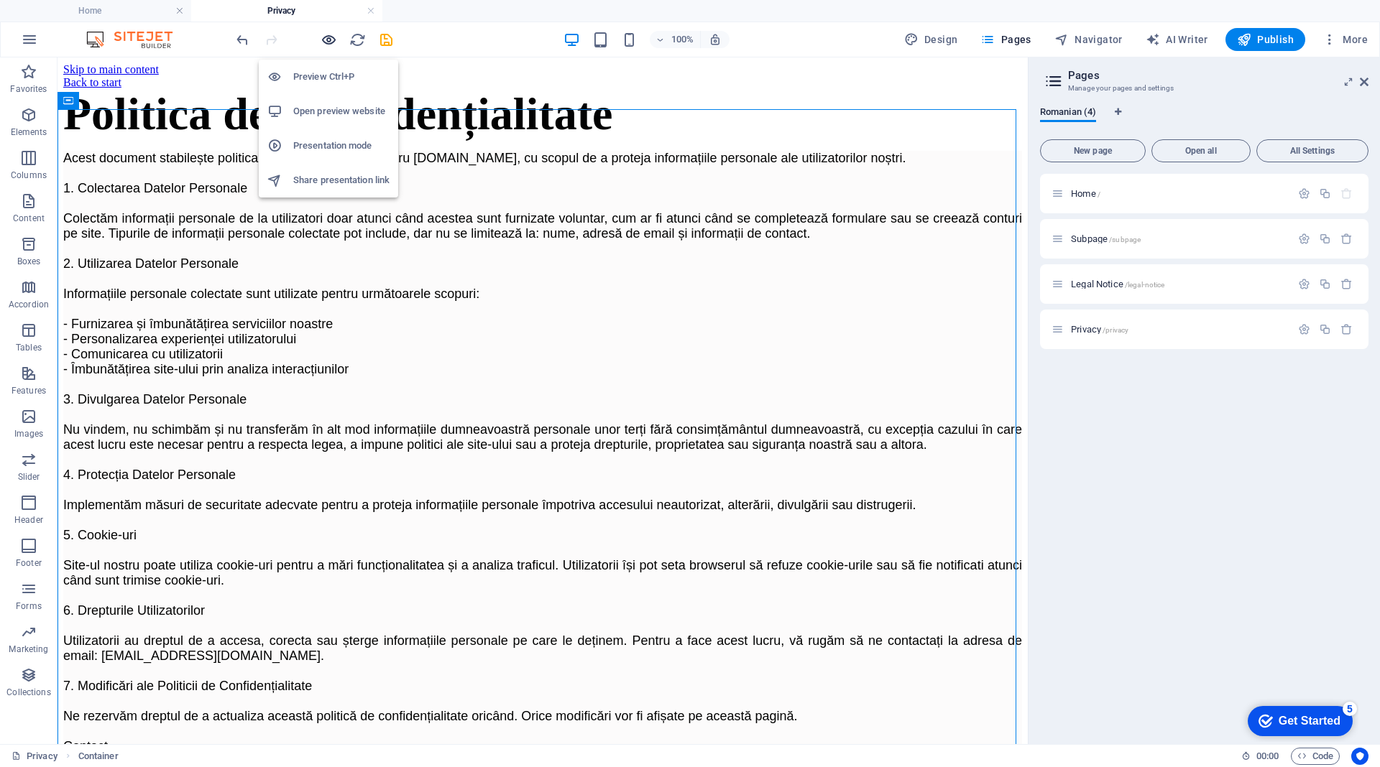
click at [325, 44] on icon "button" at bounding box center [328, 40] width 17 height 17
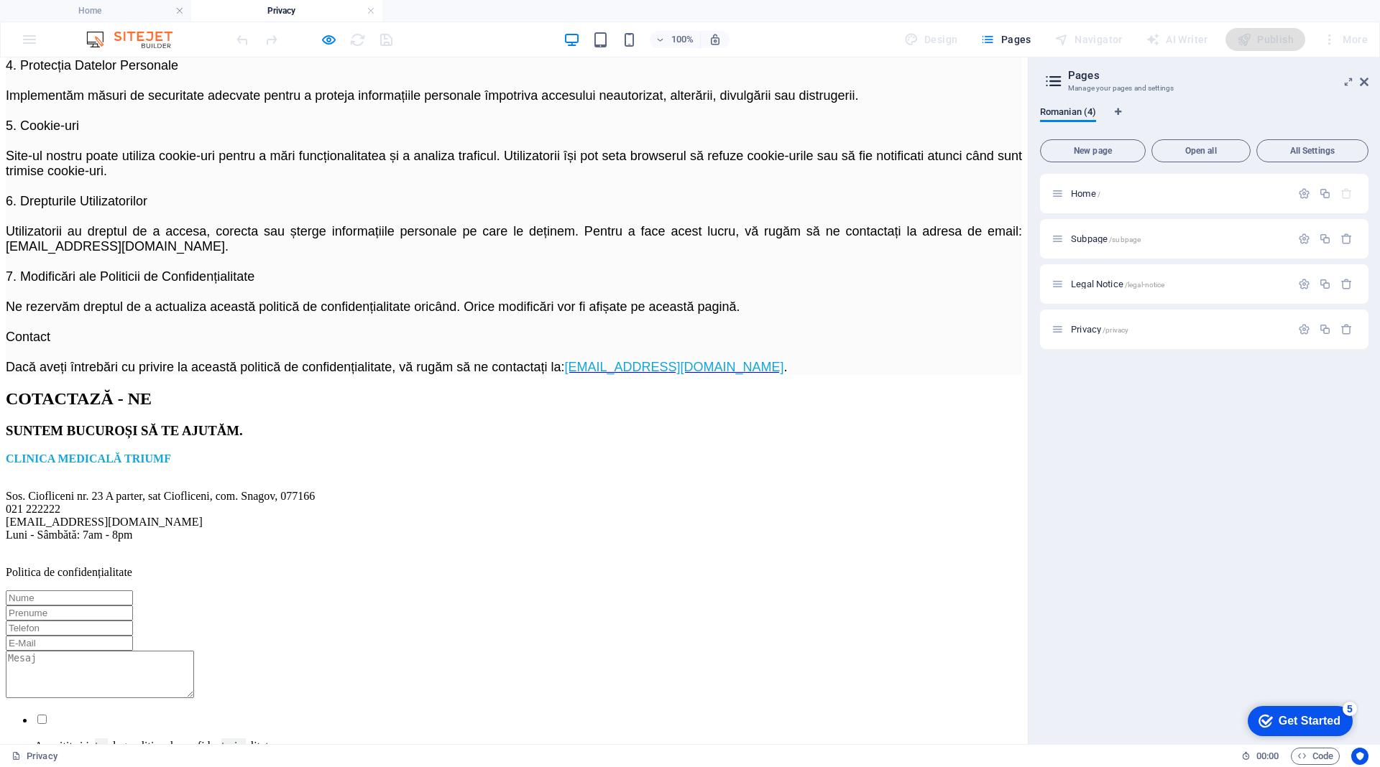
scroll to position [50, 0]
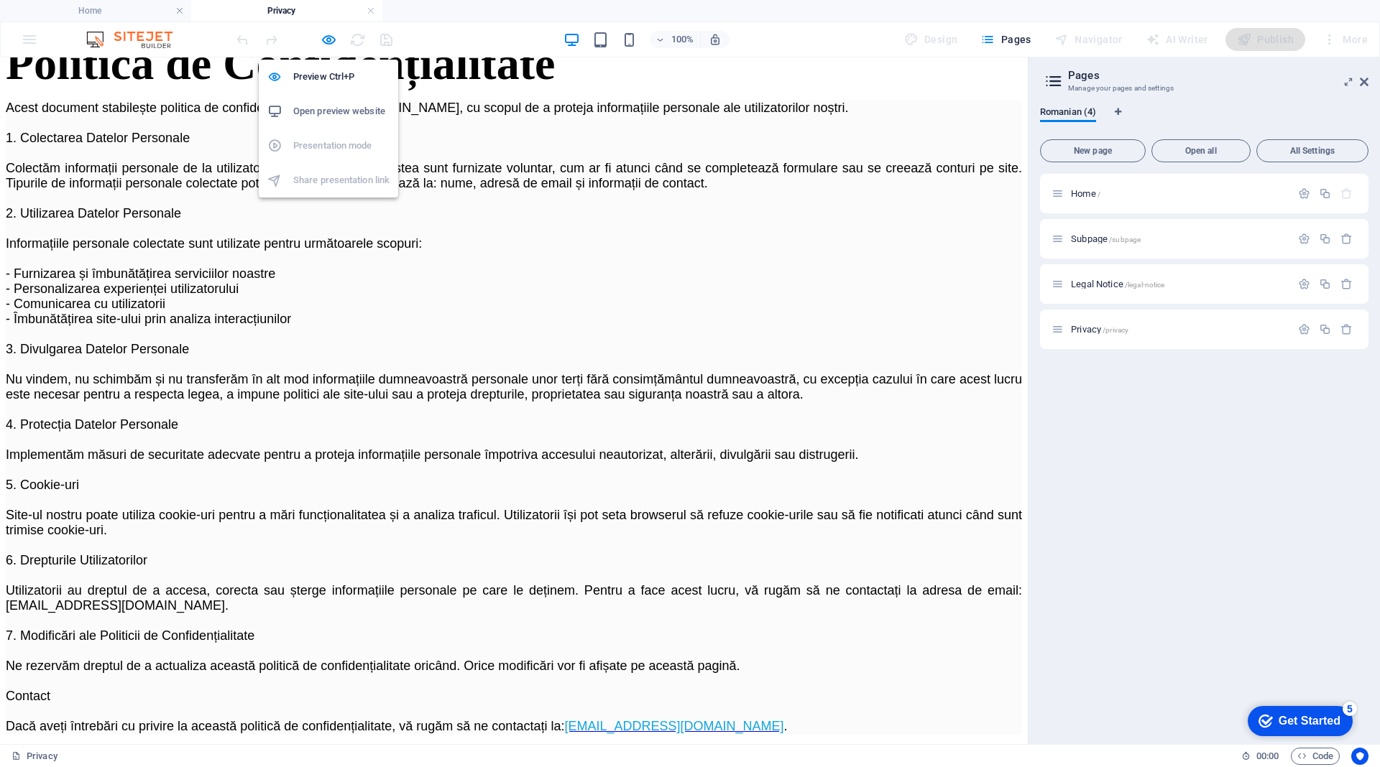
drag, startPoint x: 328, startPoint y: 42, endPoint x: 392, endPoint y: 100, distance: 86.5
click at [327, 42] on icon "button" at bounding box center [328, 40] width 17 height 17
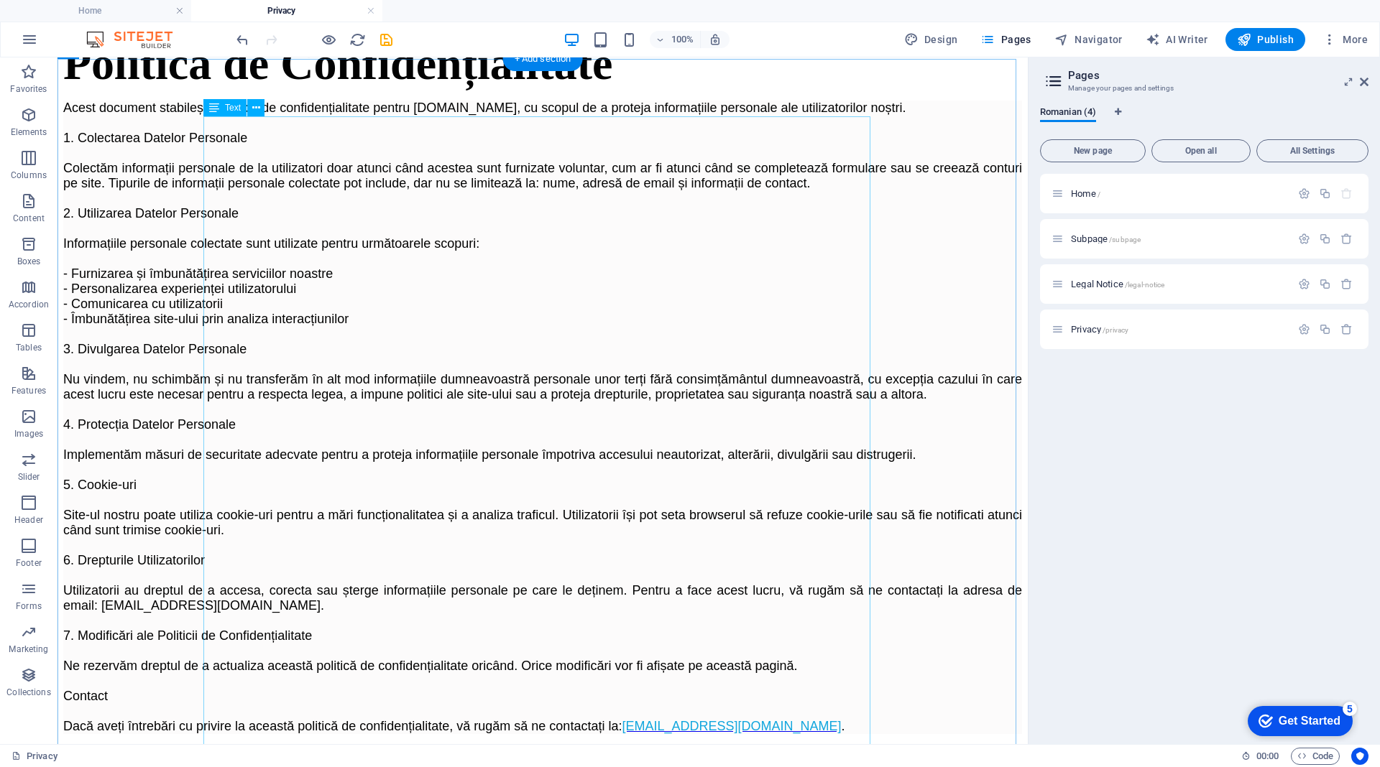
click at [752, 232] on p "Acest document stabilește politica de confidențialitate pentru triumfmedical.ro…" at bounding box center [542, 418] width 958 height 634
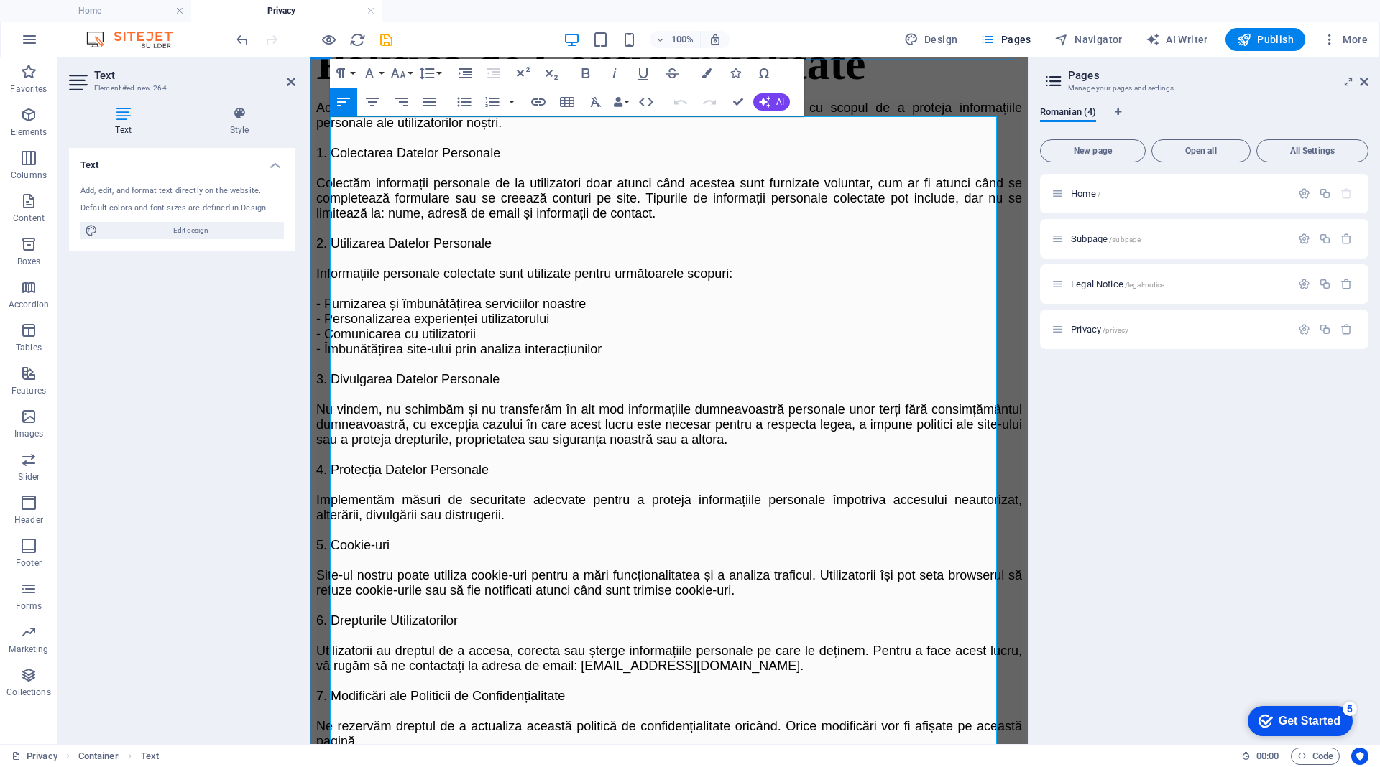
click at [654, 257] on p "Acest document stabilește politica de confidențialitate pentru triumfmedical.ro…" at bounding box center [669, 463] width 706 height 724
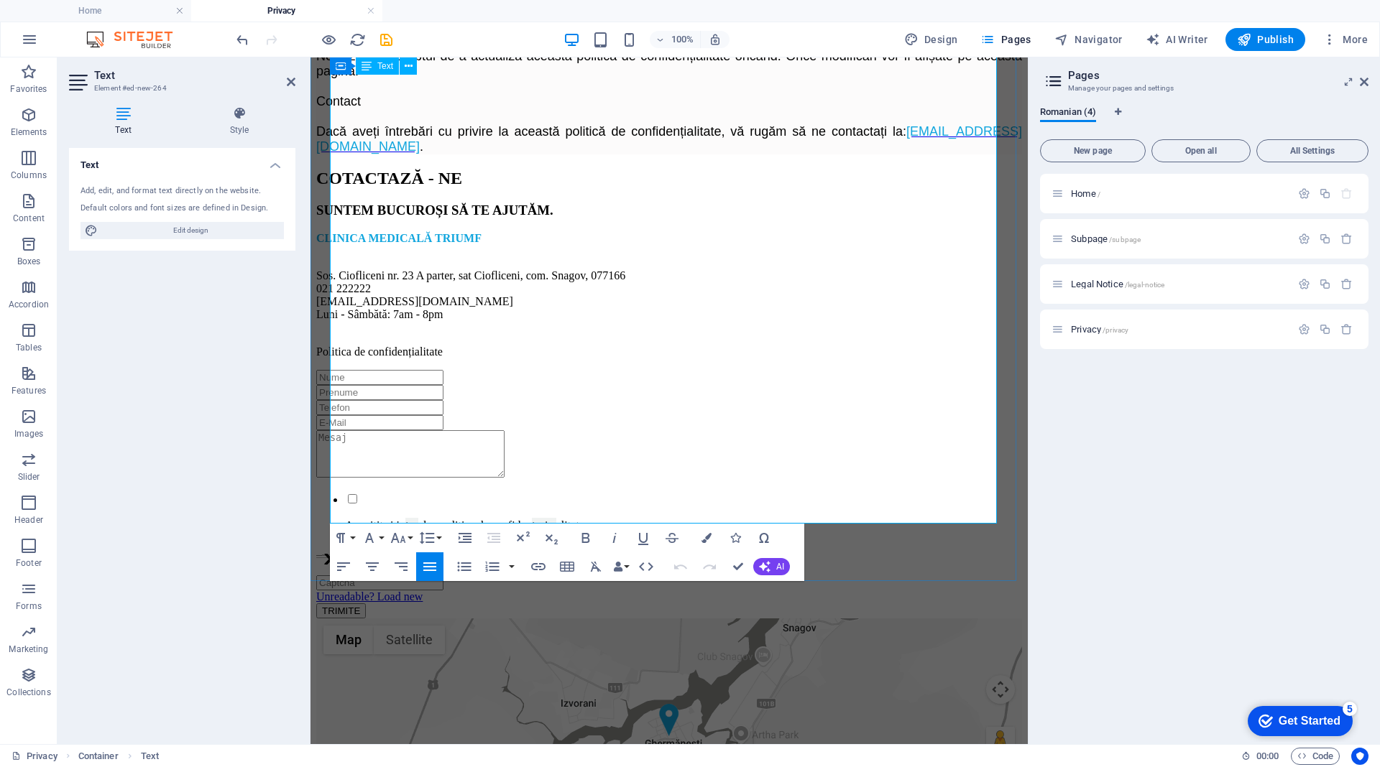
scroll to position [636, 0]
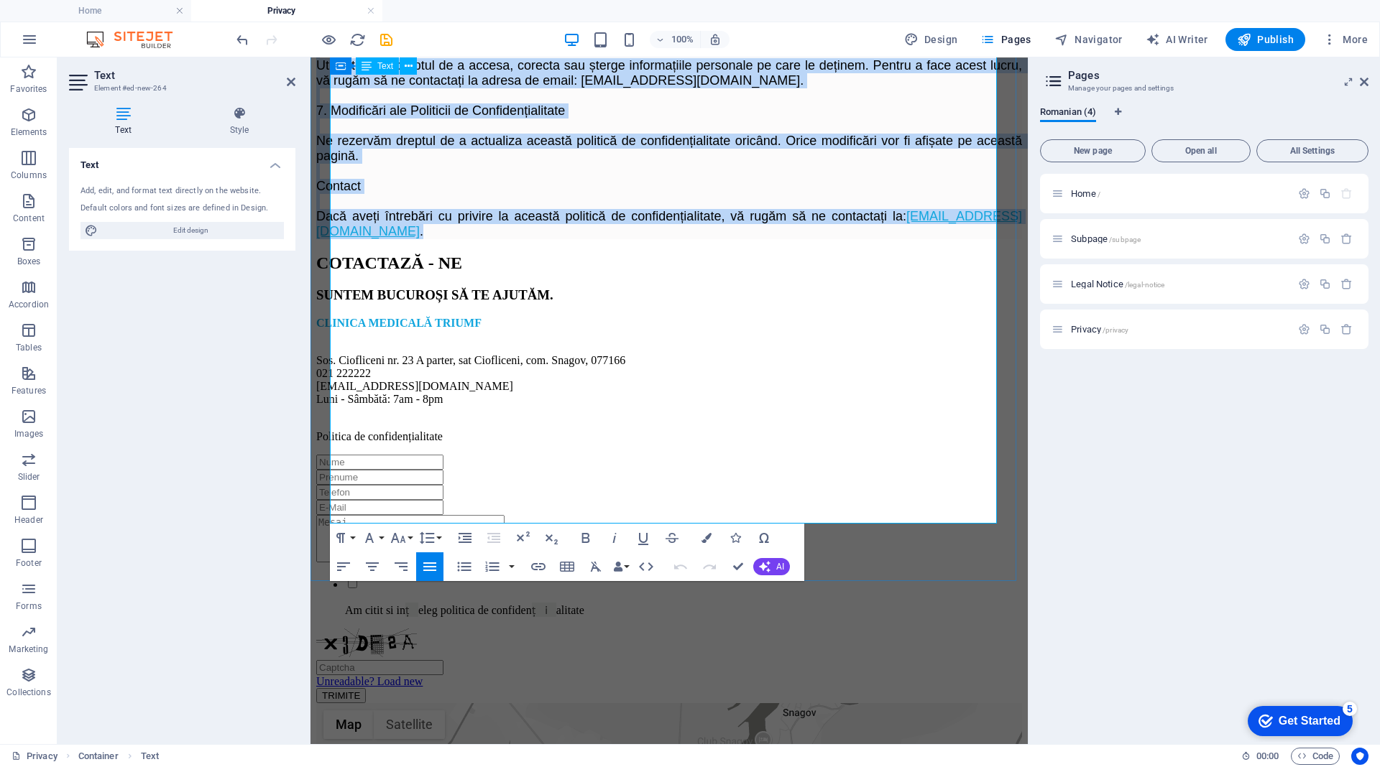
drag, startPoint x: 333, startPoint y: 184, endPoint x: 669, endPoint y: 512, distance: 469.5
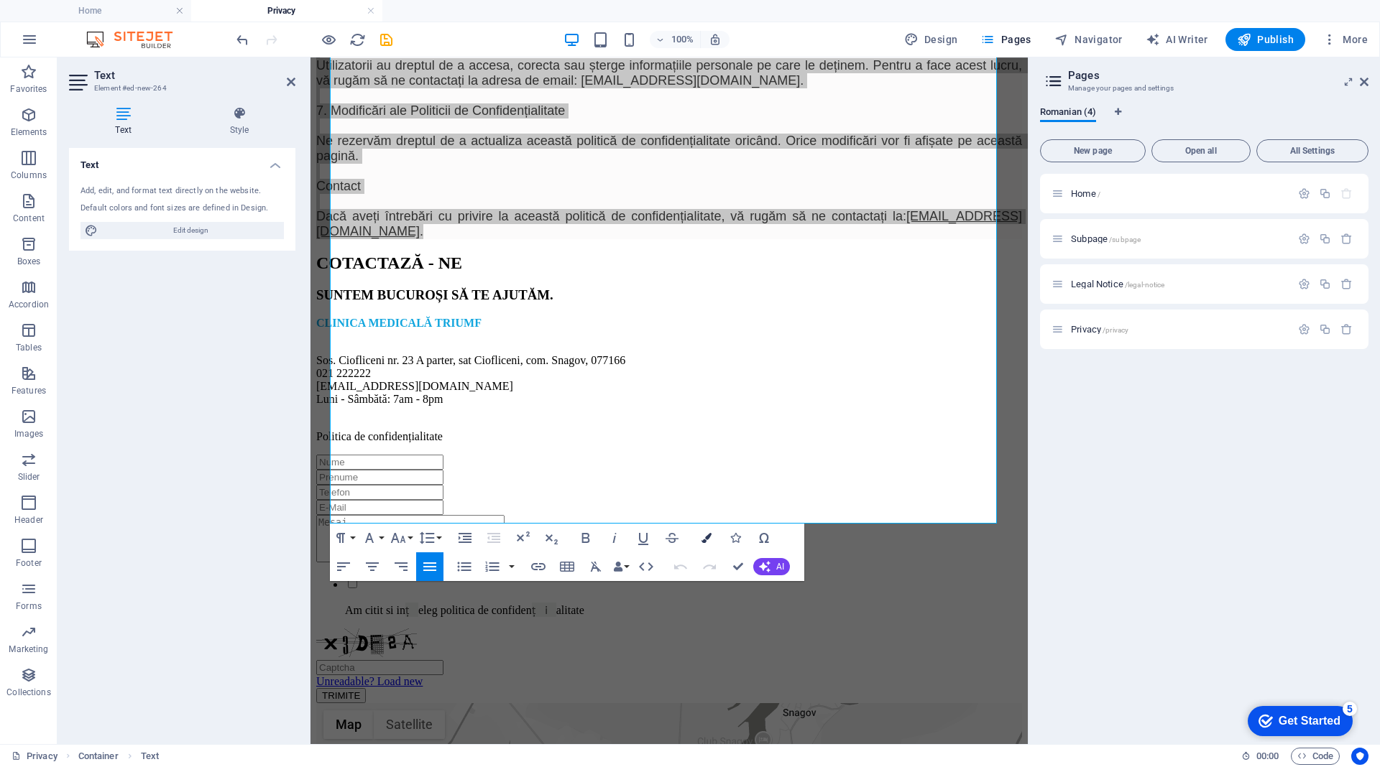
click at [704, 539] on icon "button" at bounding box center [706, 538] width 10 height 10
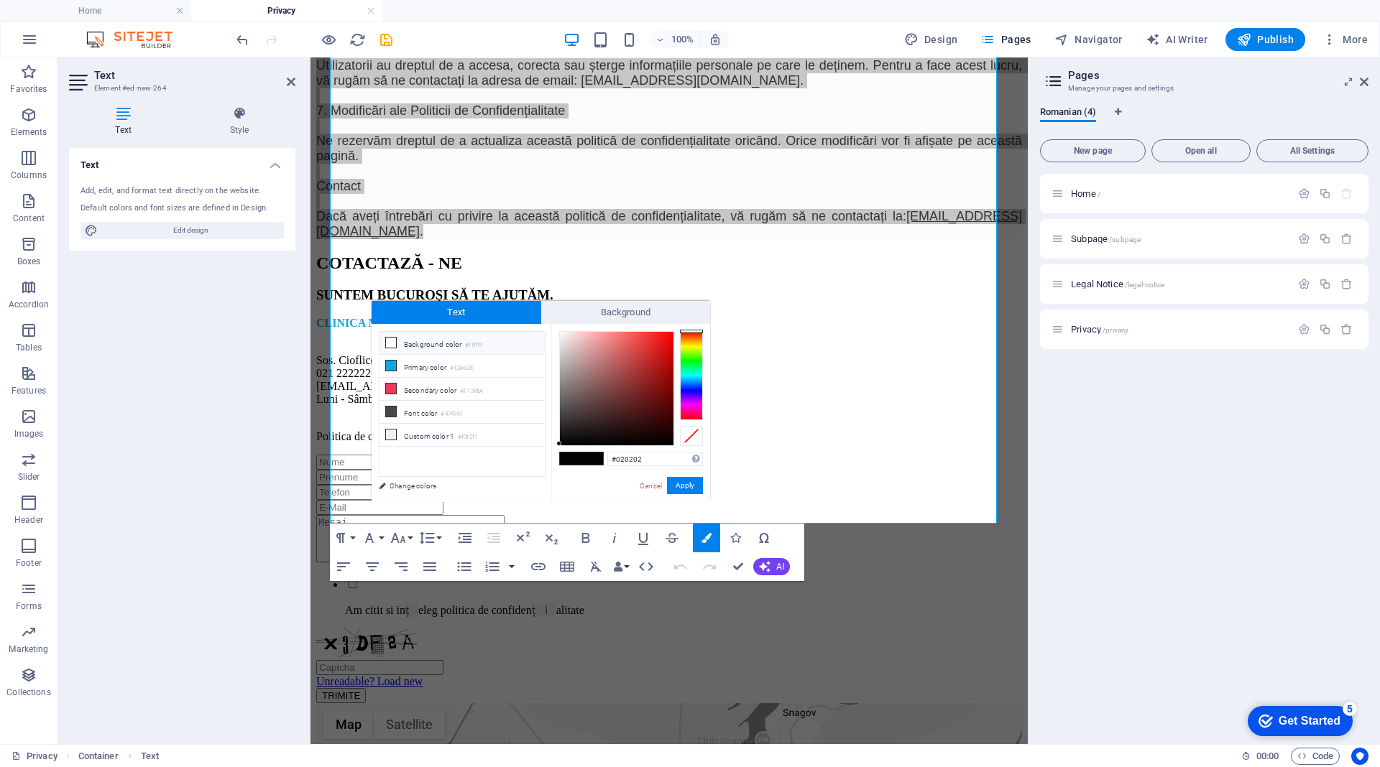
click at [433, 345] on li "Background color #ffffff" at bounding box center [461, 343] width 165 height 23
type input "#ffffff"
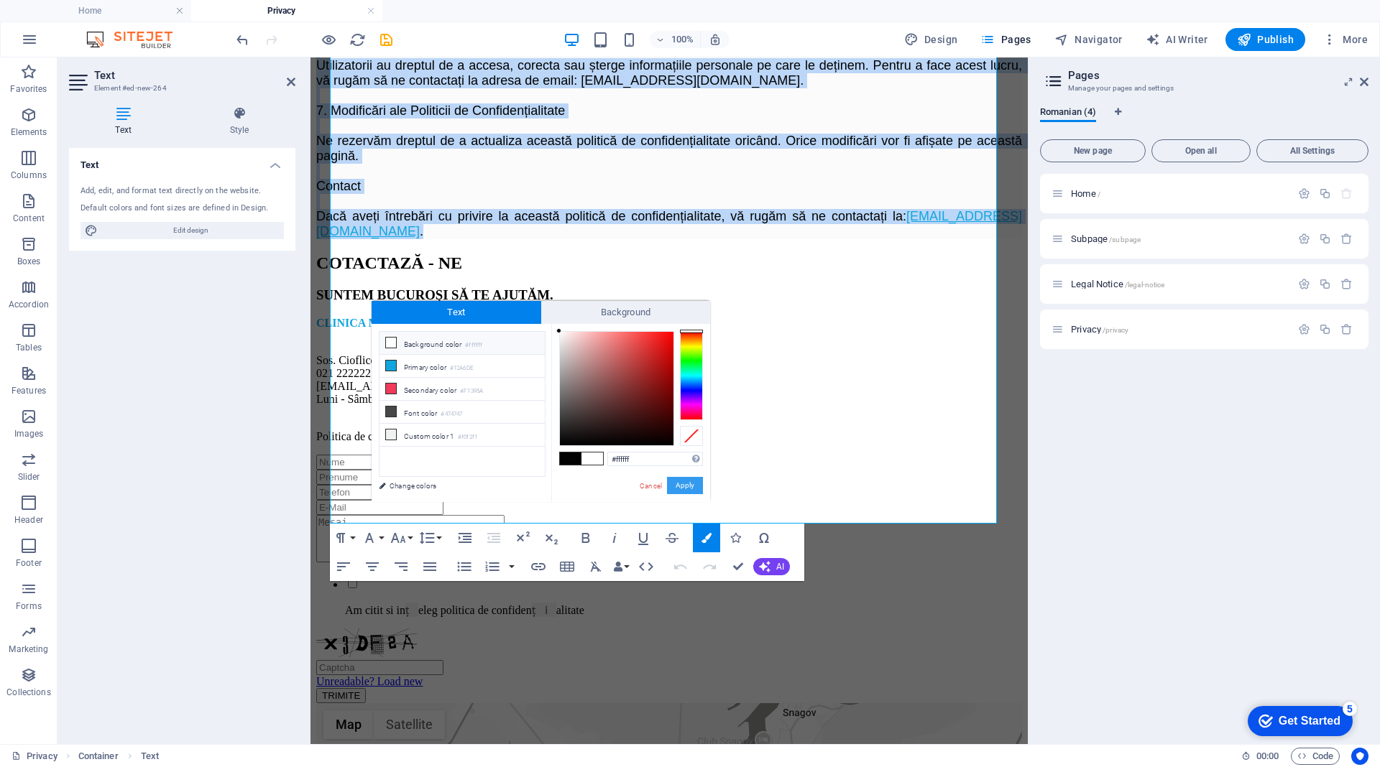
click at [680, 484] on button "Apply" at bounding box center [685, 485] width 36 height 17
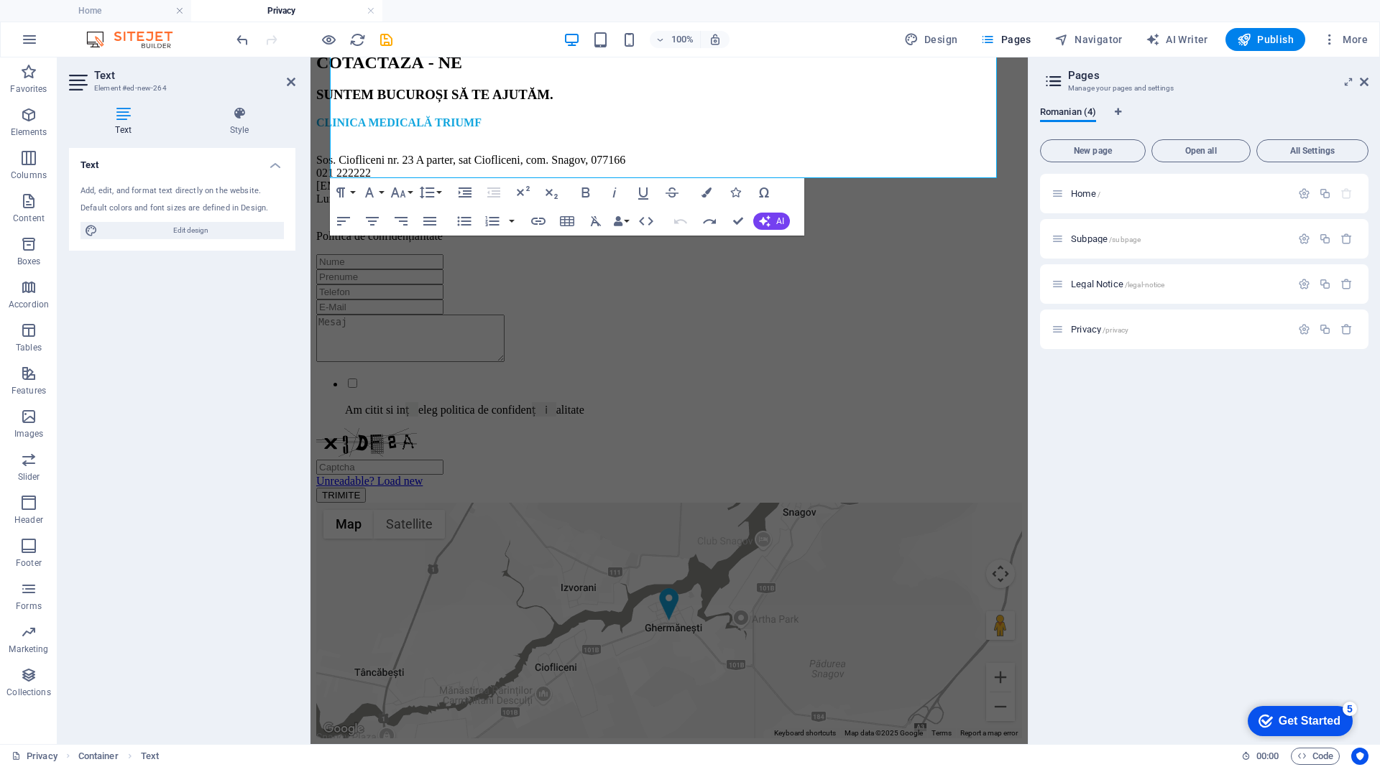
scroll to position [321, 0]
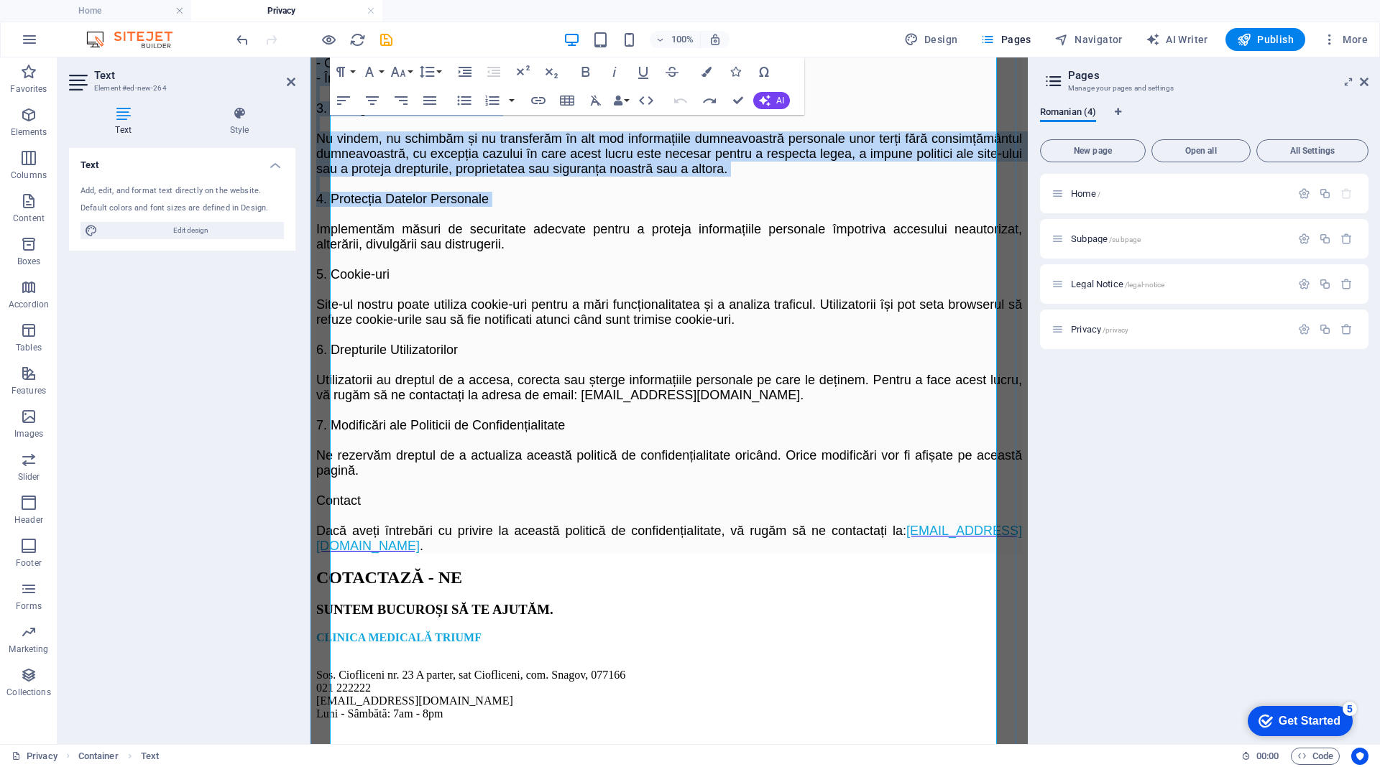
drag, startPoint x: 332, startPoint y: 237, endPoint x: 660, endPoint y: 415, distance: 373.0
click at [663, 403] on p "Acest document stabilește politica de confidențialitate pentru triumfmedical.ro…" at bounding box center [669, 192] width 706 height 724
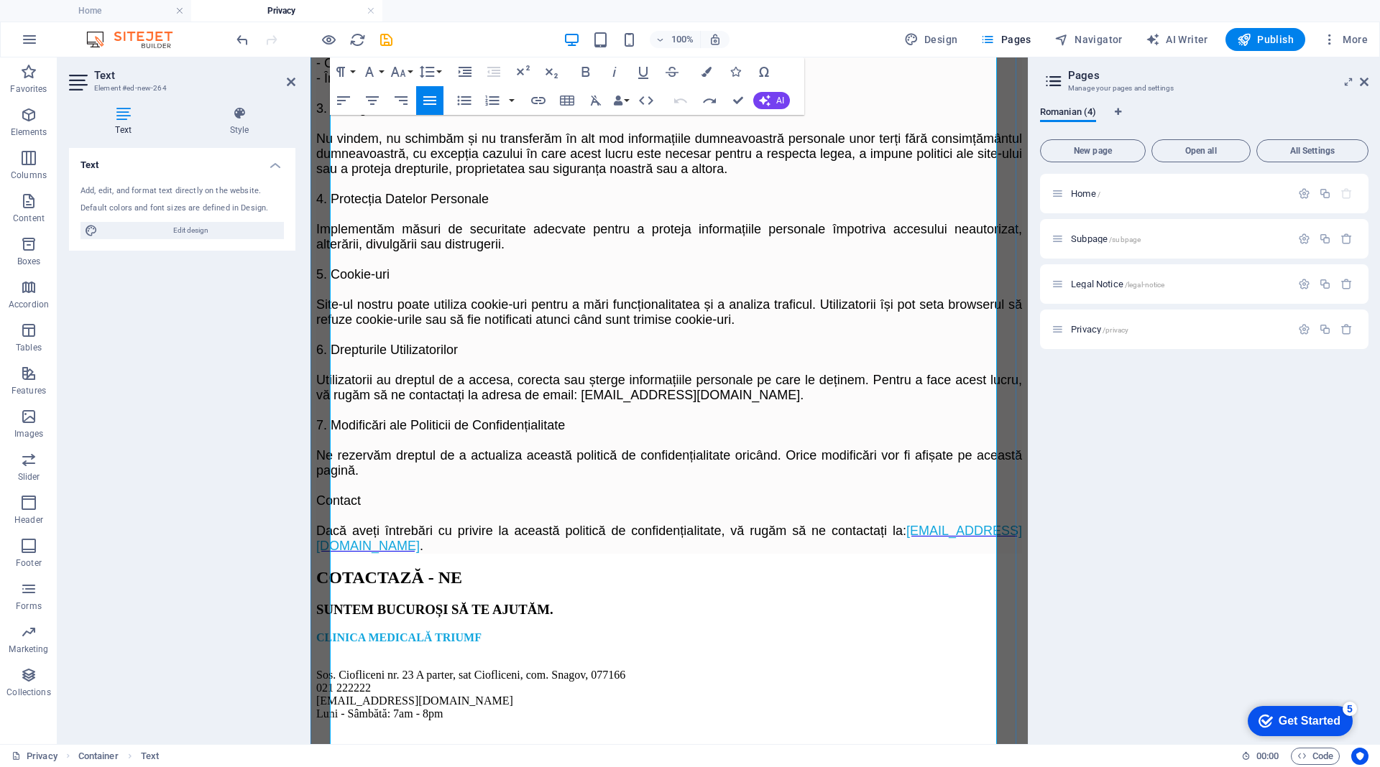
click at [634, 494] on p "Acest document stabilește politica de confidențialitate pentru triumfmedical.ro…" at bounding box center [669, 192] width 706 height 724
click at [639, 483] on p "Acest document stabilește politica de confidențialitate pentru triumfmedical.ro…" at bounding box center [669, 192] width 706 height 724
click at [619, 482] on p "Acest document stabilește politica de confidențialitate pentru triumfmedical.ro…" at bounding box center [669, 192] width 706 height 724
drag, startPoint x: 650, startPoint y: 468, endPoint x: 628, endPoint y: 480, distance: 24.8
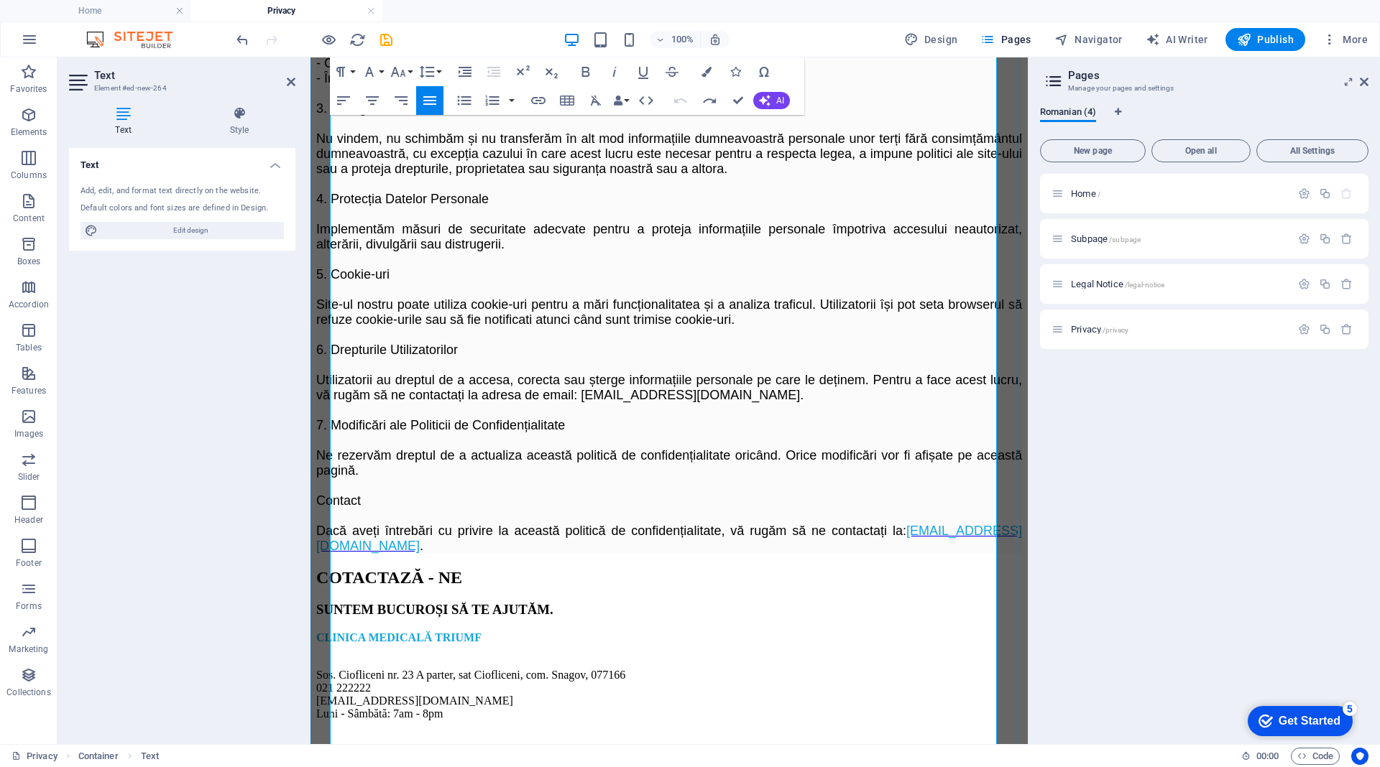
click at [628, 480] on p "Acest document stabilește politica de confidențialitate pentru triumfmedical.ro…" at bounding box center [669, 192] width 706 height 724
drag, startPoint x: 231, startPoint y: 108, endPoint x: 231, endPoint y: 117, distance: 8.6
click at [231, 108] on icon at bounding box center [239, 113] width 112 height 14
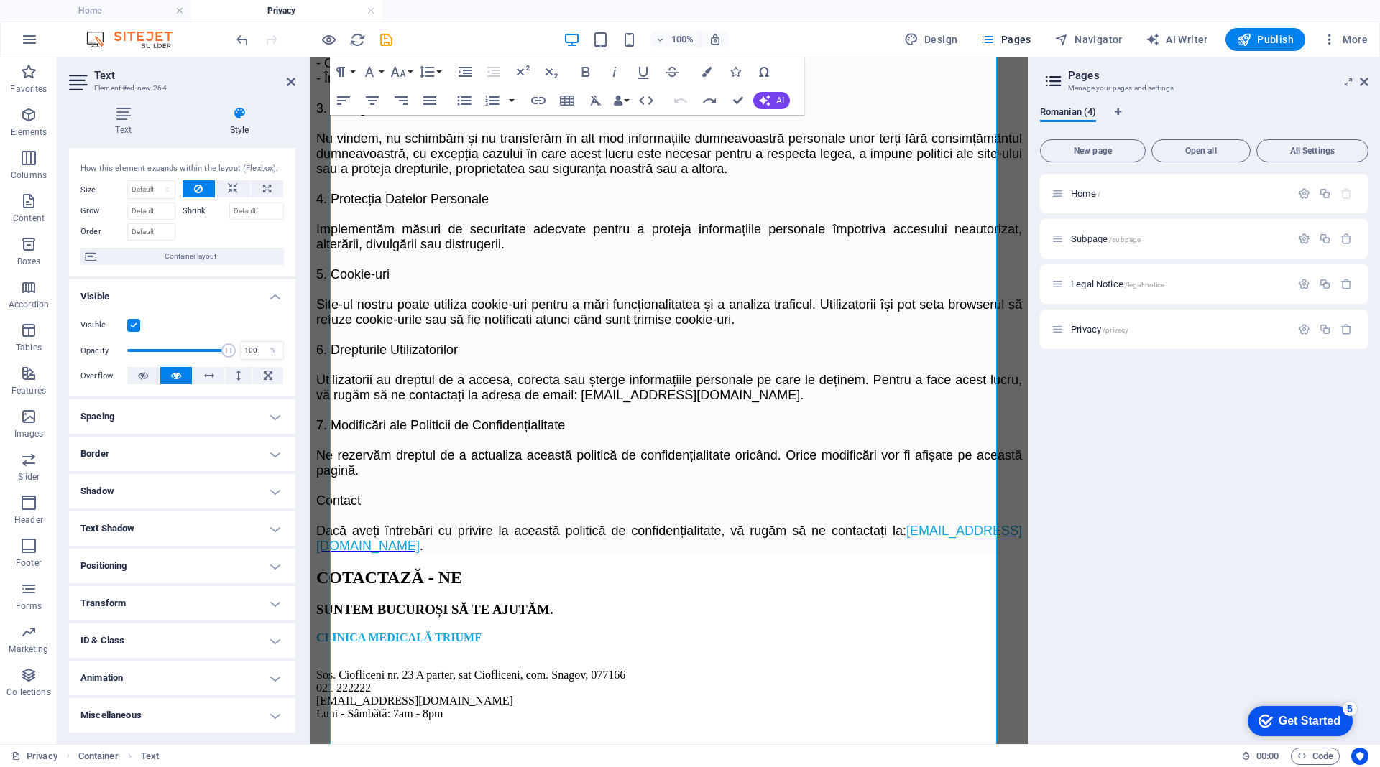
scroll to position [0, 0]
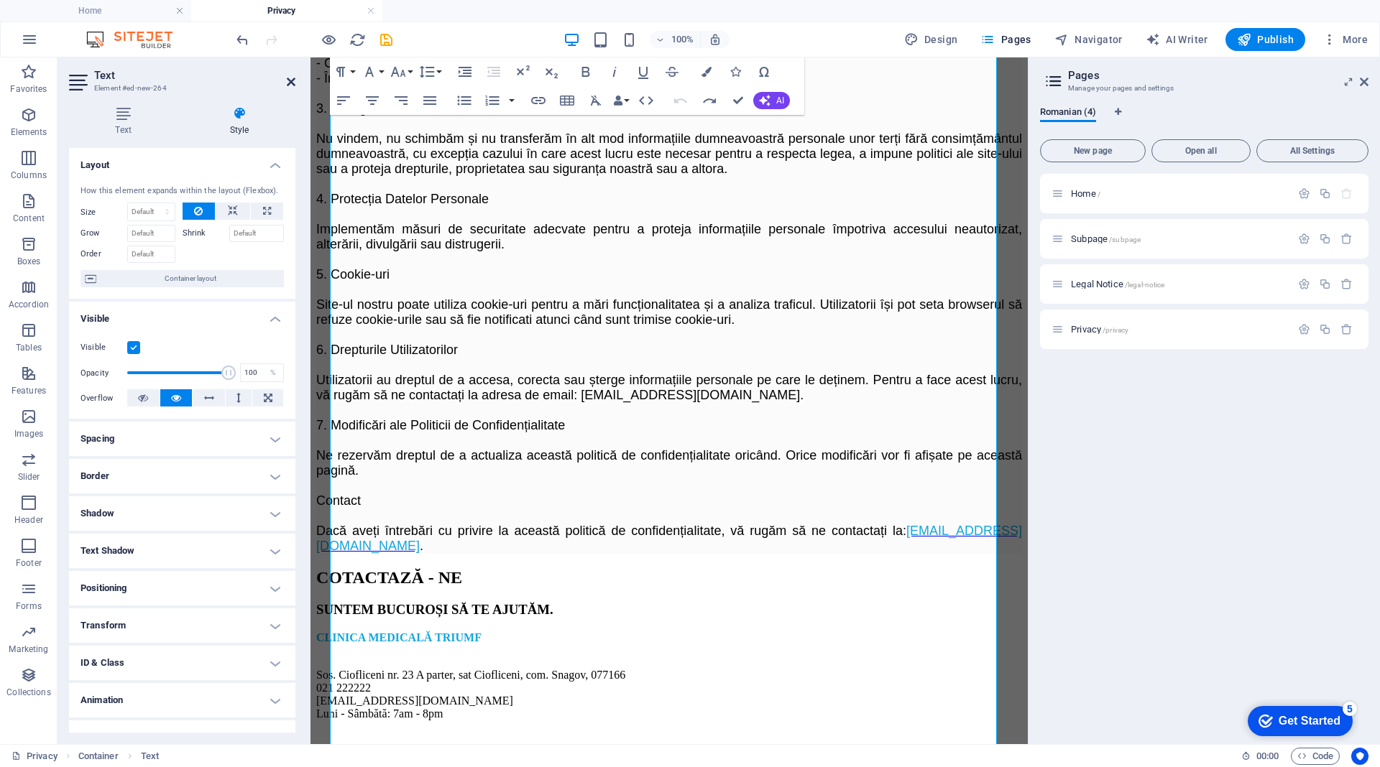
click at [292, 81] on icon at bounding box center [291, 81] width 9 height 11
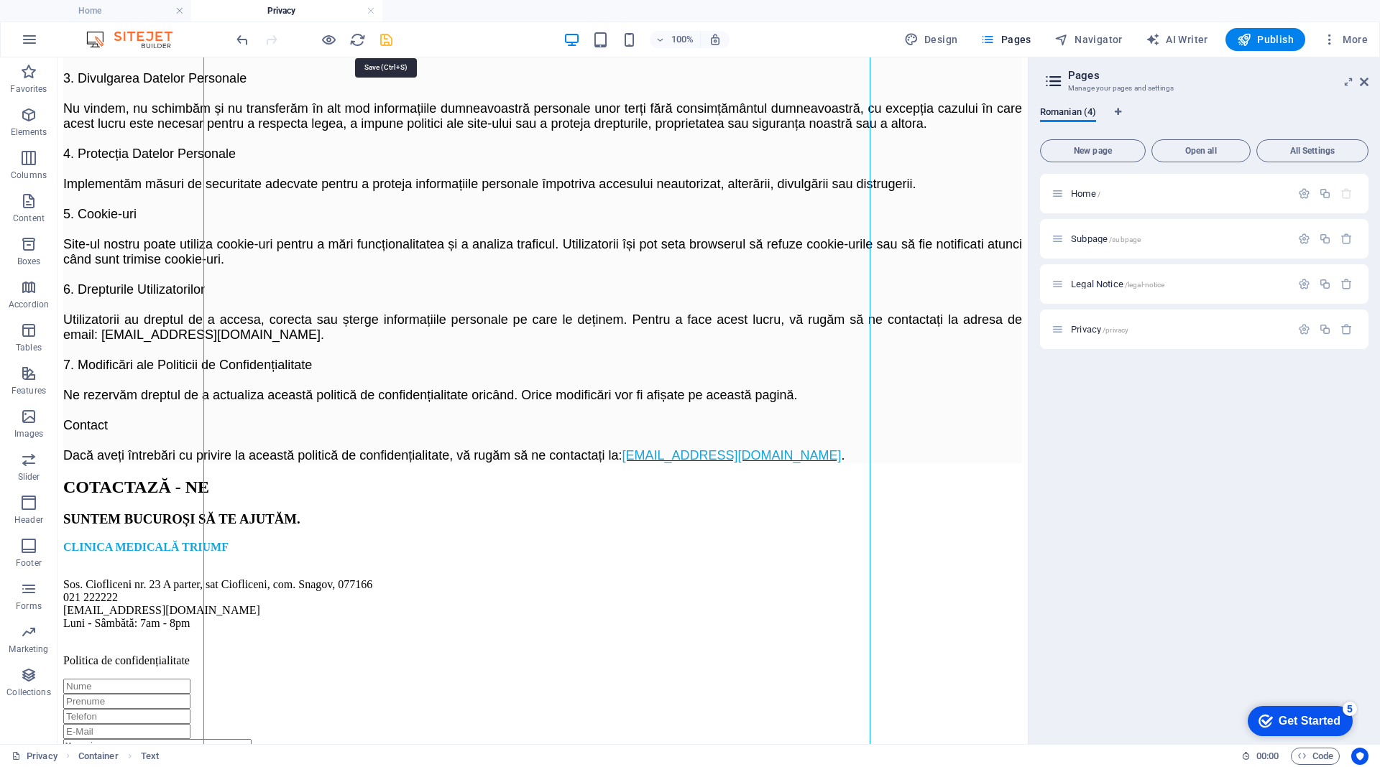
click at [387, 39] on icon "save" at bounding box center [386, 40] width 17 height 17
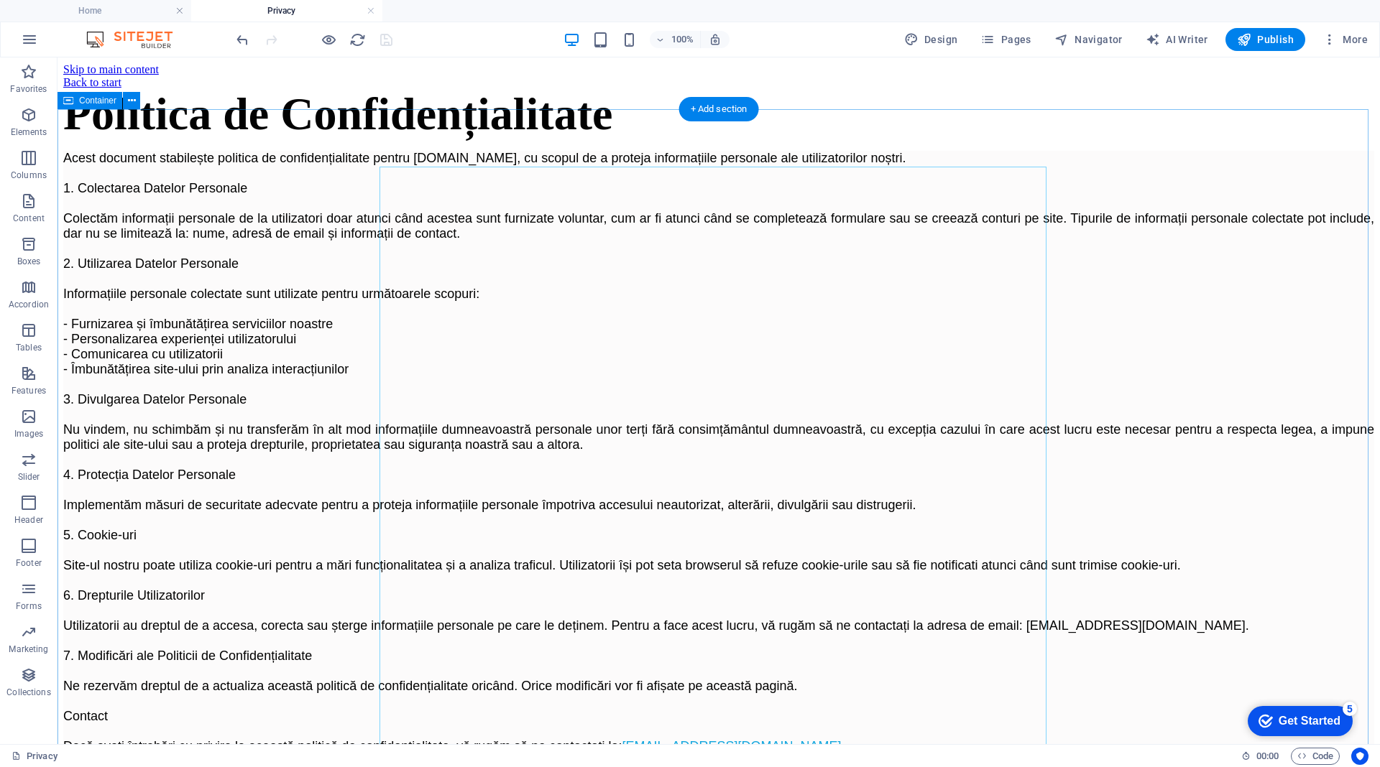
click at [323, 327] on div "Politica de Confidențialitate Acest document stabilește politica de confidenția…" at bounding box center [718, 421] width 1311 height 665
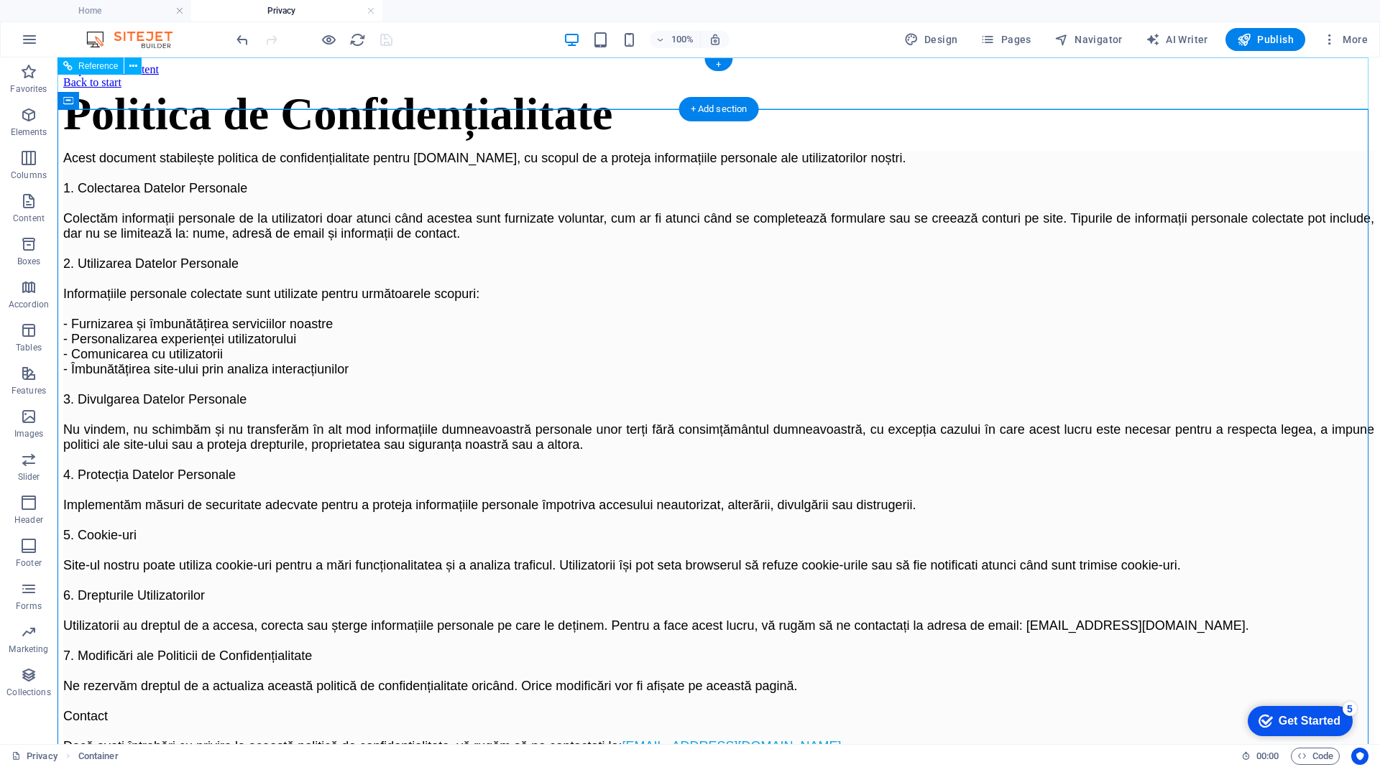
click at [426, 83] on div "Back to start" at bounding box center [718, 82] width 1311 height 13
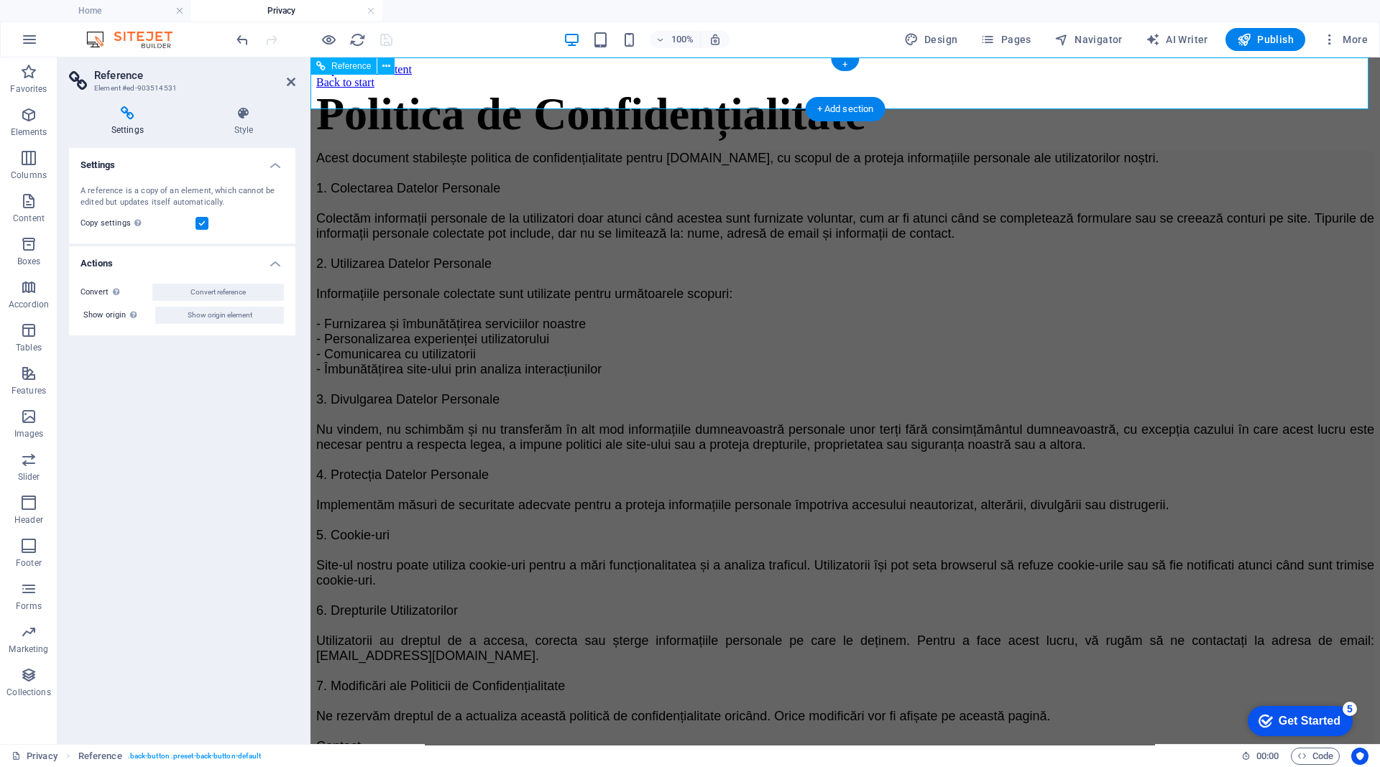
click at [525, 86] on div "Back to start" at bounding box center [845, 82] width 1058 height 13
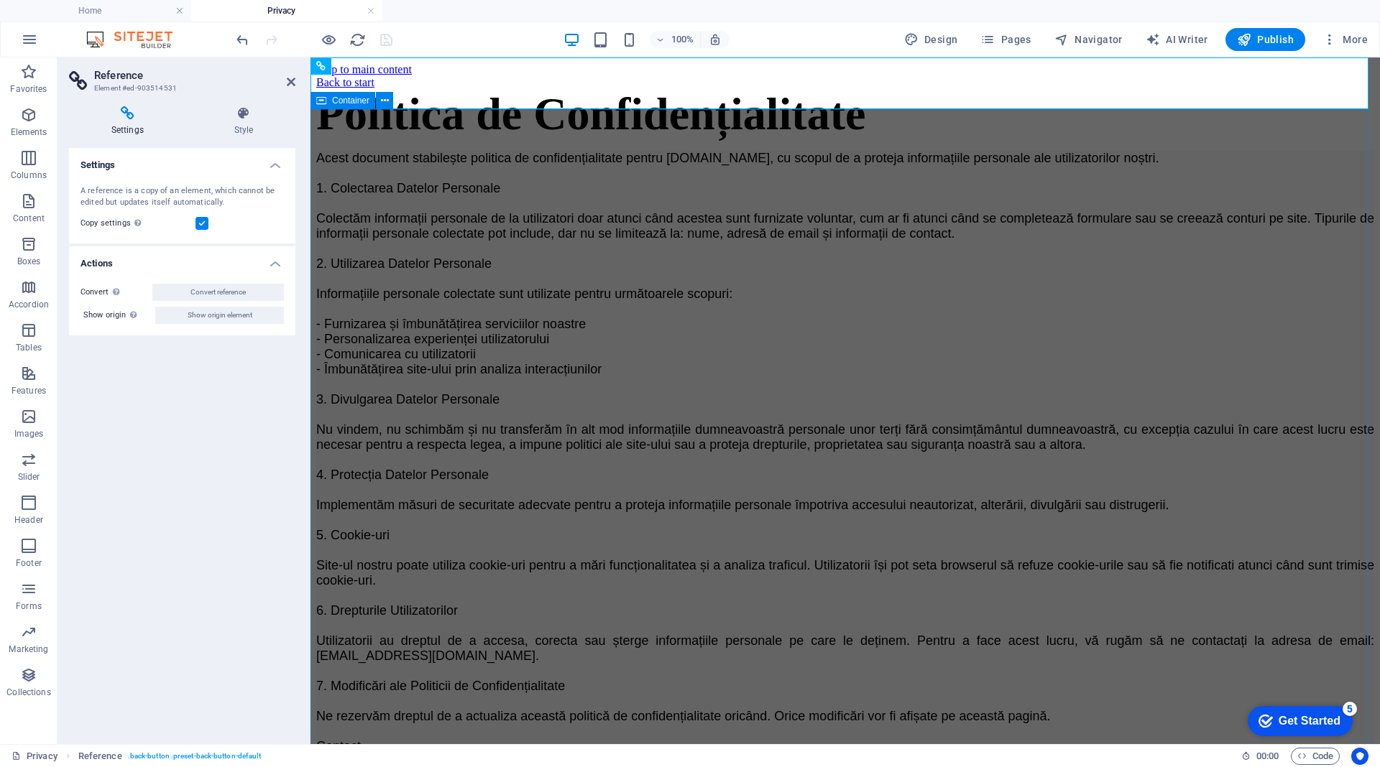
click at [1228, 543] on div "Politica de Confidențialitate Acest document stabilește politica de confidenția…" at bounding box center [845, 437] width 1058 height 696
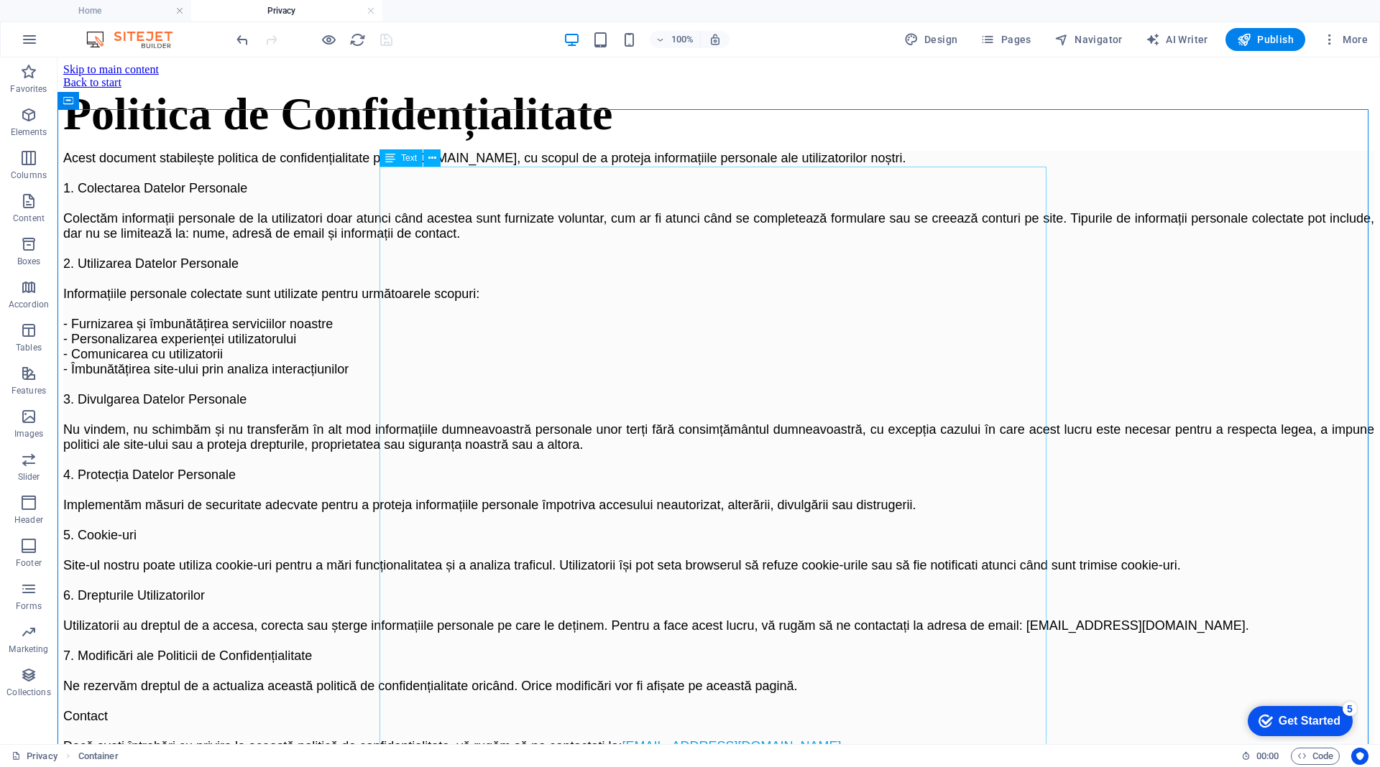
click at [592, 476] on p "Acest document stabilește politica de confidențialitate pentru triumfmedical.ro…" at bounding box center [718, 453] width 1311 height 604
click at [282, 167] on div "Politica de Confidențialitate Acest document stabilește politica de confidenția…" at bounding box center [718, 421] width 1311 height 665
click at [371, 11] on link at bounding box center [370, 11] width 9 height 14
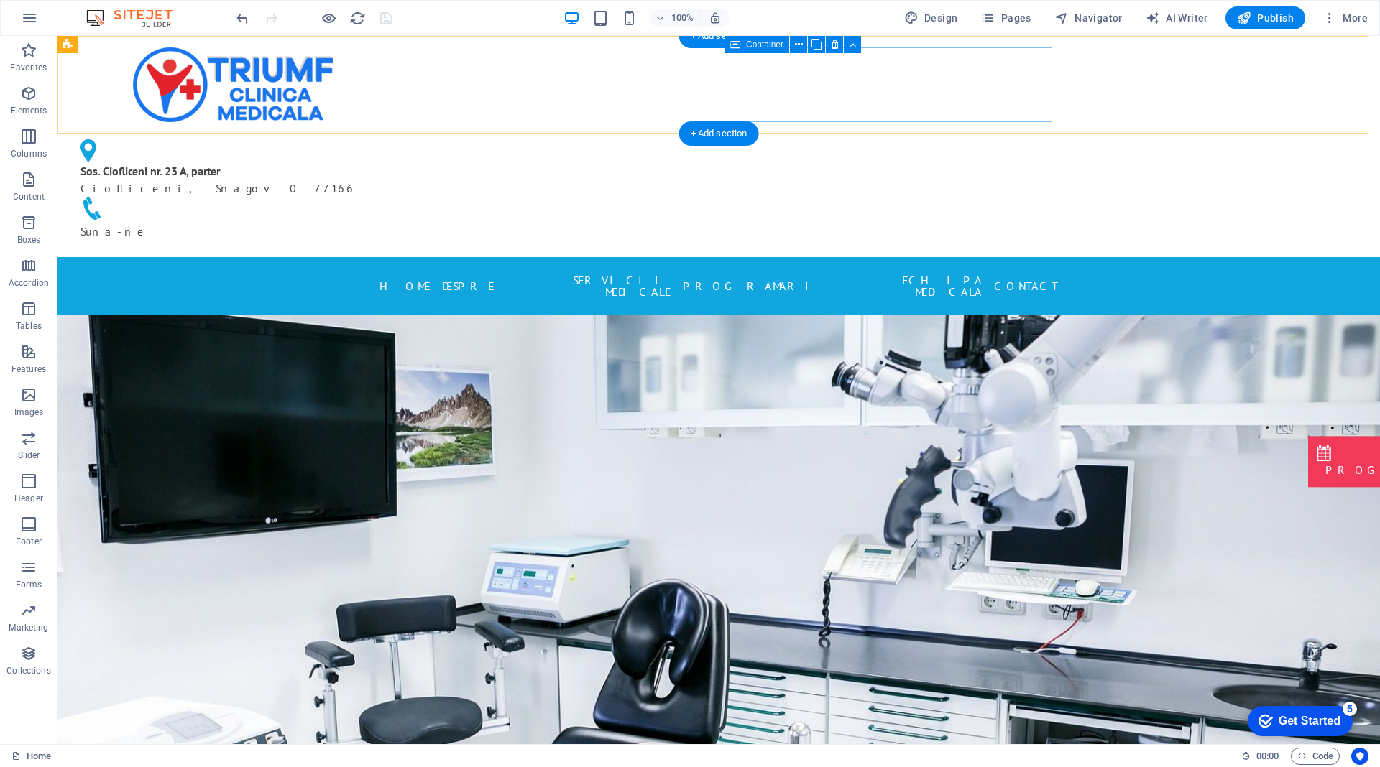
click at [397, 134] on div "Sos. Ciofliceni nr. 23 A, parter Ciofliceni, Snagov 077166 Suna-ne" at bounding box center [233, 190] width 328 height 112
click at [1109, 102] on div "Sos. Ciofliceni nr. 23 A, parter Ciofliceni, Snagov 077166 Suna-ne" at bounding box center [718, 146] width 1322 height 221
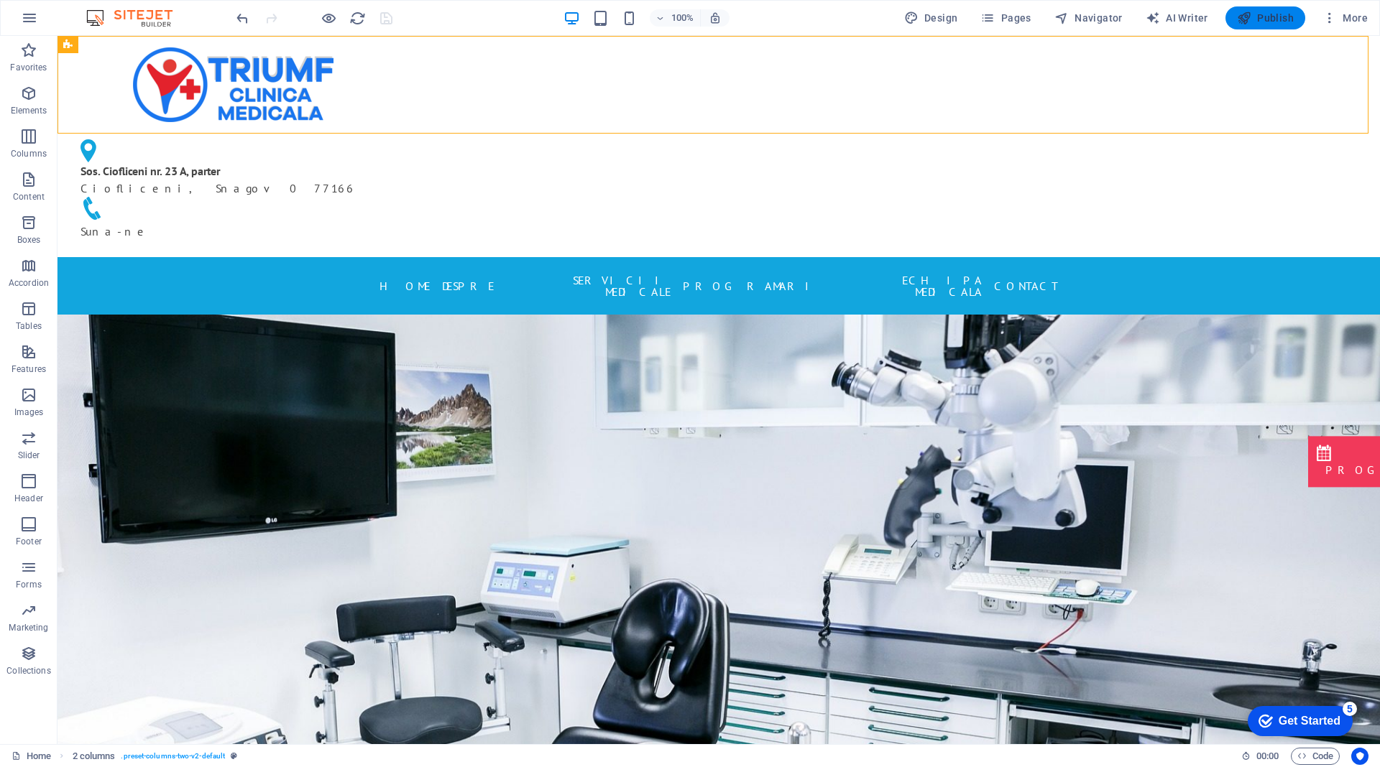
click at [1260, 7] on button "Publish" at bounding box center [1265, 17] width 80 height 23
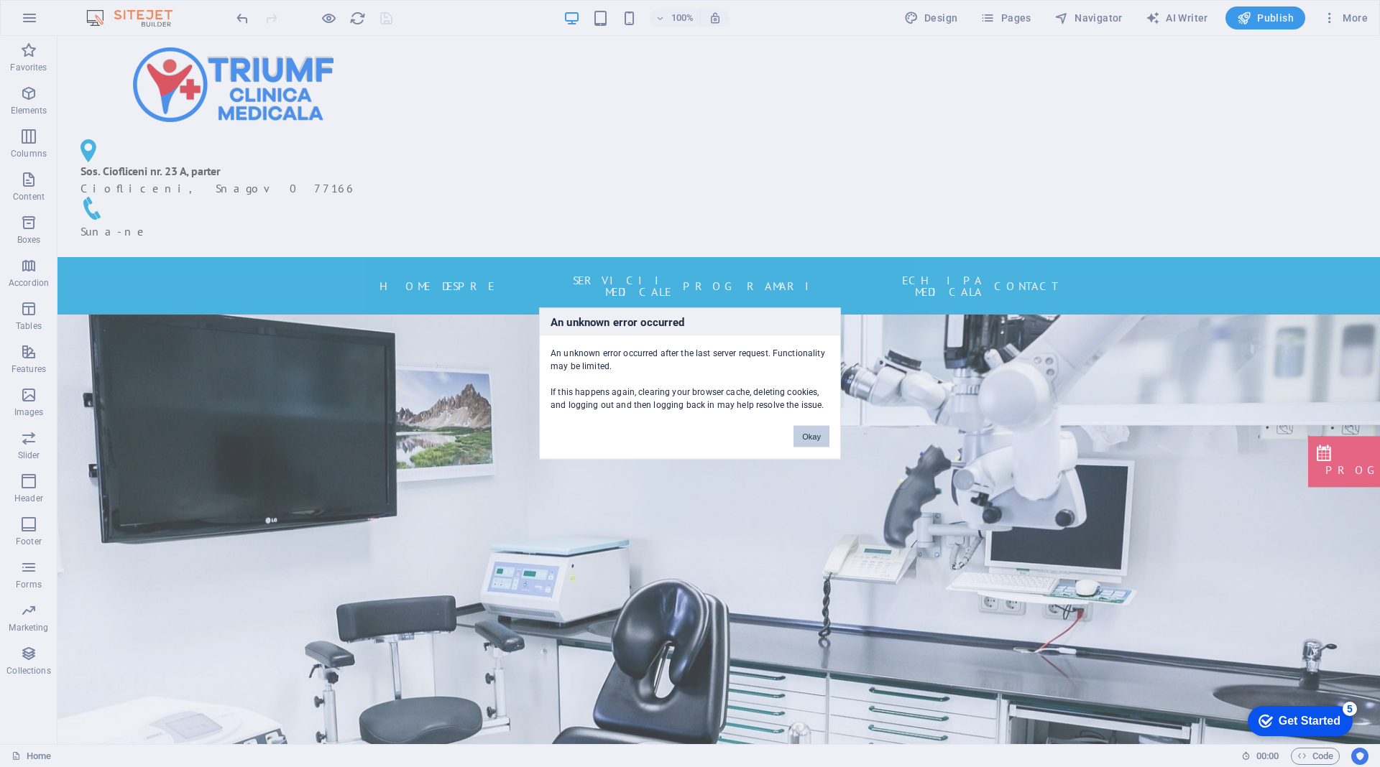
click at [810, 433] on button "Okay" at bounding box center [811, 437] width 36 height 22
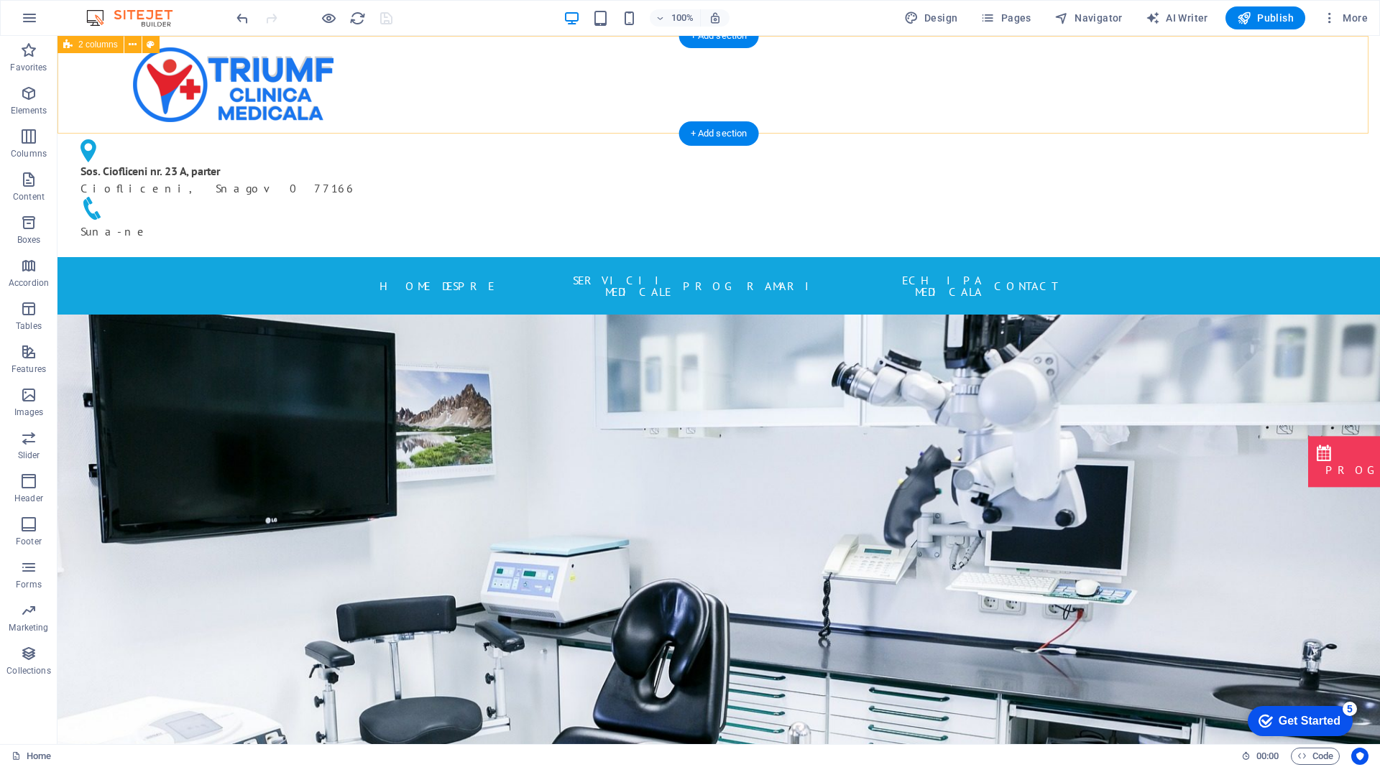
click at [295, 58] on div "Sos. Ciofliceni nr. 23 A, parter Ciofliceni, Snagov 077166 Suna-ne" at bounding box center [718, 146] width 1322 height 221
click at [385, 20] on div at bounding box center [314, 17] width 161 height 23
click at [1263, 22] on span "Publish" at bounding box center [1265, 18] width 57 height 14
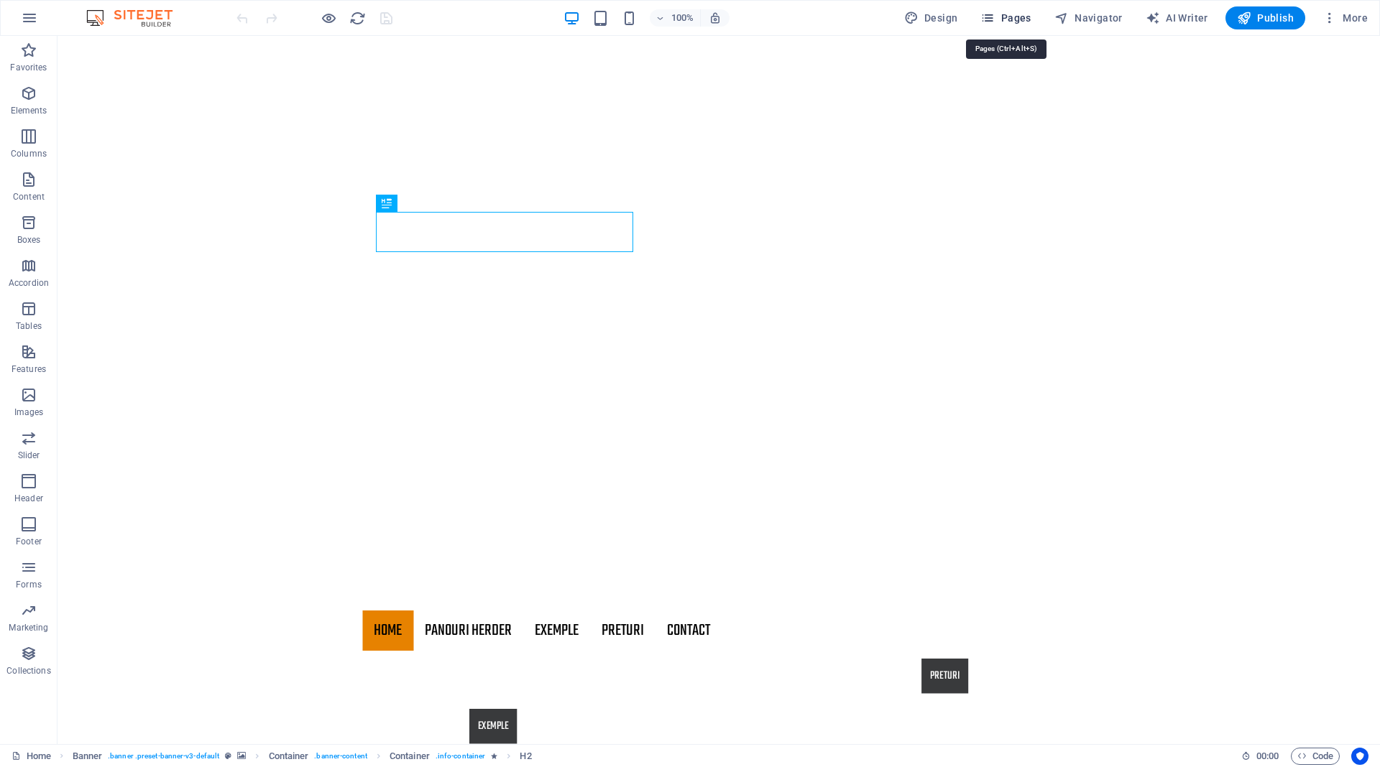
click at [1002, 12] on span "Pages" at bounding box center [1005, 18] width 50 height 14
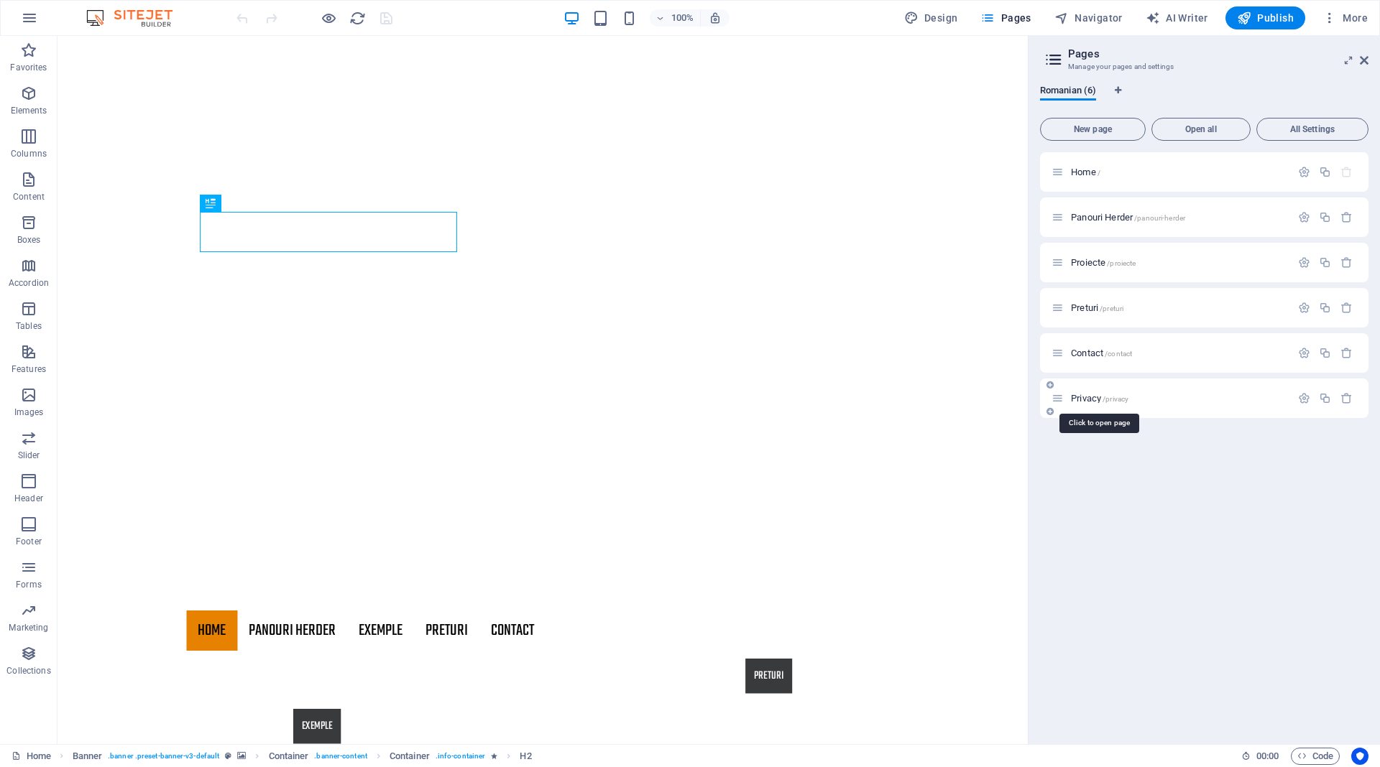
click at [1087, 398] on span "Privacy /privacy" at bounding box center [1099, 398] width 57 height 11
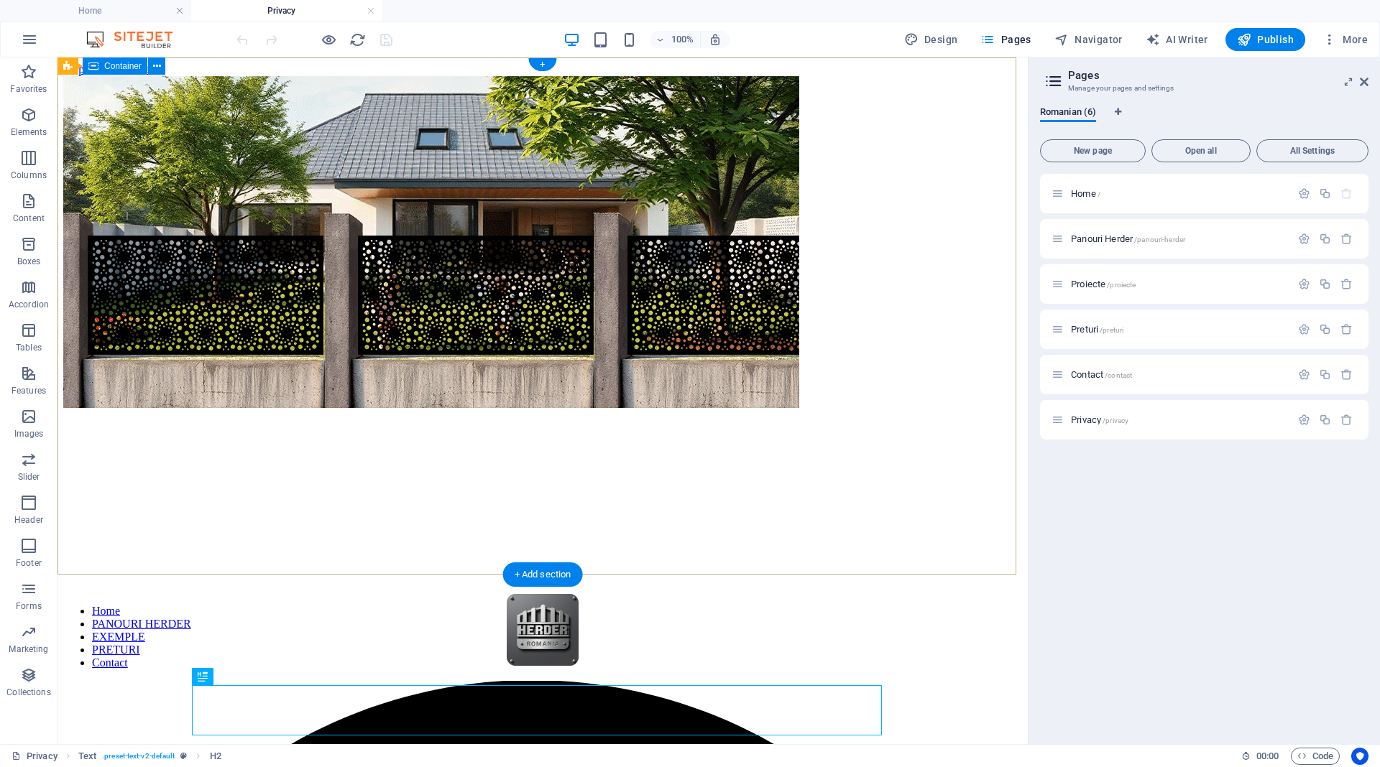
scroll to position [359, 0]
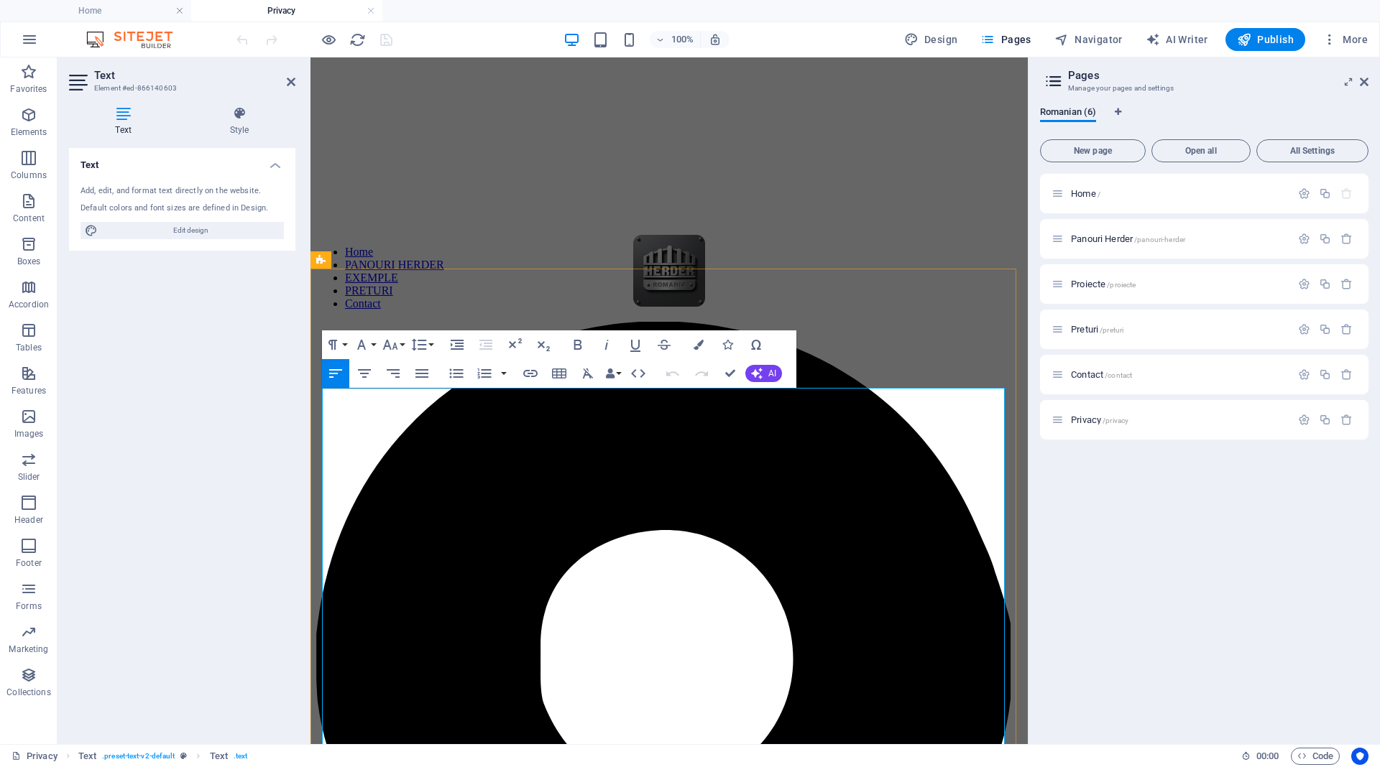
drag, startPoint x: 670, startPoint y: 397, endPoint x: 773, endPoint y: 395, distance: 103.5
drag, startPoint x: 246, startPoint y: 337, endPoint x: 285, endPoint y: 168, distance: 173.3
click at [252, 320] on div "Text Add, edit, and format text directly on the website. Default colors and fon…" at bounding box center [182, 440] width 226 height 585
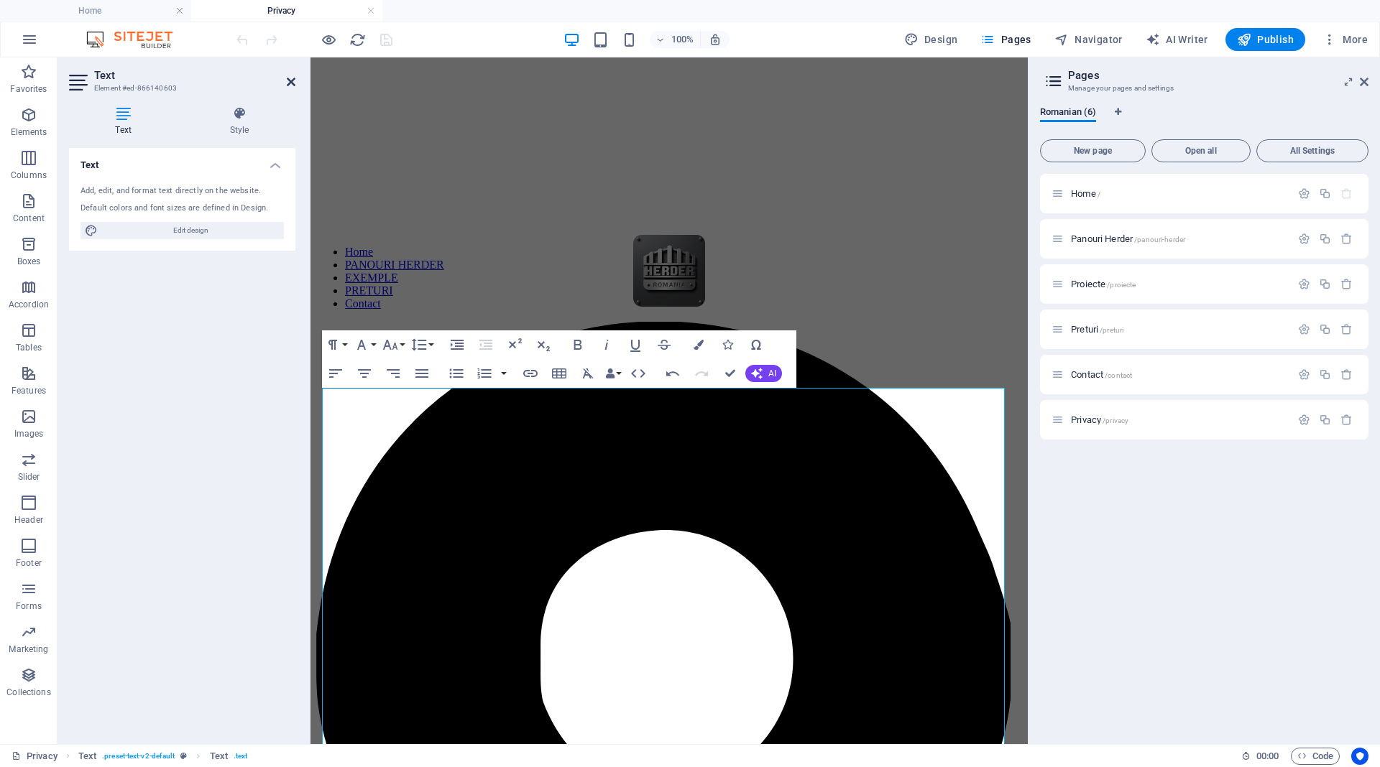
click at [292, 83] on icon at bounding box center [291, 81] width 9 height 11
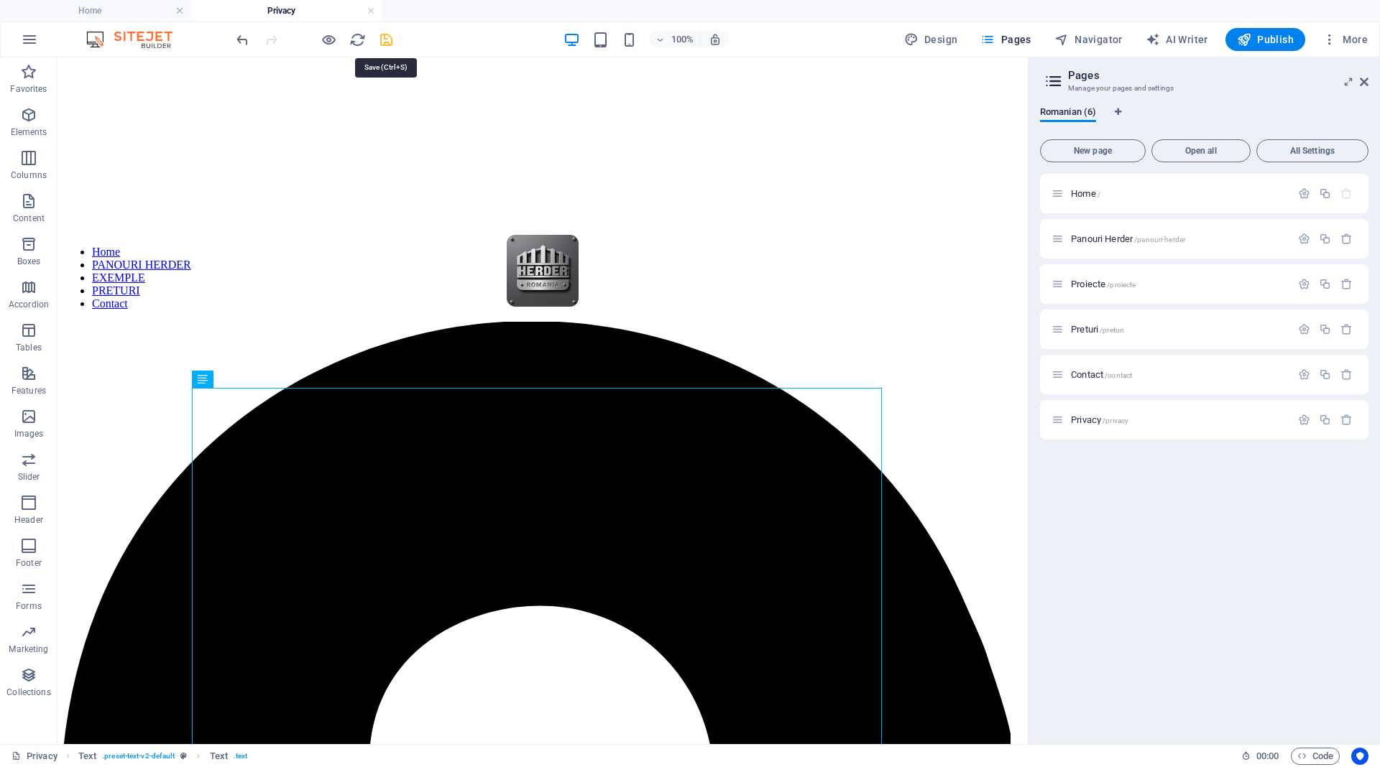
click at [381, 40] on icon "save" at bounding box center [386, 40] width 17 height 17
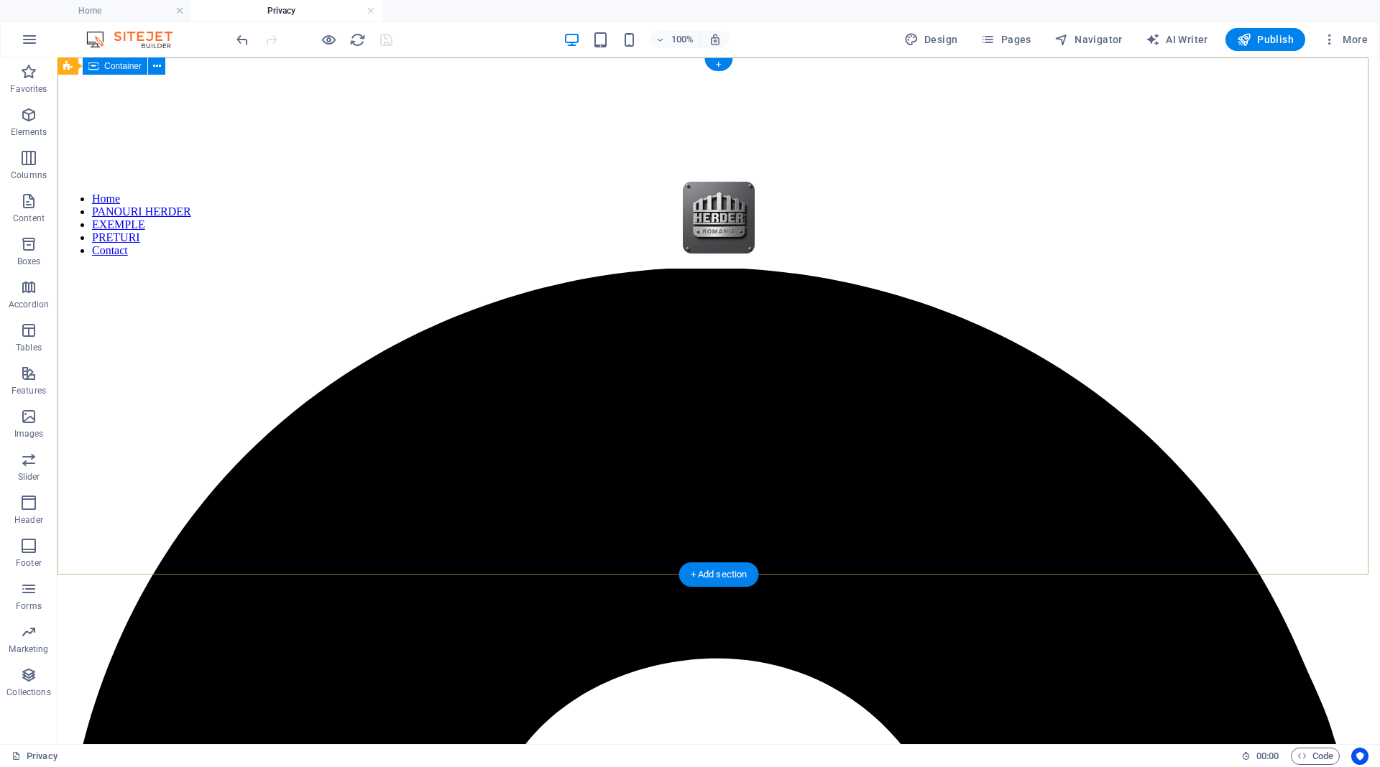
scroll to position [0, 0]
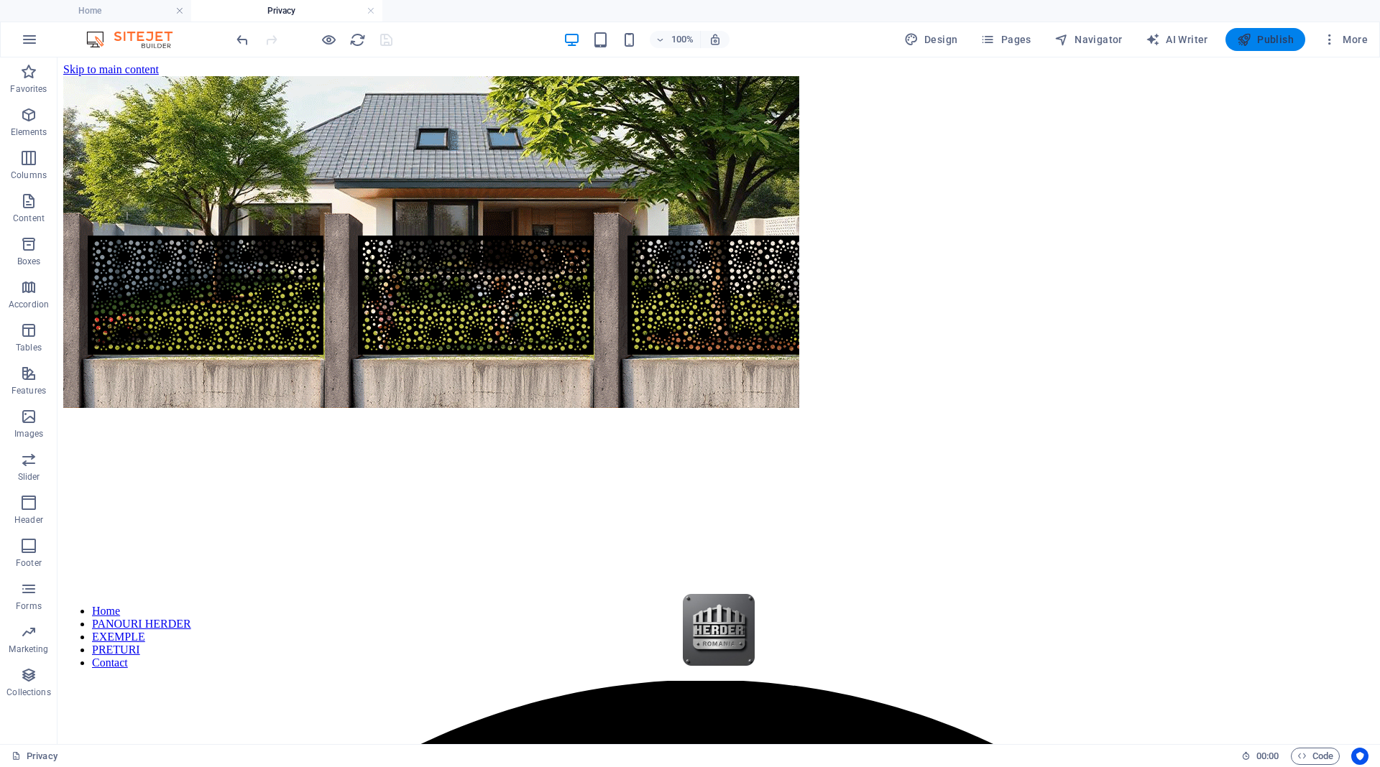
drag, startPoint x: 1255, startPoint y: 39, endPoint x: 1275, endPoint y: 50, distance: 23.8
click at [1255, 39] on span "Publish" at bounding box center [1265, 39] width 57 height 14
